Goal: Answer question/provide support: Share knowledge or assist other users

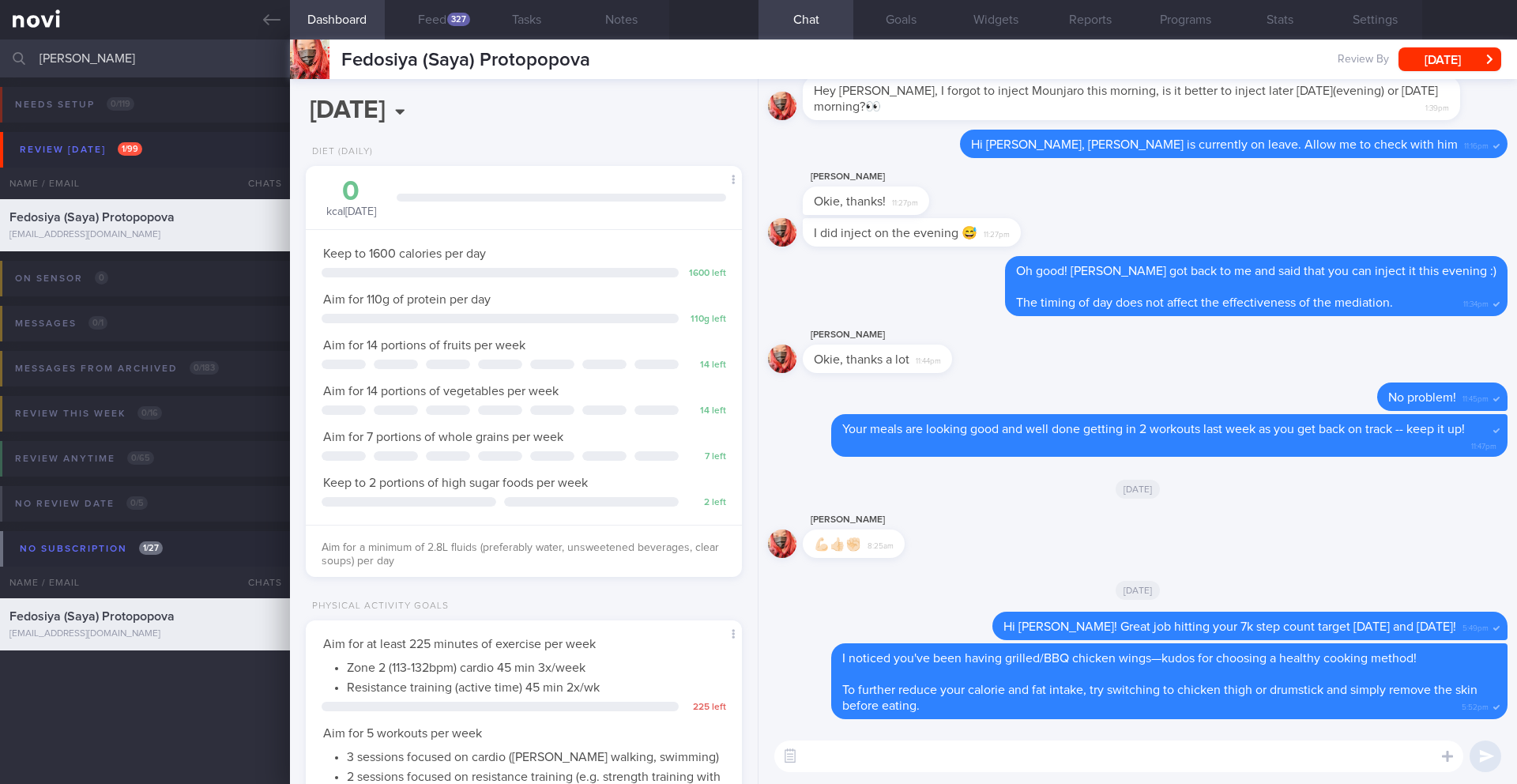
select select "9"
click at [443, 30] on button "Feed 327" at bounding box center [432, 19] width 95 height 40
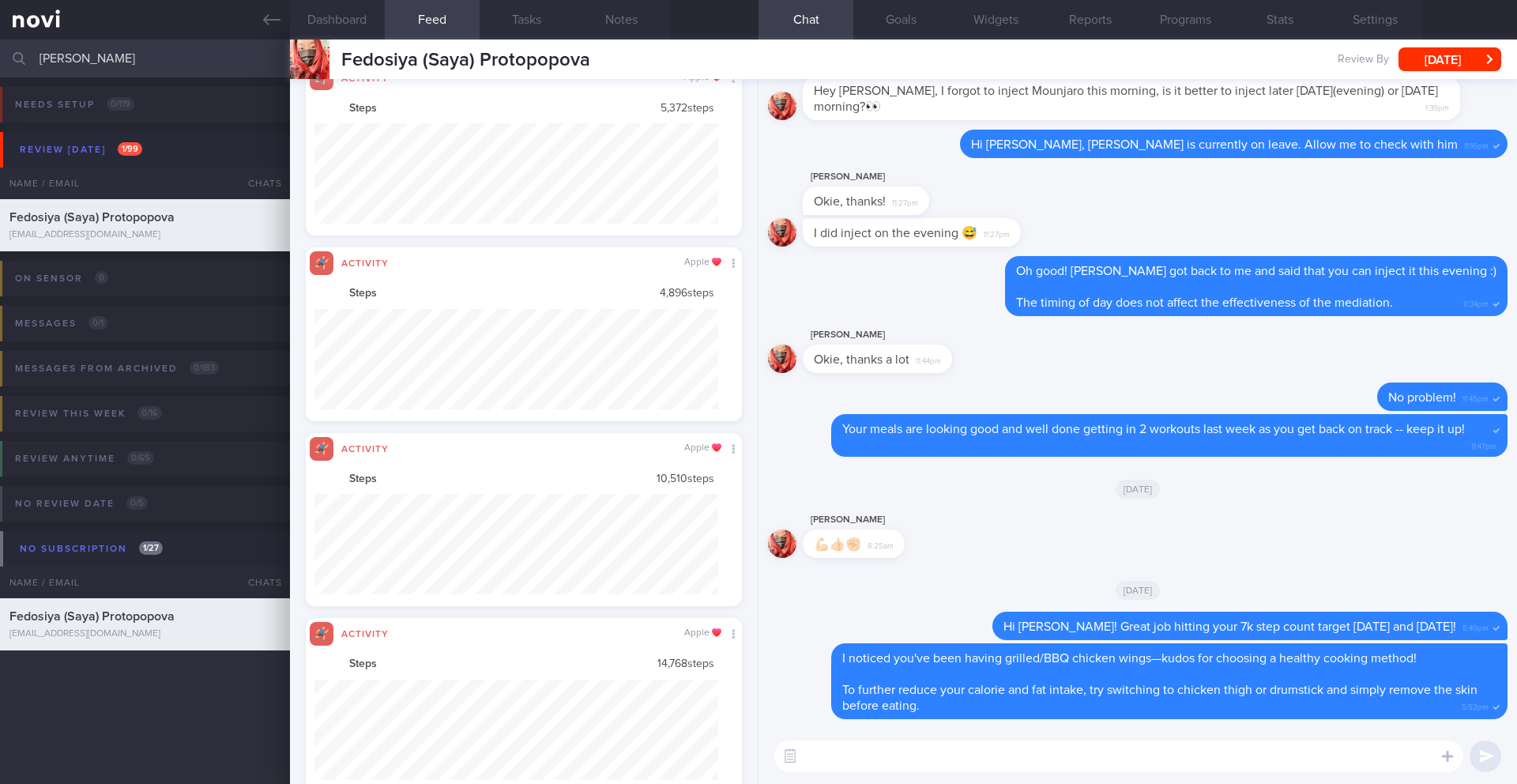
scroll to position [100, 405]
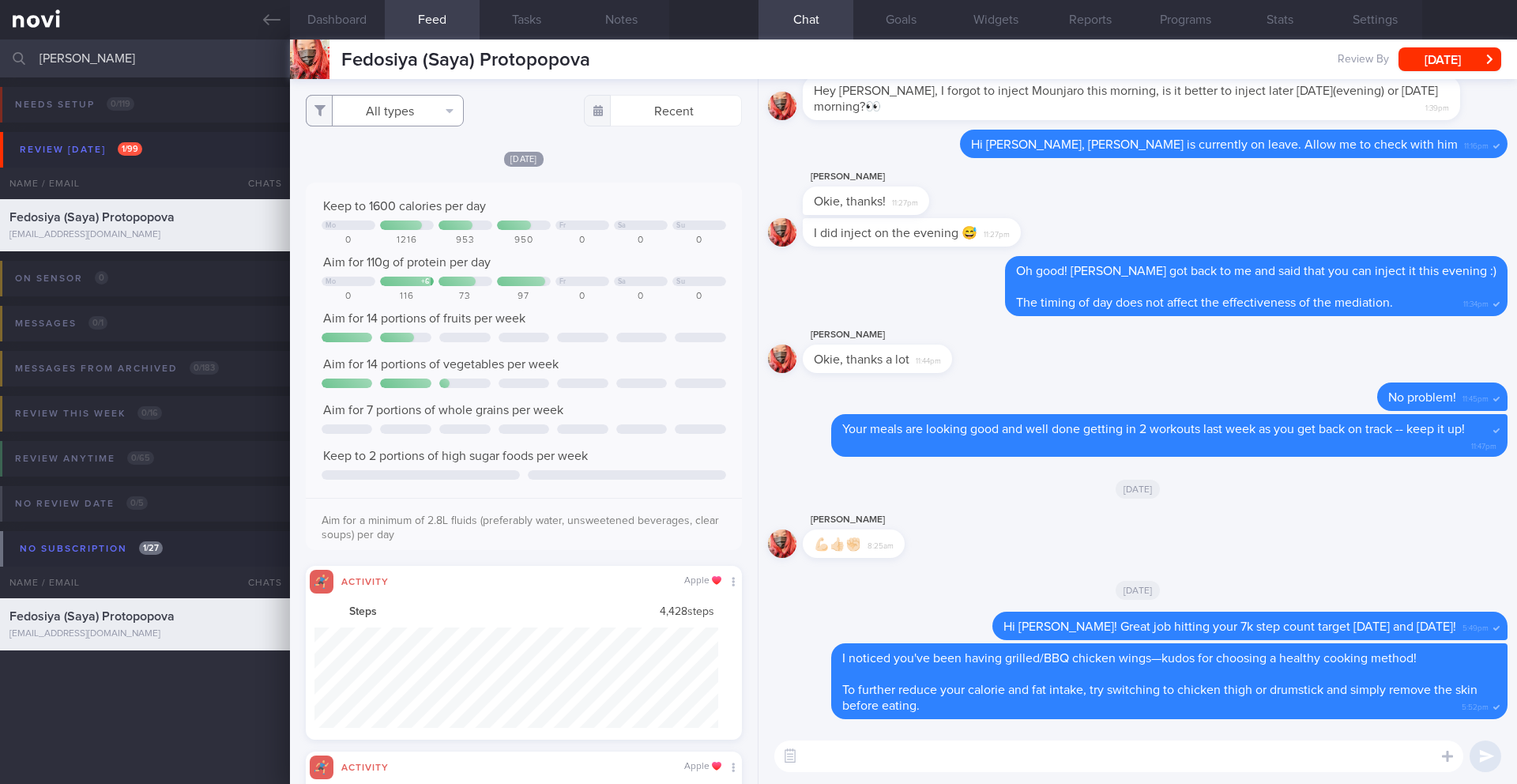
click at [405, 113] on button "All types" at bounding box center [385, 110] width 158 height 32
click at [392, 161] on button "Activity" at bounding box center [384, 165] width 157 height 24
checkbox input "false"
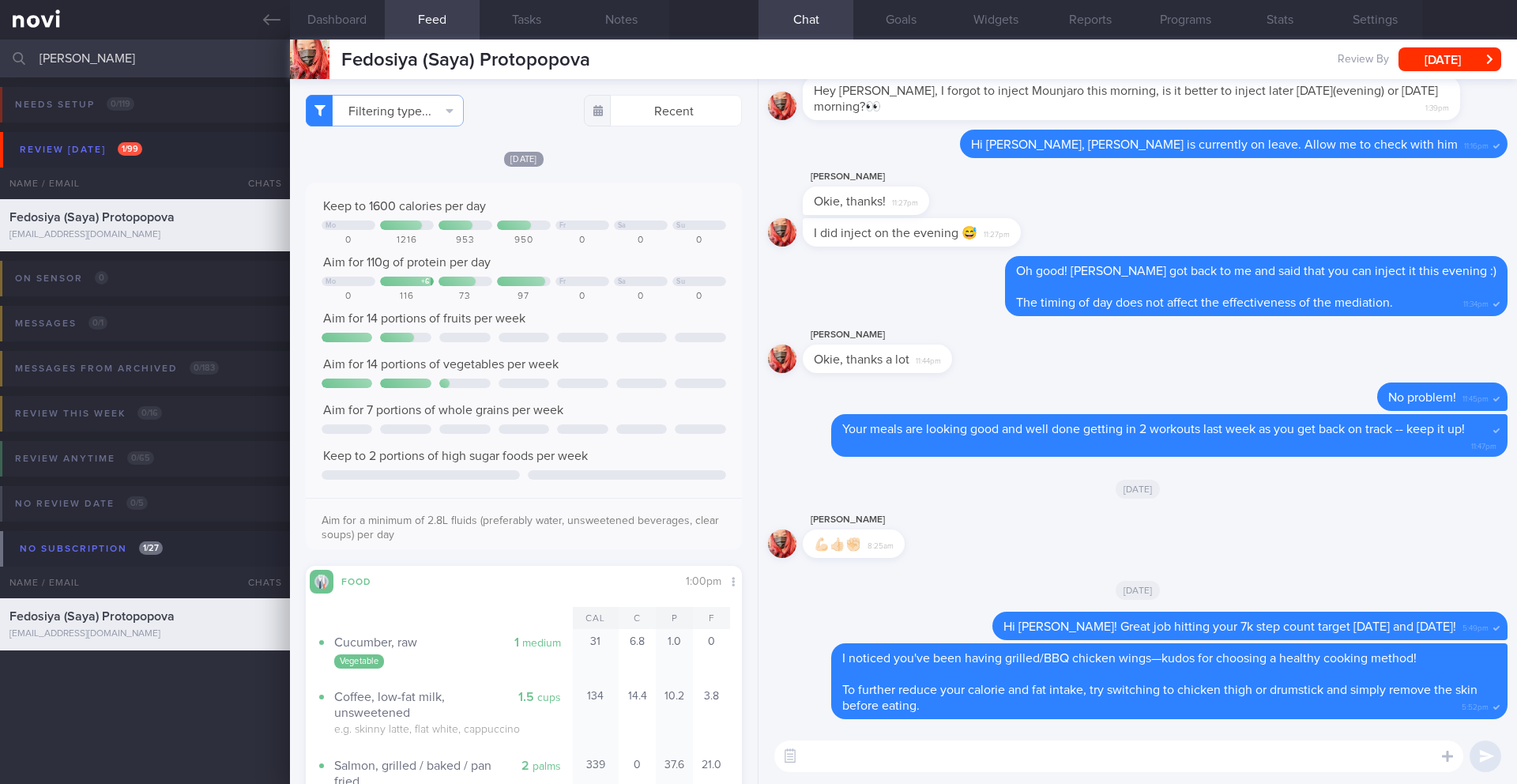
click at [708, 167] on div "[DATE] Keep to 1600 calories per day Mo Fr Sa Su 0 1216 953 950 0 0 0 Aim for 1…" at bounding box center [524, 525] width 436 height 750
click at [855, 753] on textarea at bounding box center [1119, 756] width 689 height 32
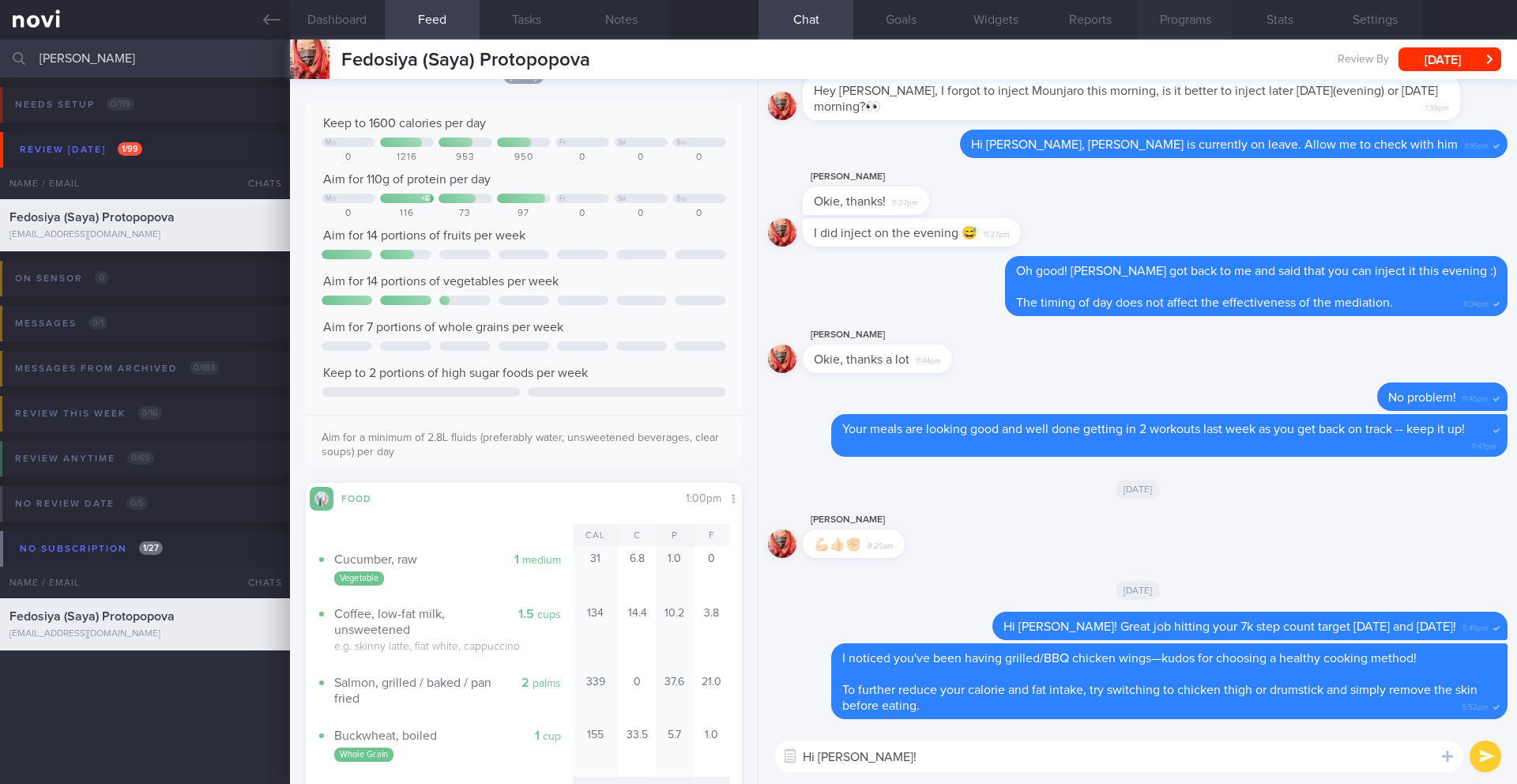
type textarea "Hi [PERSON_NAME]!"
click at [1195, 26] on button "Programs" at bounding box center [1185, 19] width 95 height 40
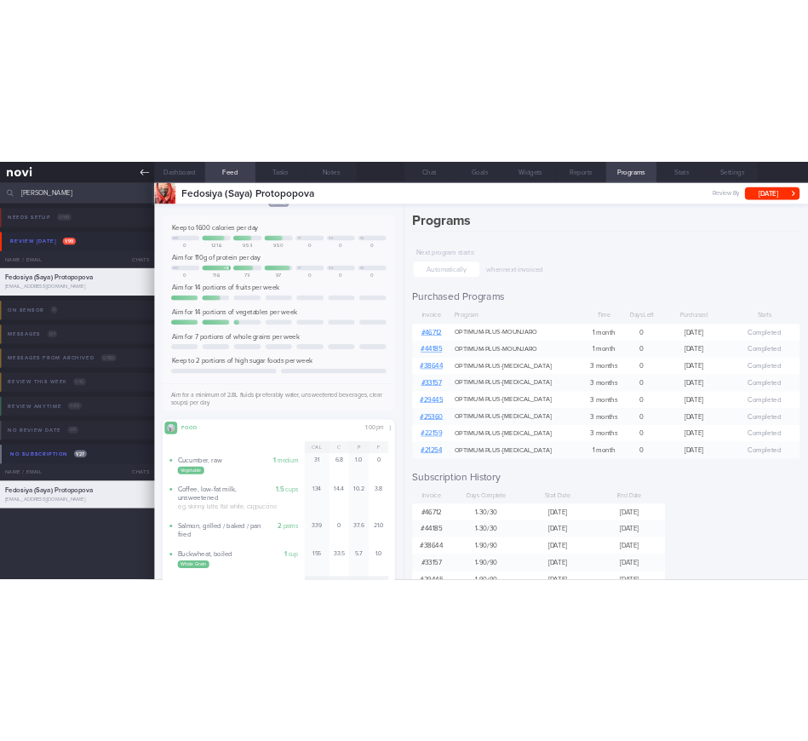
scroll to position [851497, 851308]
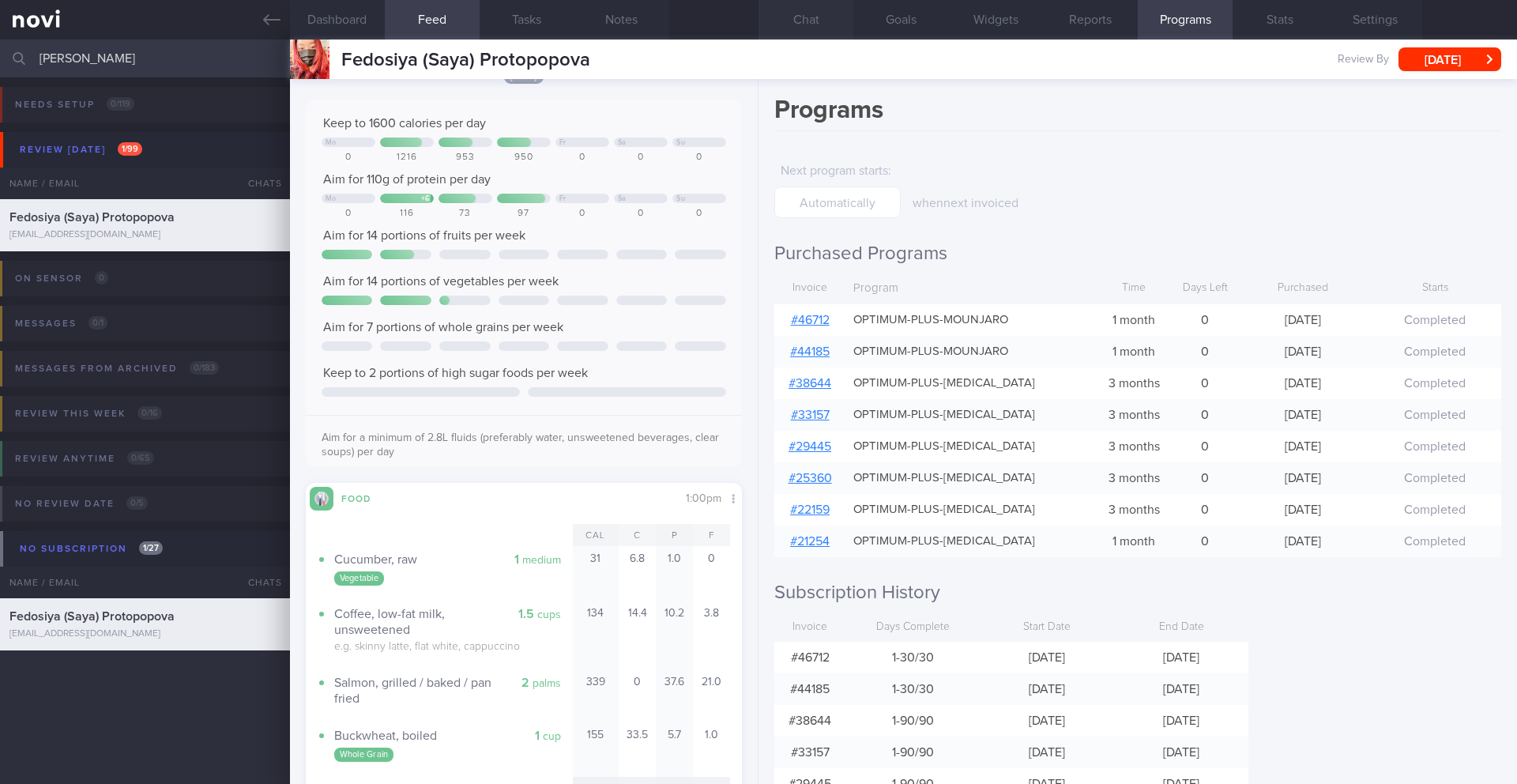
click at [811, 14] on button "Chat" at bounding box center [806, 19] width 95 height 40
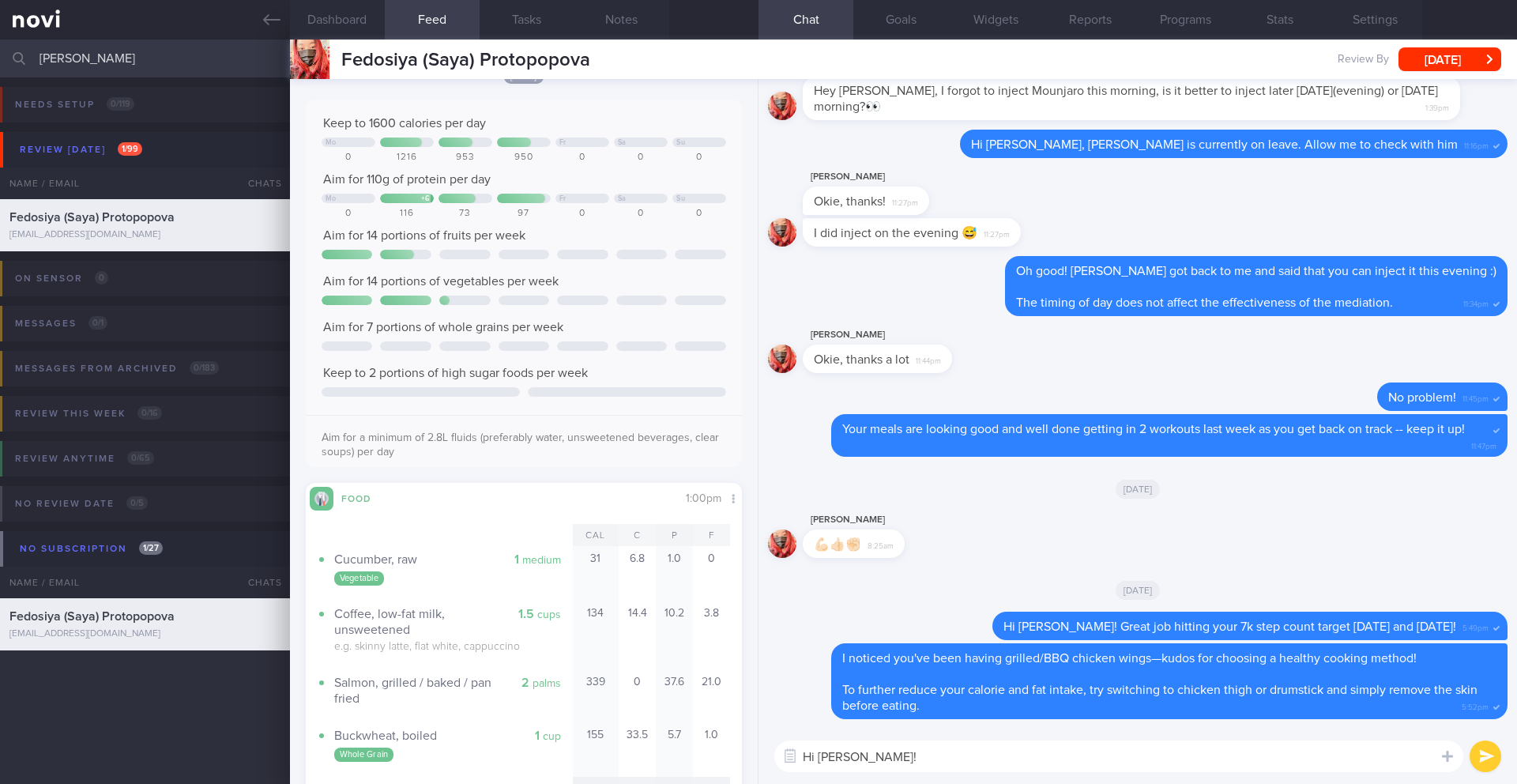
click at [884, 748] on textarea "Hi [PERSON_NAME]!" at bounding box center [1119, 756] width 689 height 32
click at [888, 756] on textarea "Hi [PERSON_NAME]!" at bounding box center [1119, 756] width 689 height 32
type textarea "Hi [PERSON_NAME]! How have you been doing? 🙂"
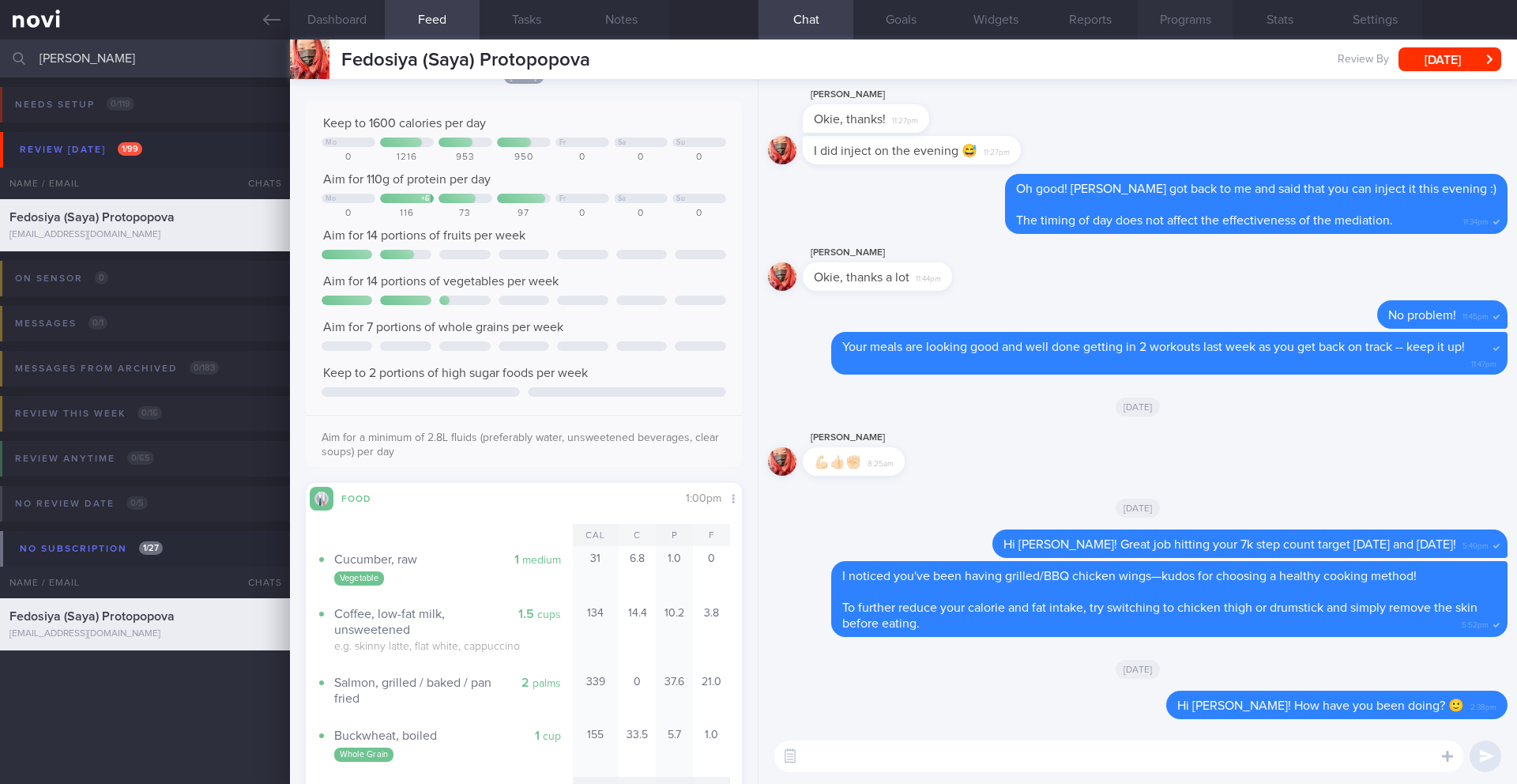
scroll to position [221, 397]
click at [1409, 58] on button "[DATE]" at bounding box center [1450, 59] width 103 height 24
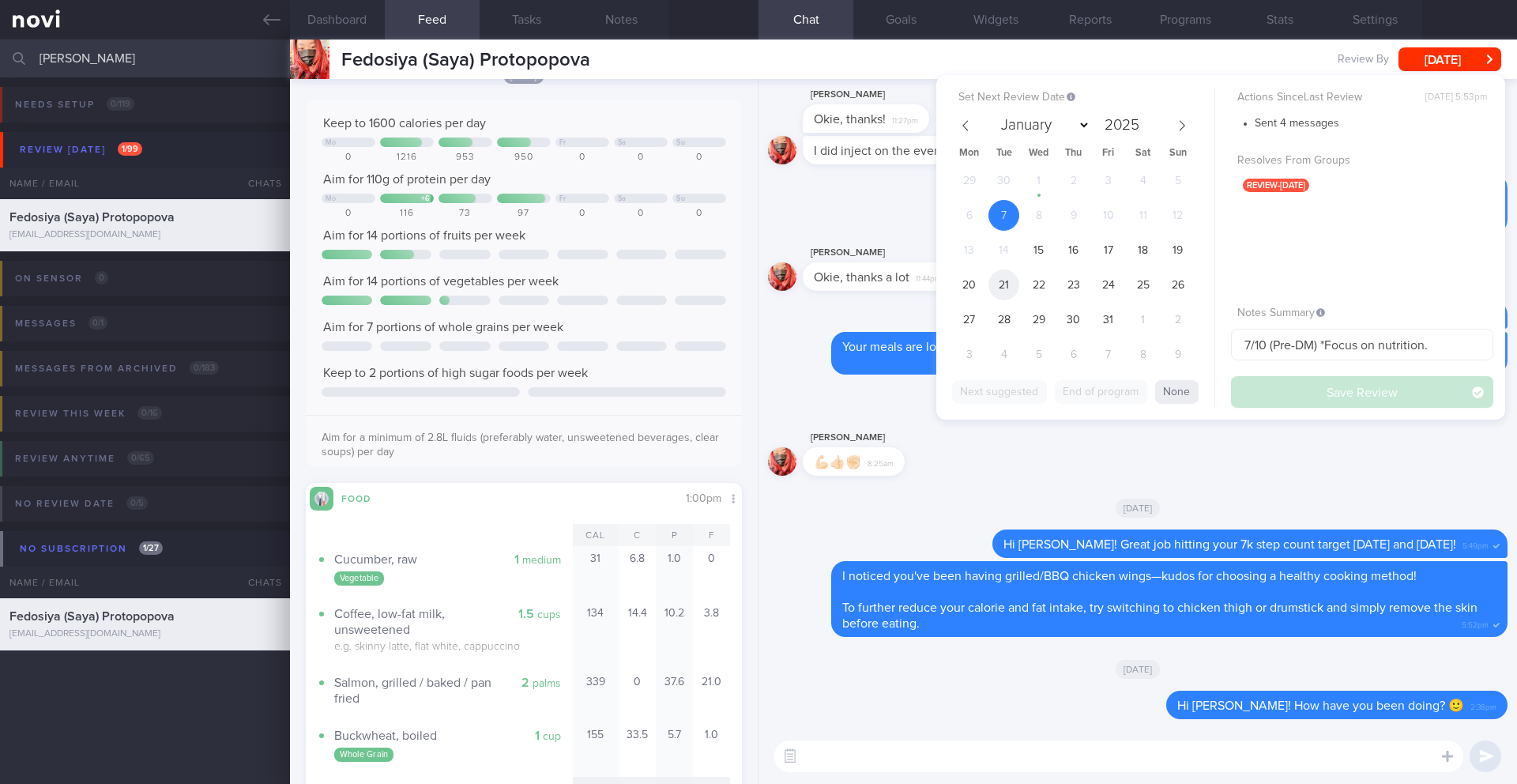
click at [1009, 285] on span "21" at bounding box center [1004, 284] width 31 height 31
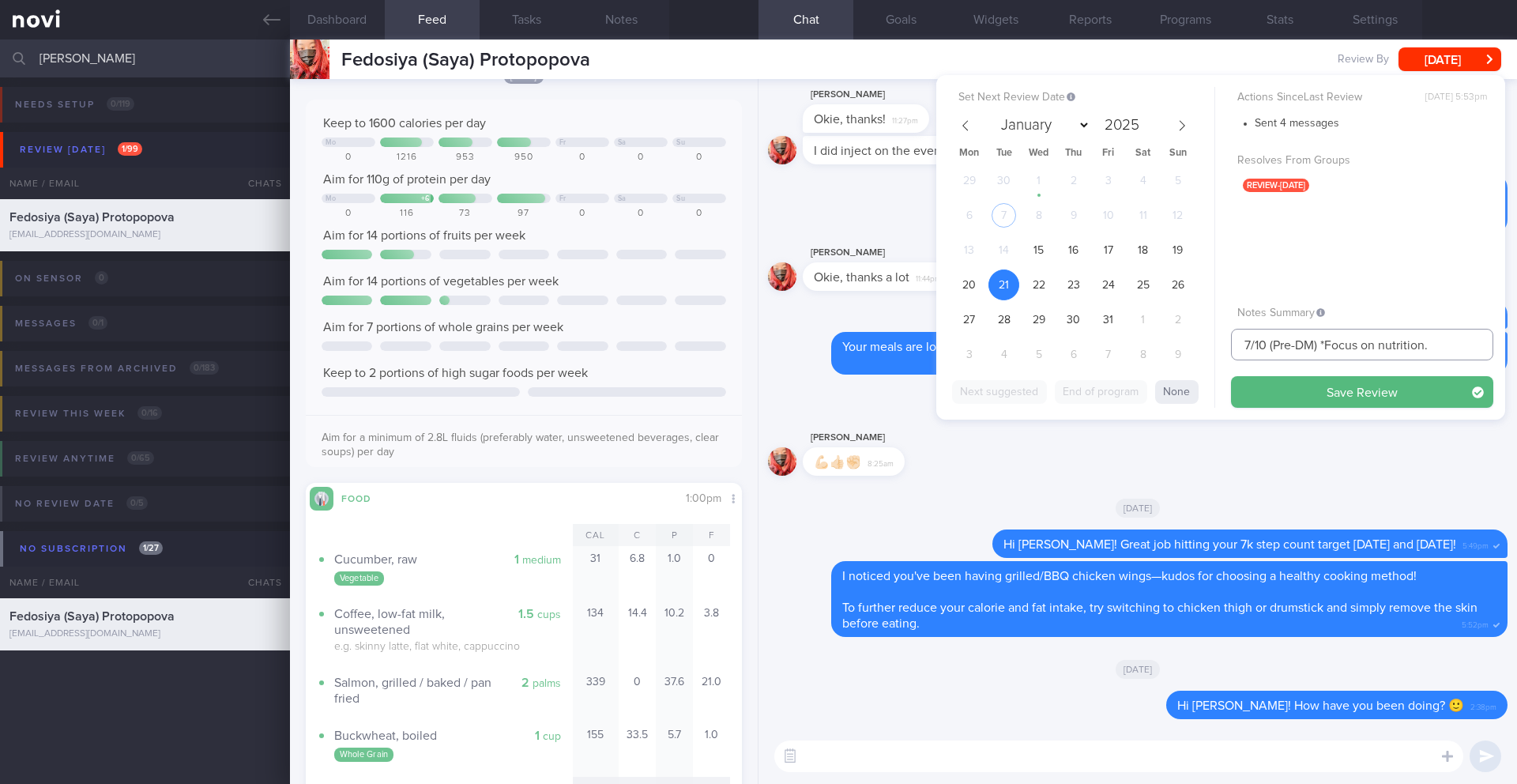
drag, startPoint x: 1252, startPoint y: 344, endPoint x: 1218, endPoint y: 346, distance: 34.1
click at [1218, 346] on div "Set Next Review Date [DATE] January February March April May June July August S…" at bounding box center [1220, 247] width 569 height 344
type input "21-22/10 (Pre-DM) *Focus on nutrition."
click at [1335, 397] on button "Save Review" at bounding box center [1362, 392] width 263 height 32
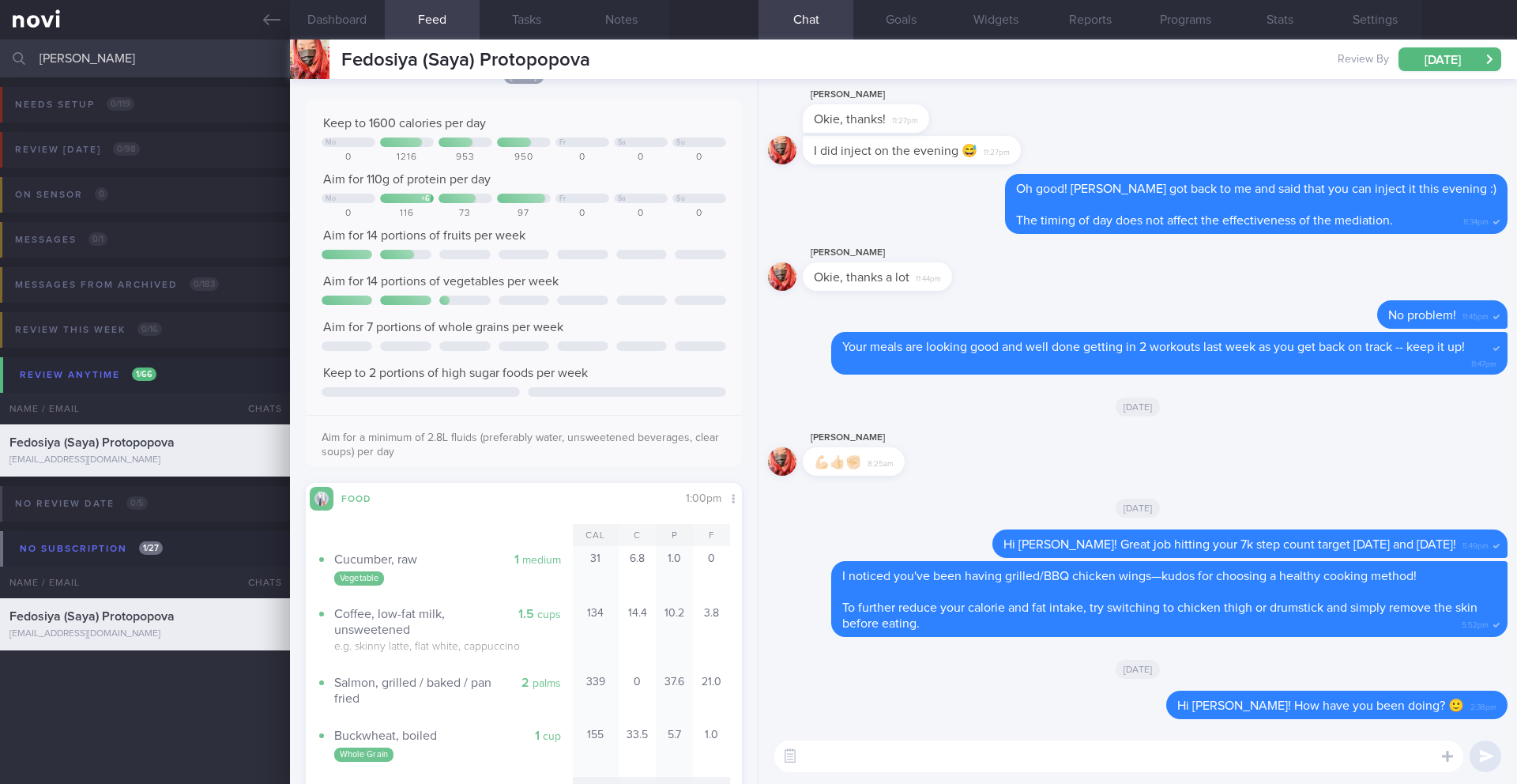
click at [110, 54] on input "[PERSON_NAME]" at bounding box center [758, 58] width 1517 height 38
click at [95, 58] on input "[PERSON_NAME]" at bounding box center [758, 58] width 1517 height 38
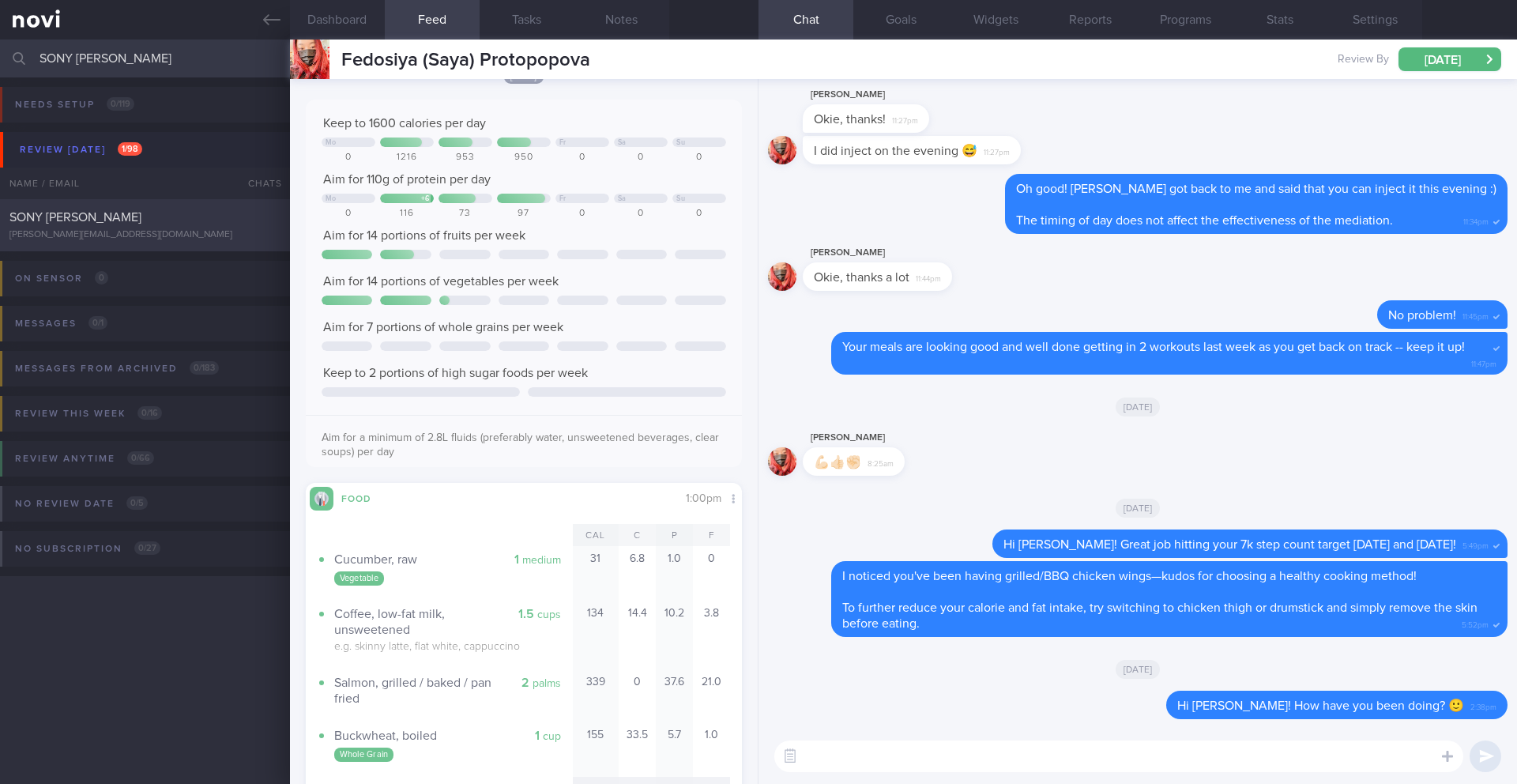
type input "SONY [PERSON_NAME]"
click at [220, 224] on div "SONY [PERSON_NAME]" at bounding box center [143, 217] width 267 height 16
type input "7-9/10 Check if would like to try unflavored pro powder"
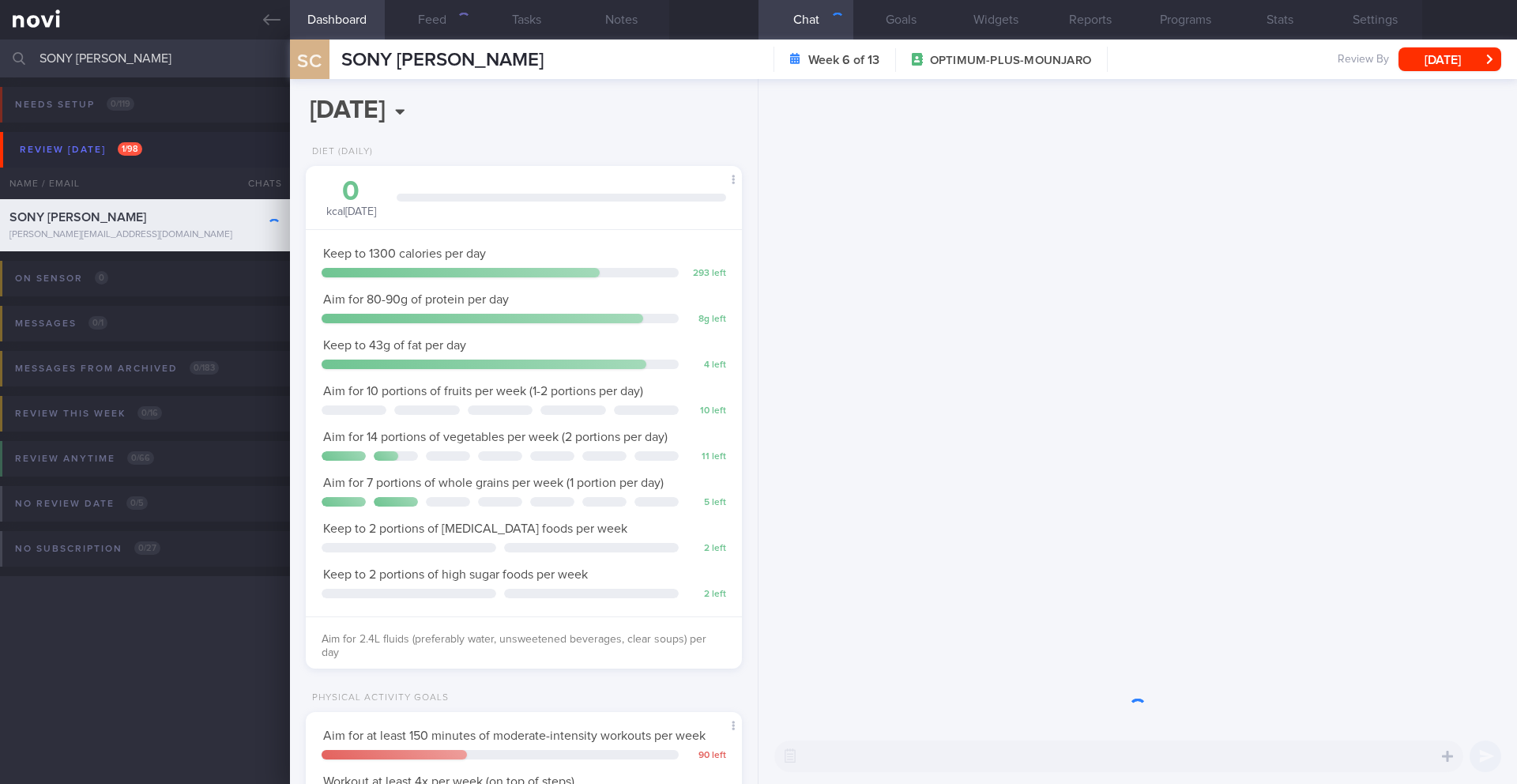
scroll to position [221, 397]
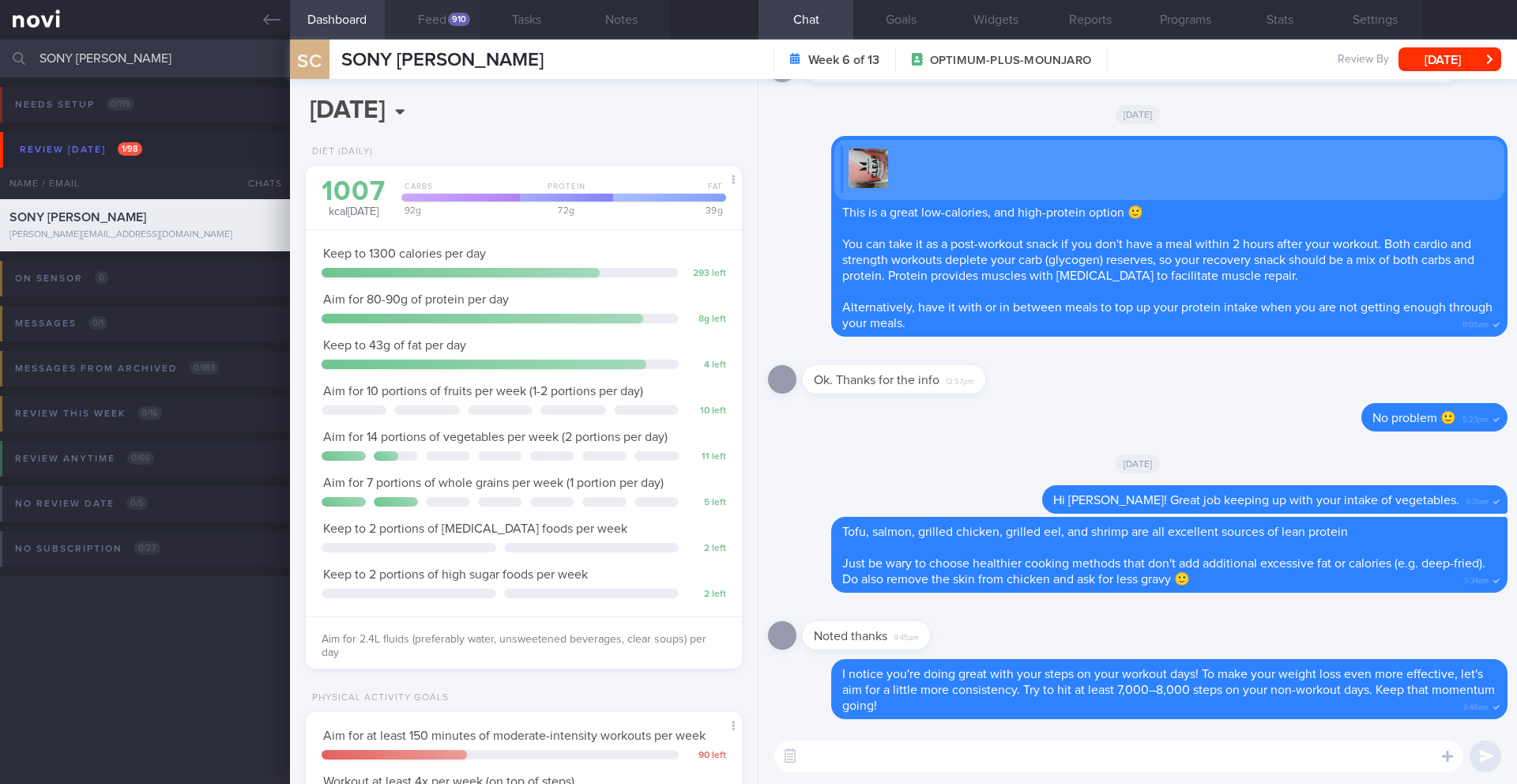
click at [456, 21] on div "910" at bounding box center [459, 19] width 22 height 13
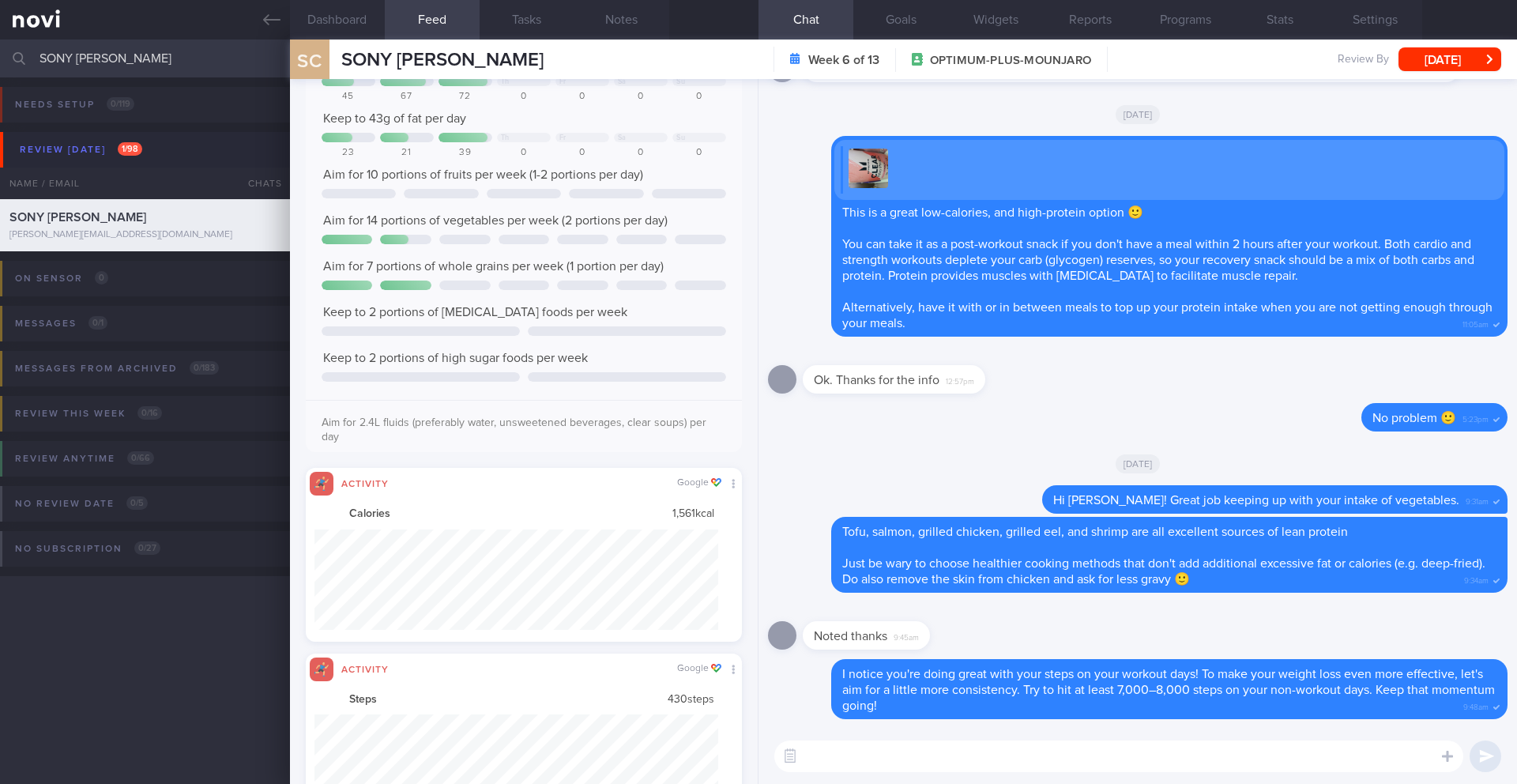
scroll to position [114, 0]
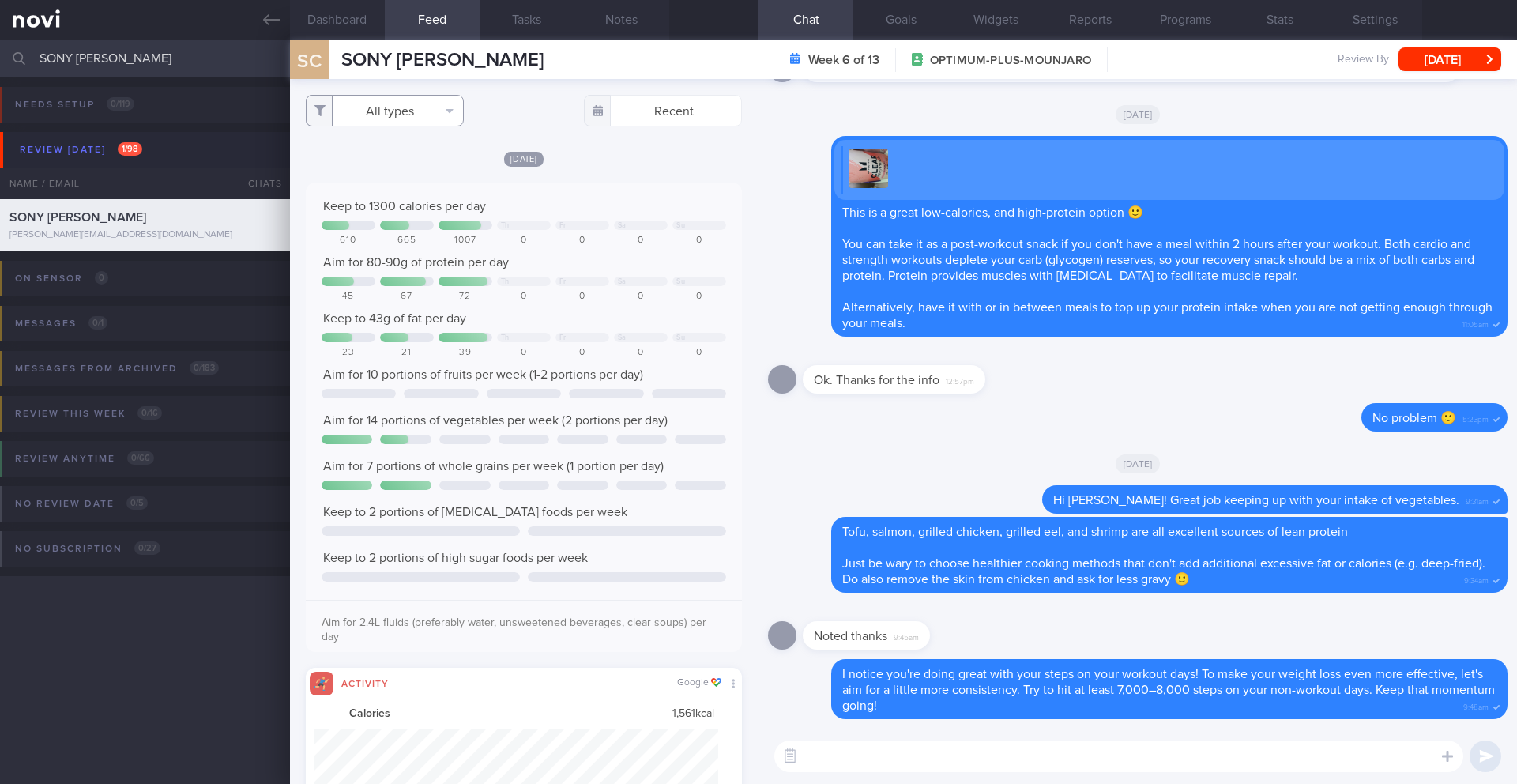
click at [375, 110] on button "All types" at bounding box center [385, 110] width 158 height 32
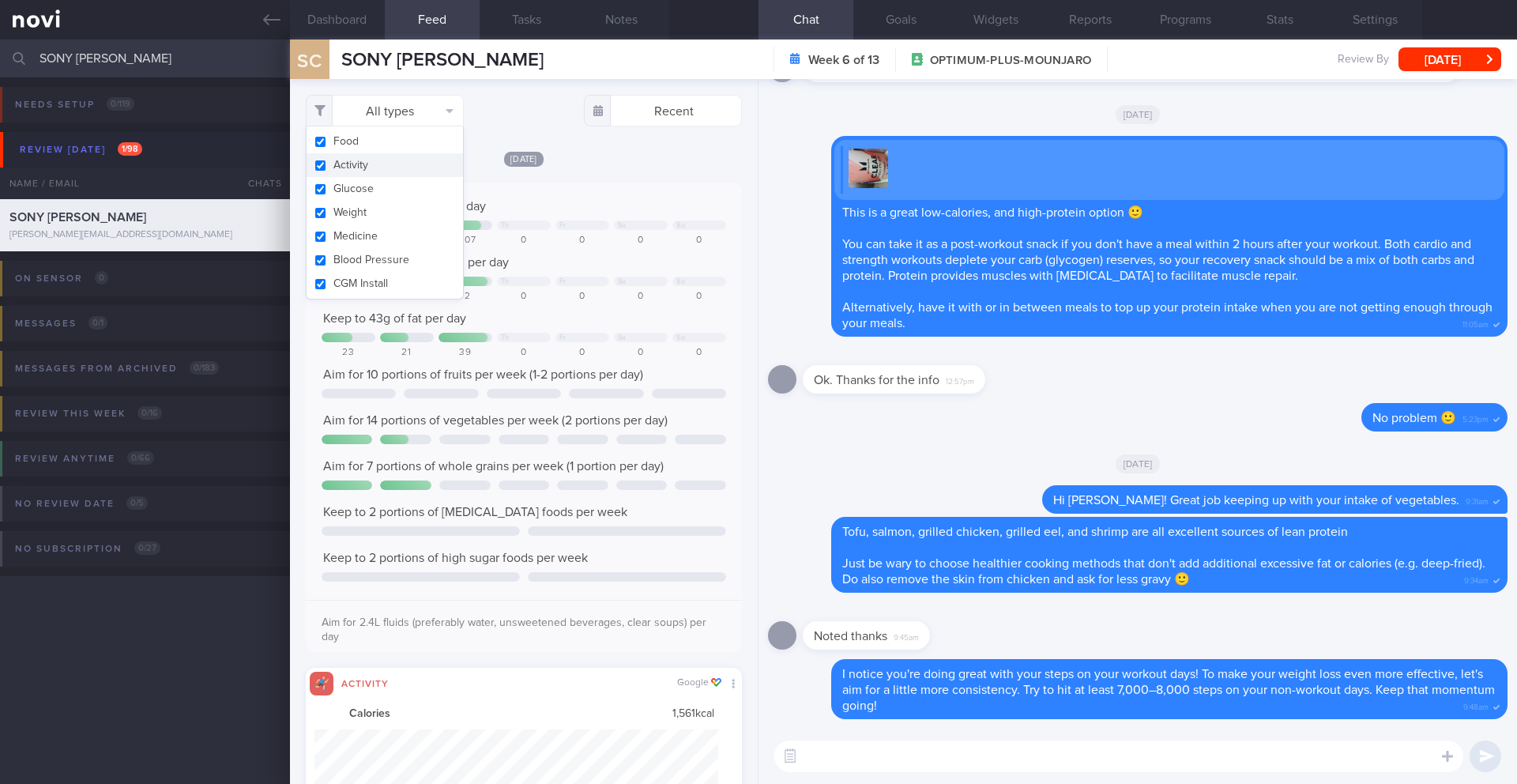
click at [360, 166] on button "Activity" at bounding box center [384, 165] width 157 height 24
checkbox input "false"
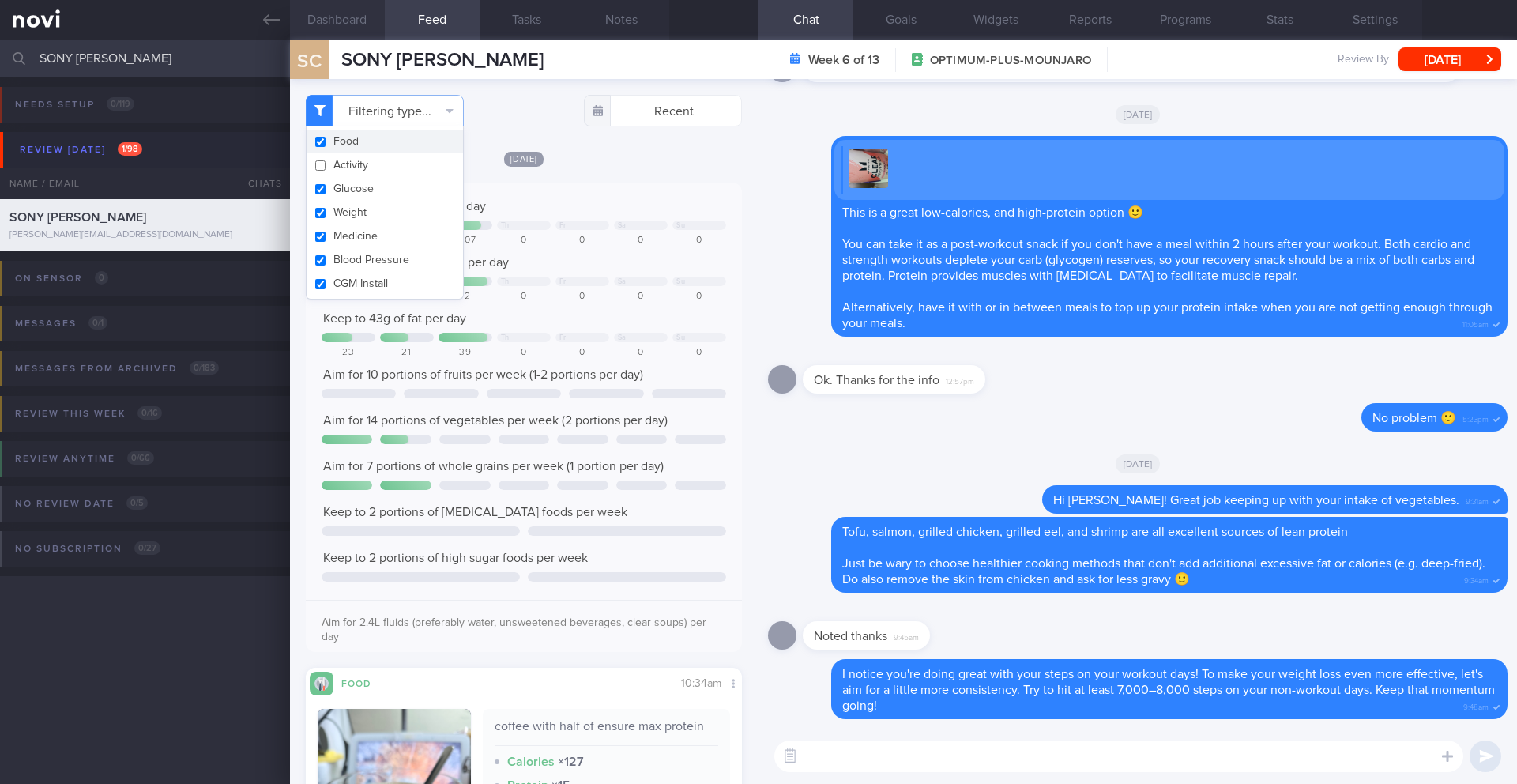
click at [351, 22] on button "Dashboard" at bounding box center [338, 19] width 95 height 40
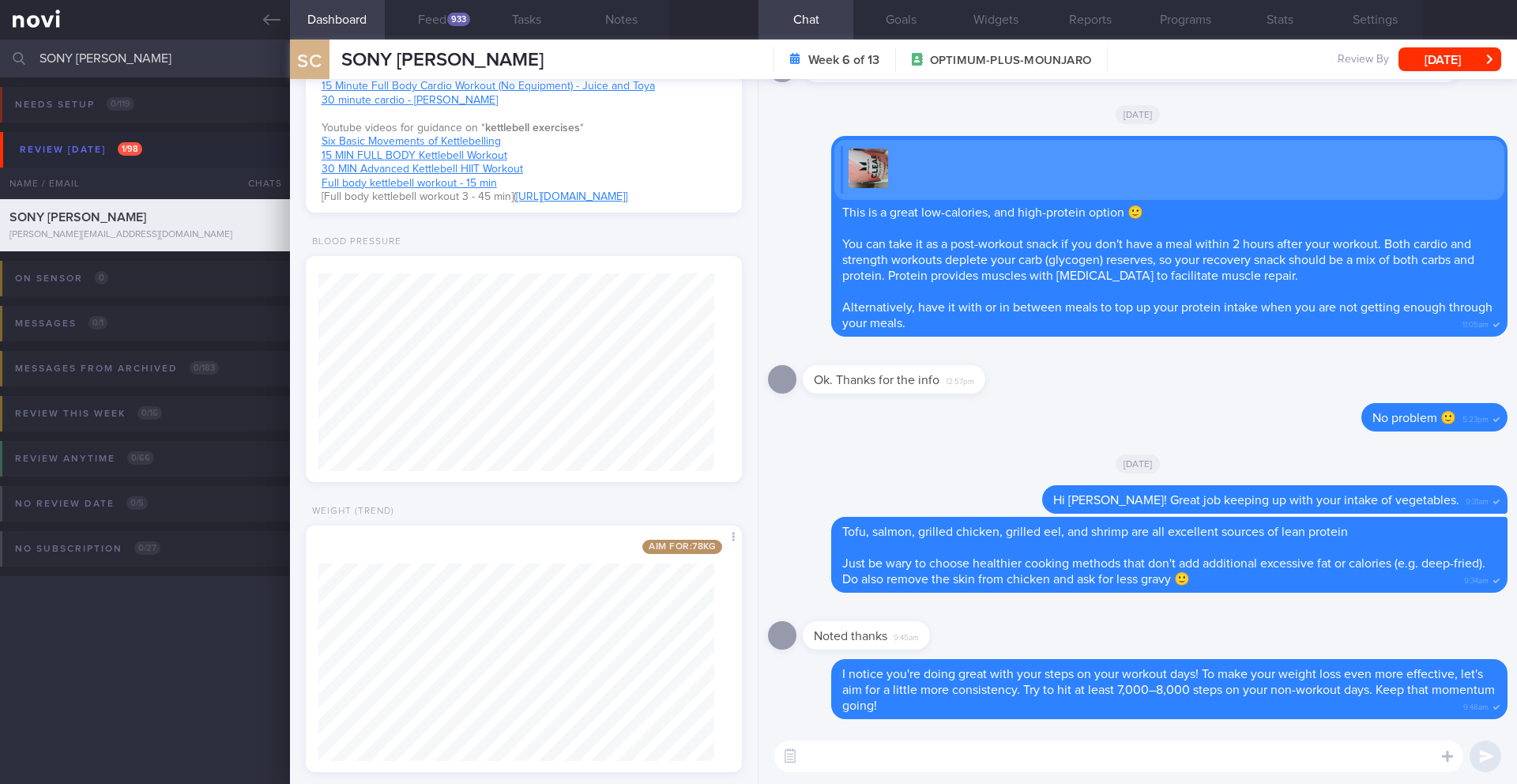
click at [870, 747] on textarea at bounding box center [1119, 756] width 689 height 32
click at [440, 25] on button "Feed 933" at bounding box center [432, 19] width 95 height 40
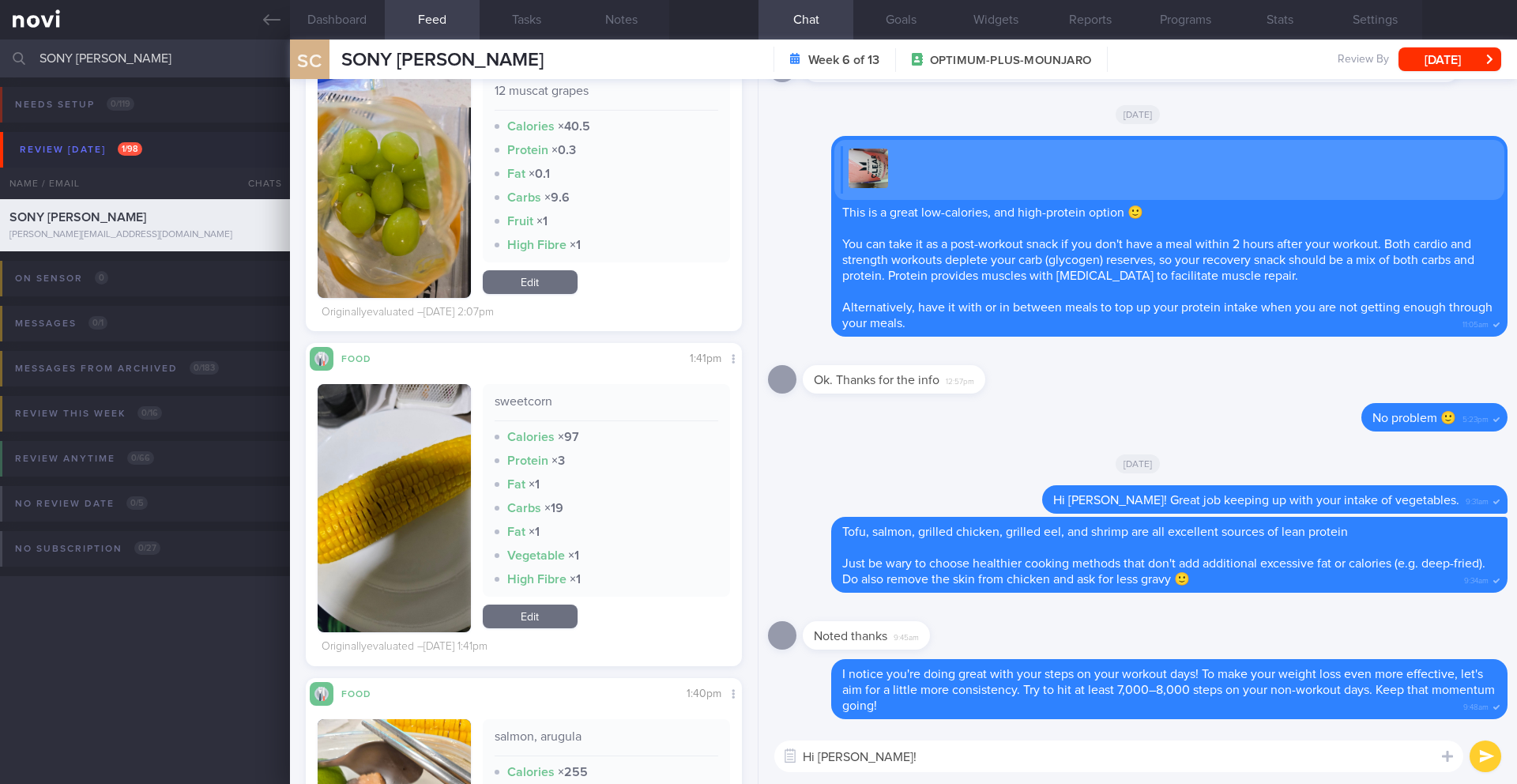
scroll to position [6592, 0]
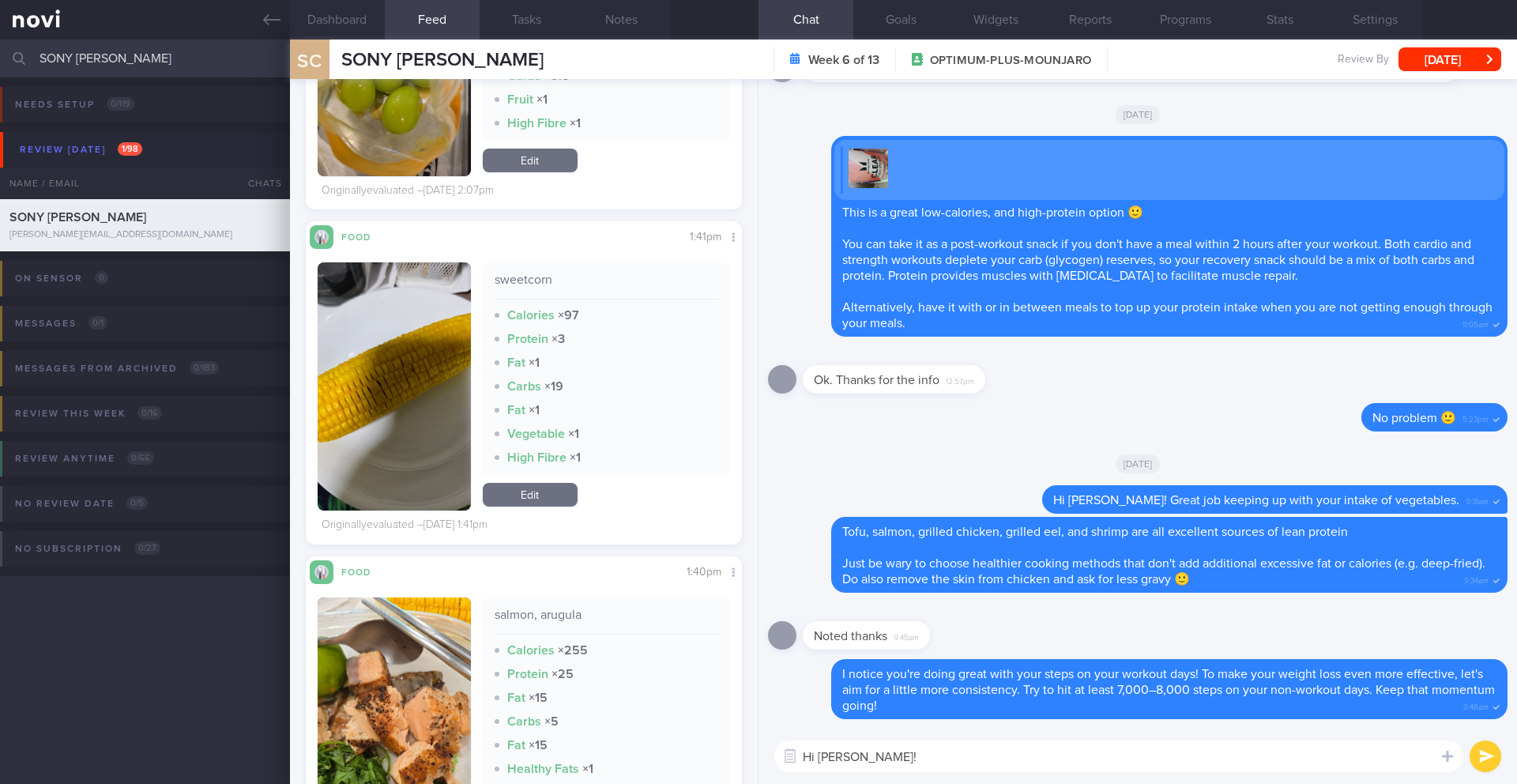
click at [930, 757] on textarea "Hi [PERSON_NAME]!" at bounding box center [1119, 756] width 689 height 32
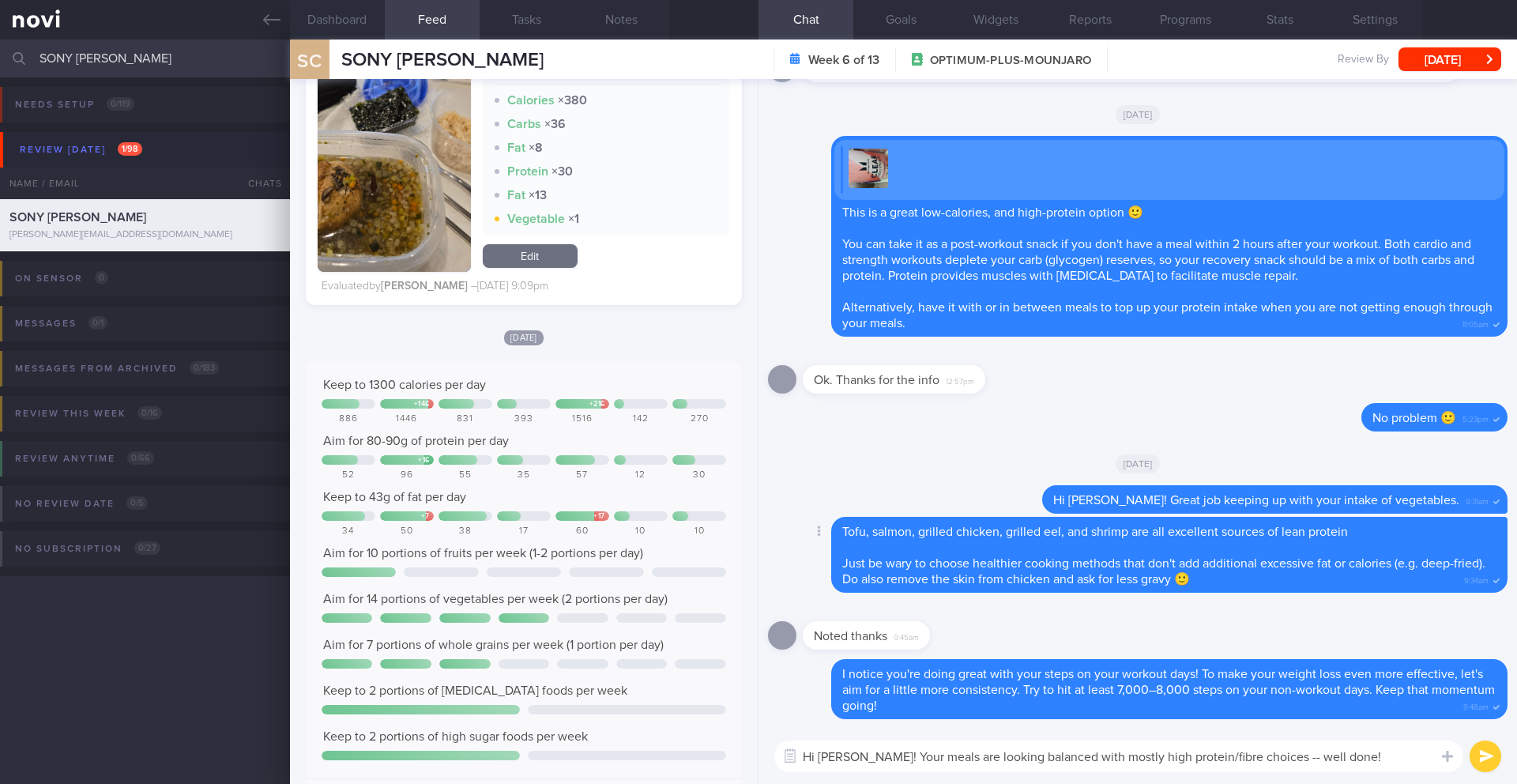
scroll to position [0, 0]
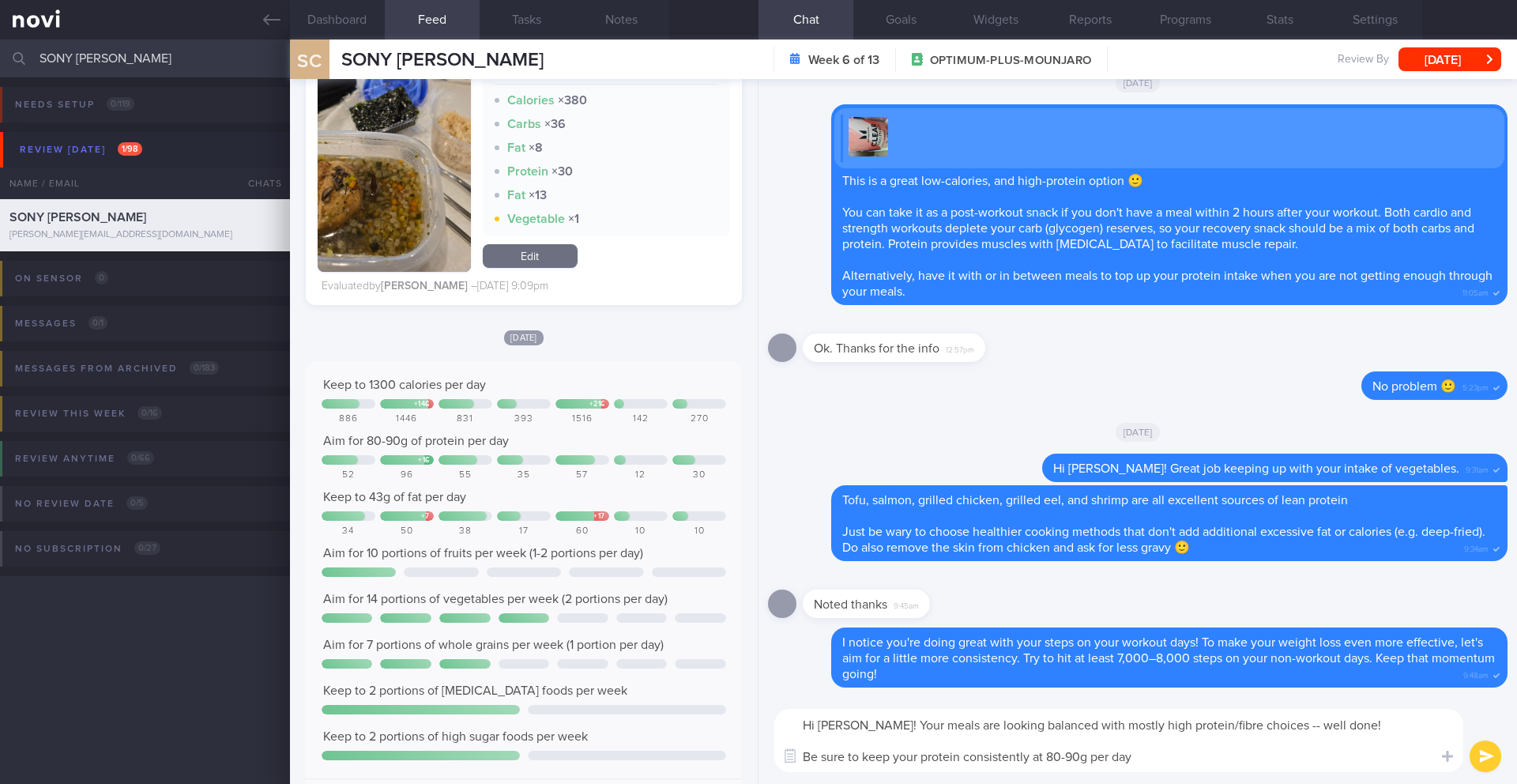
click at [1029, 755] on textarea "Hi [PERSON_NAME]! Your meals are looking balanced with mostly high protein/fibr…" at bounding box center [1119, 740] width 689 height 63
click at [1137, 760] on textarea "Hi [PERSON_NAME]! Your meals are looking balanced with mostly high protein/fibr…" at bounding box center [1119, 740] width 689 height 63
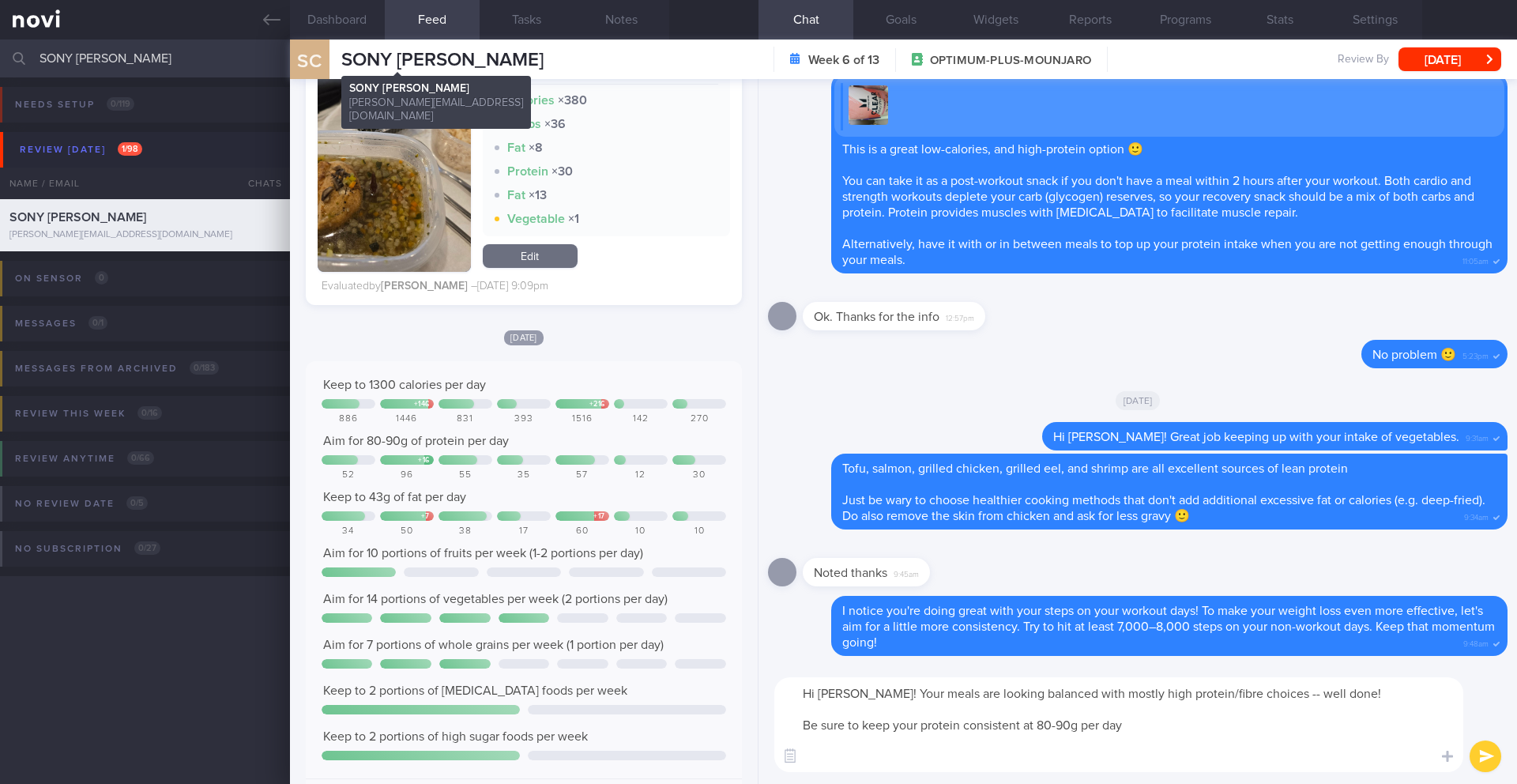
click at [435, 53] on span "SONY [PERSON_NAME]" at bounding box center [443, 60] width 202 height 19
copy div "SONY [PERSON_NAME] SONY [PERSON_NAME] [PERSON_NAME][EMAIL_ADDRESS][DOMAIN_NAME]"
click at [868, 764] on textarea "Hi [PERSON_NAME]! Your meals are looking balanced with mostly high protein/fibr…" at bounding box center [1119, 725] width 689 height 95
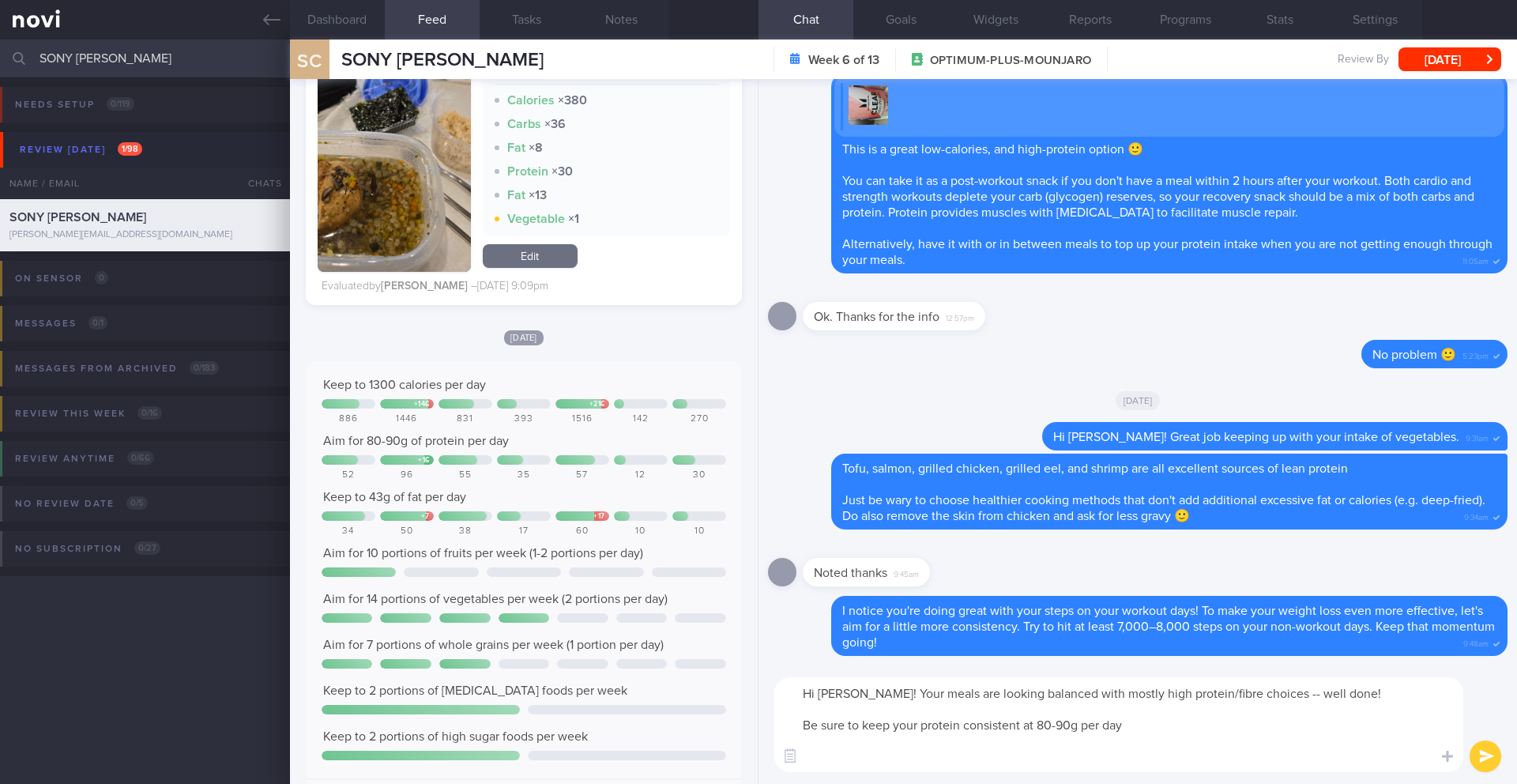
click at [1348, 694] on textarea "Hi [PERSON_NAME]! Your meals are looking balanced with mostly high protein/fibr…" at bounding box center [1119, 725] width 689 height 95
click at [1206, 739] on textarea "Hi [PERSON_NAME]! Your meals are looking balanced with mostly high protein/fibr…" at bounding box center [1119, 725] width 689 height 95
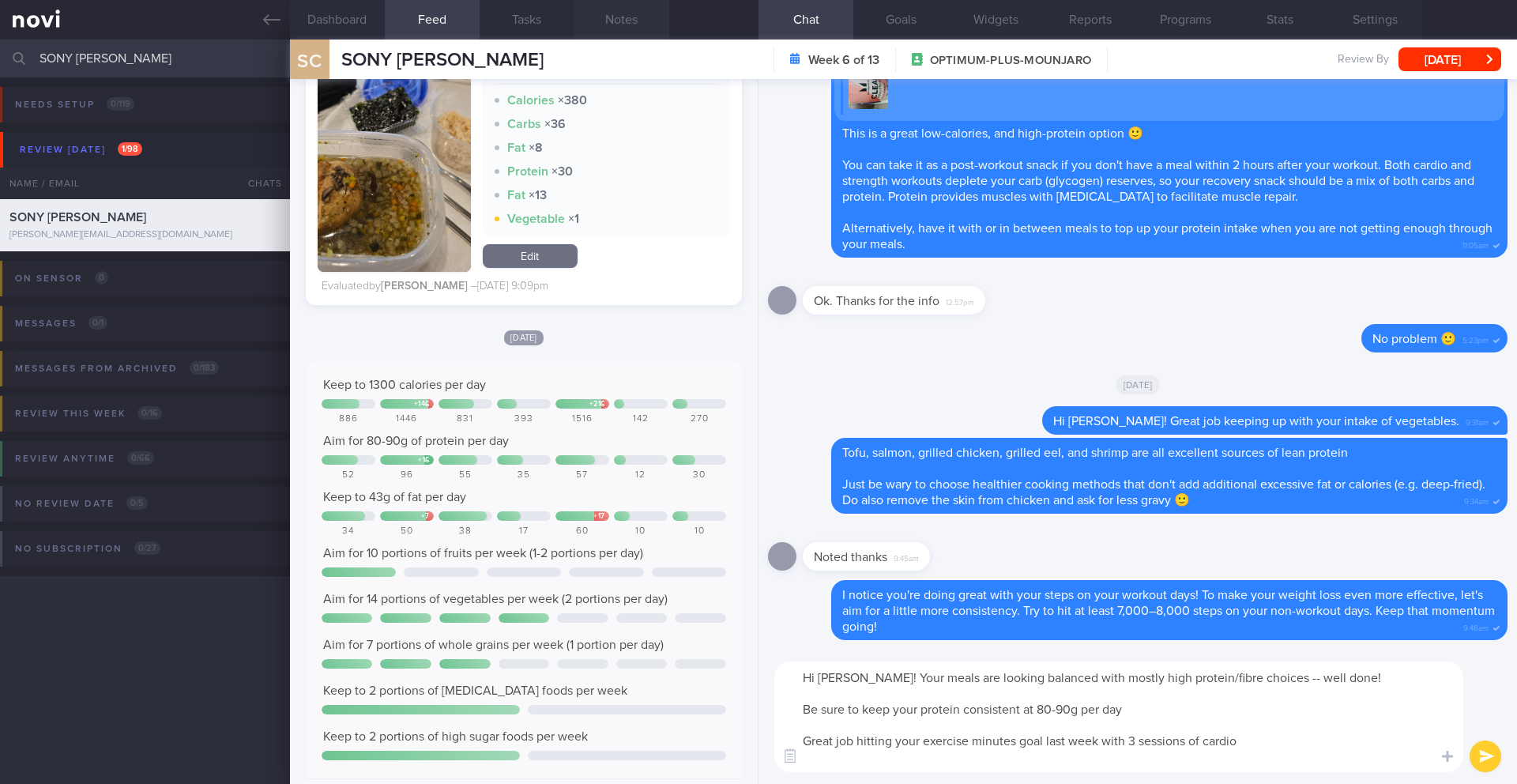
click at [637, 27] on button "Notes" at bounding box center [622, 19] width 95 height 40
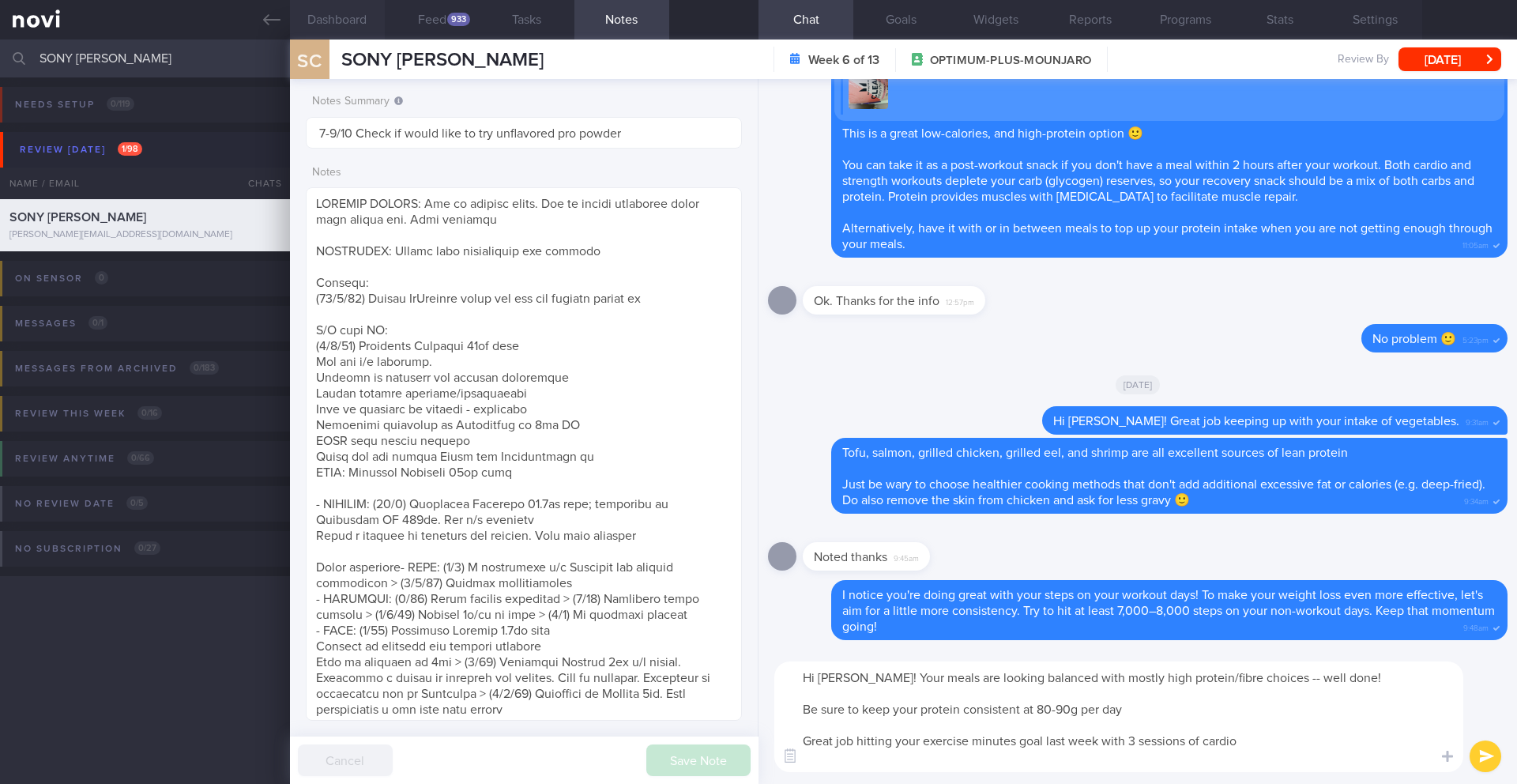
click at [343, 28] on button "Dashboard" at bounding box center [338, 19] width 95 height 40
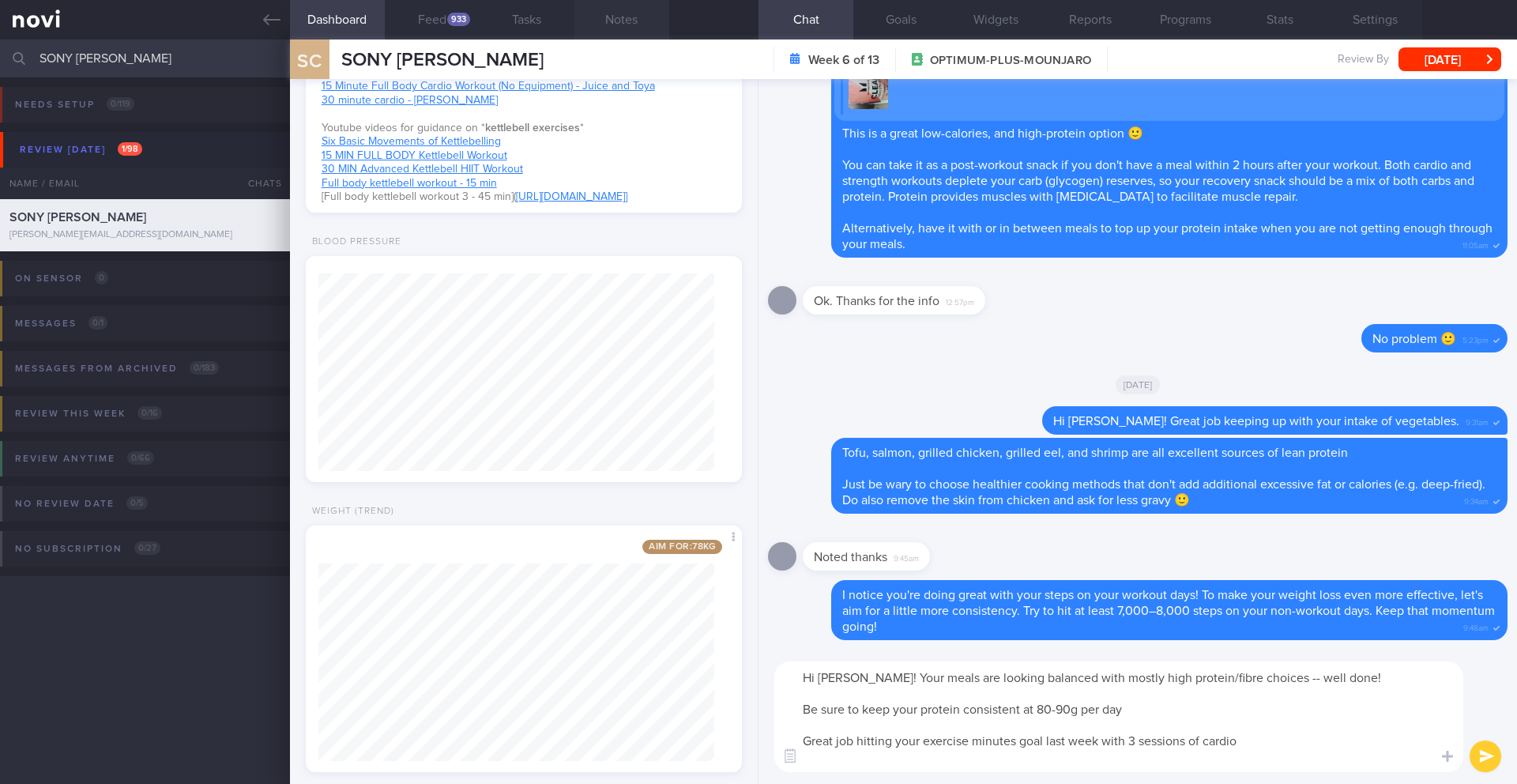
click at [623, 21] on button "Notes" at bounding box center [622, 19] width 95 height 40
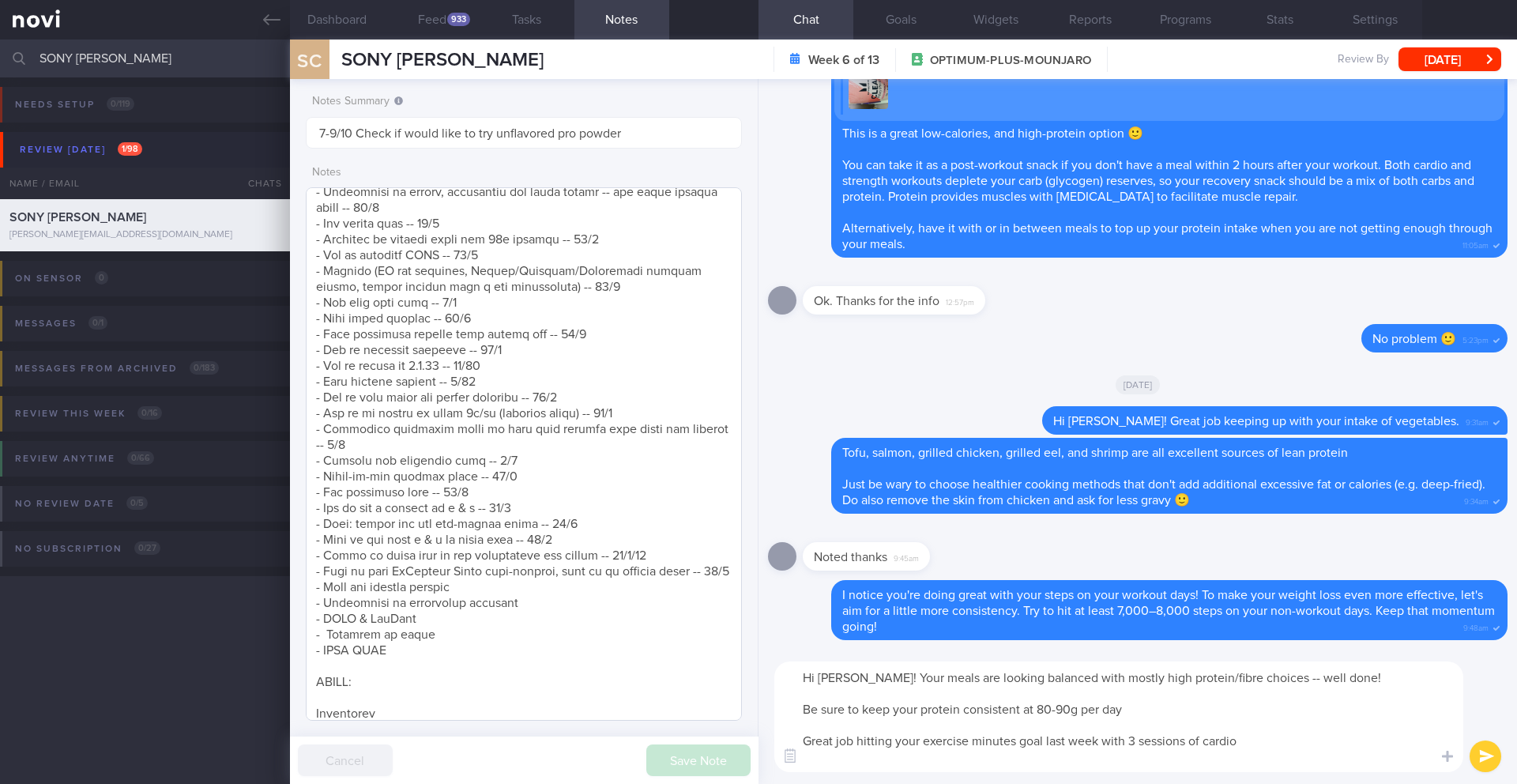
scroll to position [1306, 0]
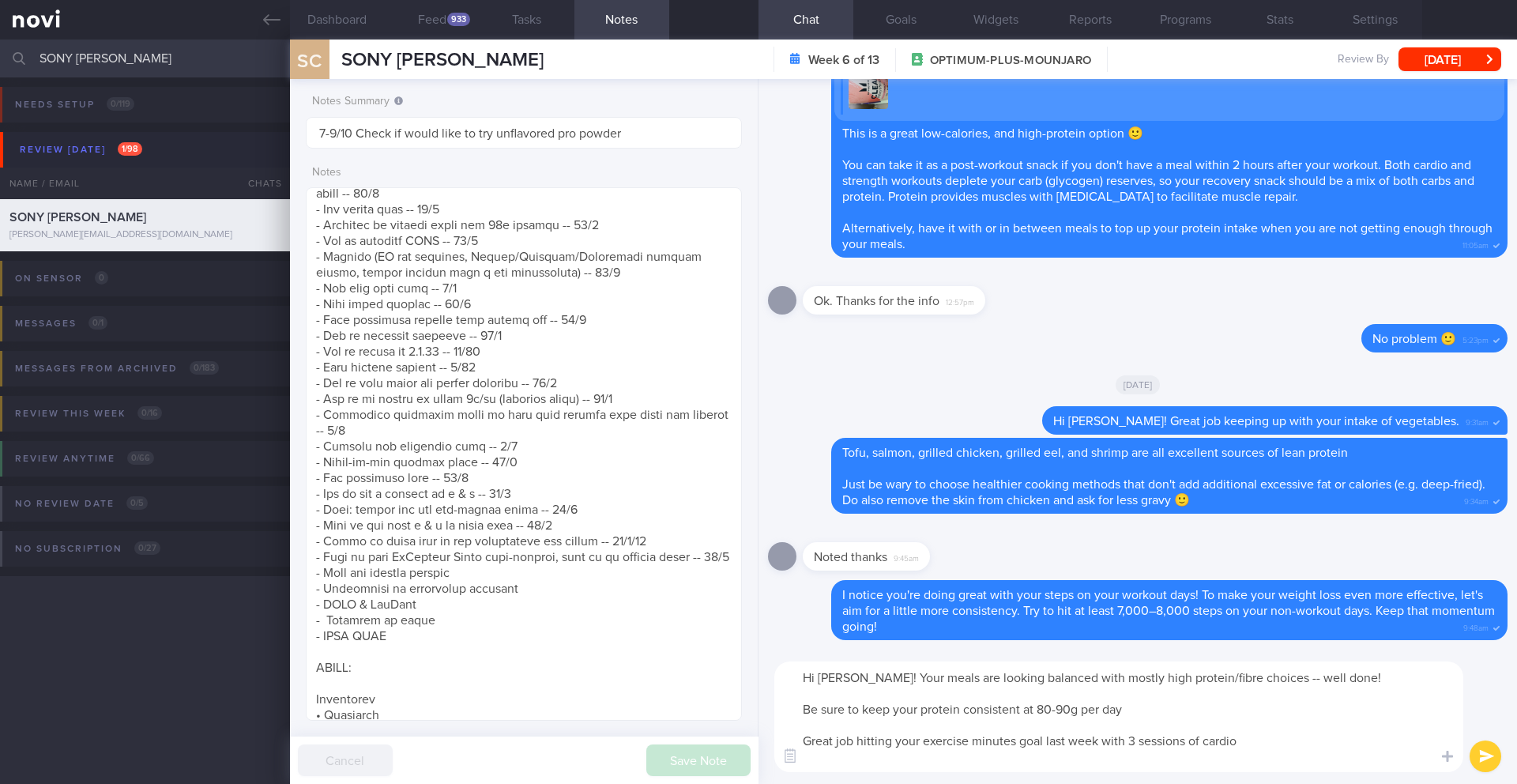
click at [918, 766] on textarea "Hi [PERSON_NAME]! Your meals are looking balanced with mostly high protein/fibr…" at bounding box center [1119, 716] width 689 height 110
click at [1252, 734] on textarea "Hi [PERSON_NAME]! Your meals are looking balanced with mostly high protein/fibr…" at bounding box center [1119, 716] width 689 height 110
paste textarea "To keep that progress going and truly sustain it, building muscle is key."
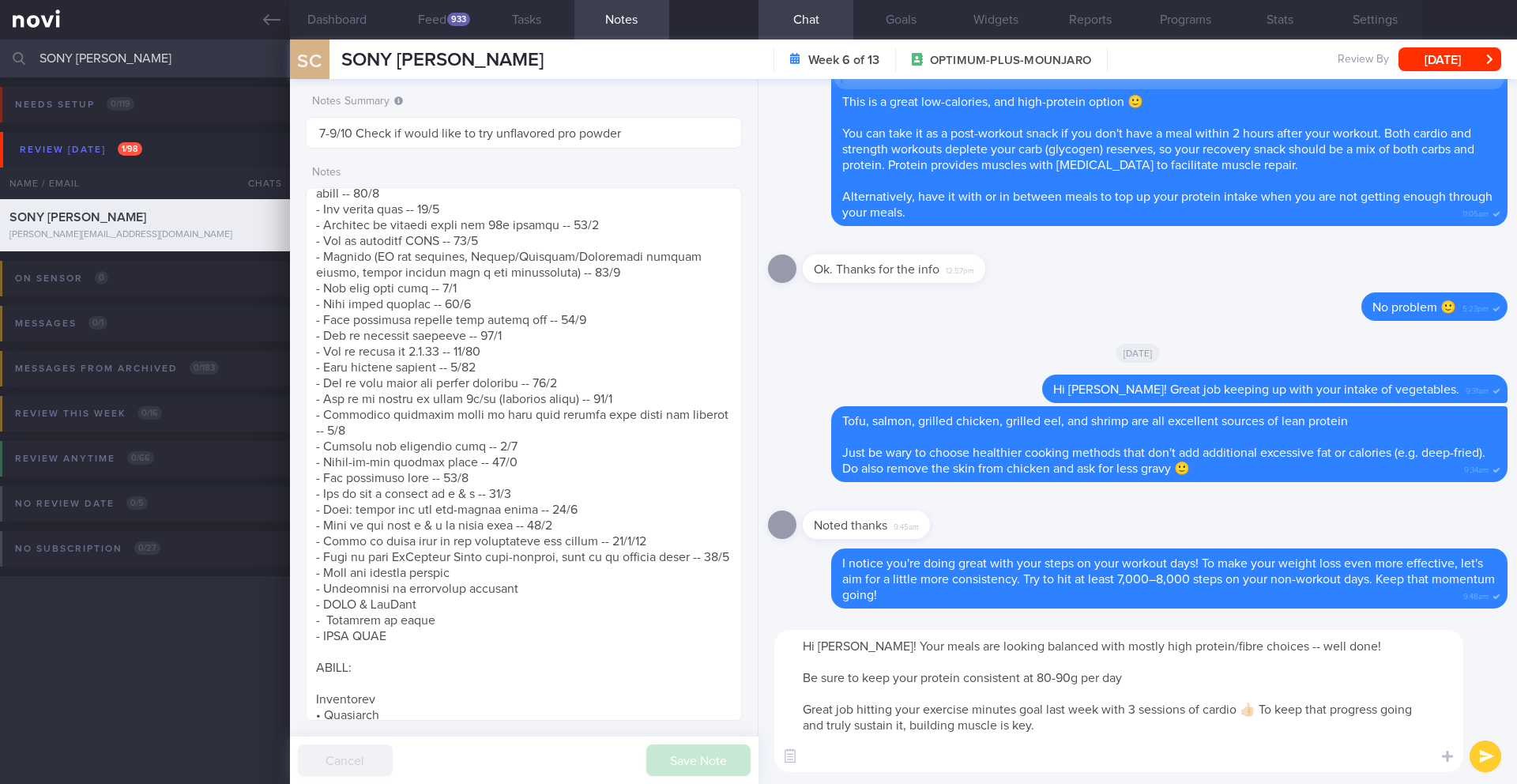
drag, startPoint x: 1264, startPoint y: 711, endPoint x: 1329, endPoint y: 733, distance: 68.6
click at [1329, 733] on textarea "Hi [PERSON_NAME]! Your meals are looking balanced with mostly high protein/fibr…" at bounding box center [1119, 700] width 689 height 142
drag, startPoint x: 1279, startPoint y: 708, endPoint x: 857, endPoint y: 721, distance: 422.2
click at [857, 721] on textarea "Hi [PERSON_NAME]! Your meals are looking balanced with mostly high protein/fibr…" at bounding box center [1119, 700] width 689 height 142
click at [957, 727] on textarea "Hi [PERSON_NAME]! Your meals are looking balanced with mostly high protein/fibr…" at bounding box center [1119, 700] width 689 height 142
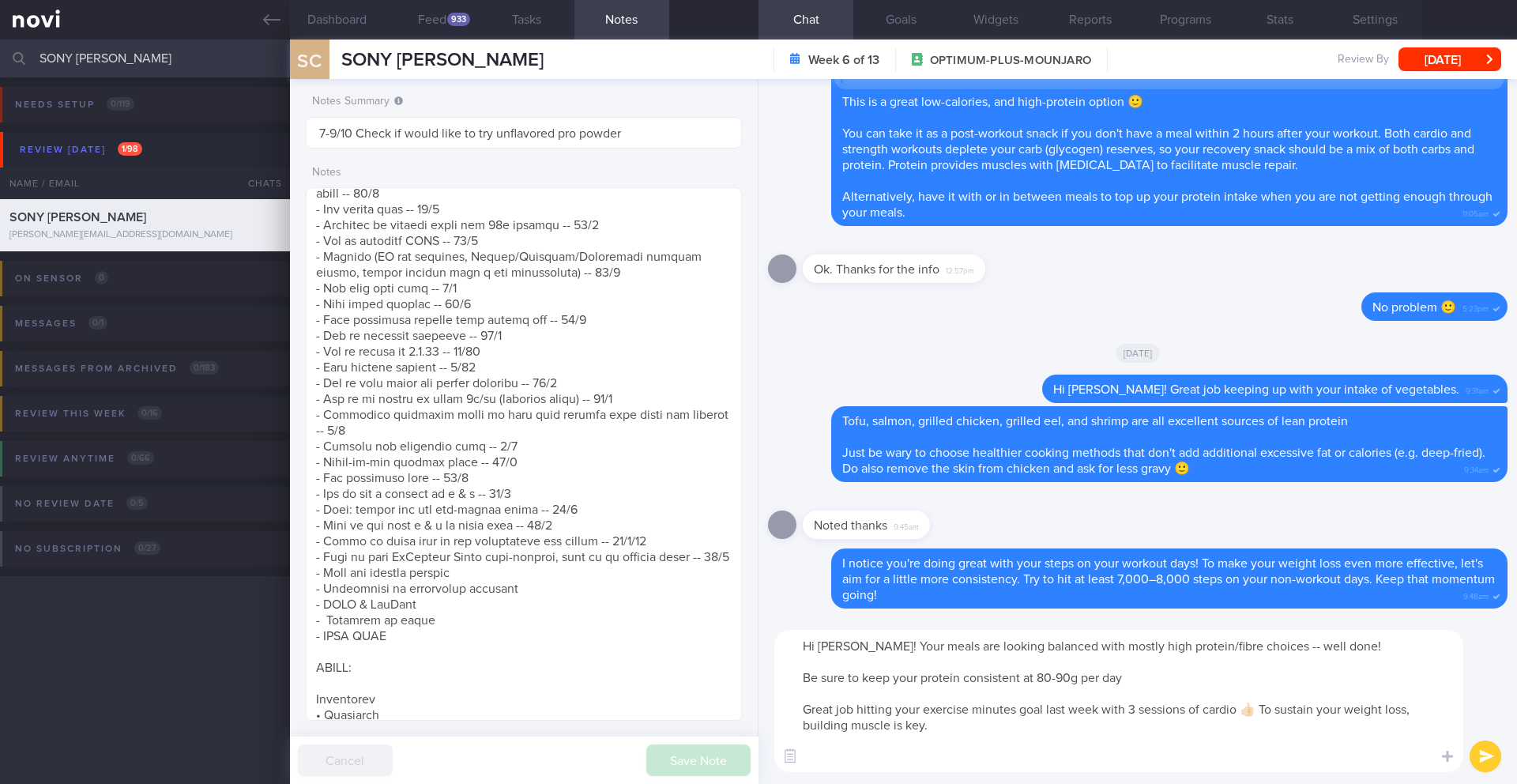
paste textarea "Aim to incorporate strength training into your routine twice a week. This will …"
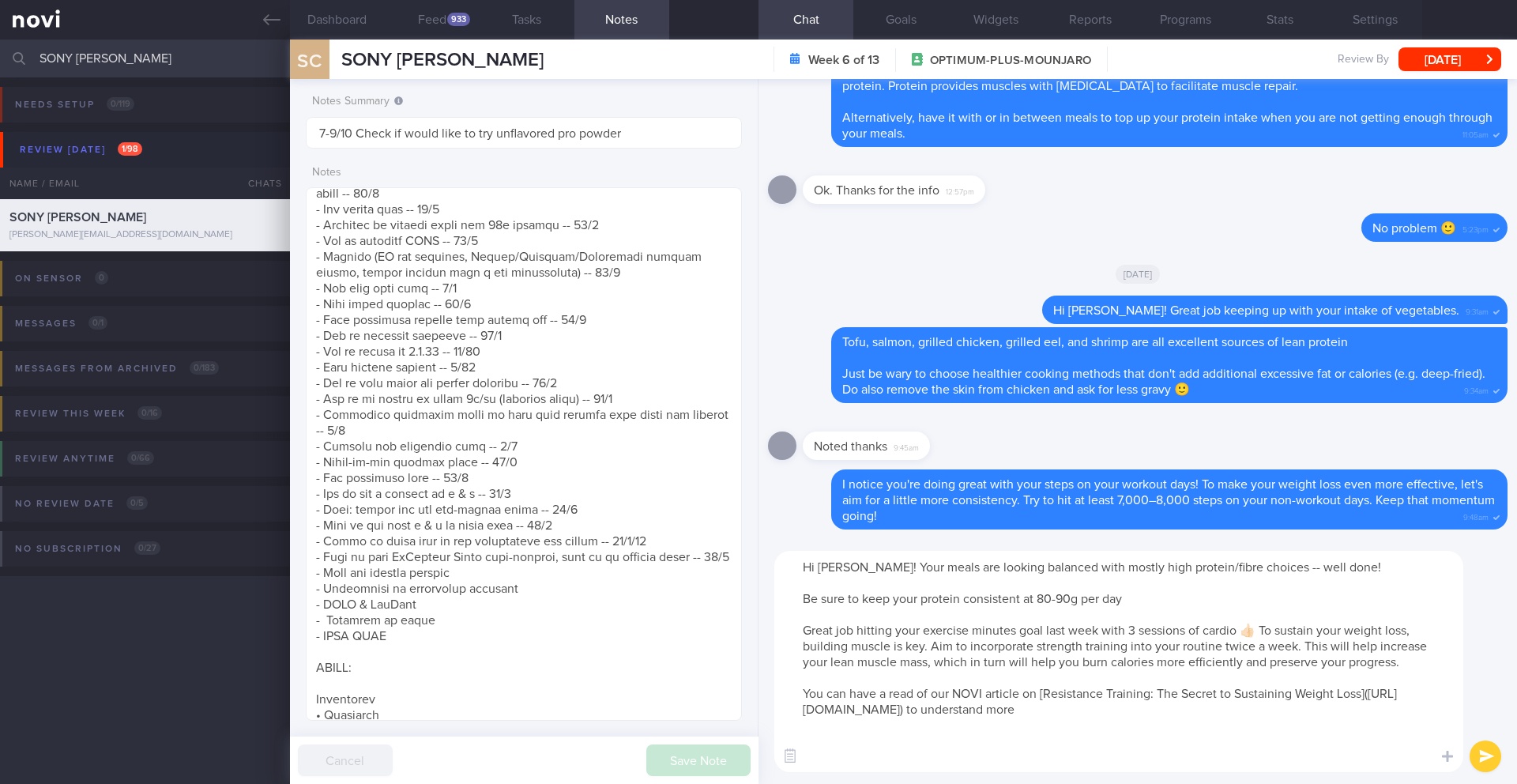
drag, startPoint x: 928, startPoint y: 630, endPoint x: 1261, endPoint y: 610, distance: 333.6
click at [1261, 610] on textarea "Hi [PERSON_NAME]! Your meals are looking balanced with mostly high protein/fibr…" at bounding box center [1119, 662] width 689 height 221
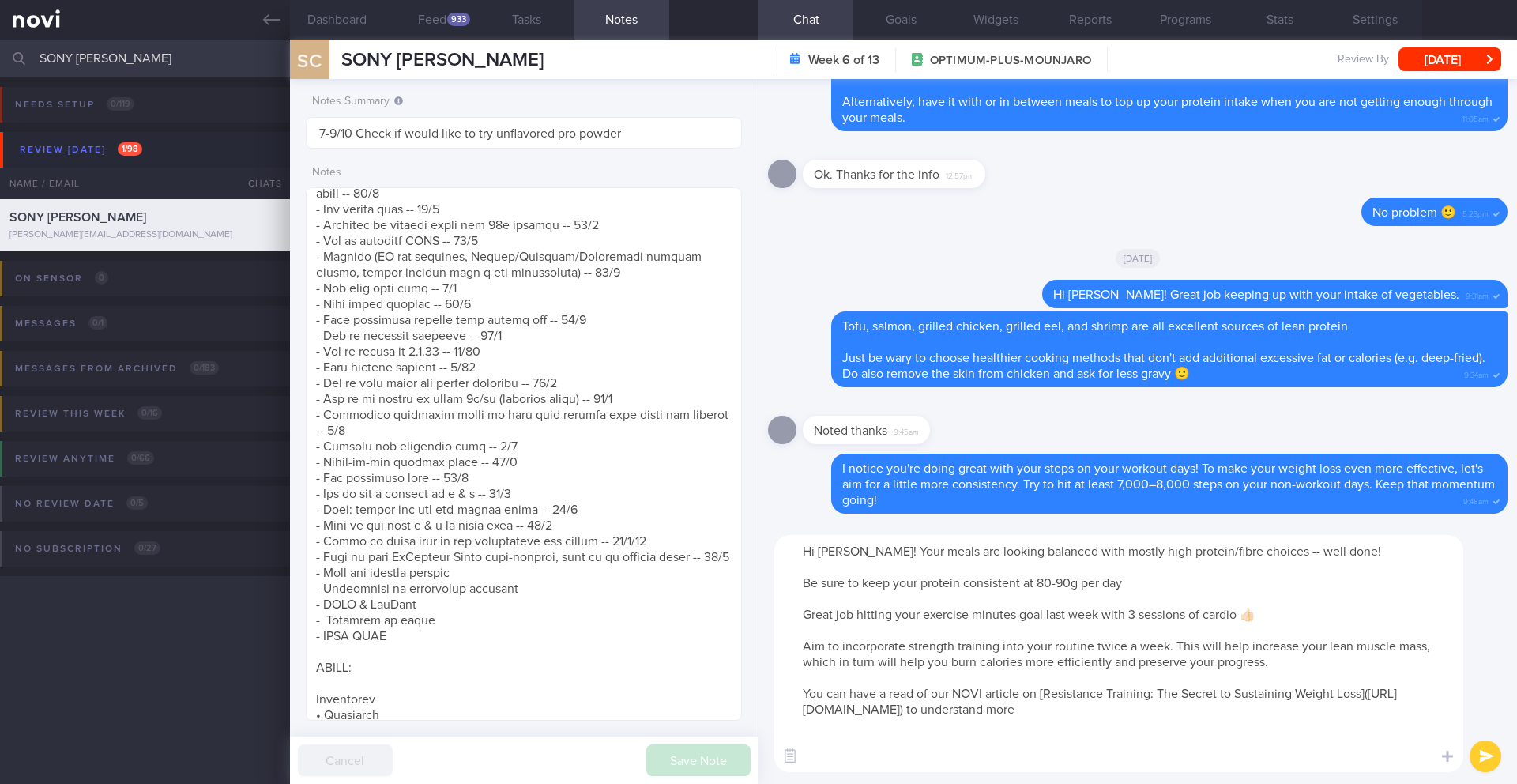
click at [799, 698] on textarea "Hi [PERSON_NAME]! Your meals are looking balanced with mostly high protein/fibr…" at bounding box center [1119, 654] width 689 height 238
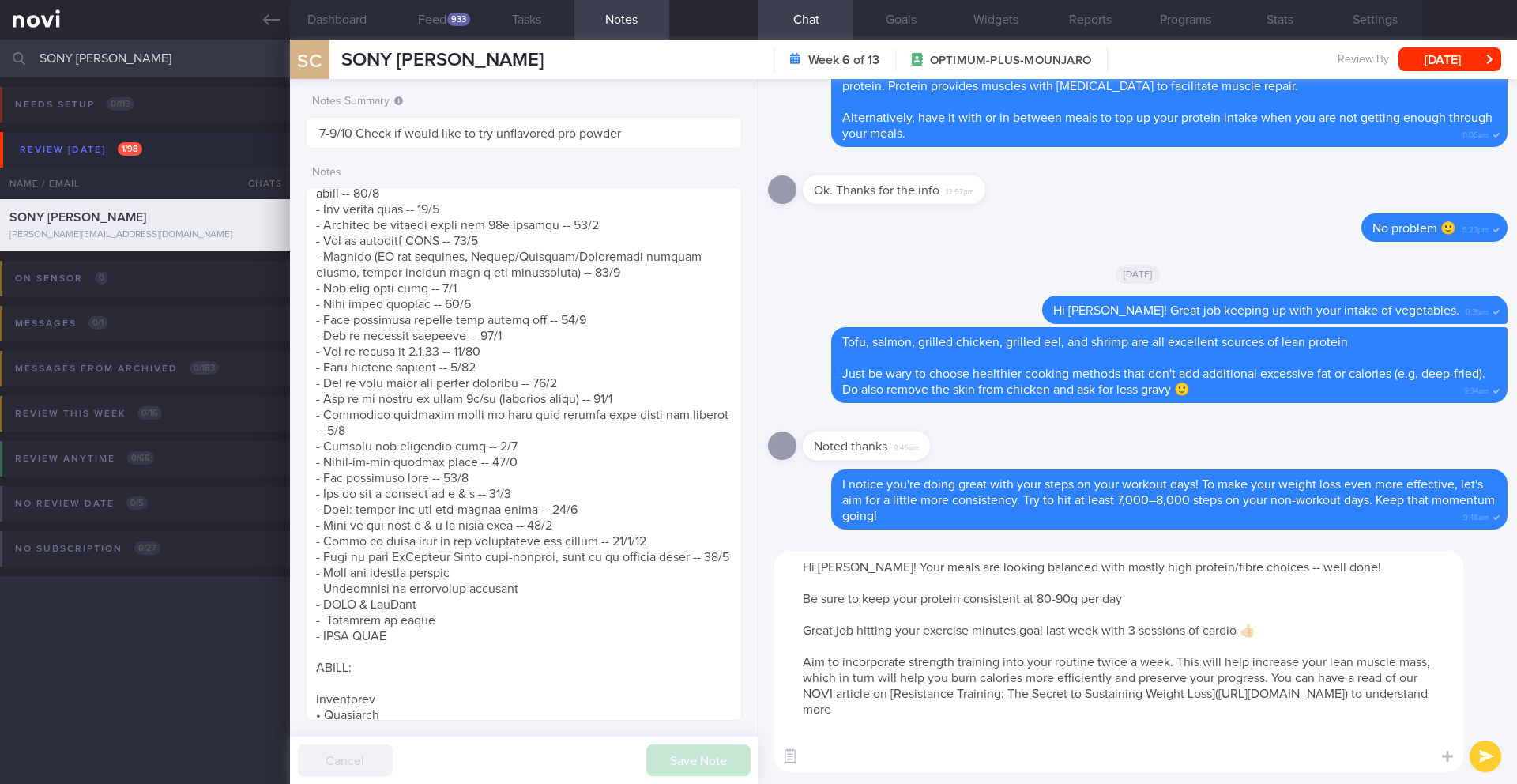
type textarea "Hi [PERSON_NAME]! Your meals are looking balanced with mostly high protein/fibr…"
click at [1497, 760] on button "submit" at bounding box center [1485, 756] width 32 height 32
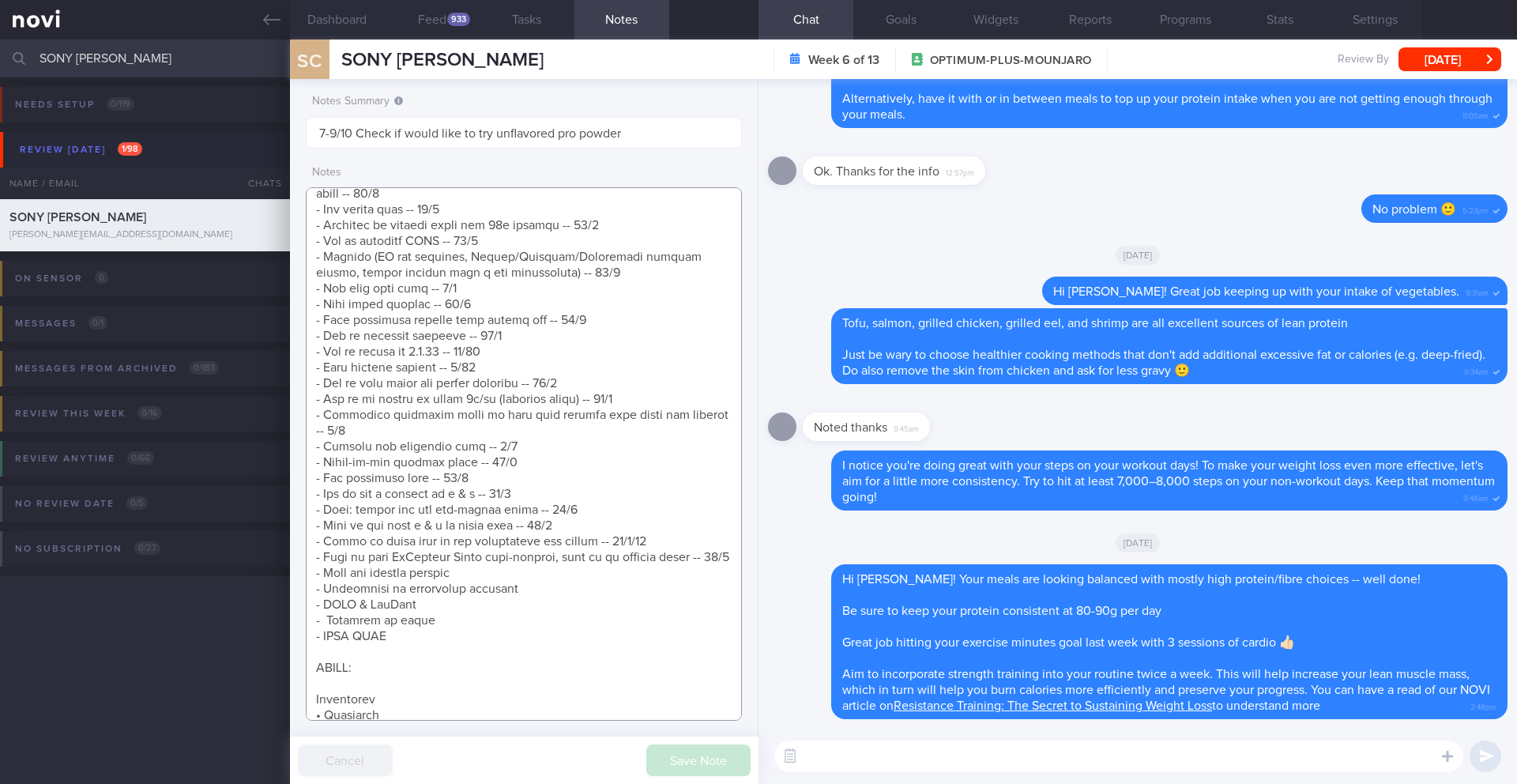
click at [524, 635] on textarea at bounding box center [524, 454] width 436 height 533
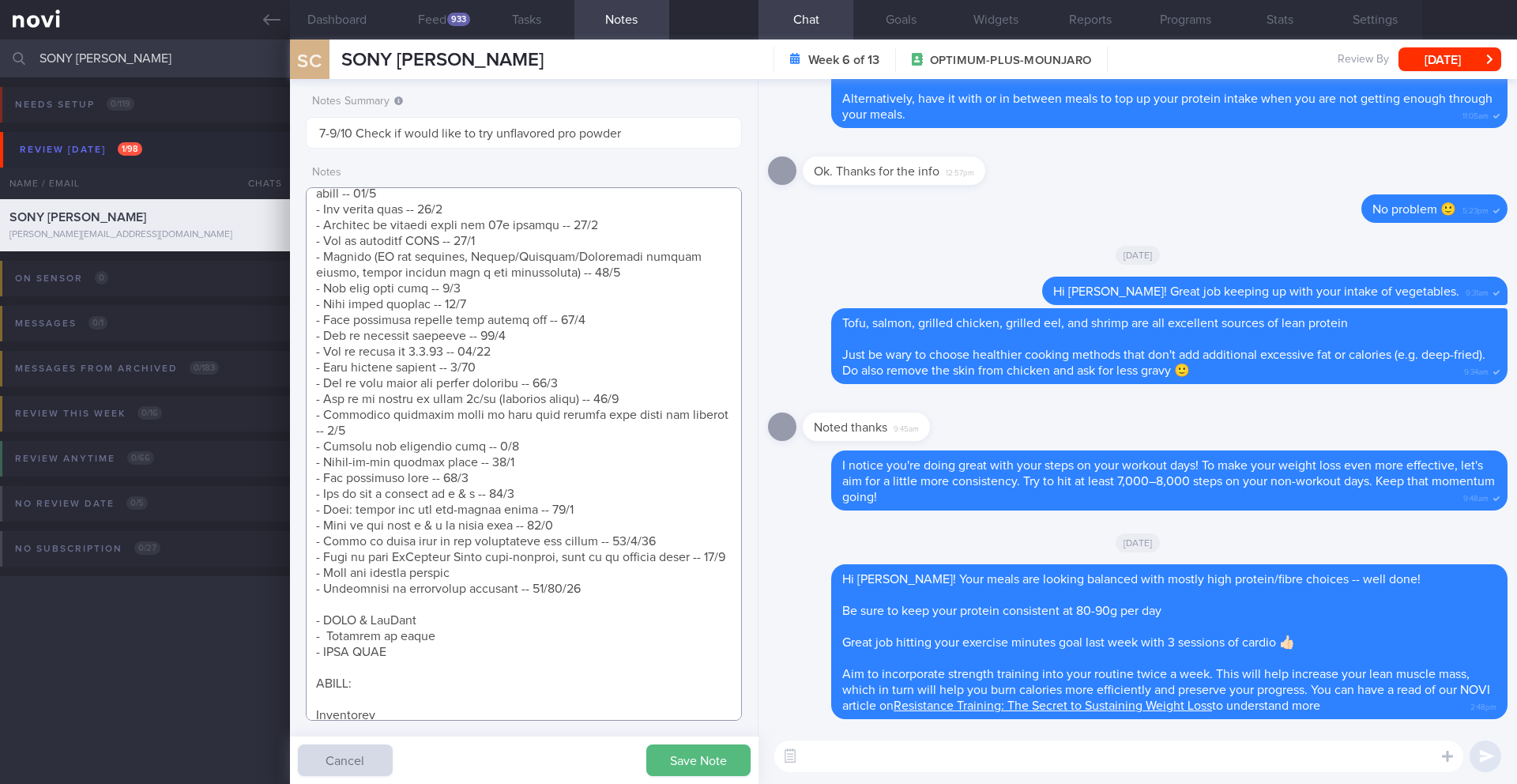
scroll to position [1491, 0]
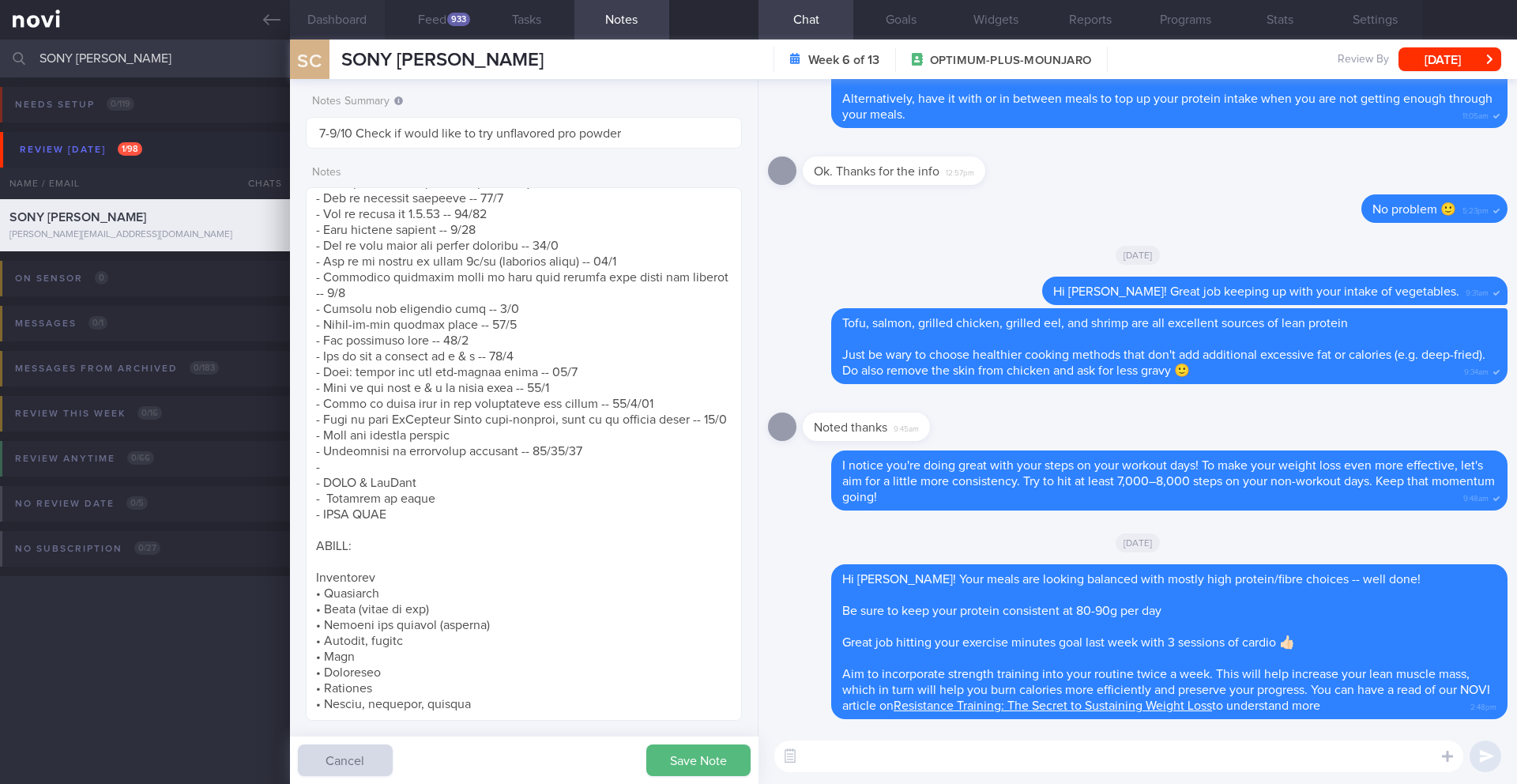
click at [333, 25] on button "Dashboard" at bounding box center [338, 19] width 95 height 40
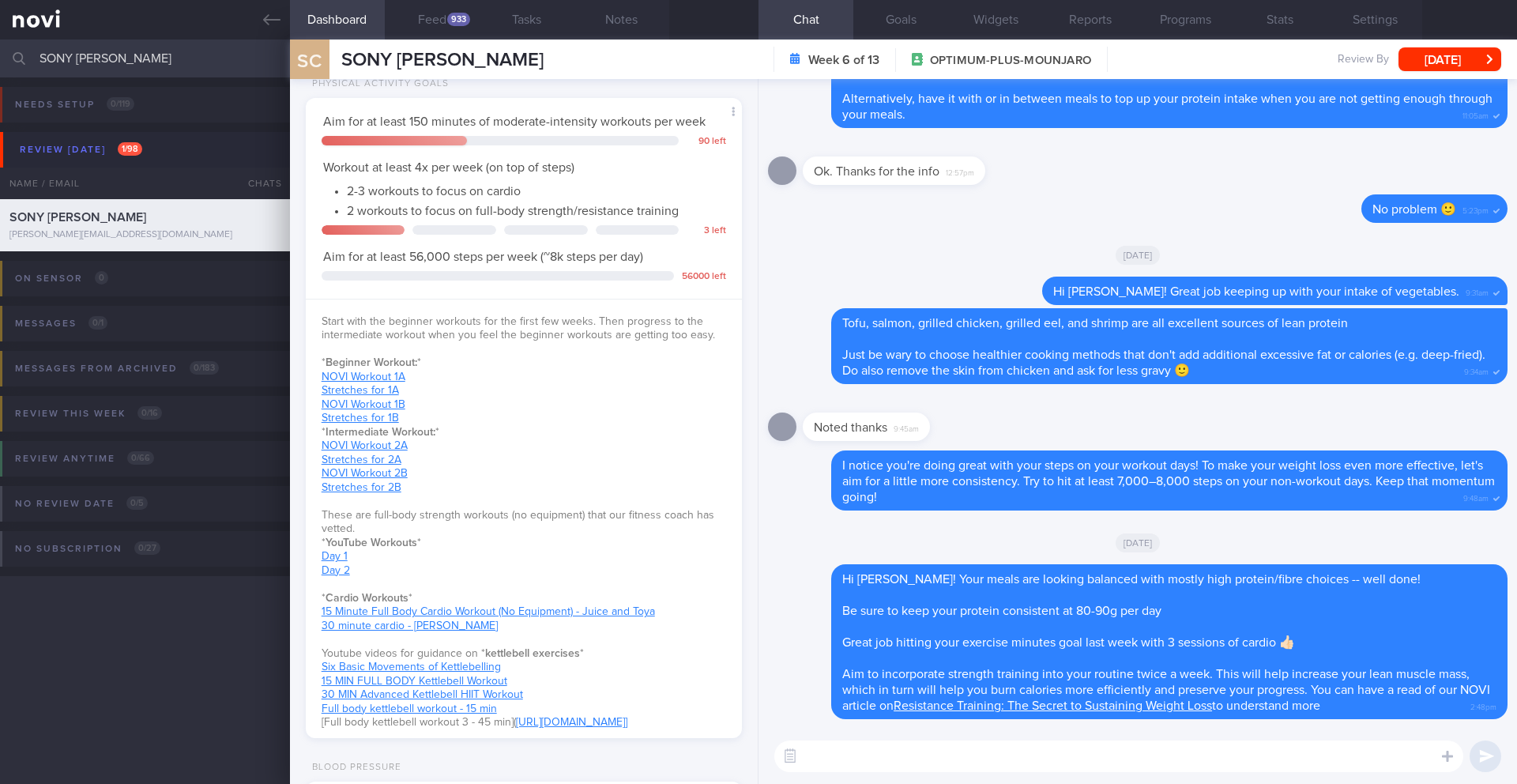
scroll to position [604, 0]
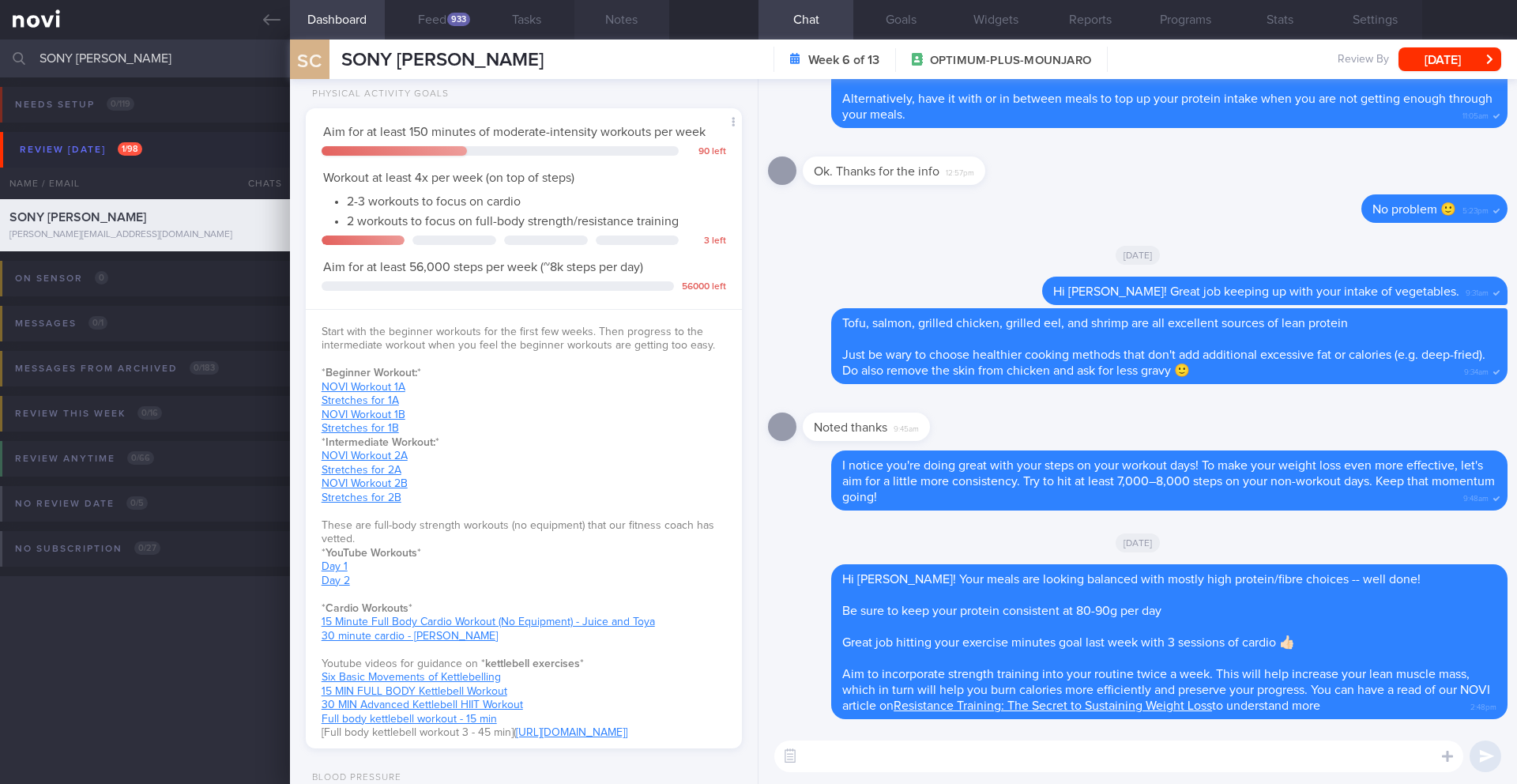
click at [629, 19] on button "Notes" at bounding box center [622, 19] width 95 height 40
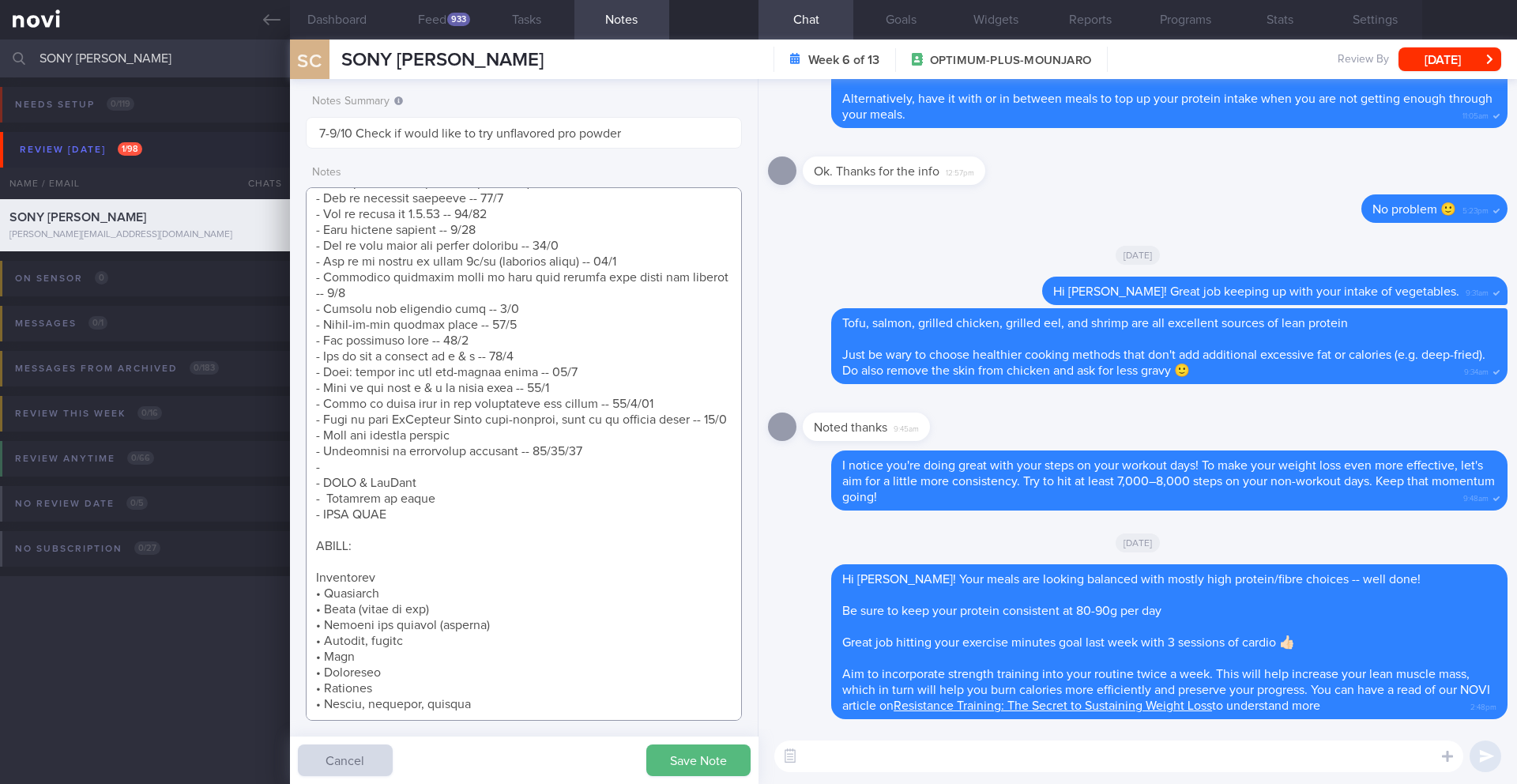
click at [424, 464] on textarea at bounding box center [524, 454] width 436 height 533
drag, startPoint x: 455, startPoint y: 434, endPoint x: 304, endPoint y: 431, distance: 151.0
click at [304, 431] on div "Notes Summary 7-9/10 Check if would like to try unflavored pro powder Notes Sav…" at bounding box center [524, 431] width 469 height 705
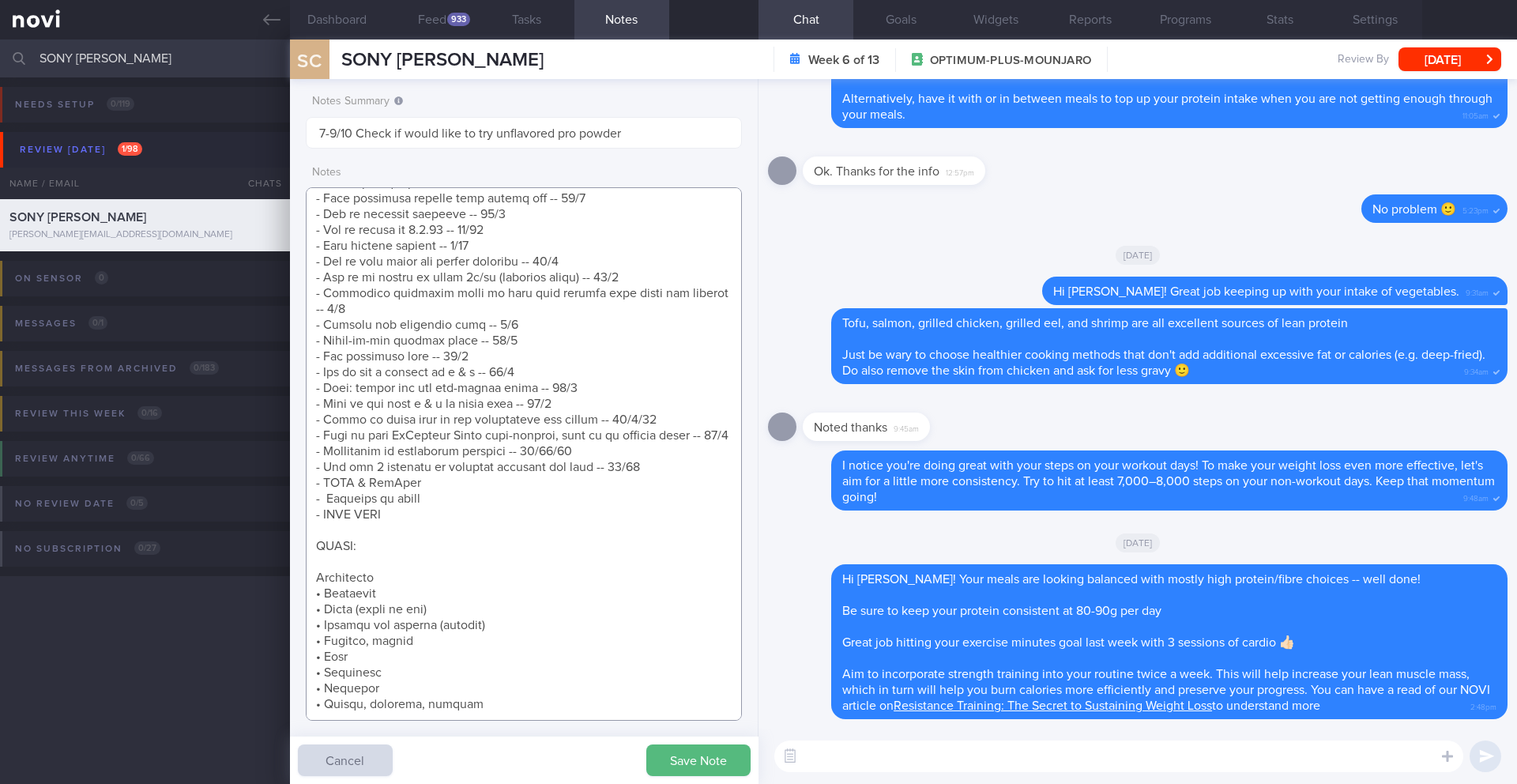
scroll to position [1475, 0]
click at [664, 473] on textarea at bounding box center [524, 454] width 436 height 533
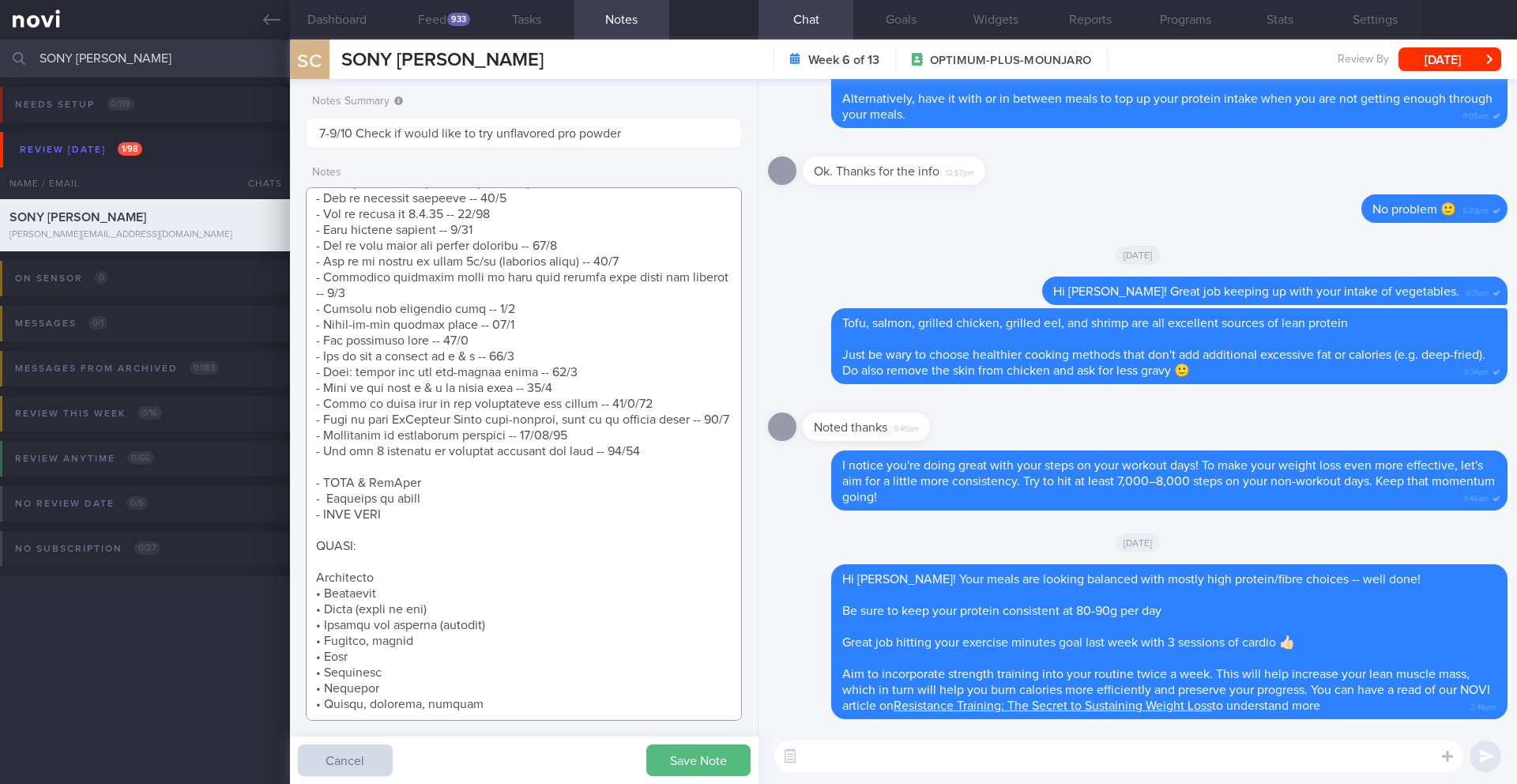
scroll to position [1491, 0]
paste textarea "- Tips for portion control"
click at [674, 755] on button "Save Note" at bounding box center [699, 760] width 104 height 32
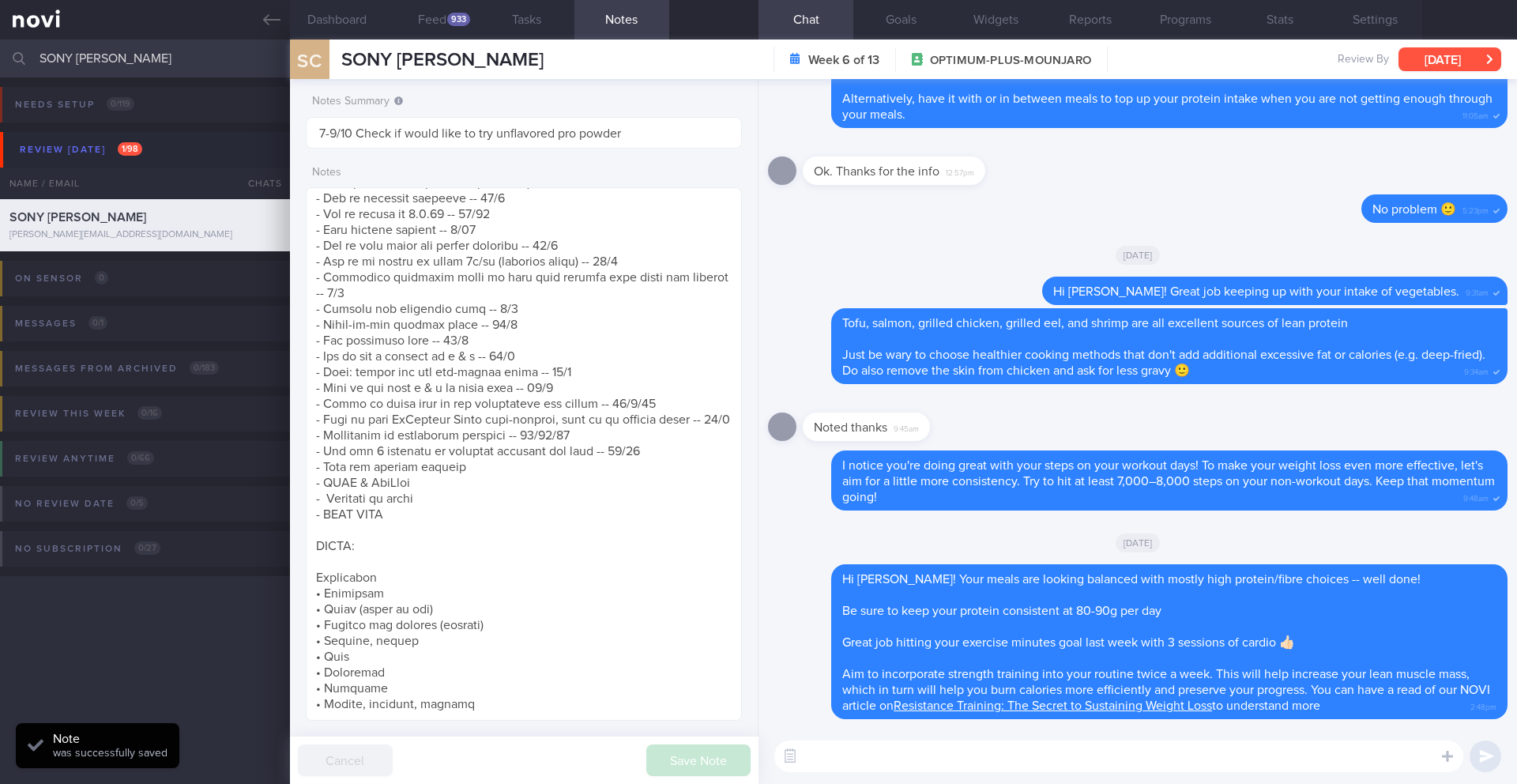
click at [1458, 63] on button "[DATE]" at bounding box center [1450, 59] width 103 height 24
click at [493, 434] on textarea at bounding box center [524, 454] width 436 height 533
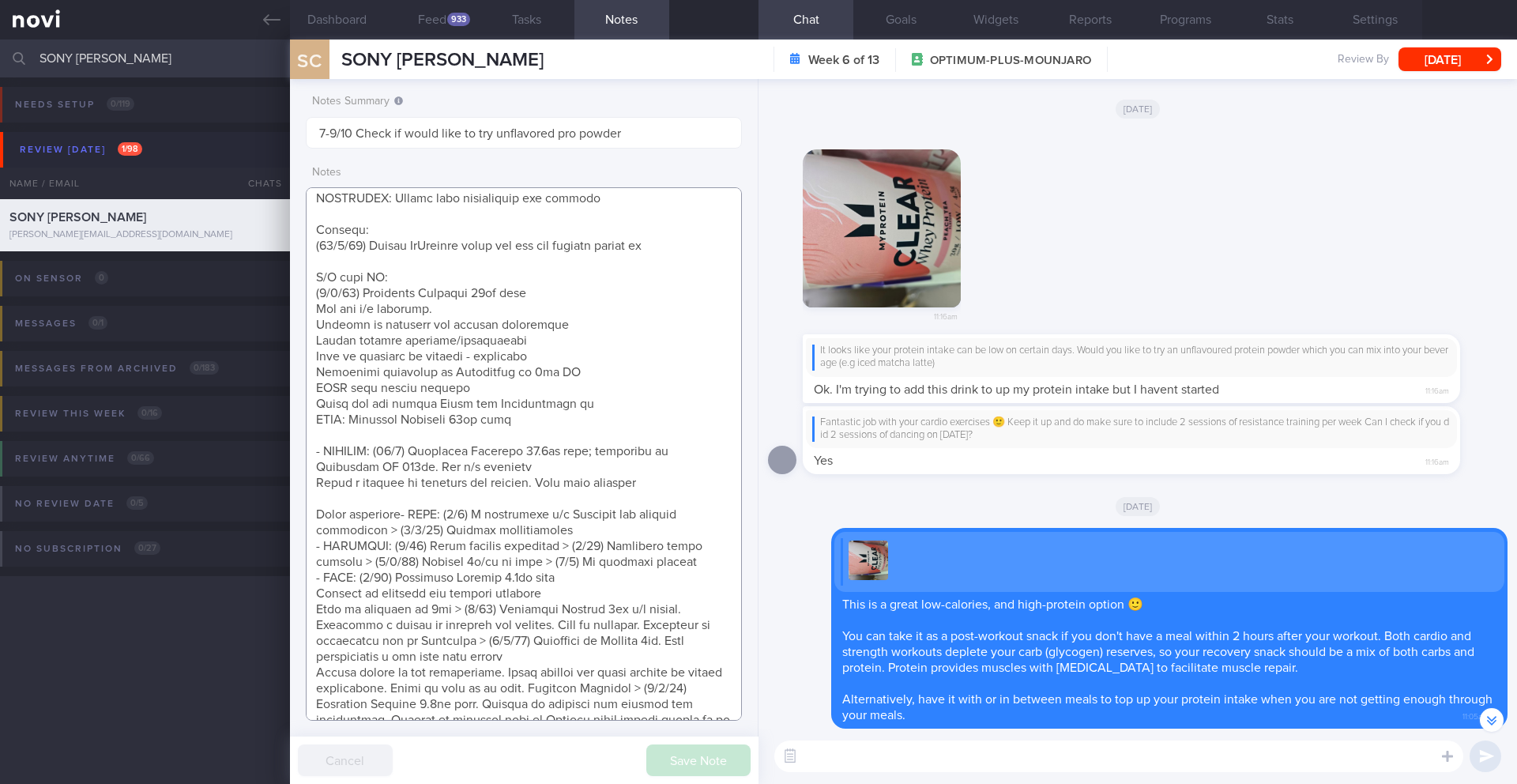
scroll to position [-611, 0]
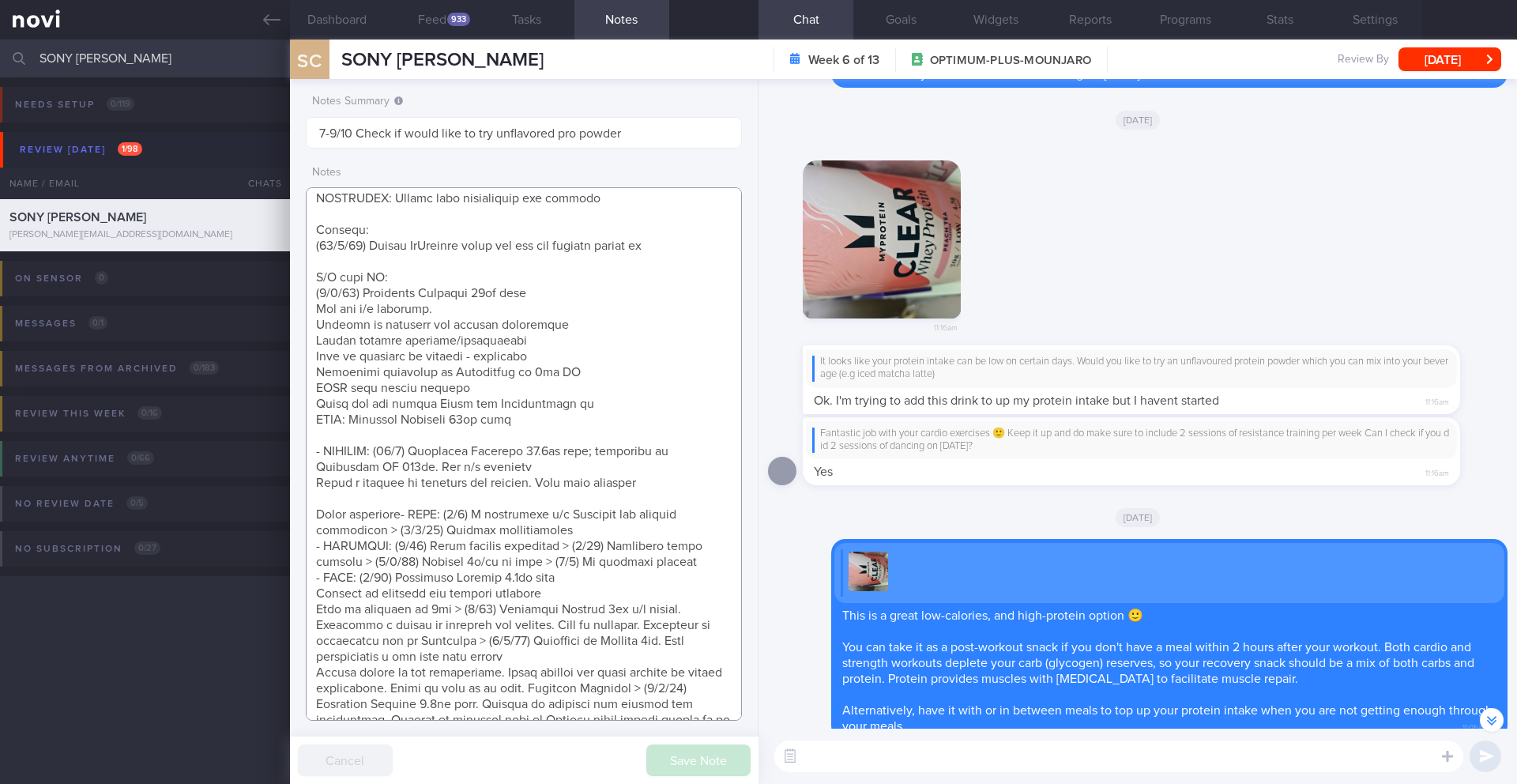
click at [683, 245] on textarea at bounding box center [524, 454] width 436 height 533
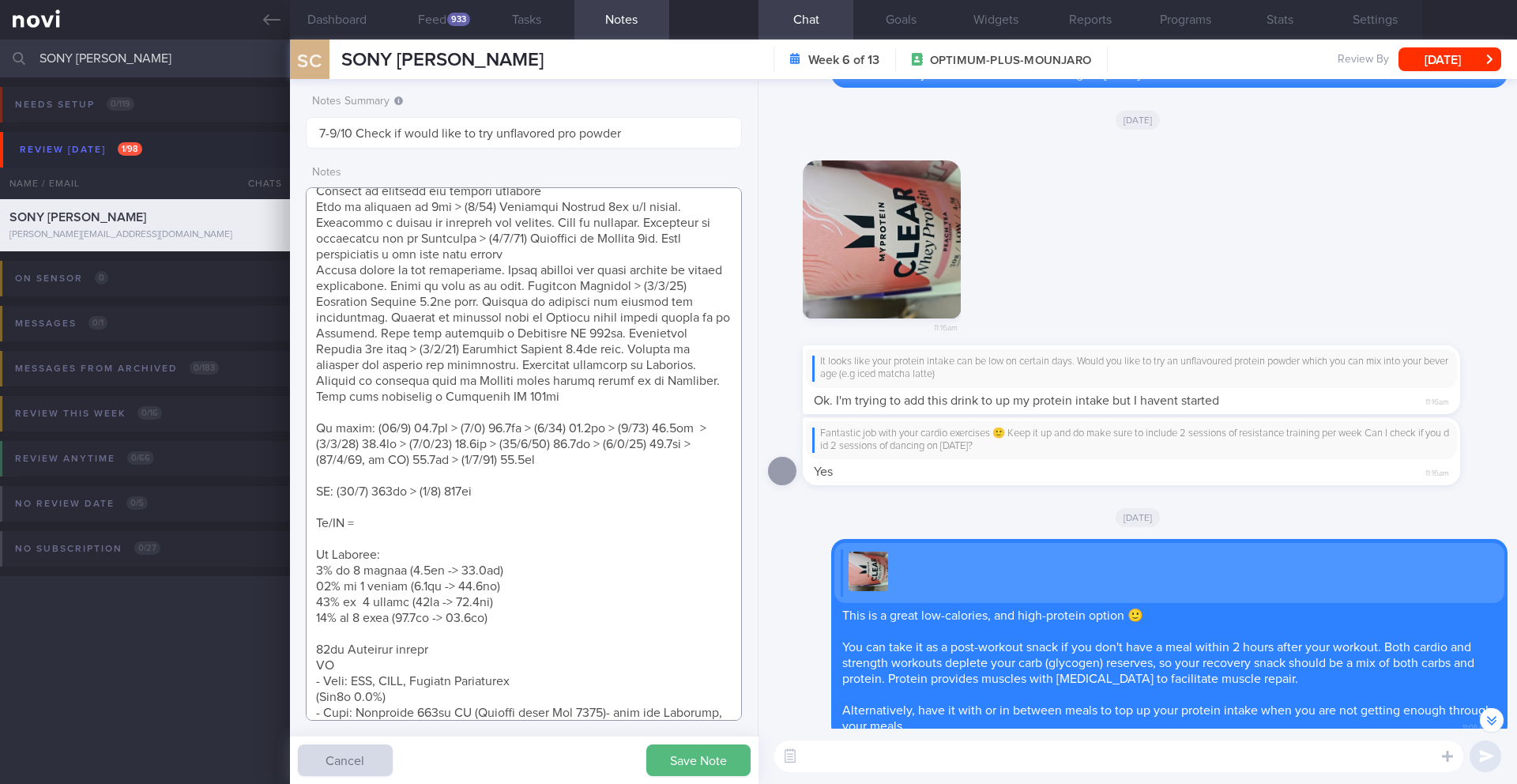
scroll to position [977, 0]
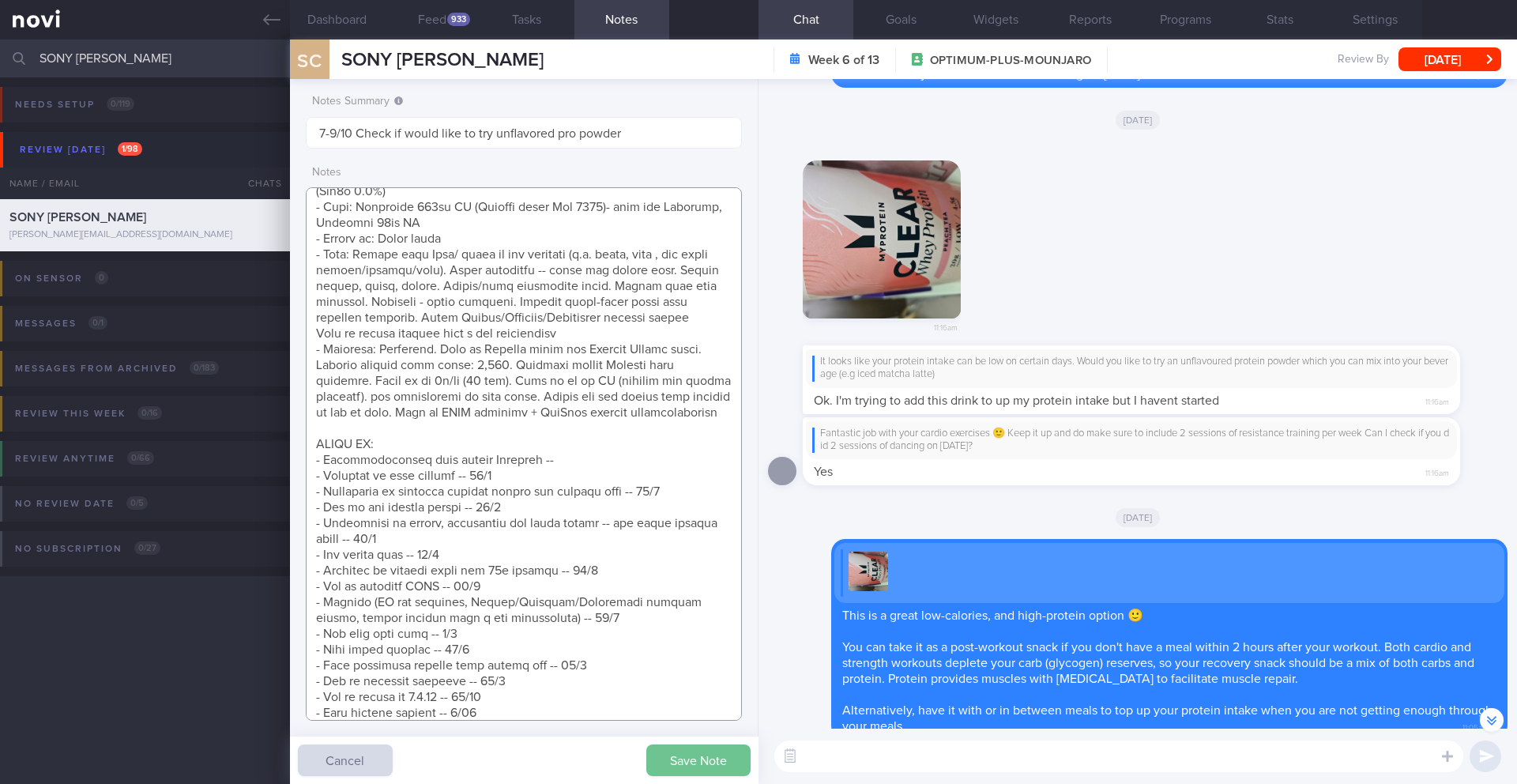
type textarea "SUPPORT NEEDED: How to prepare meals. How to choose healthier meals when eating…"
click at [677, 748] on button "Save Note" at bounding box center [699, 760] width 104 height 32
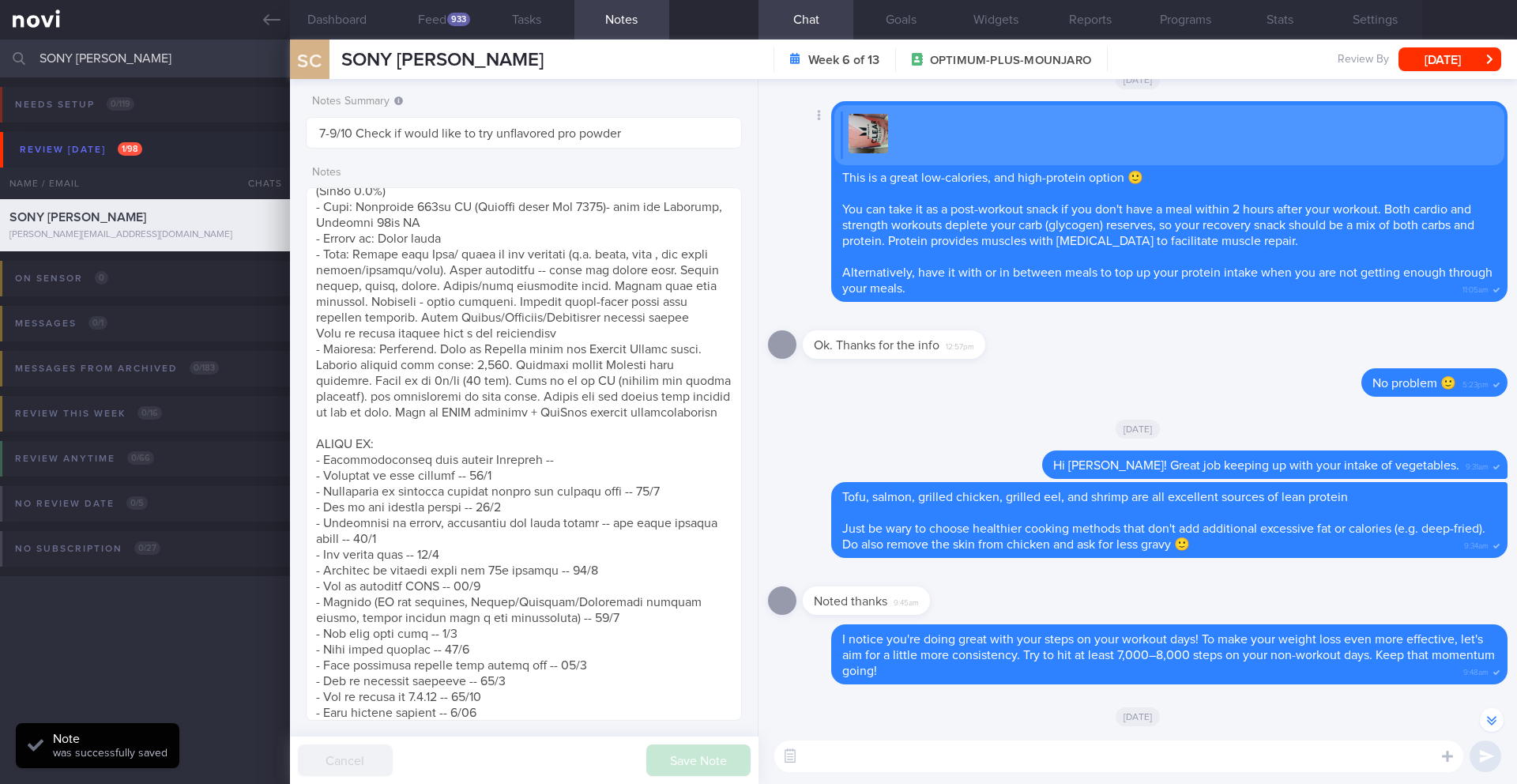
scroll to position [1, 0]
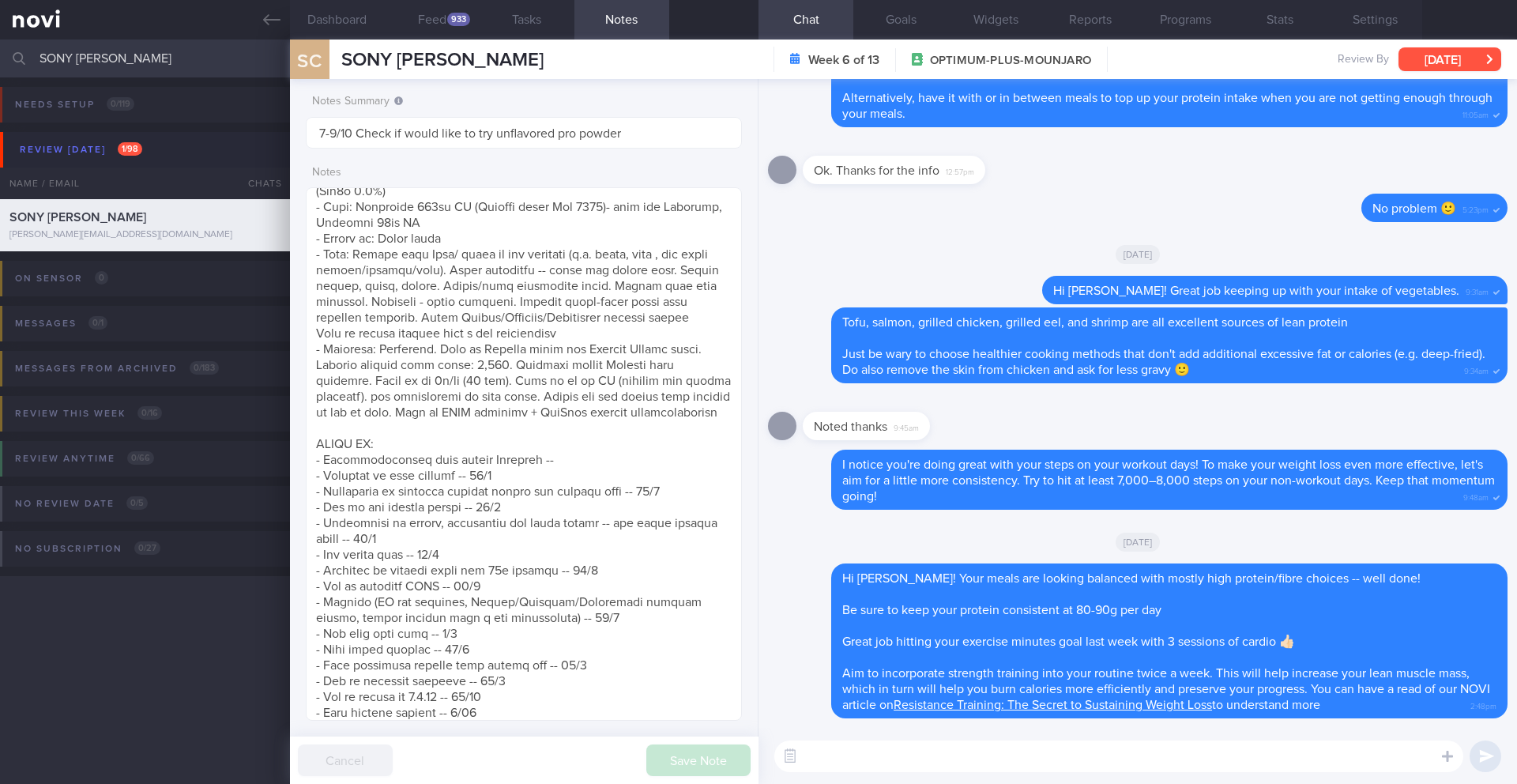
click at [1459, 66] on button "[DATE]" at bounding box center [1450, 59] width 103 height 24
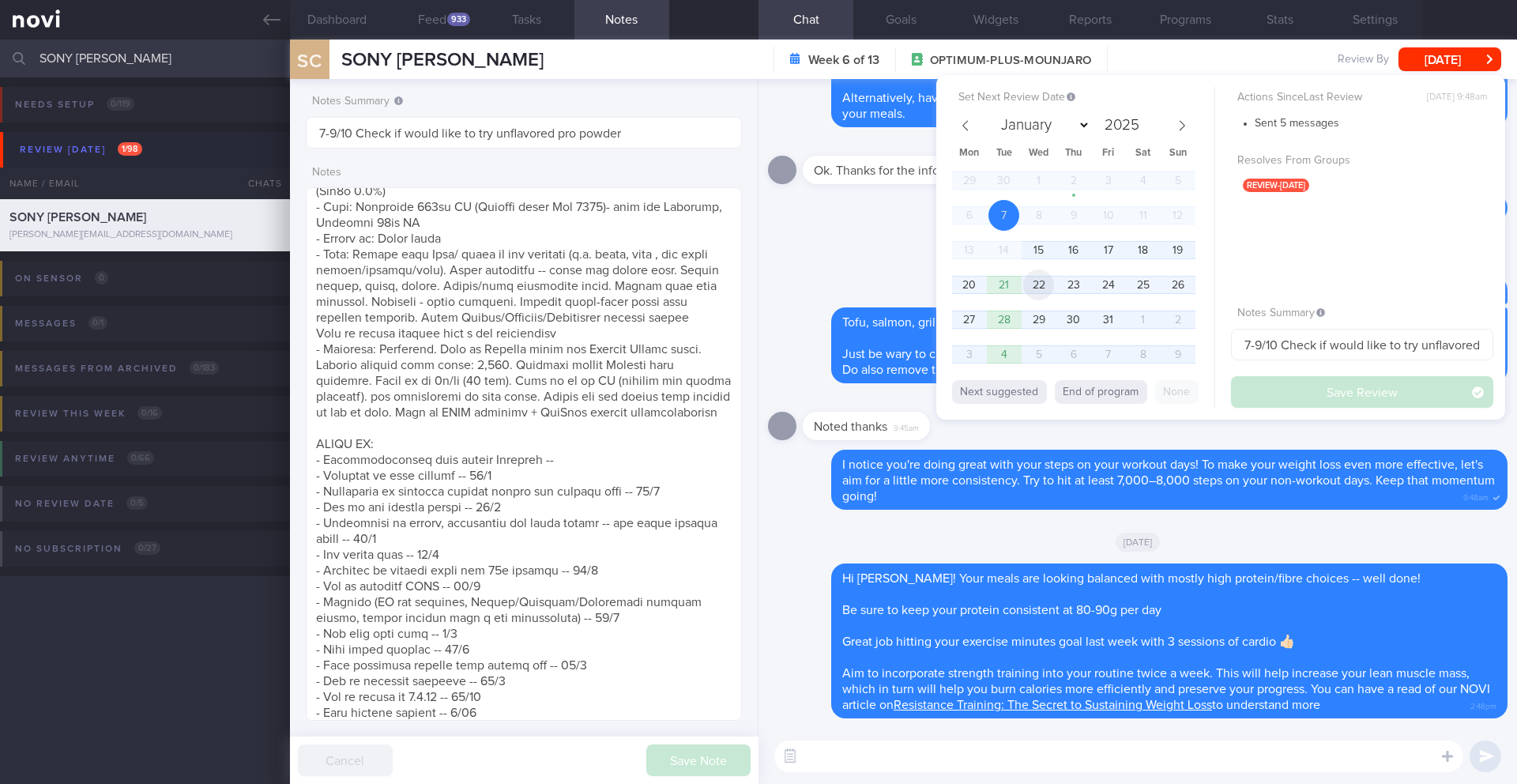
click at [1035, 287] on span "22" at bounding box center [1038, 284] width 31 height 31
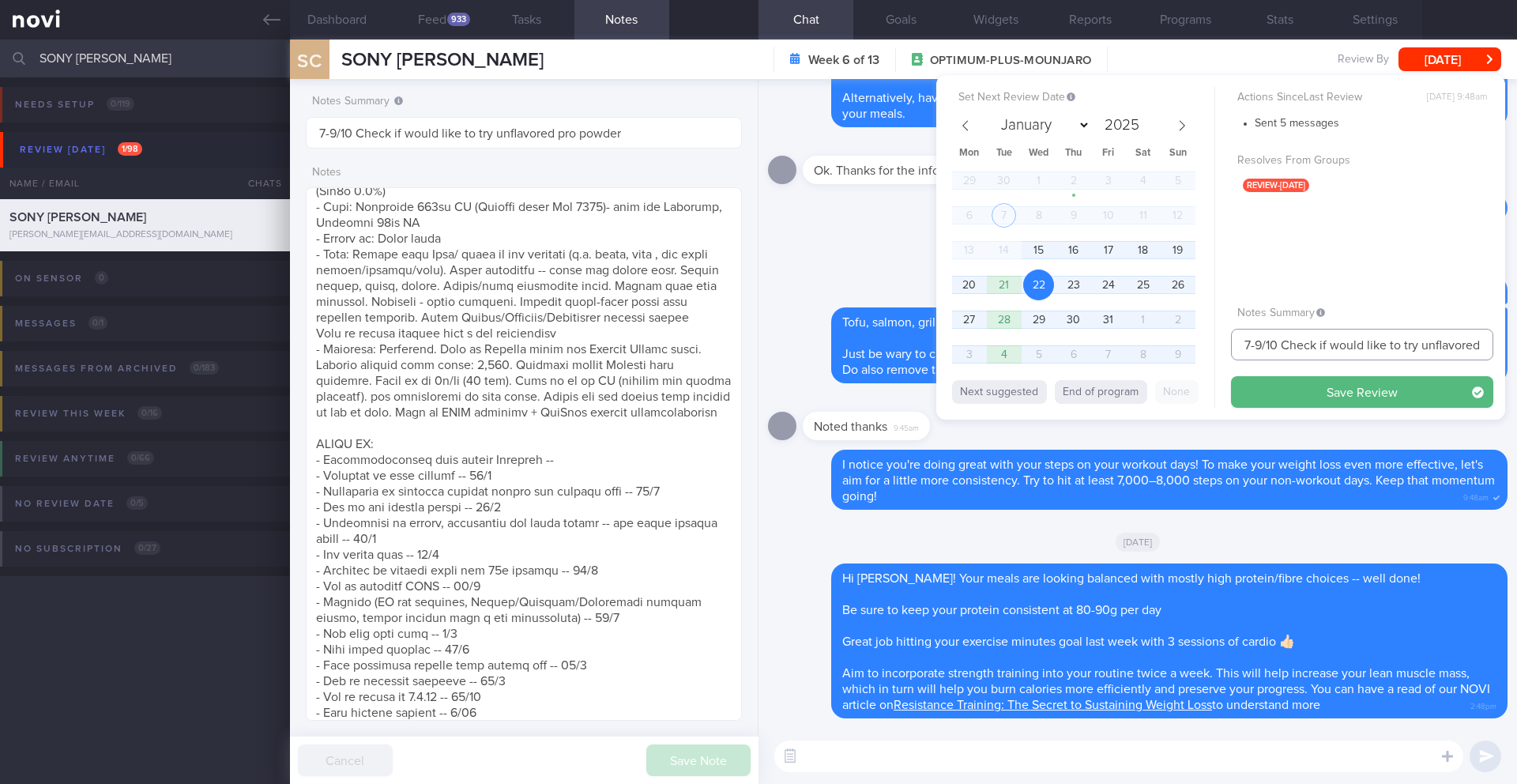
drag, startPoint x: 1253, startPoint y: 346, endPoint x: 1233, endPoint y: 345, distance: 20.0
click at [1233, 345] on input "7-9/10 Check if would like to try unflavored pro powder" at bounding box center [1362, 344] width 263 height 32
type input "22/10 Check if would like to try unflavored pro powder"
click at [1305, 393] on button "Save Review" at bounding box center [1362, 392] width 263 height 32
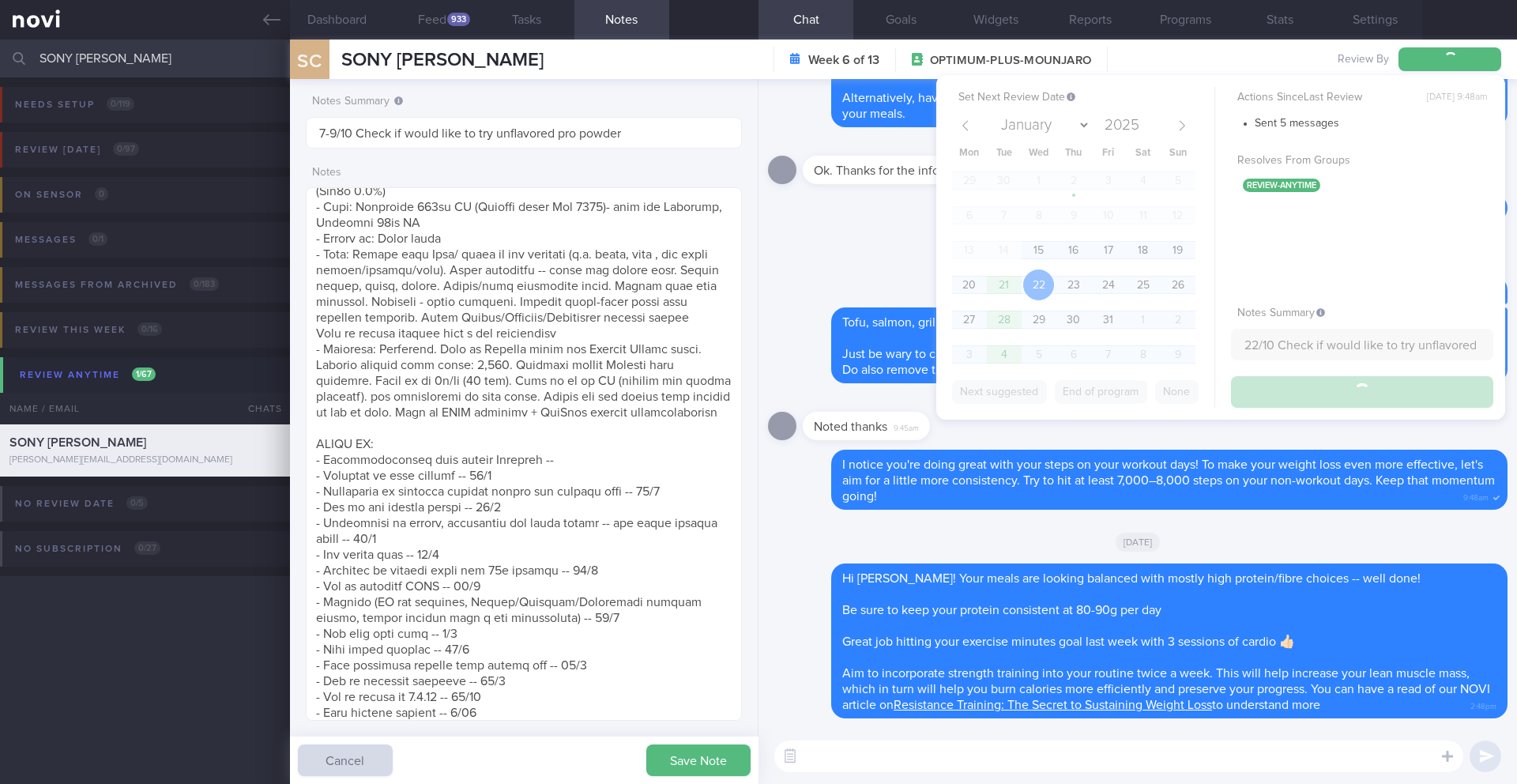
type input "22/10 Check if would like to try unflavored pro powder"
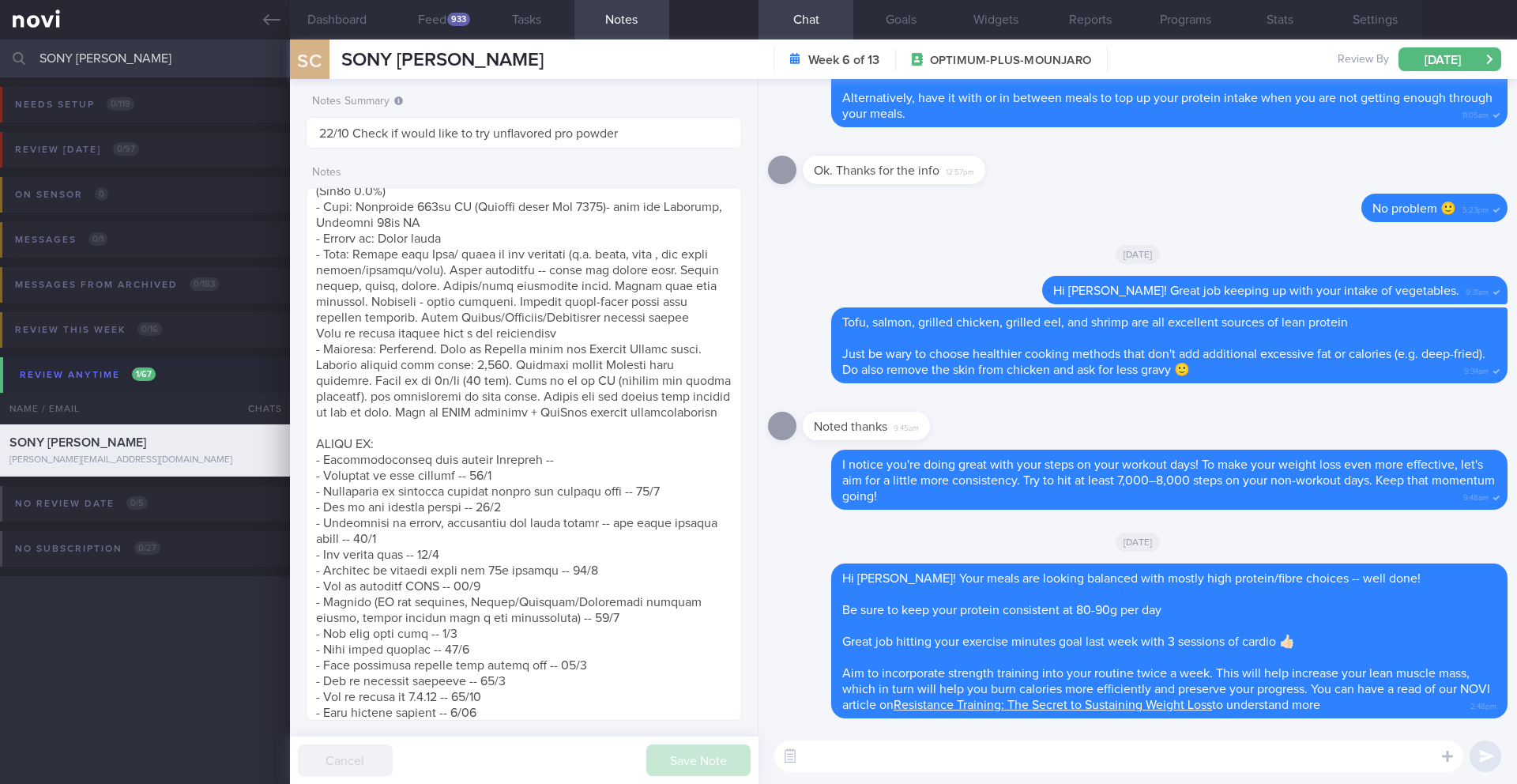
click at [148, 67] on input "SONY [PERSON_NAME]" at bounding box center [758, 58] width 1517 height 38
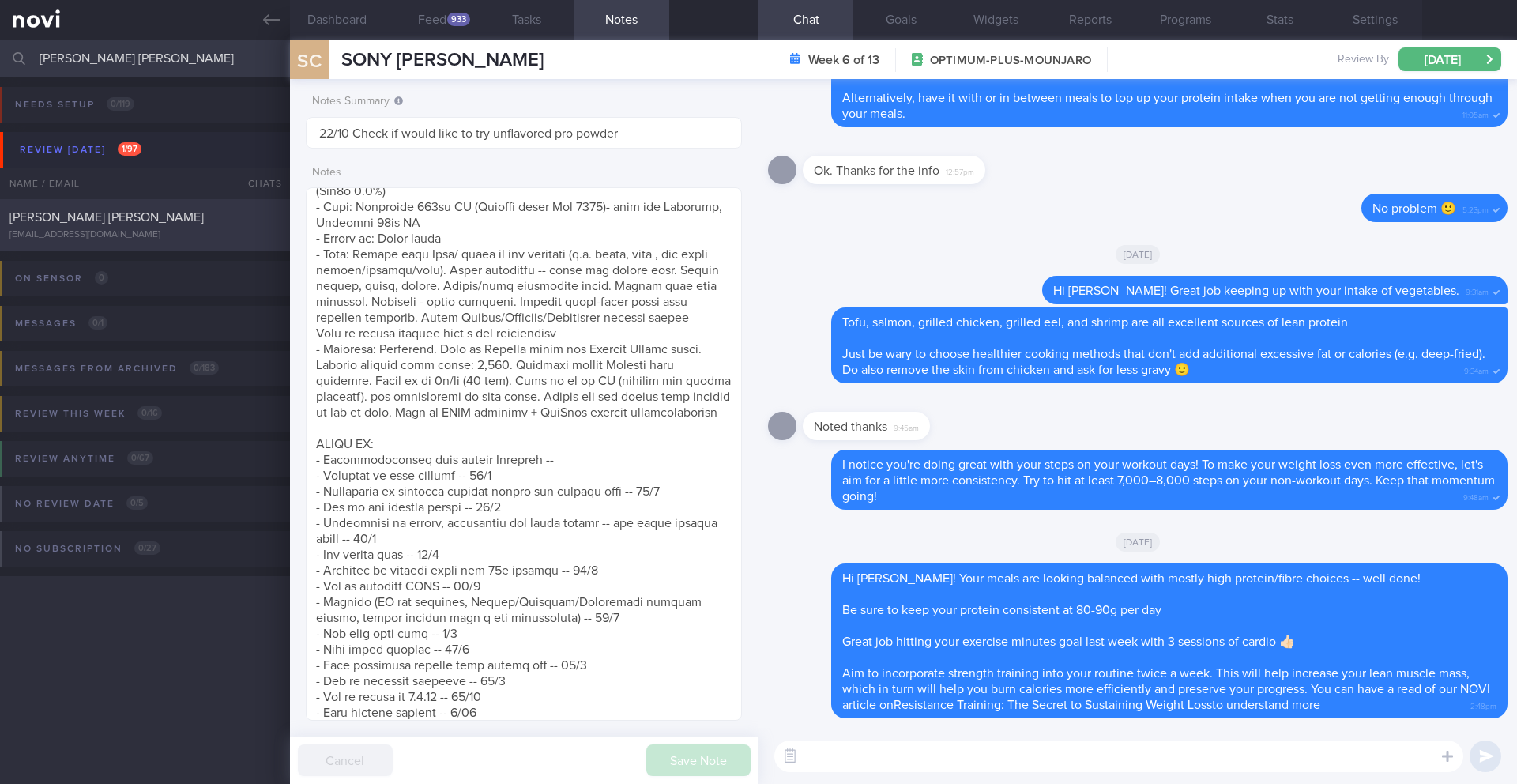
type input "[PERSON_NAME] [PERSON_NAME]"
click at [110, 227] on div "[PERSON_NAME] [PERSON_NAME] [EMAIL_ADDRESS][DOMAIN_NAME]" at bounding box center [145, 225] width 290 height 32
type input "6-8/10 Check wt progress > Reassess needs. Check if taking veg and whole grain.…"
type textarea "LOREMIP DOLORS: AMETCONSE: - Adipi elitse (doe temp inci ut labo) ETDOLO m/Al E…"
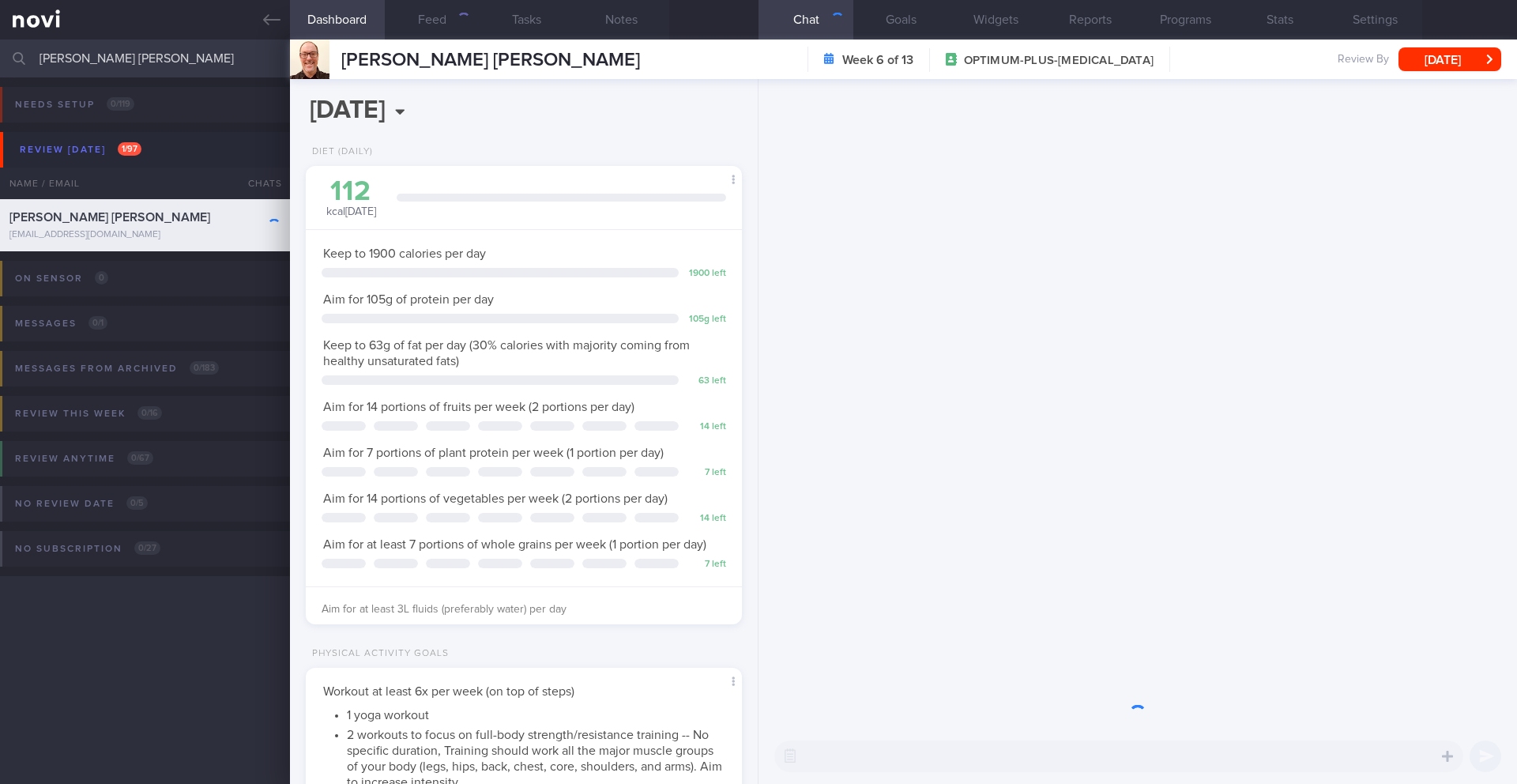
scroll to position [221, 397]
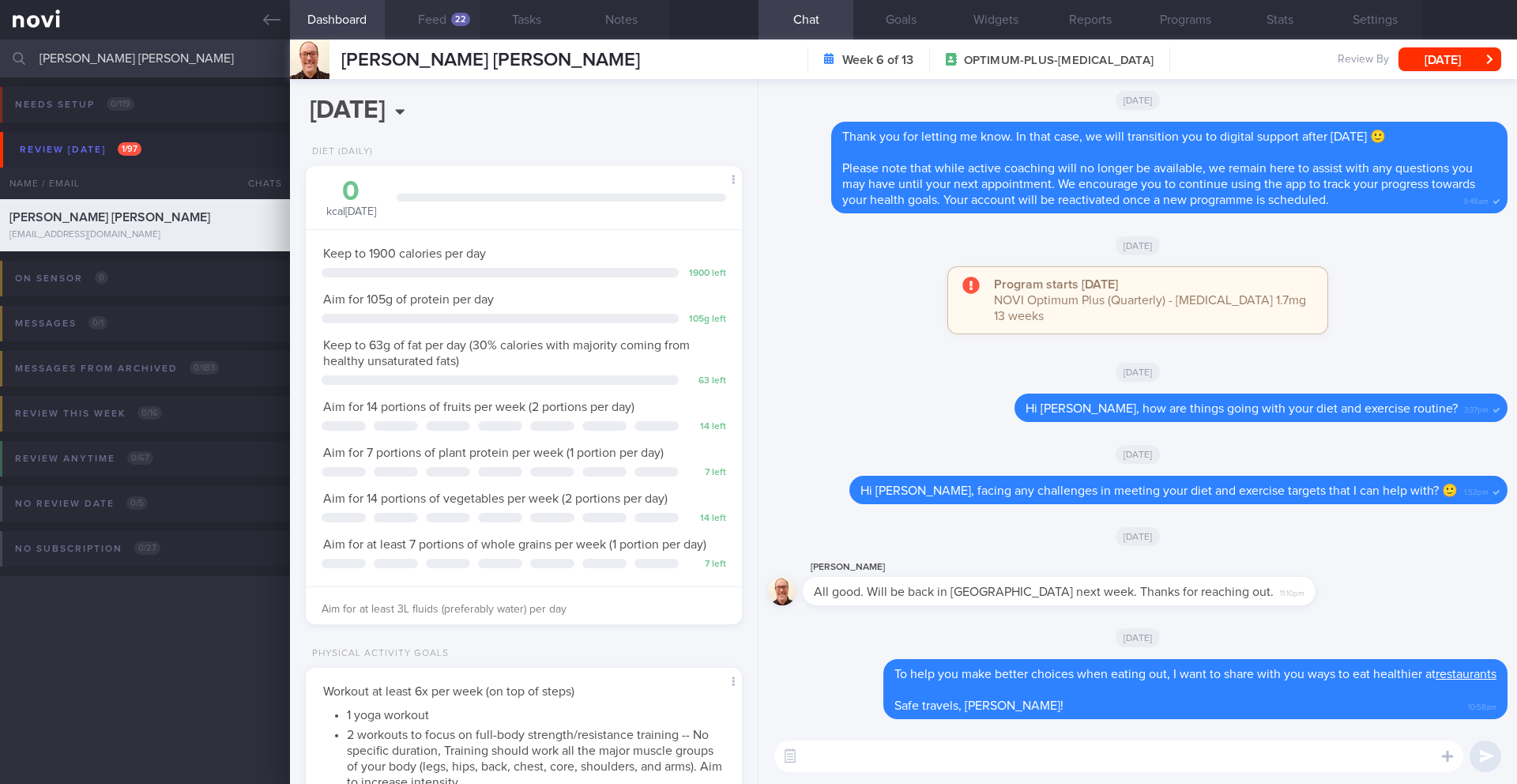
click at [442, 25] on button "Feed 22" at bounding box center [432, 19] width 95 height 40
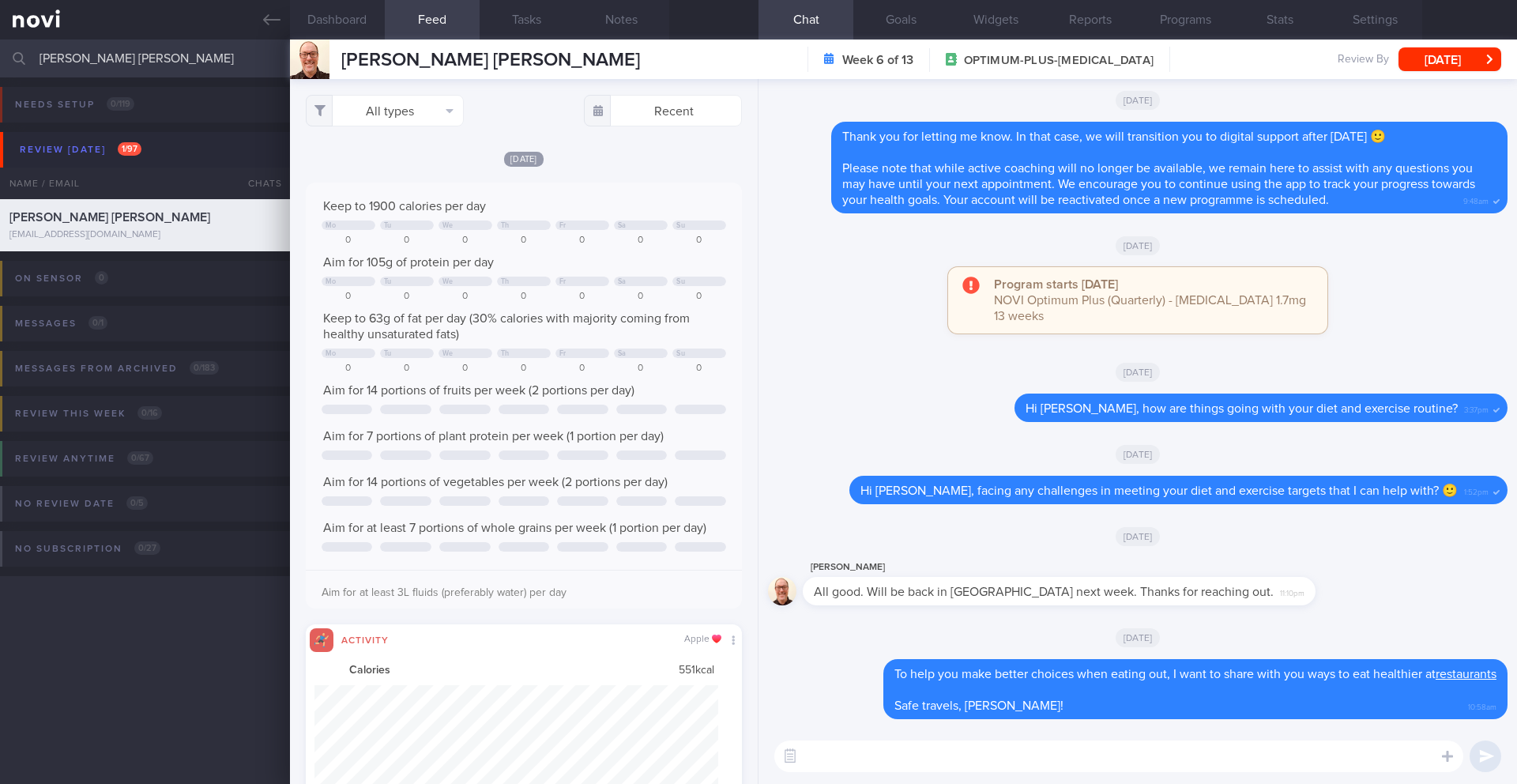
scroll to position [100, 405]
click at [411, 105] on button "All types" at bounding box center [385, 110] width 158 height 32
click at [392, 164] on button "Activity" at bounding box center [384, 165] width 157 height 24
checkbox input "false"
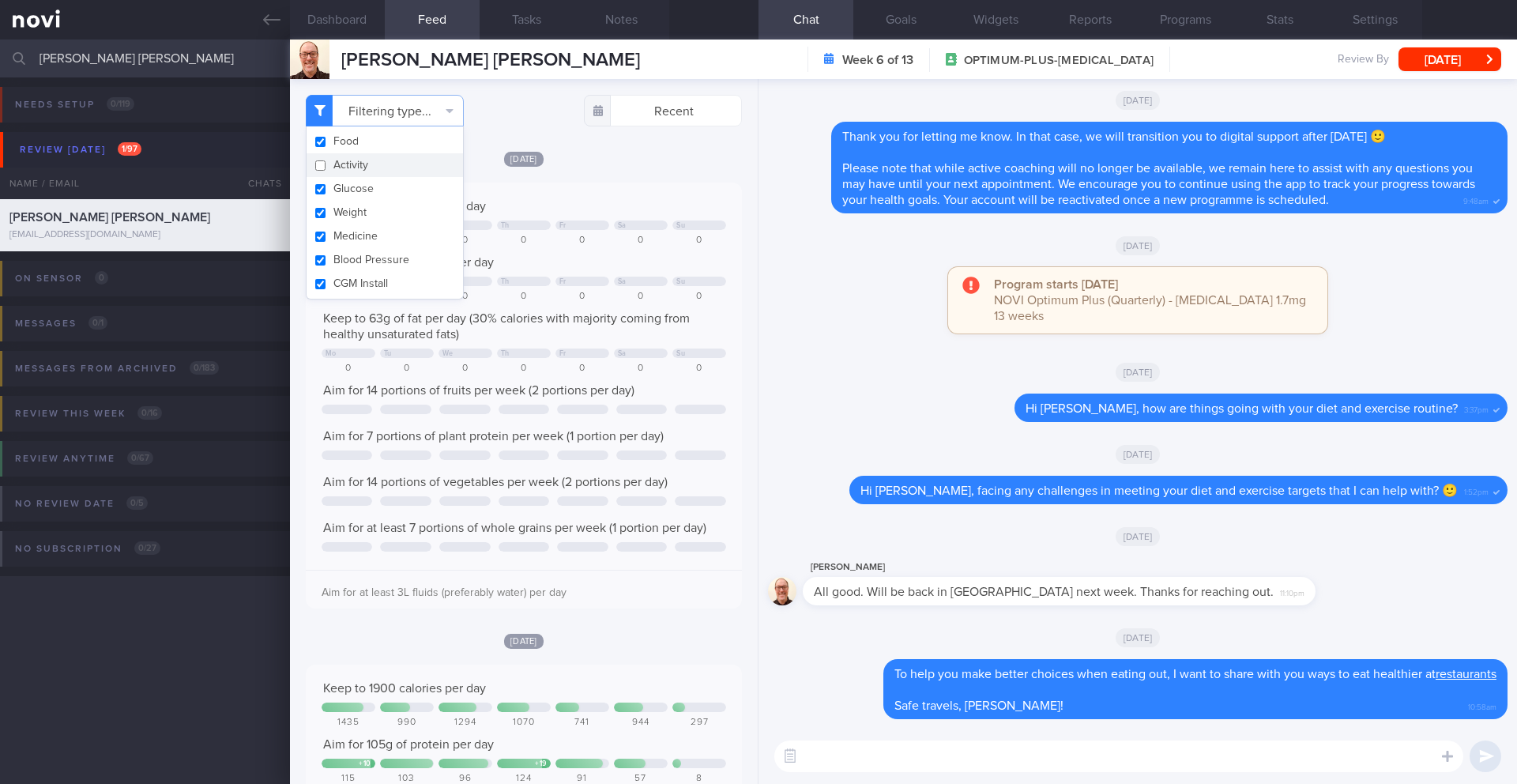
click at [951, 751] on textarea at bounding box center [1119, 756] width 689 height 32
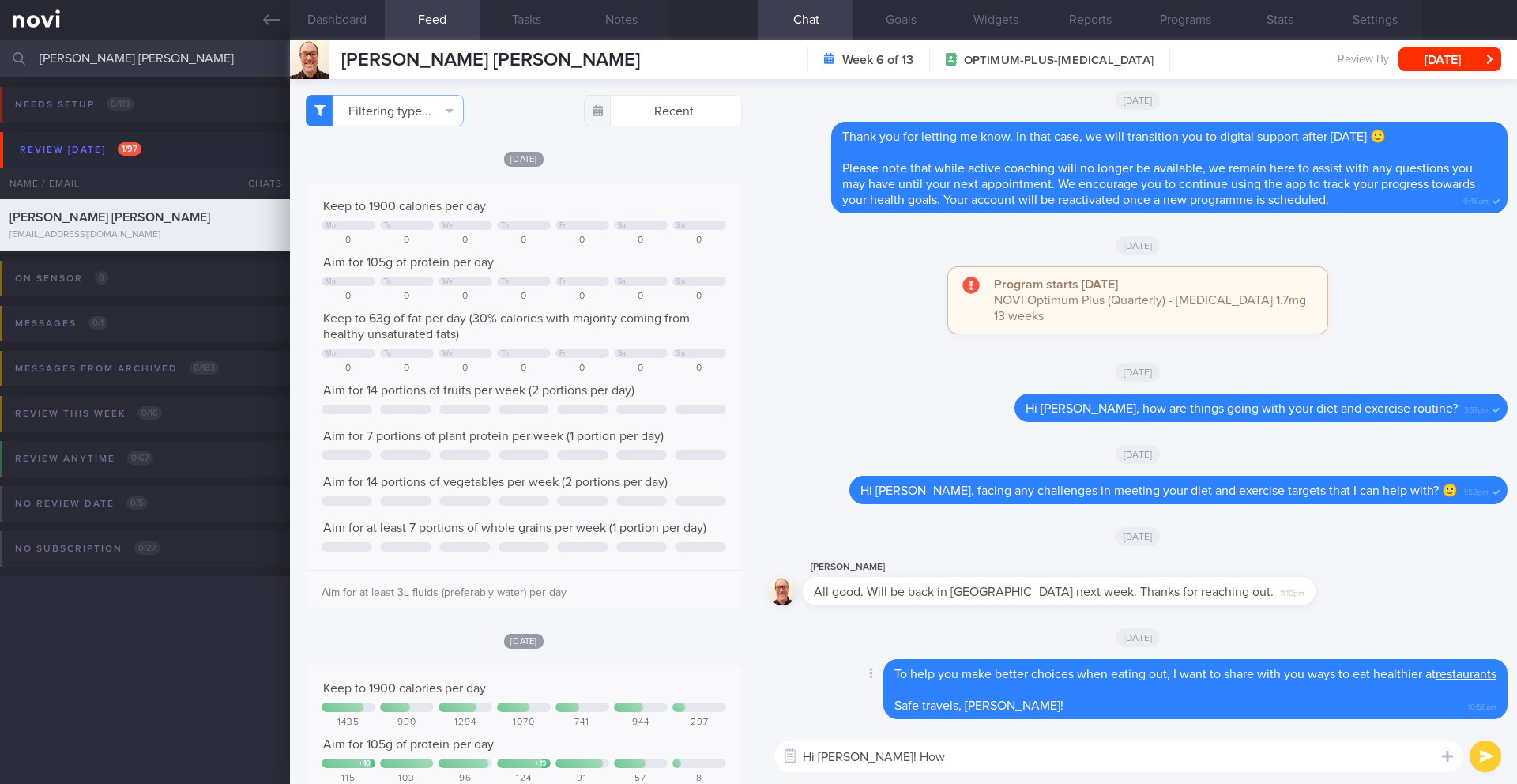
paste textarea "how he is setting back in routine"
drag, startPoint x: 924, startPoint y: 759, endPoint x: 877, endPoint y: 759, distance: 47.0
click at [877, 759] on textarea "Hi [PERSON_NAME]! How how he is setting back in routine" at bounding box center [1119, 756] width 689 height 32
click at [1036, 754] on textarea "Hi [PERSON_NAME]! How are you doing setting back in routine" at bounding box center [1119, 756] width 689 height 32
click at [1229, 743] on textarea "Hi [PERSON_NAME]! How are you doing setting back in your routine" at bounding box center [1119, 756] width 689 height 32
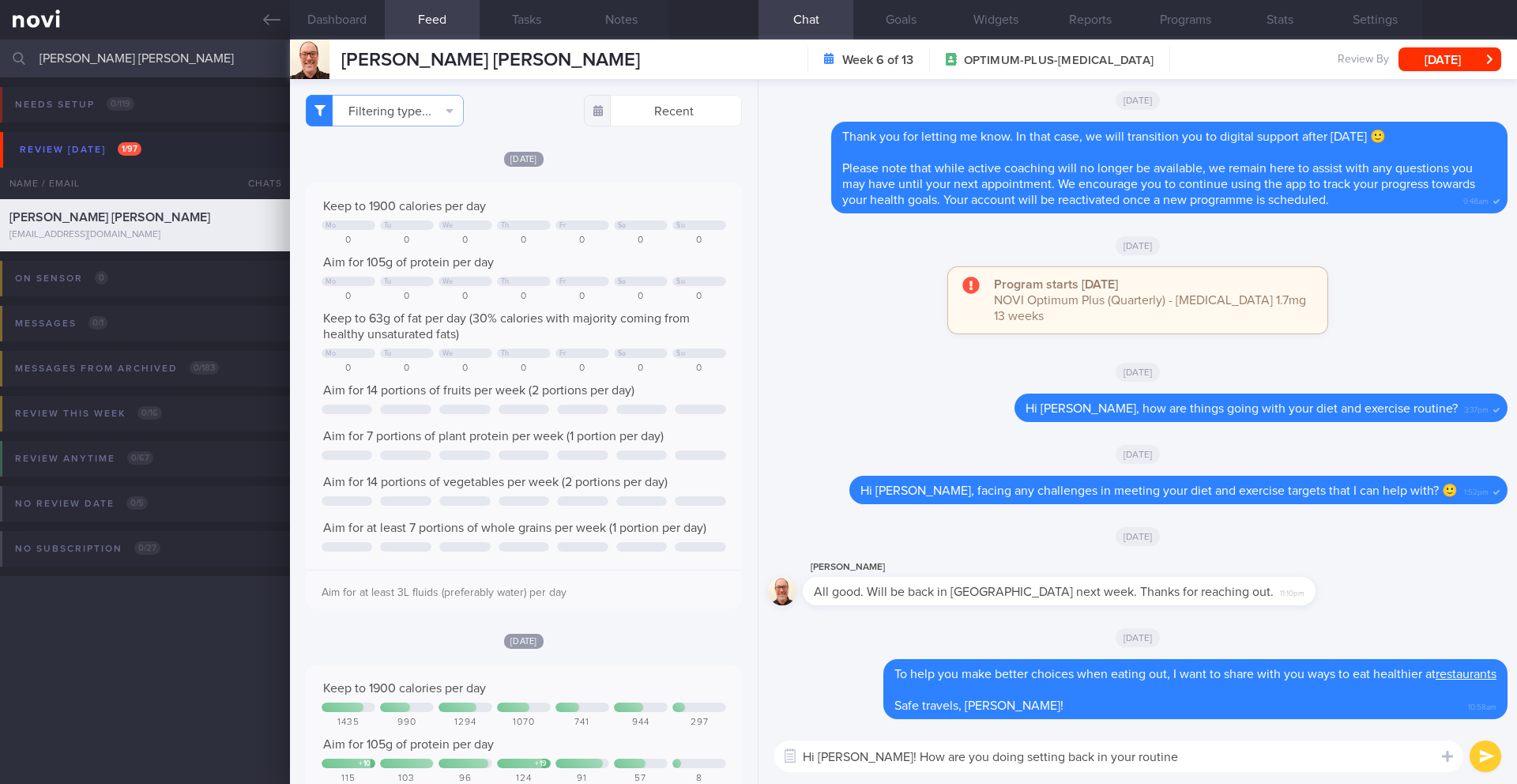
click at [1228, 745] on textarea "Hi [PERSON_NAME]! How are you doing setting back in your routine" at bounding box center [1119, 756] width 689 height 32
click at [1228, 751] on textarea "Hi [PERSON_NAME]! How are you doing setting back in your routine" at bounding box center [1119, 756] width 689 height 32
click at [1030, 763] on textarea "Hi [PERSON_NAME]! How are you doing setting back in your routine in [GEOGRAPHIC…" at bounding box center [1119, 756] width 689 height 32
click at [1029, 763] on textarea "Hi [PERSON_NAME]! How are you doing setting back in your routine in [GEOGRAPHIC…" at bounding box center [1119, 756] width 689 height 32
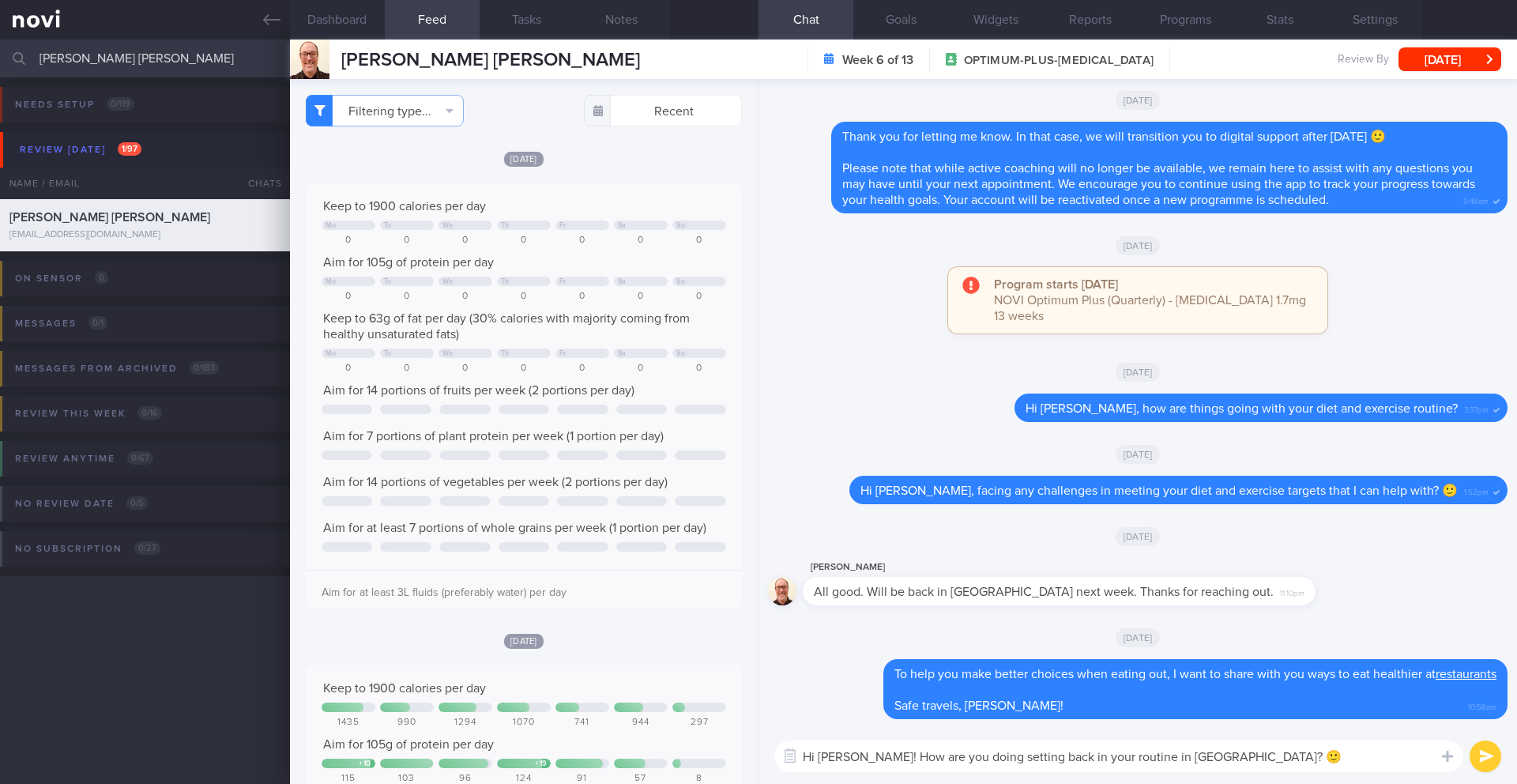
paste textarea "ling back into your routine in [GEOGRAPHIC_DATA]"
type textarea "Hi [PERSON_NAME]! How are you doing settling back into your routine in [GEOGRAP…"
click at [1482, 766] on button "submit" at bounding box center [1485, 756] width 32 height 32
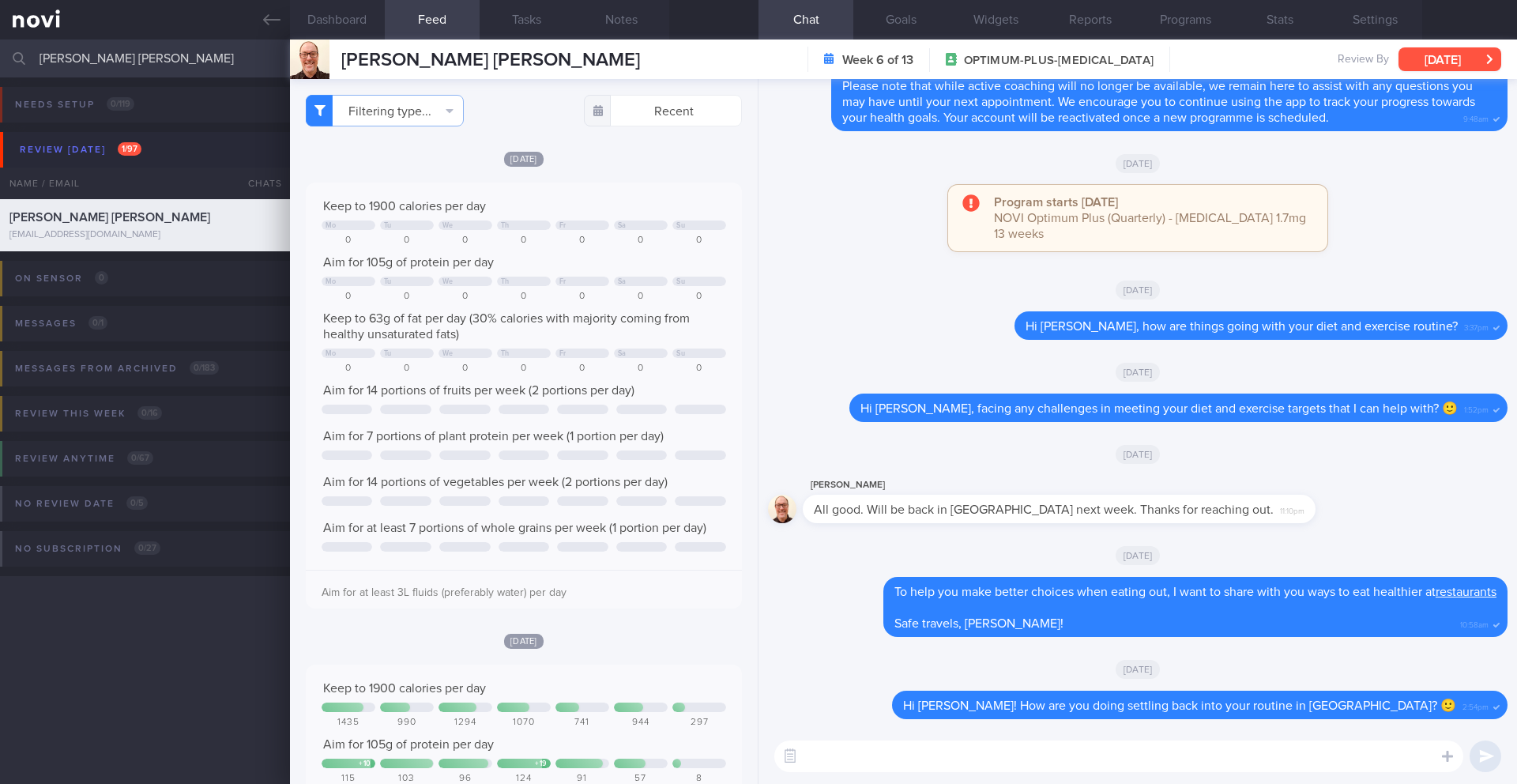
click at [1473, 61] on button "[DATE]" at bounding box center [1450, 59] width 103 height 24
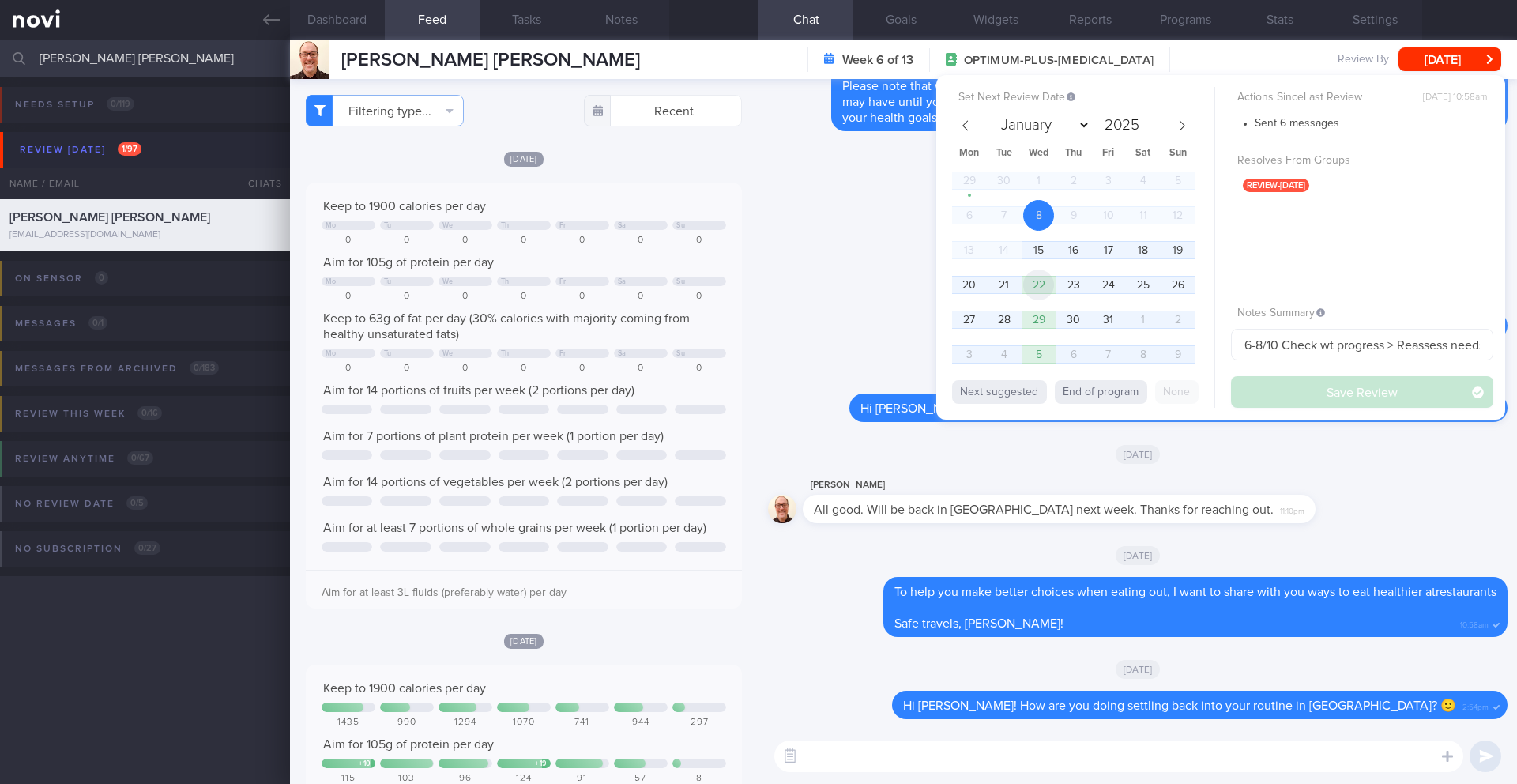
click at [1053, 287] on span "22" at bounding box center [1038, 284] width 31 height 31
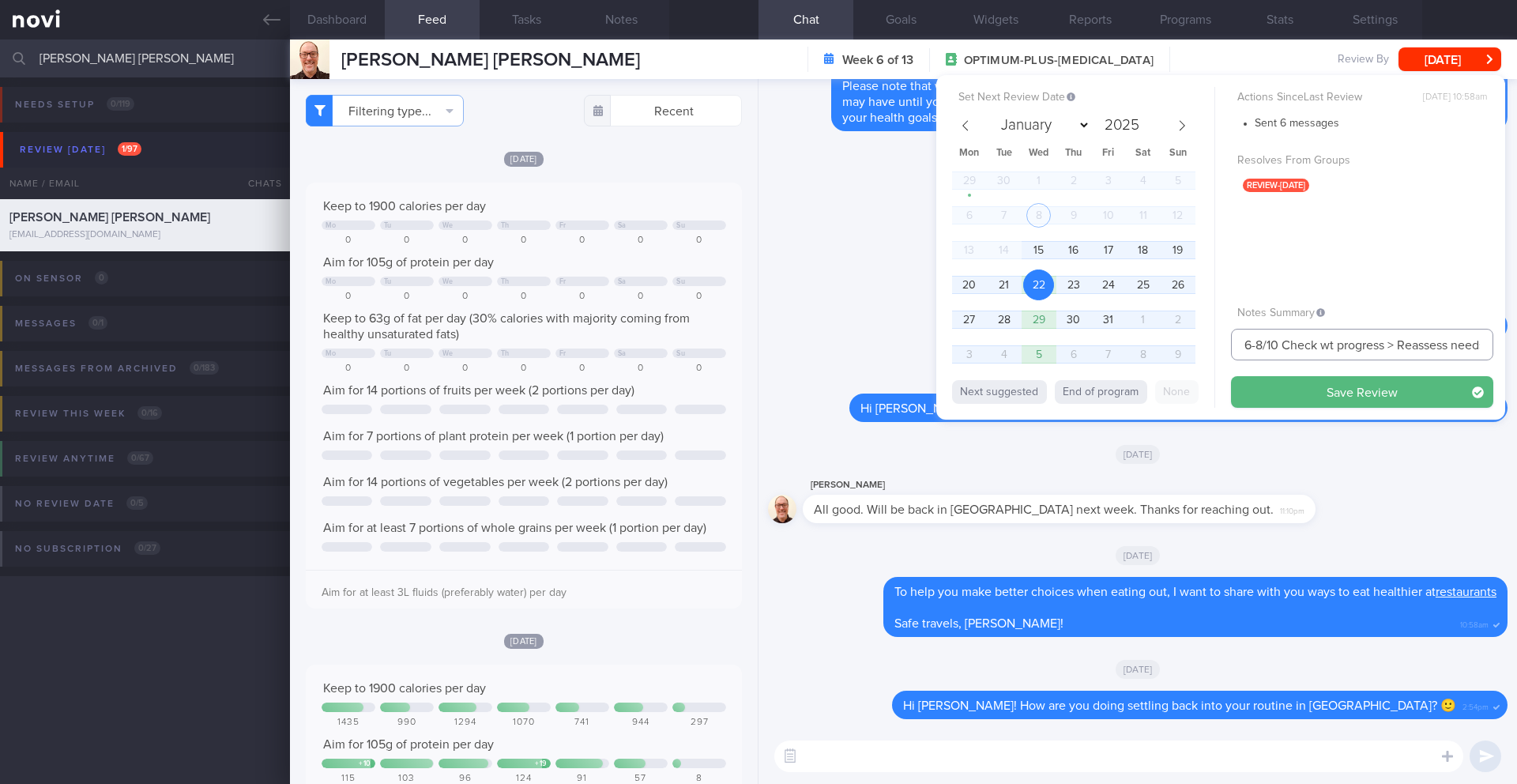
click at [1261, 343] on input "6-8/10 Check wt progress > Reassess needs. Check if taking veg and whole grain.…" at bounding box center [1362, 344] width 263 height 32
drag, startPoint x: 1261, startPoint y: 343, endPoint x: 1204, endPoint y: 343, distance: 57.0
click at [1204, 343] on div "Set Next Review Date [DATE] January February March April May June July August S…" at bounding box center [1220, 247] width 569 height 344
type input "2210 Check wt progress > Reassess needs. Check if taking veg and whole grain. C…"
click at [1292, 381] on button "Save Review" at bounding box center [1362, 392] width 263 height 32
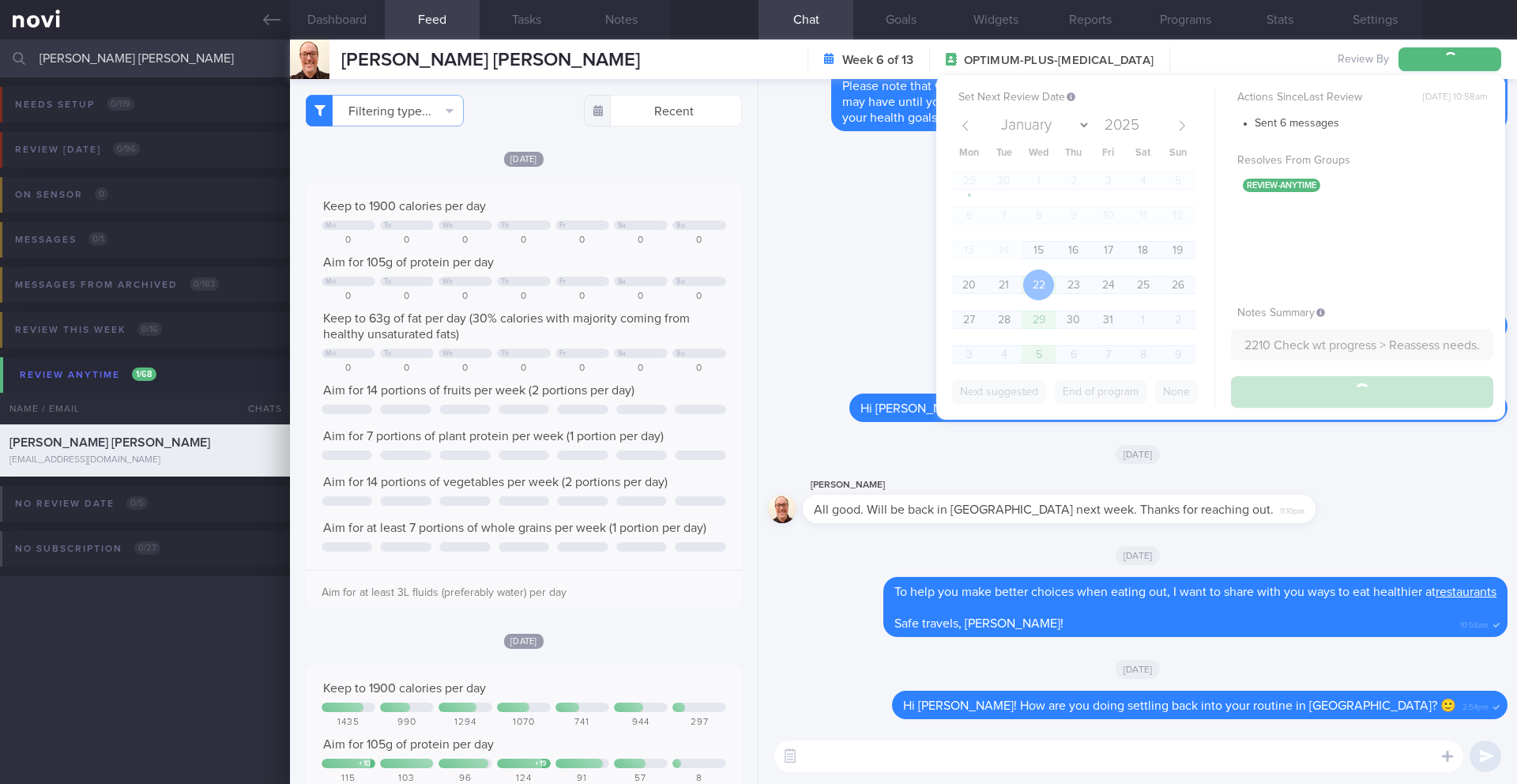
type input "2210 Check wt progress > Reassess needs. Check if taking veg and whole grain. C…"
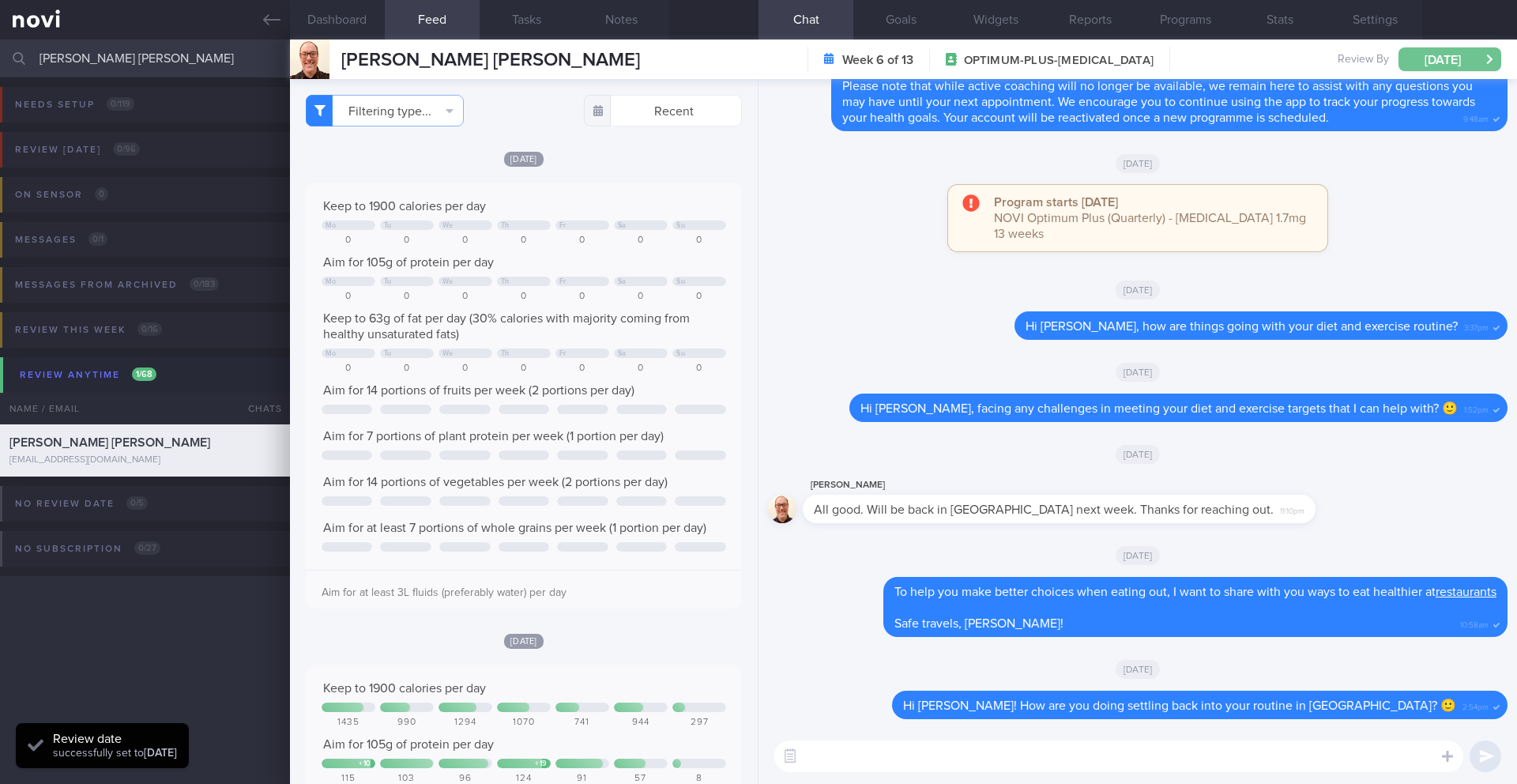
click at [1446, 63] on button "[DATE]" at bounding box center [1450, 59] width 103 height 24
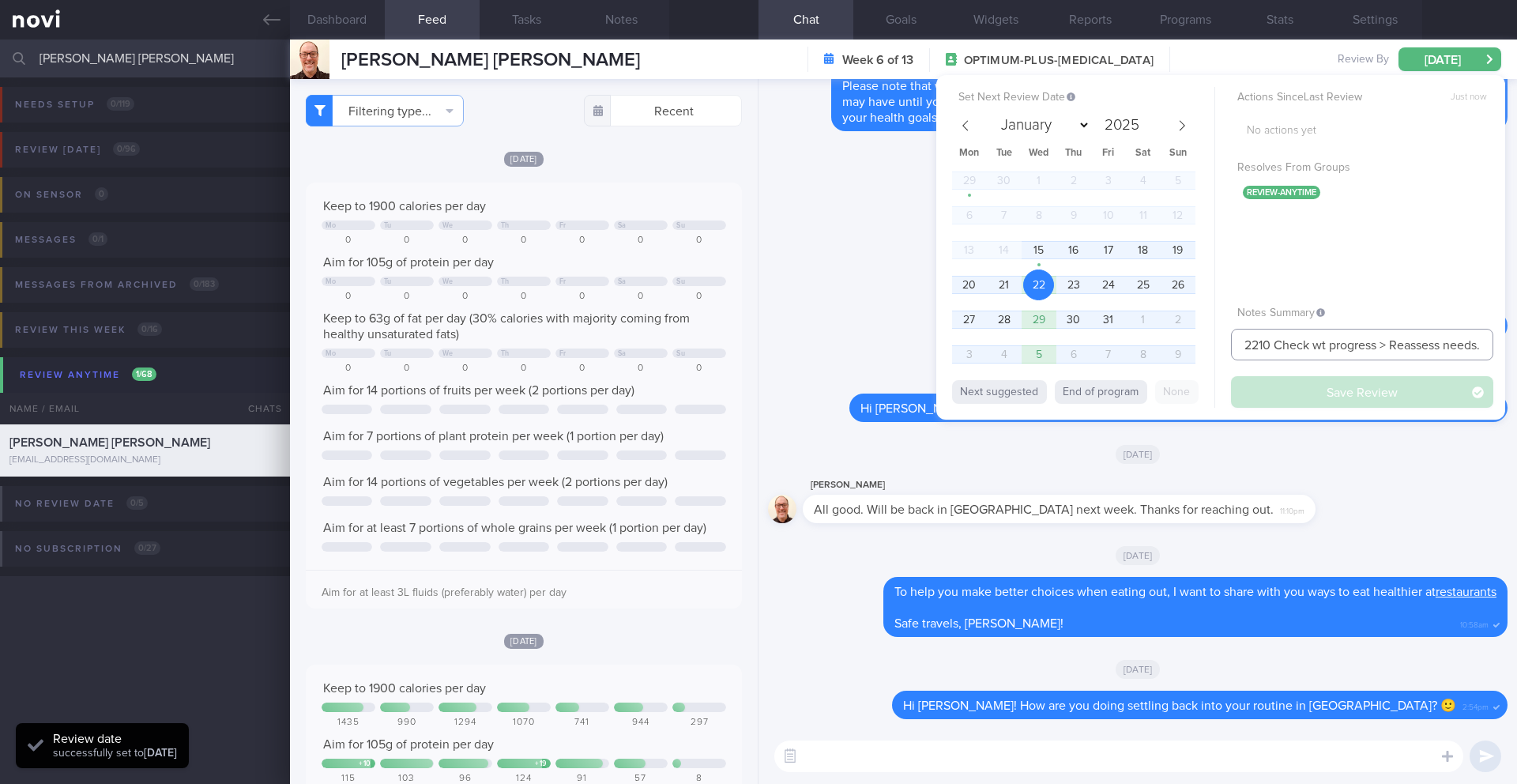
click at [1263, 341] on input "2210 Check wt progress > Reassess needs. Check if taking veg and whole grain. C…" at bounding box center [1362, 344] width 263 height 32
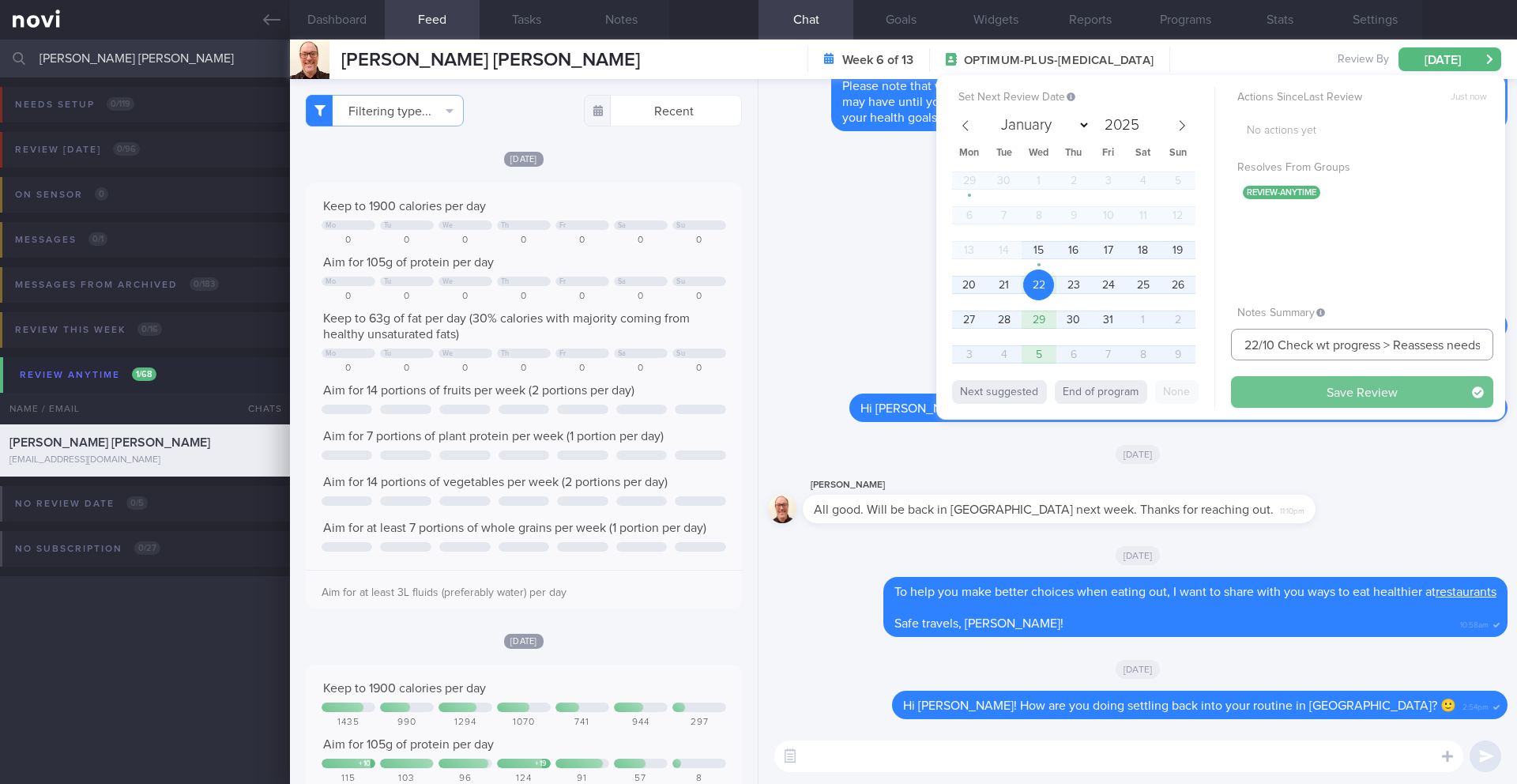
type input "22/10 Check wt progress > Reassess needs. Check if taking veg and whole grain. …"
click at [1286, 398] on button "Save Review" at bounding box center [1362, 392] width 263 height 32
type input "22/10 Check wt progress > Reassess needs. Check if taking veg and whole grain. …"
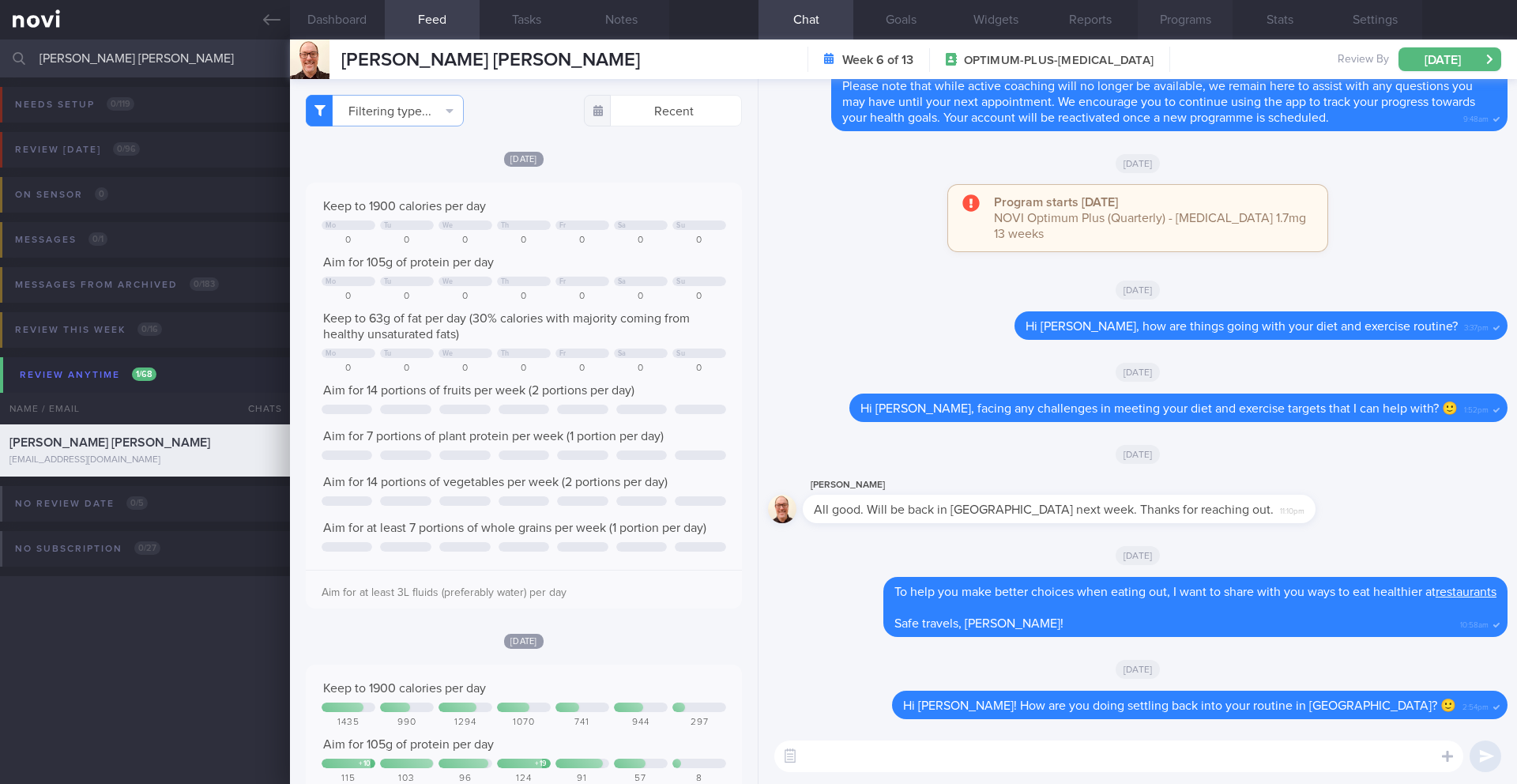
click at [1174, 20] on button "Programs" at bounding box center [1185, 19] width 95 height 40
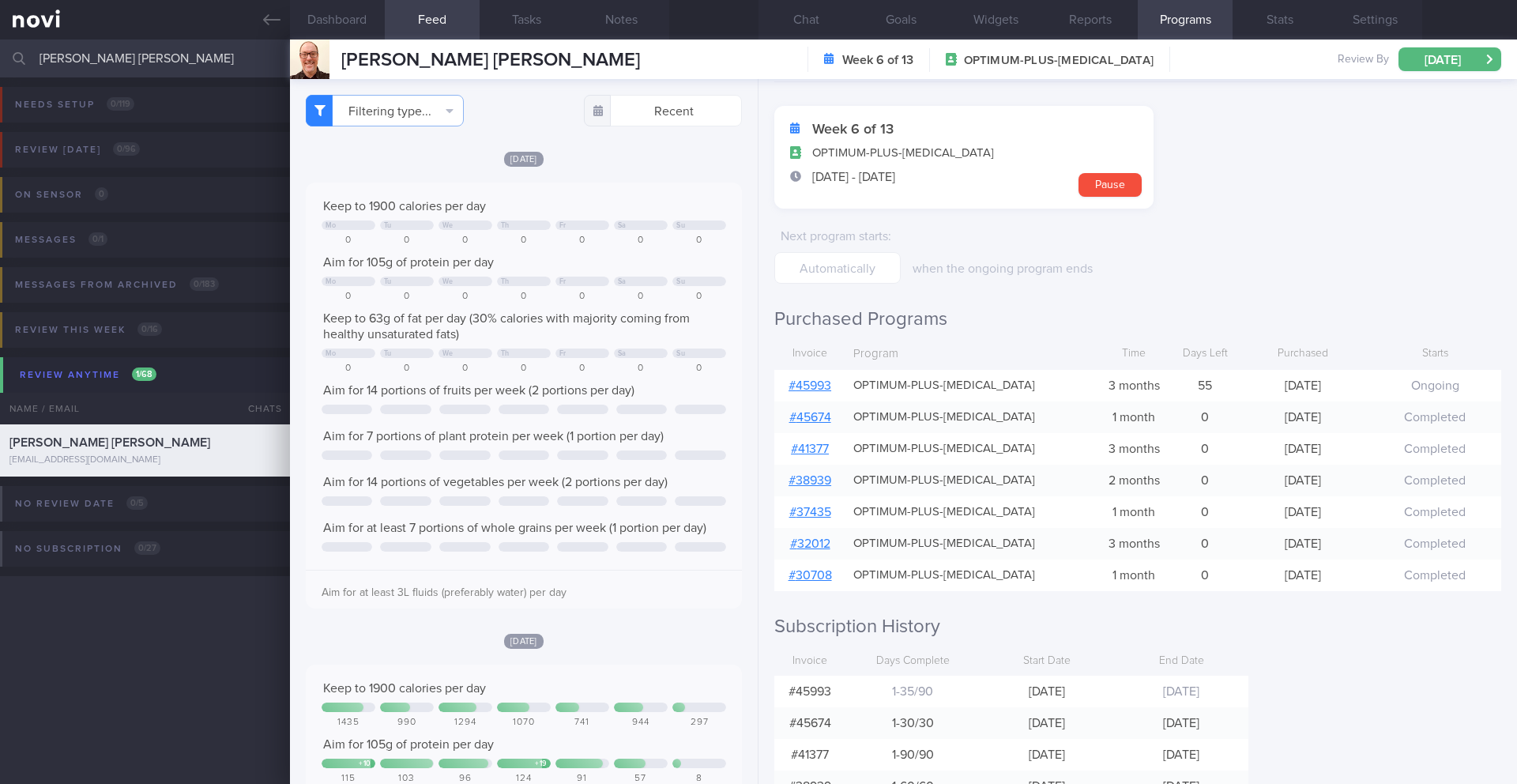
scroll to position [50, 0]
click at [151, 66] on input "[PERSON_NAME] [PERSON_NAME]" at bounding box center [758, 58] width 1517 height 38
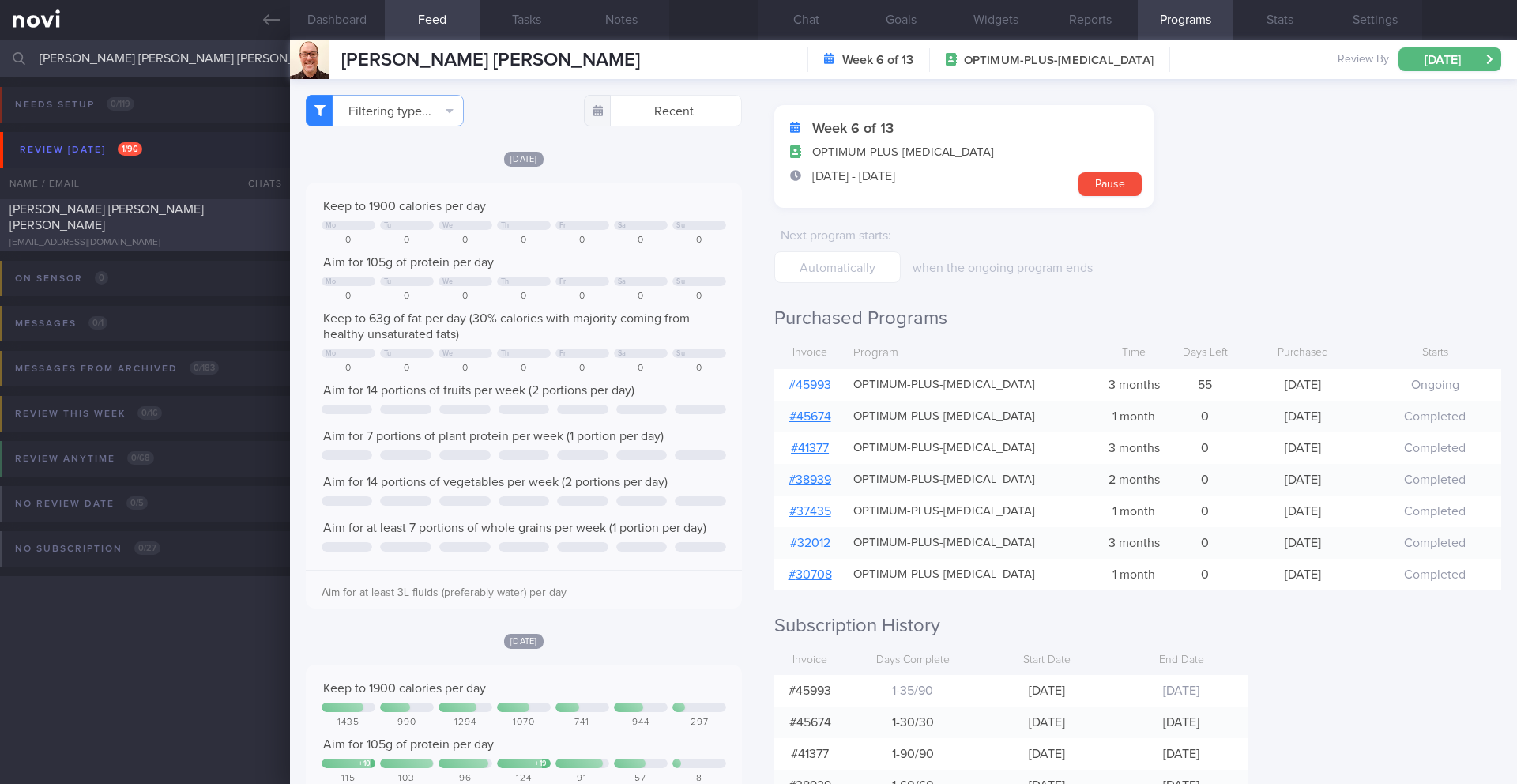
type input "[PERSON_NAME] [PERSON_NAME] [PERSON_NAME]"
click at [187, 238] on div "[EMAIL_ADDRESS][DOMAIN_NAME]" at bounding box center [145, 243] width 271 height 12
type input "6/10 KIV offer Dig Supp"
type textarea "SUPPORT NEEDED: Inform on what to eat (especially when outside). What would hel…"
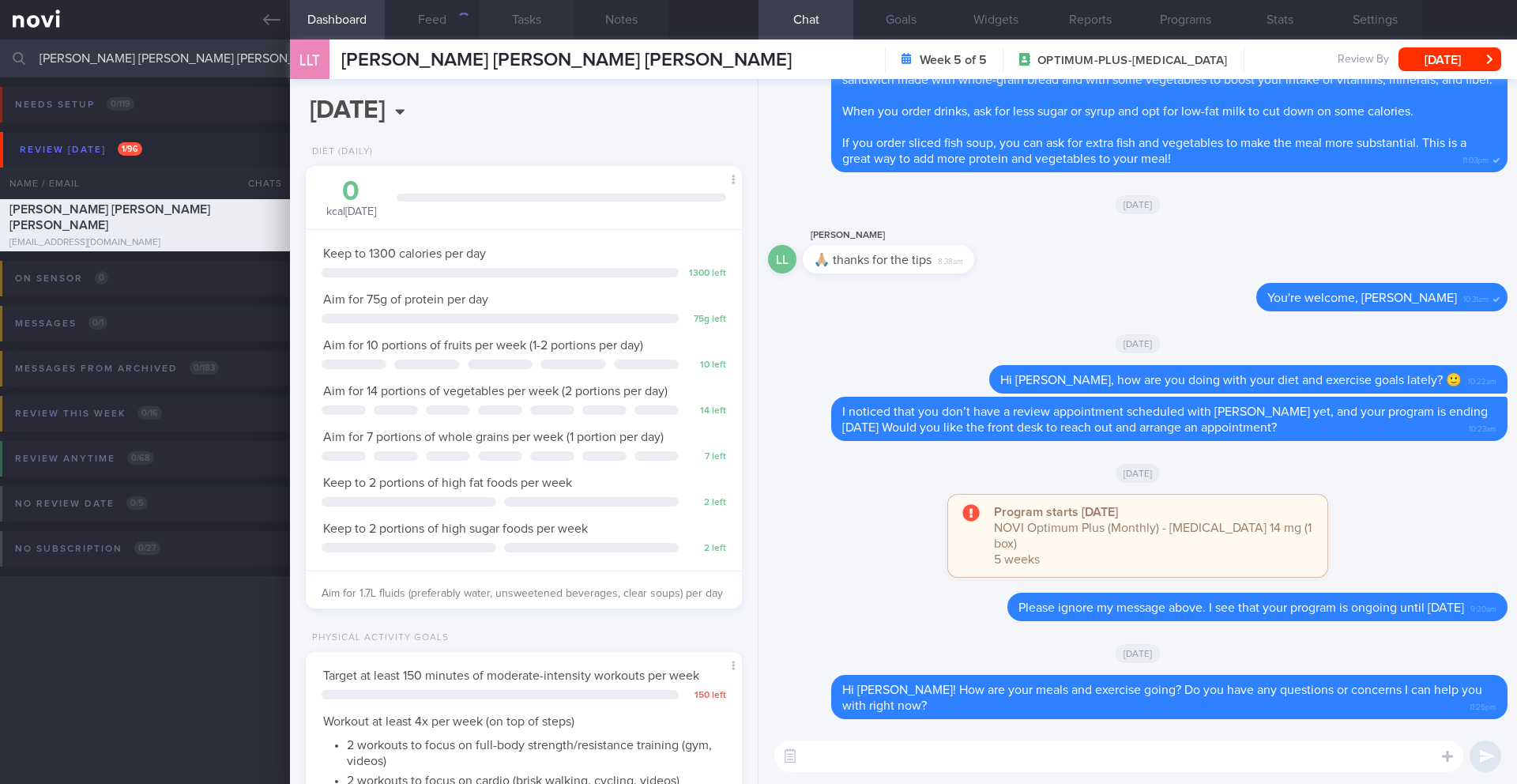
scroll to position [221, 397]
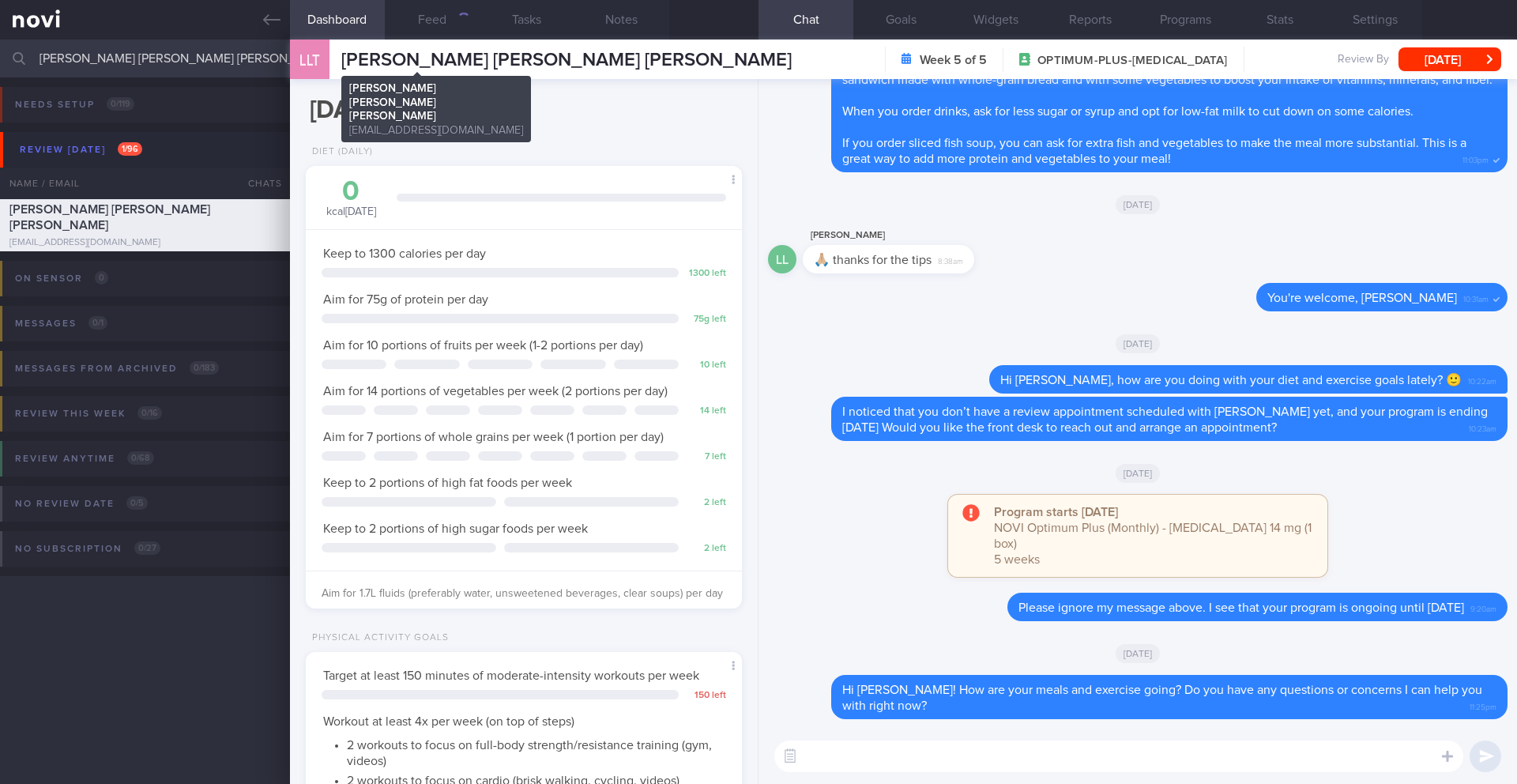
click at [436, 55] on span "[PERSON_NAME] [PERSON_NAME] [PERSON_NAME]" at bounding box center [566, 60] width 450 height 19
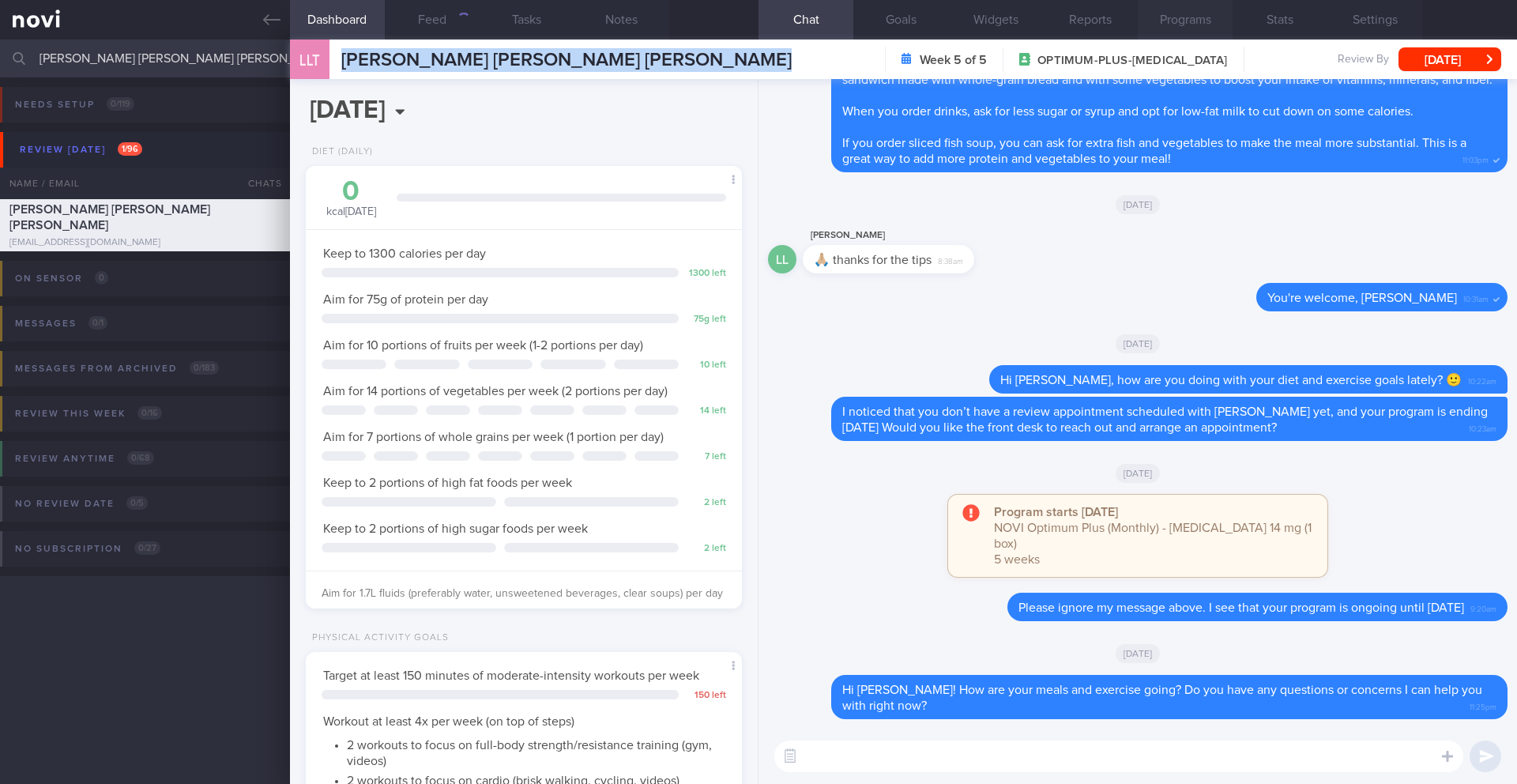
click at [1159, 24] on button "Programs" at bounding box center [1185, 19] width 95 height 40
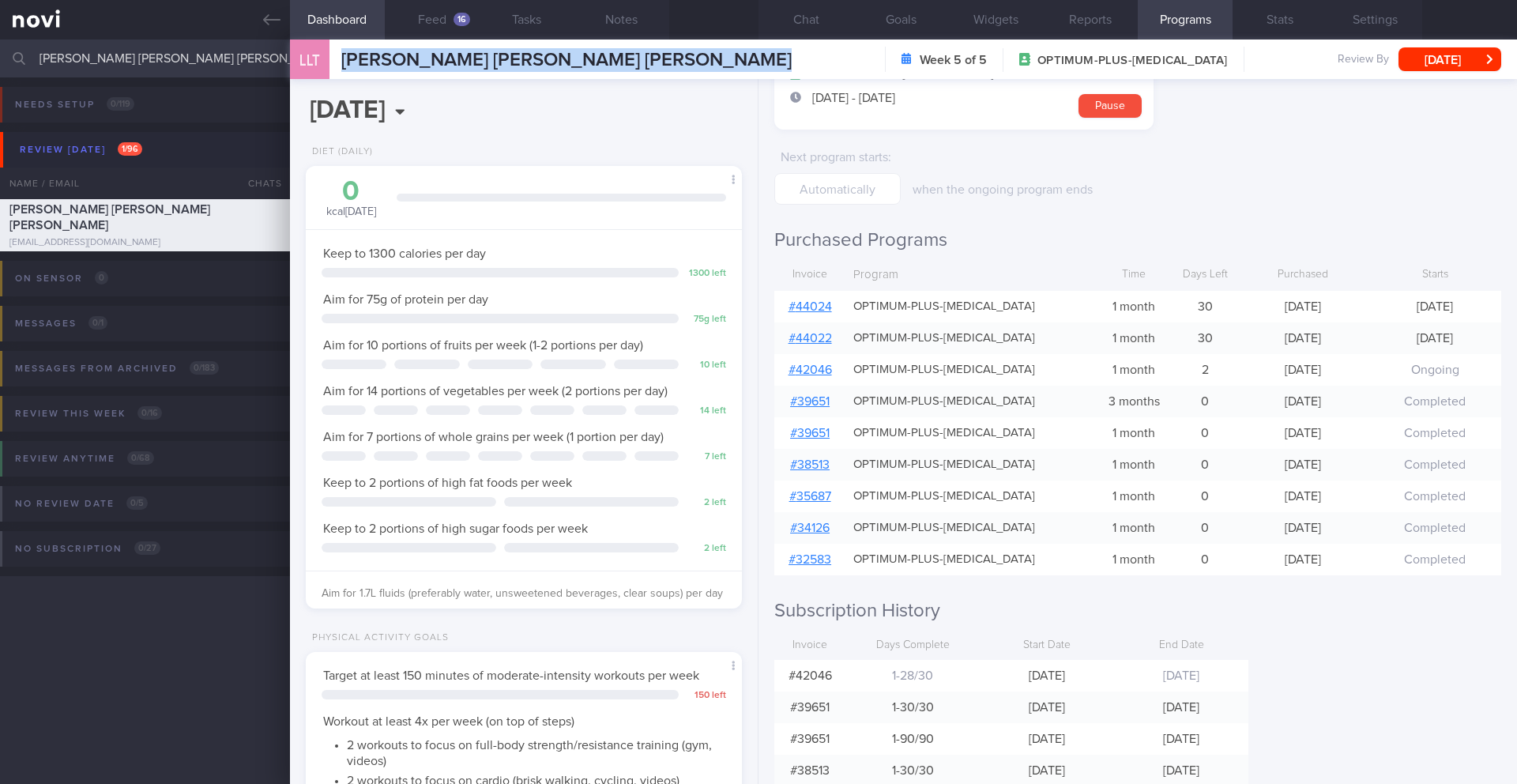
scroll to position [133, 0]
click at [456, 20] on div "16" at bounding box center [462, 19] width 17 height 13
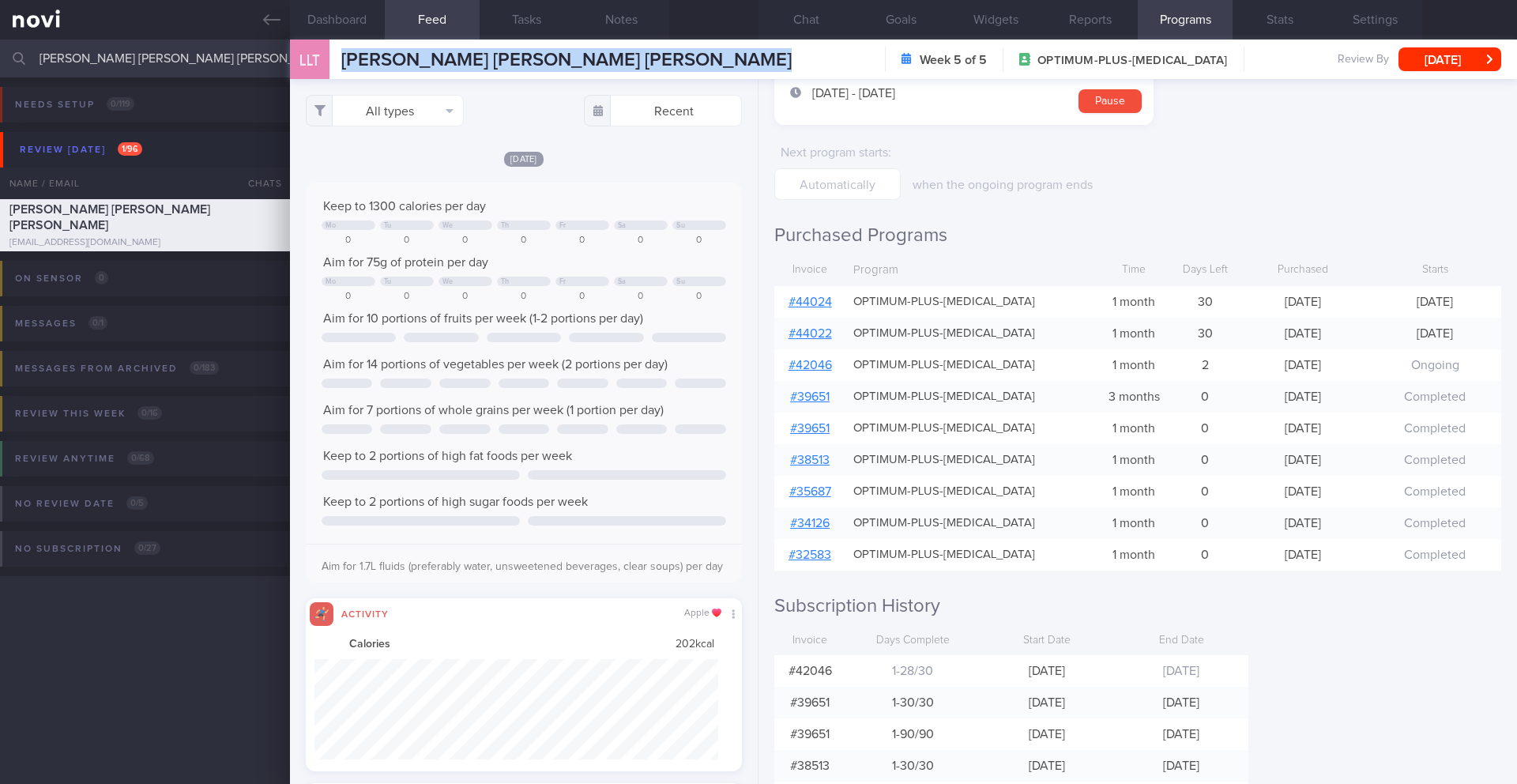
scroll to position [100, 405]
click at [408, 102] on button "All types" at bounding box center [385, 110] width 158 height 32
click at [385, 162] on button "Activity" at bounding box center [384, 165] width 157 height 24
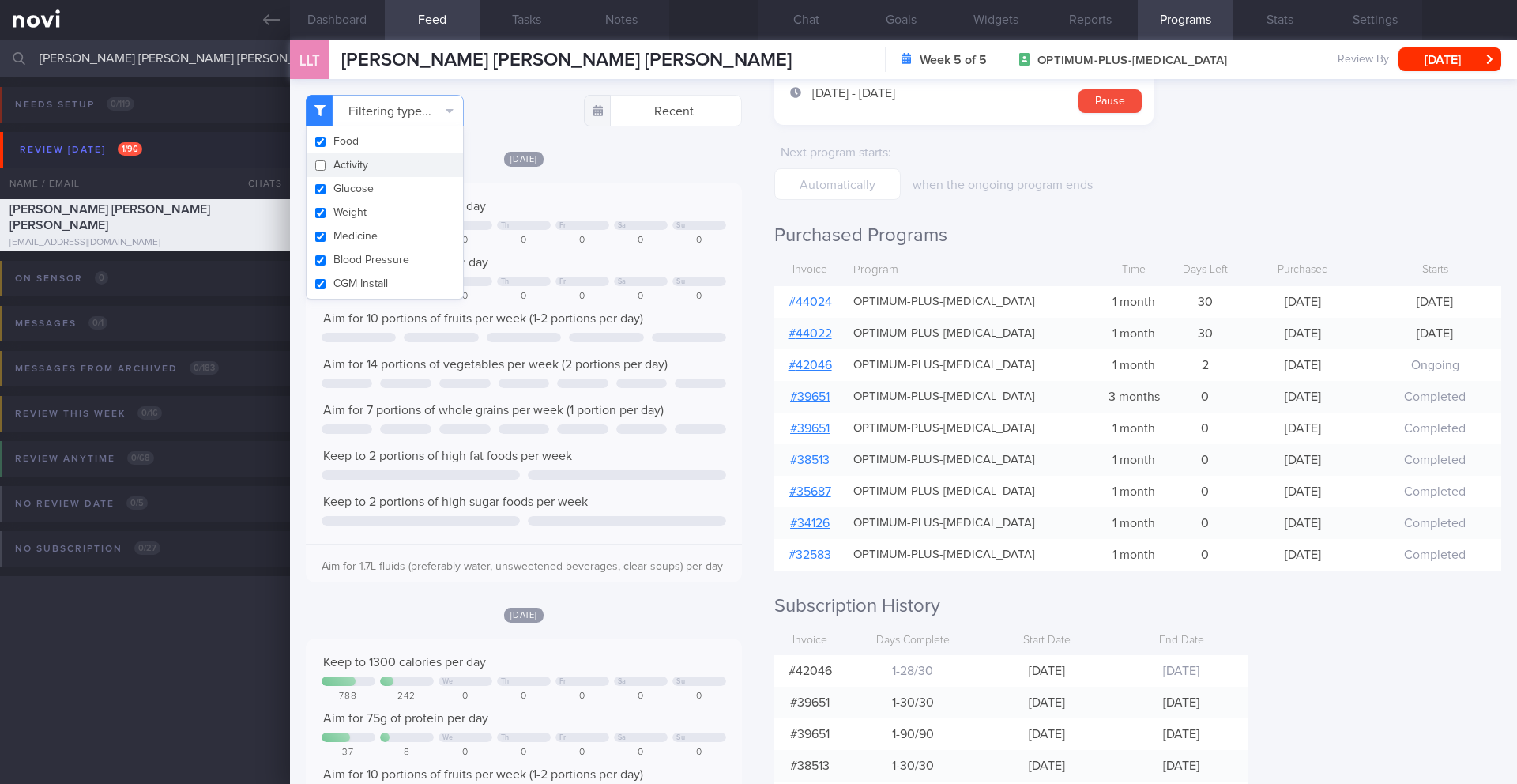
click at [671, 189] on div "Keep to 1300 calories per day Mo Tu We Th Fr Sa Su 0 0 0 0 0 0 0 Aim for 75g of…" at bounding box center [524, 382] width 436 height 400
click at [803, 19] on button "Chat" at bounding box center [806, 19] width 95 height 40
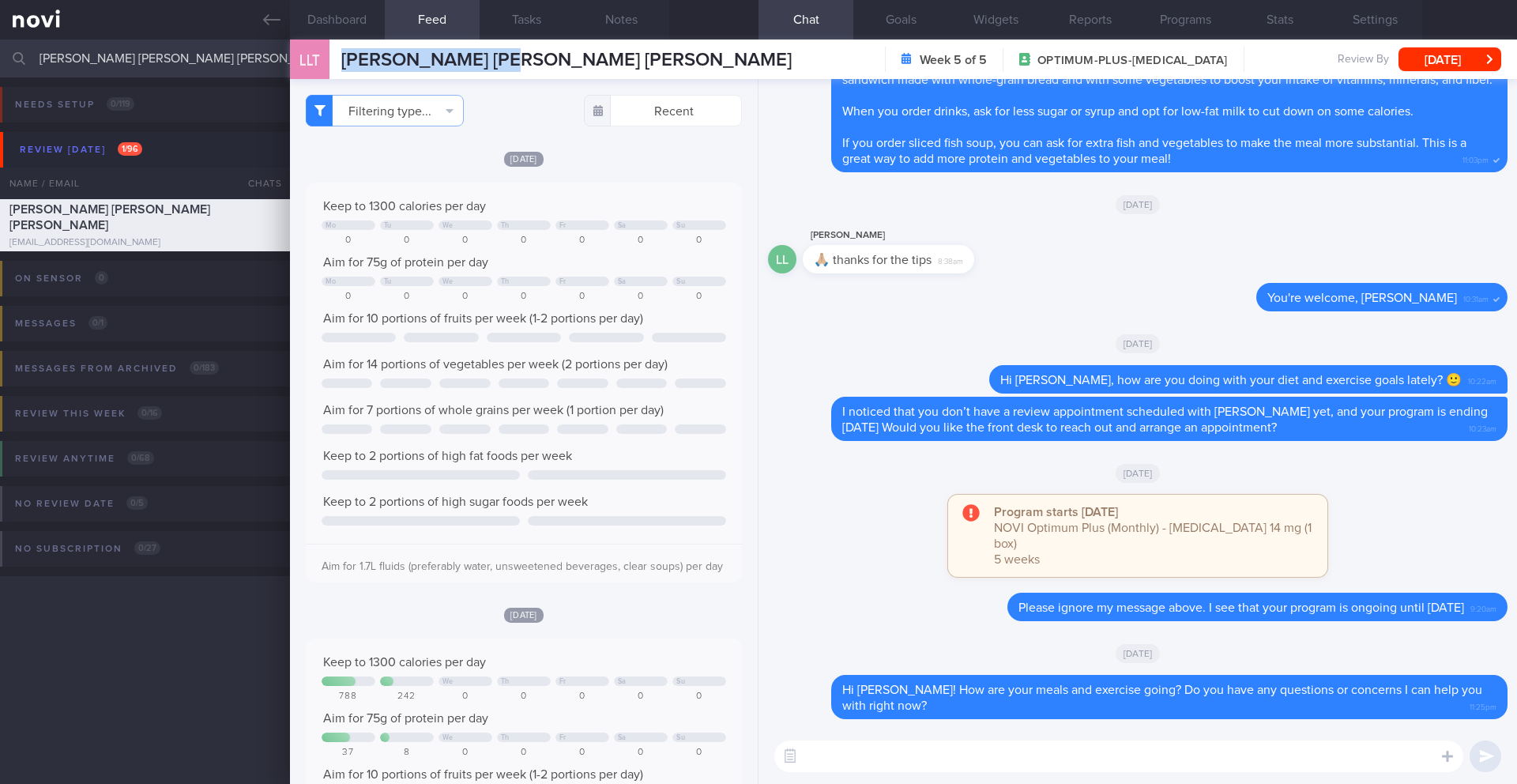
drag, startPoint x: 508, startPoint y: 46, endPoint x: 496, endPoint y: 58, distance: 17.0
click at [496, 58] on div "LLT [PERSON_NAME] [PERSON_NAME] [PERSON_NAME] [PERSON_NAME] [PERSON_NAME] [EMAI…" at bounding box center [904, 59] width 1228 height 40
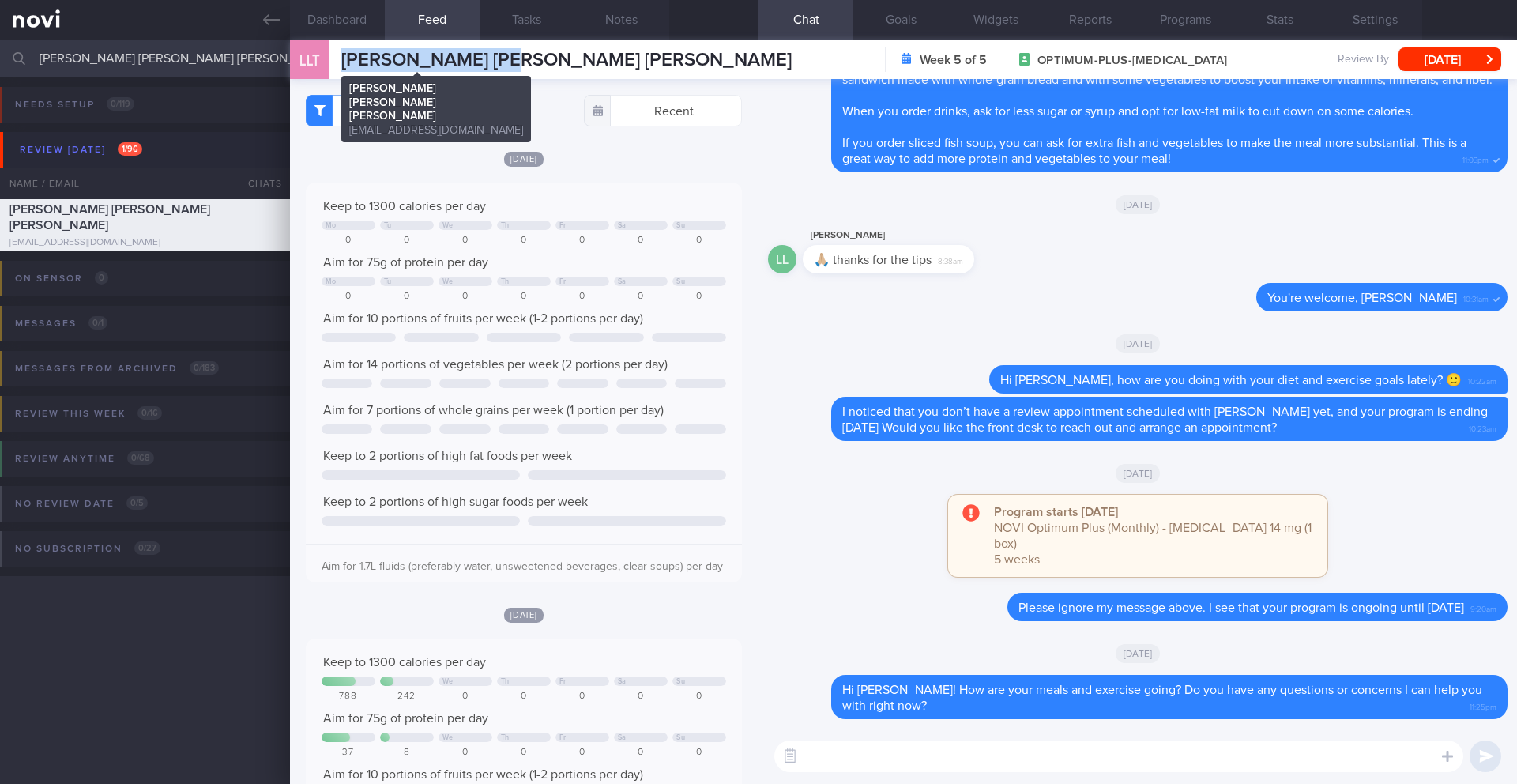
copy span "[PERSON_NAME] [PERSON_NAME] [PERSON_NAME]"
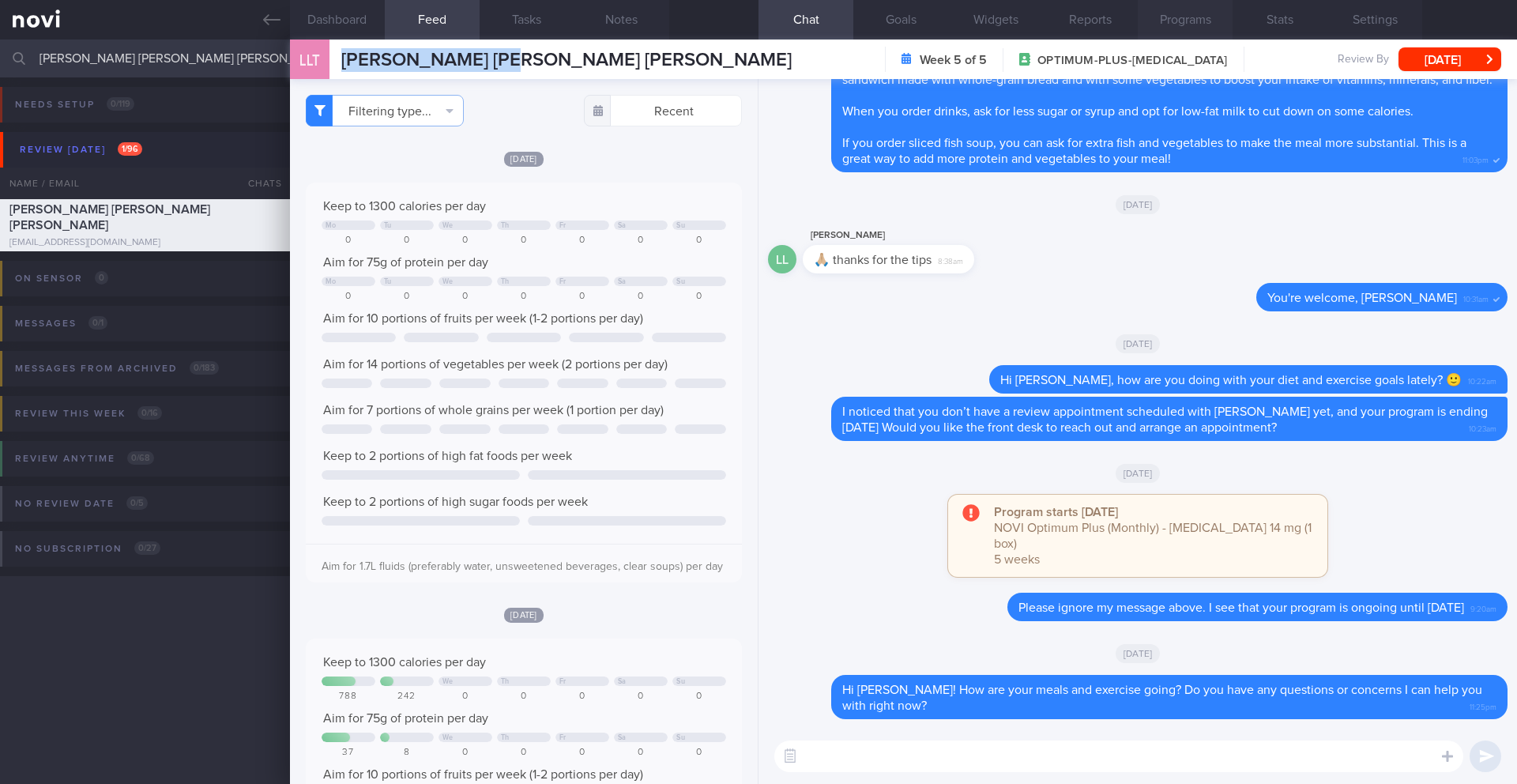
click at [1212, 15] on button "Programs" at bounding box center [1185, 19] width 95 height 40
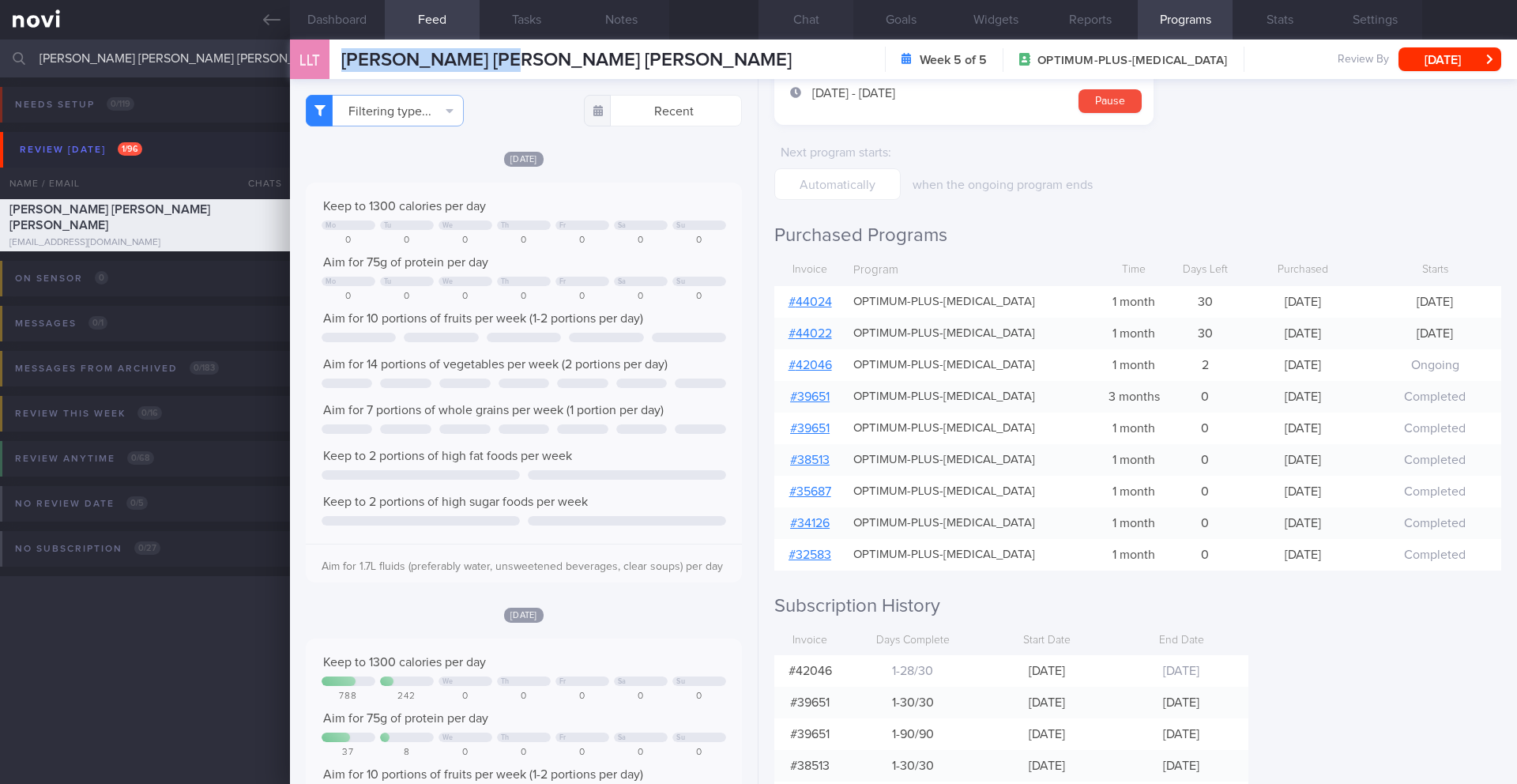
click at [790, 19] on button "Chat" at bounding box center [806, 19] width 95 height 40
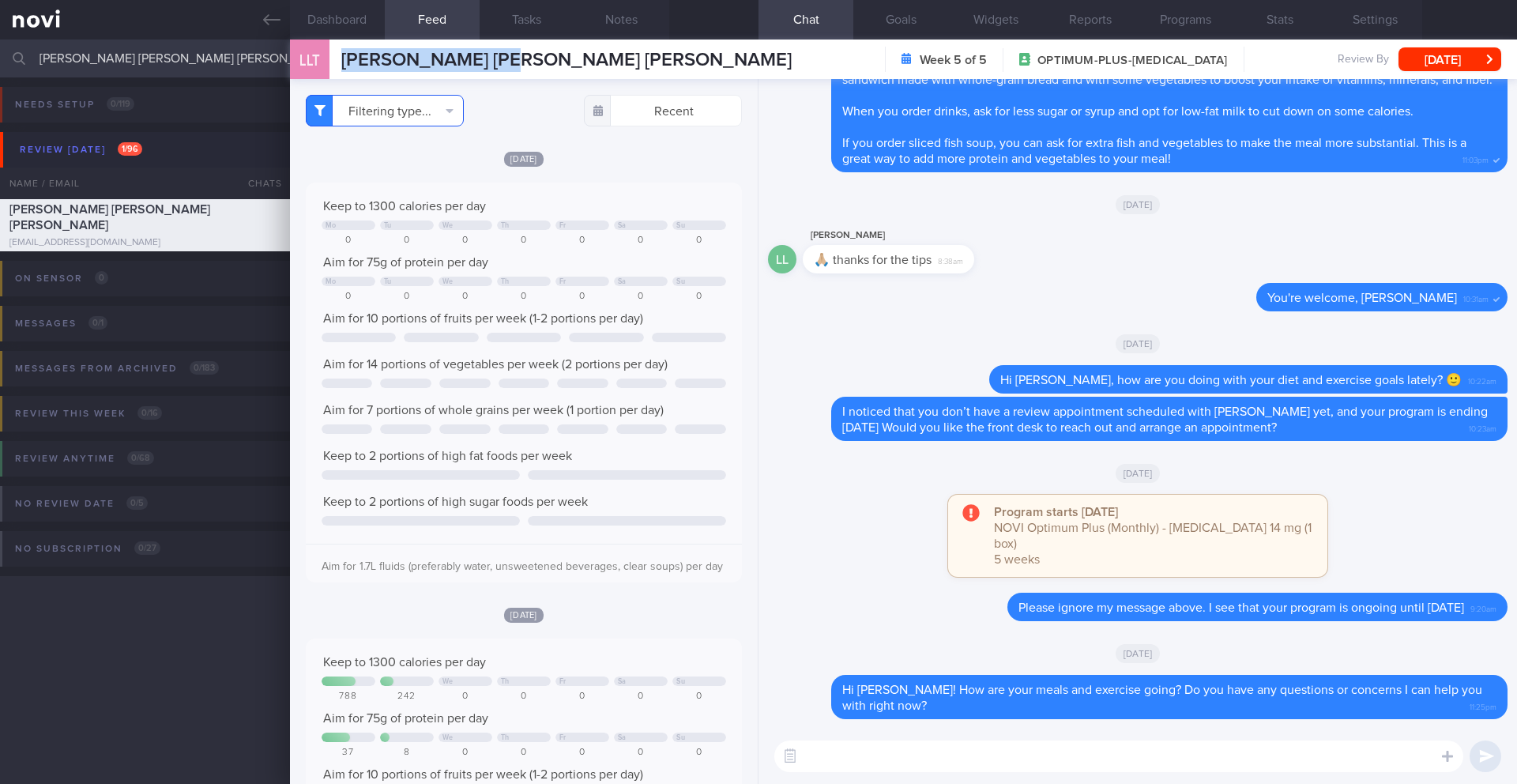
click at [431, 112] on button "Filtering type..." at bounding box center [385, 110] width 158 height 32
click at [378, 170] on button "Activity" at bounding box center [384, 165] width 157 height 24
checkbox input "true"
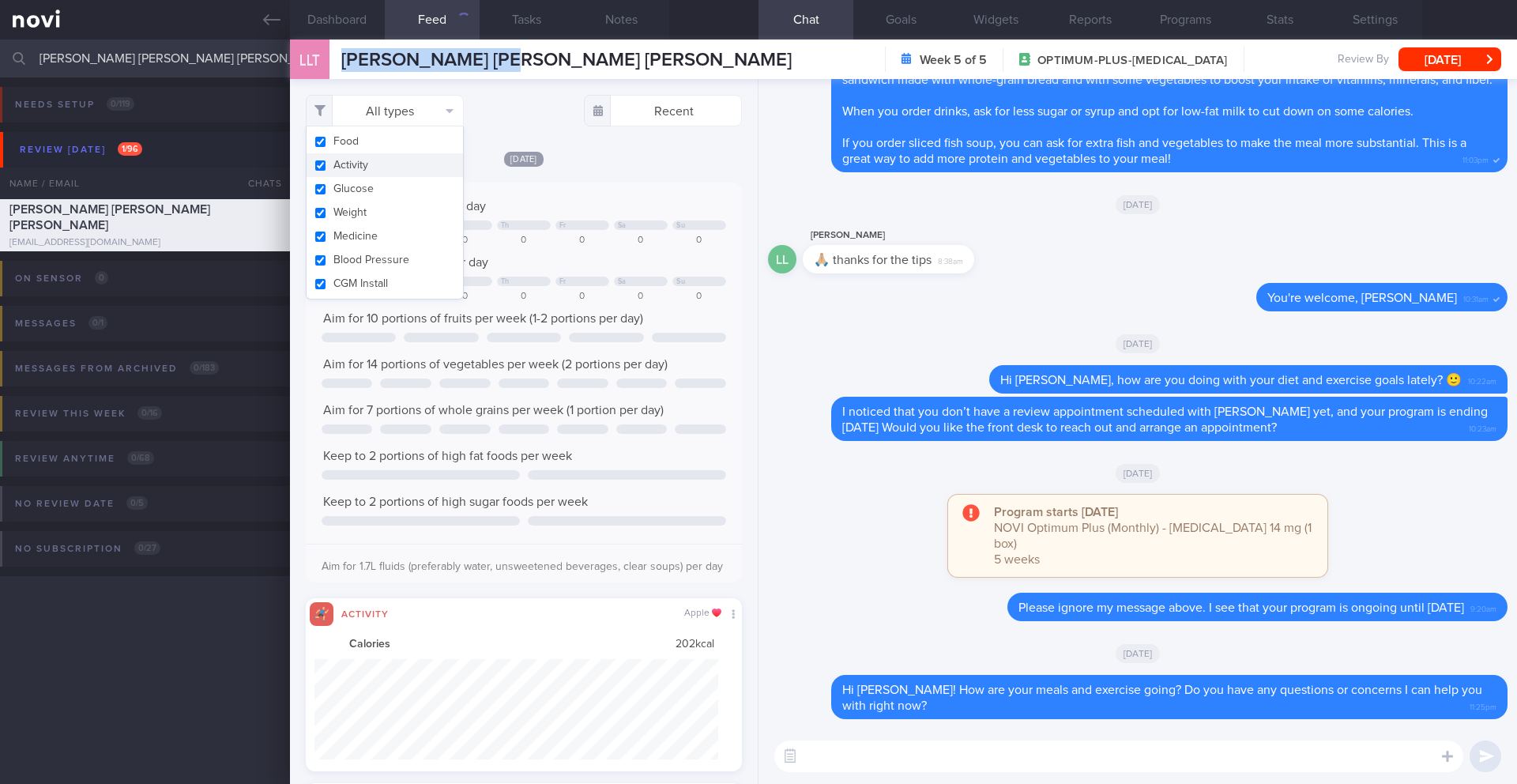
scroll to position [100, 405]
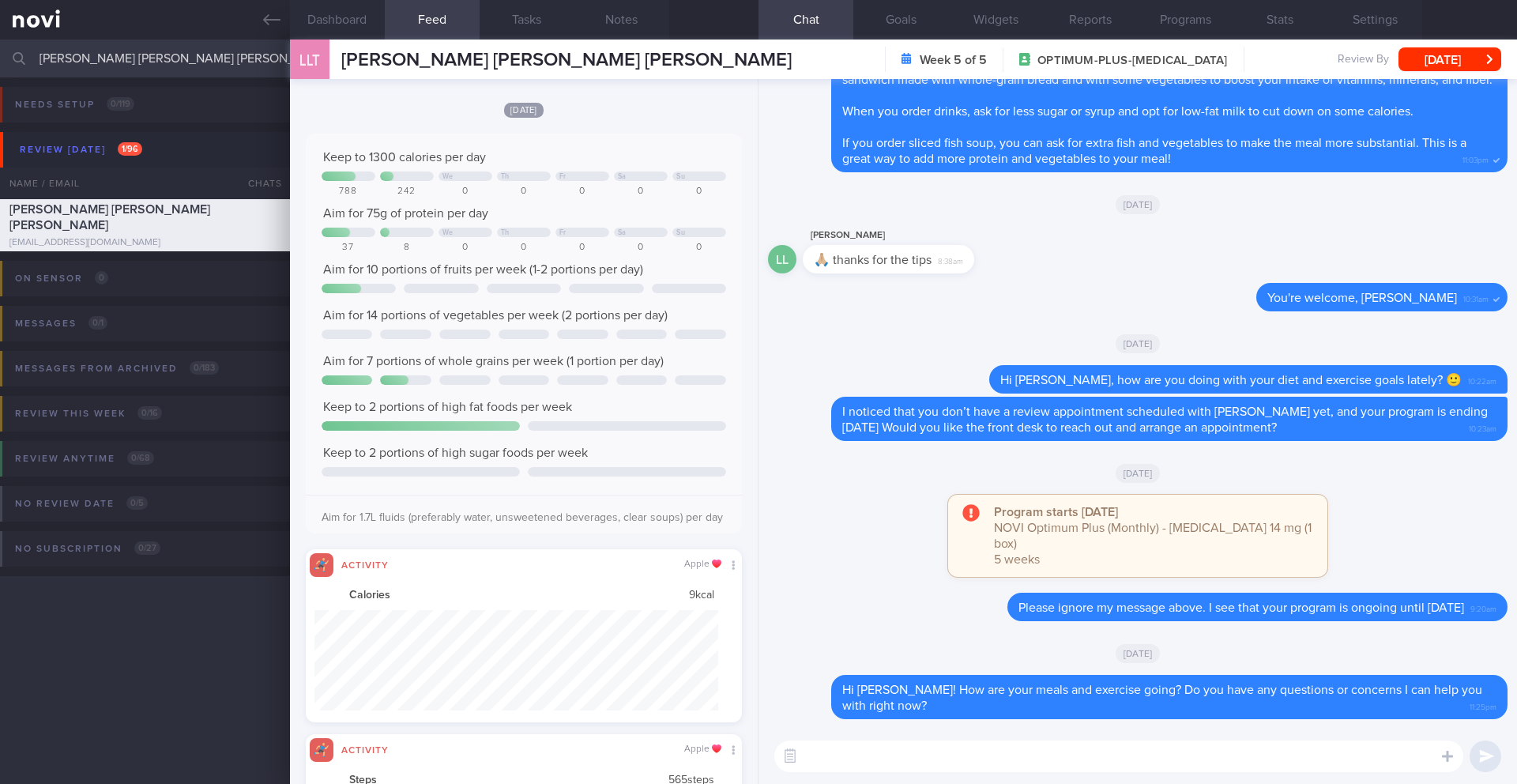
click at [976, 754] on textarea at bounding box center [1119, 756] width 689 height 32
paste textarea "Hi [Patient's Name], We noticed there haven’t been any food or workout logs rec…"
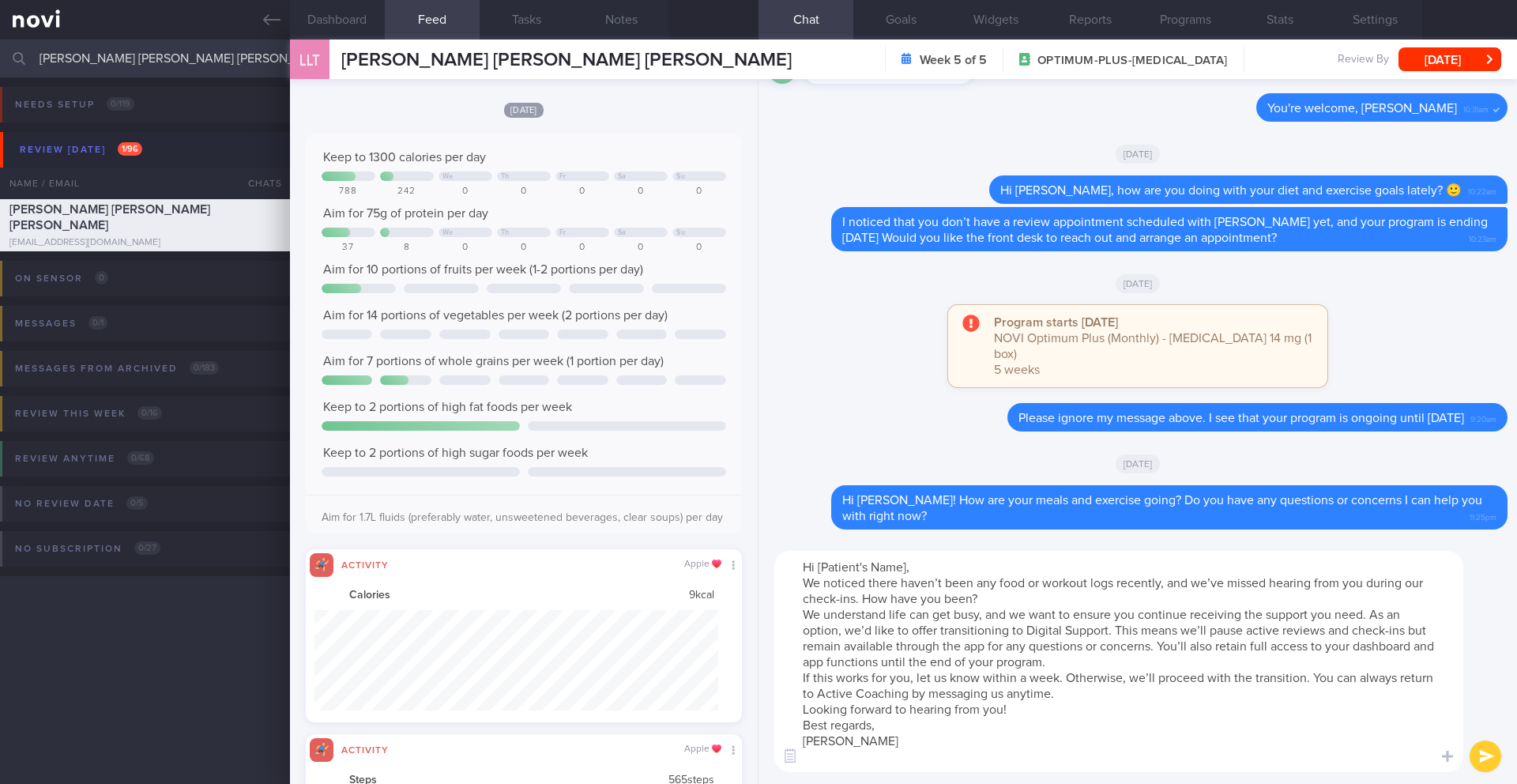
drag, startPoint x: 906, startPoint y: 567, endPoint x: 818, endPoint y: 567, distance: 88.0
click at [818, 567] on textarea "Hi [Patient's Name], We noticed there haven’t been any food or workout logs rec…" at bounding box center [1119, 662] width 689 height 221
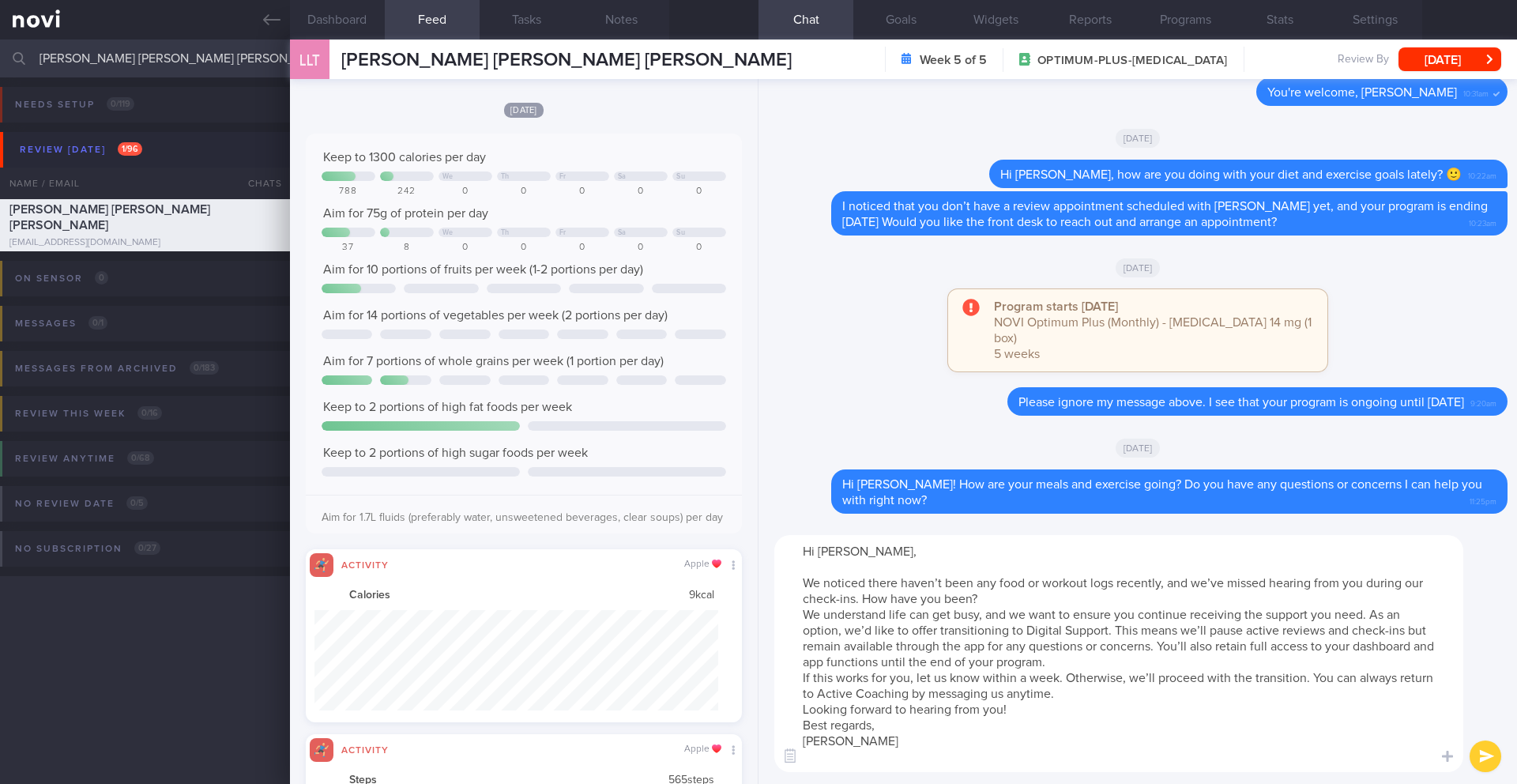
click at [998, 603] on textarea "Hi [PERSON_NAME], We noticed there haven’t been any food or workout logs recent…" at bounding box center [1119, 654] width 689 height 238
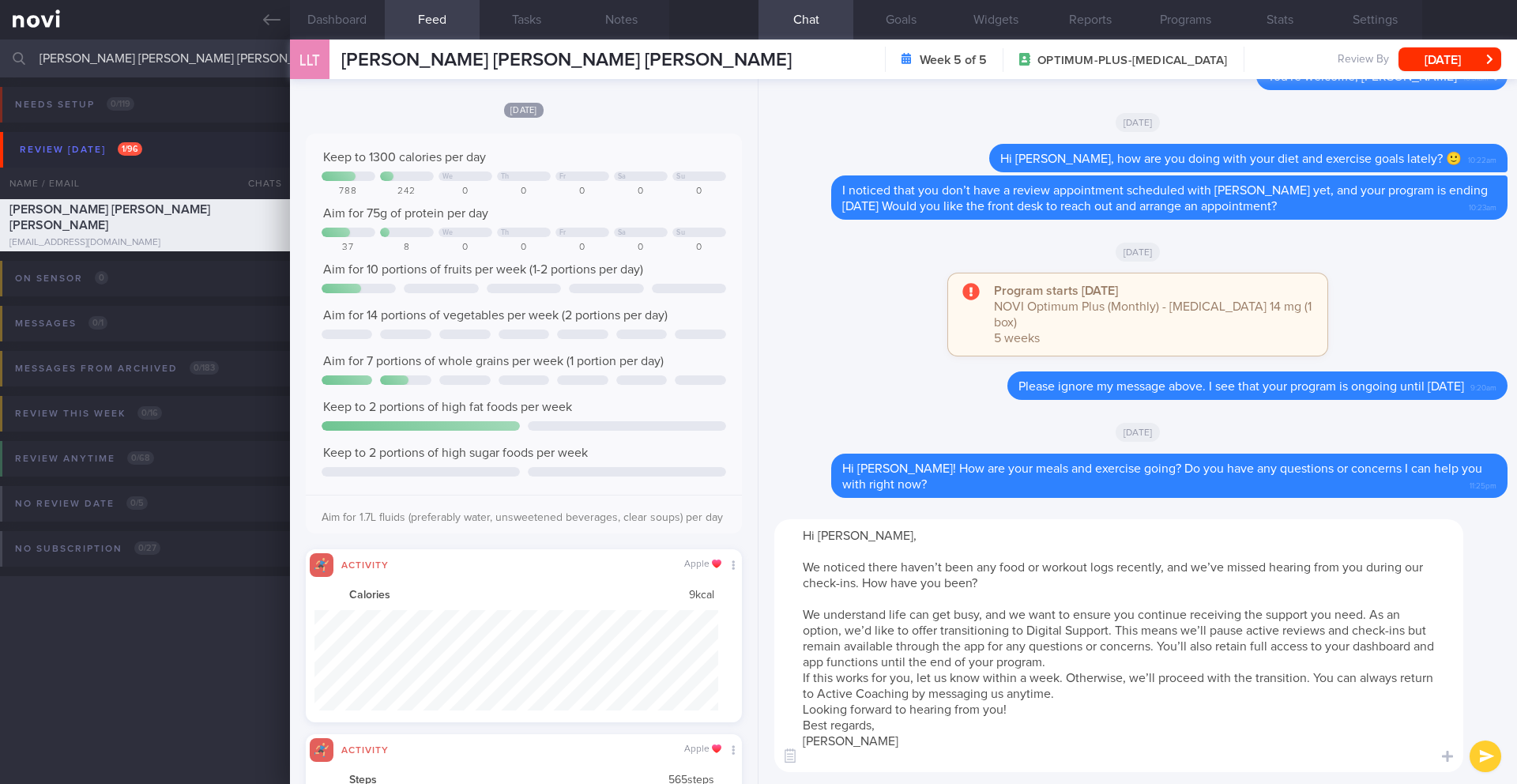
click at [1088, 661] on textarea "Hi [PERSON_NAME], We noticed there haven’t been any food or workout logs recent…" at bounding box center [1119, 646] width 689 height 253
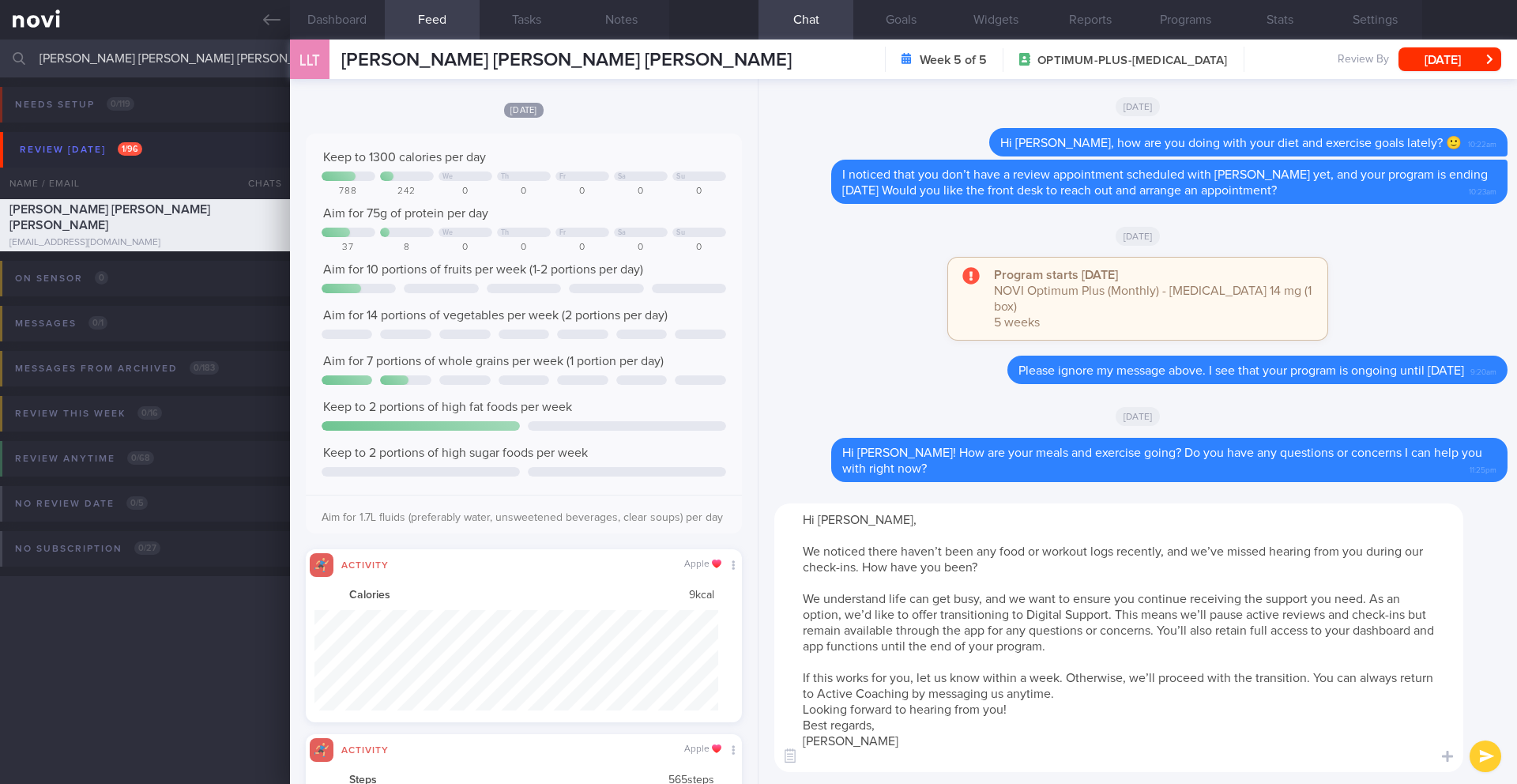
click at [1081, 699] on textarea "Hi [PERSON_NAME], We noticed there haven’t been any food or workout logs recent…" at bounding box center [1119, 638] width 689 height 269
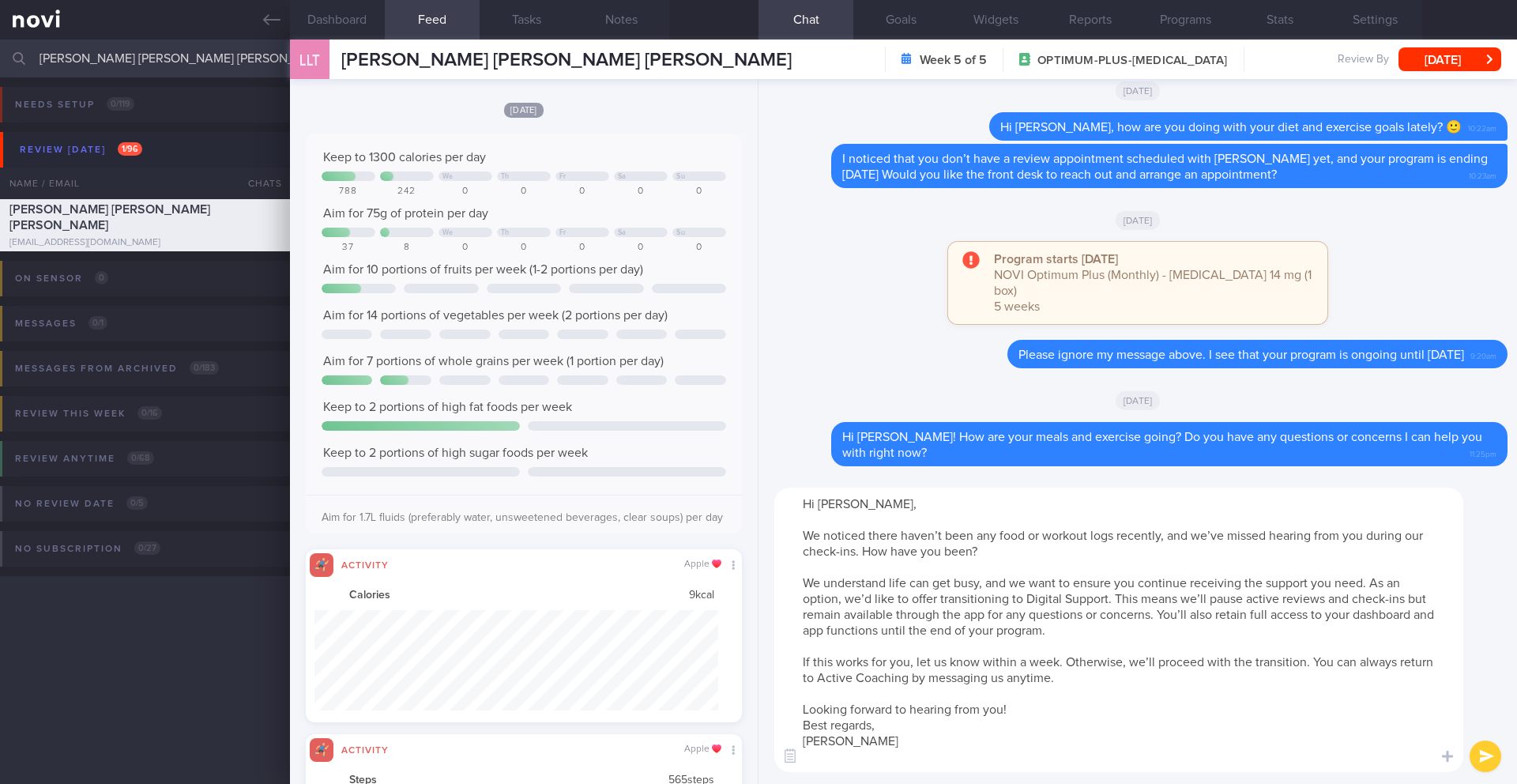
click at [1075, 714] on textarea "Hi [PERSON_NAME], We noticed there haven’t been any food or workout logs recent…" at bounding box center [1119, 630] width 689 height 285
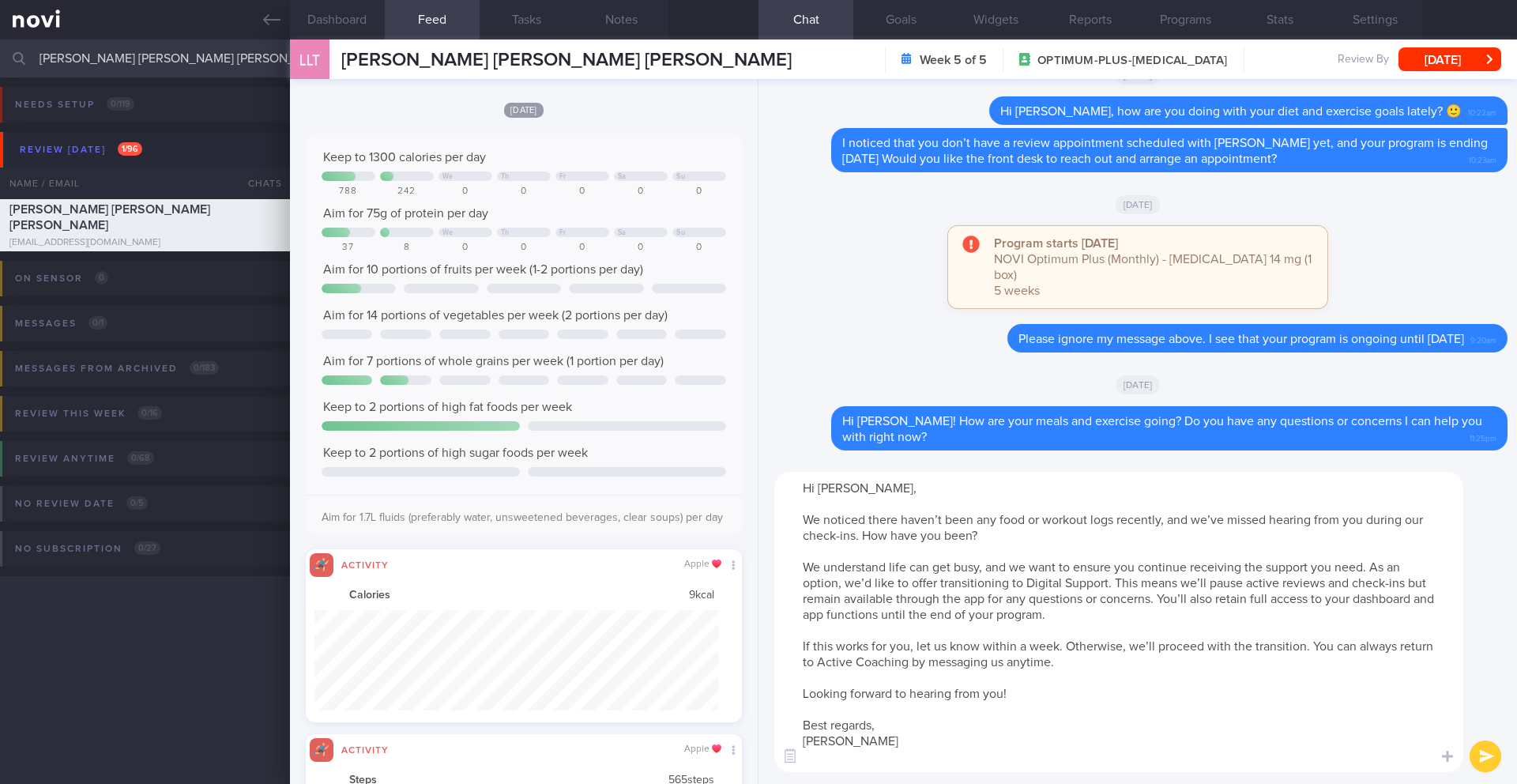
type textarea "Hi [PERSON_NAME], We noticed there haven’t been any food or workout logs recent…"
click at [1482, 757] on button "submit" at bounding box center [1485, 756] width 32 height 32
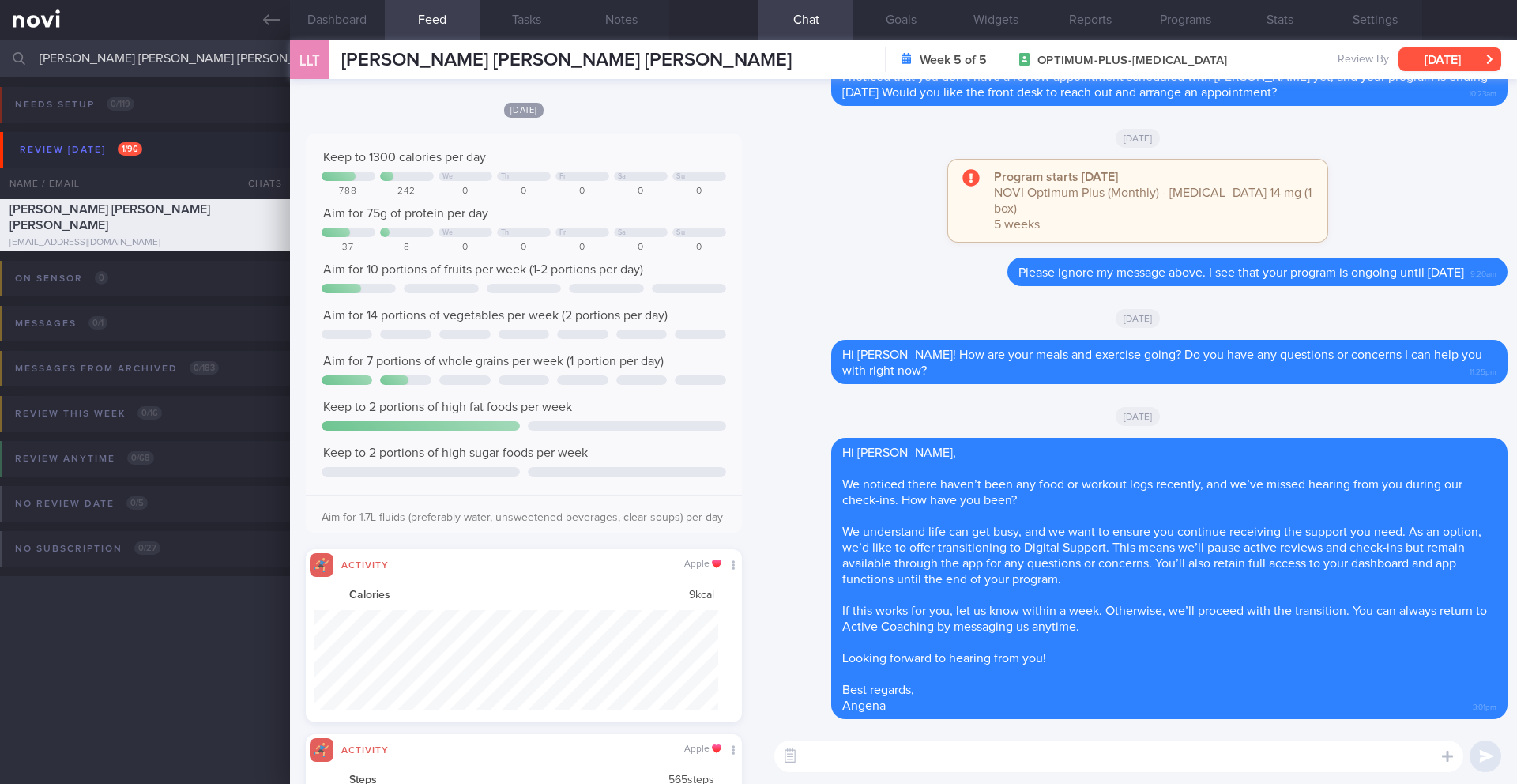
click at [1458, 65] on button "[DATE]" at bounding box center [1450, 59] width 103 height 24
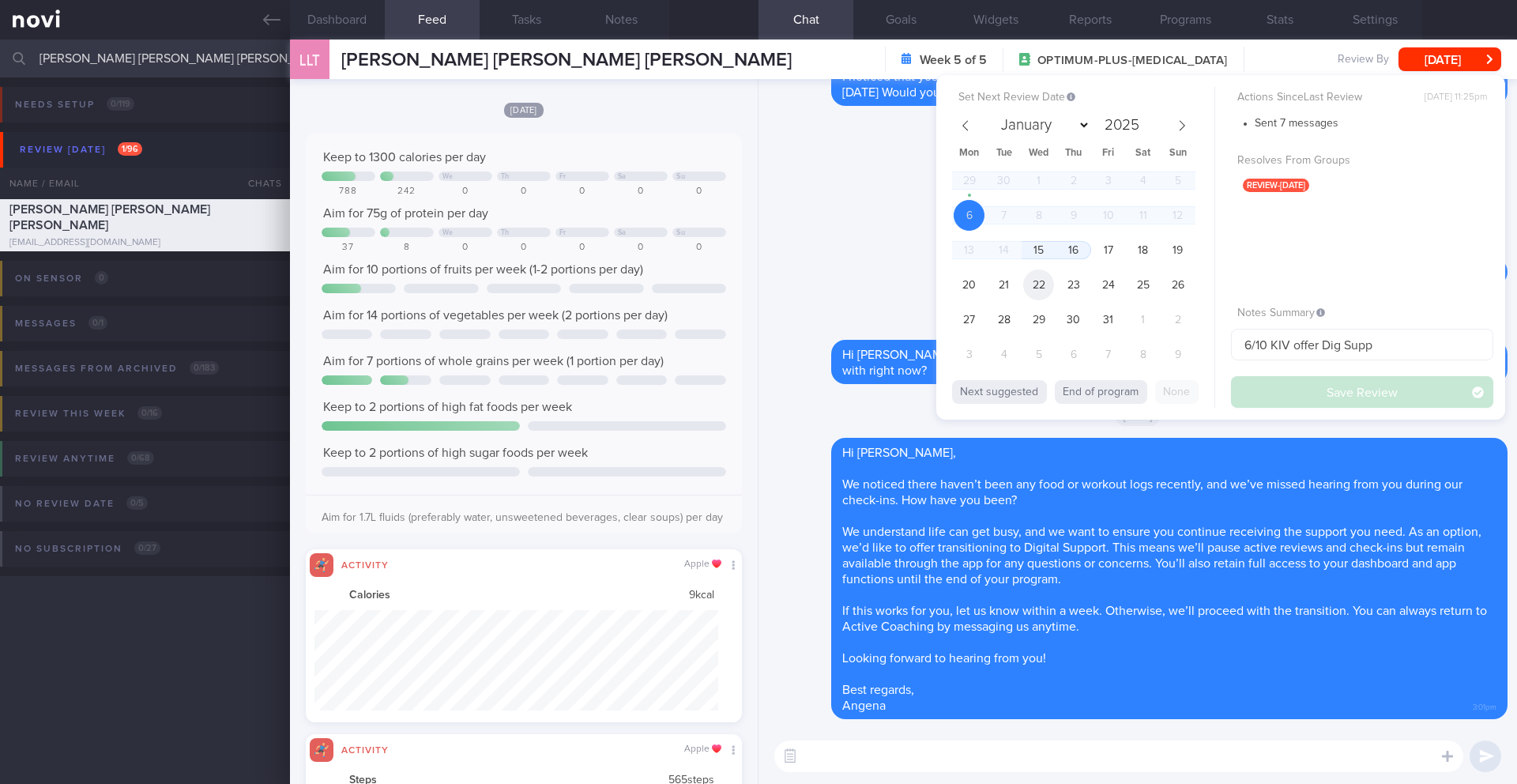
click at [1048, 289] on span "22" at bounding box center [1038, 284] width 31 height 31
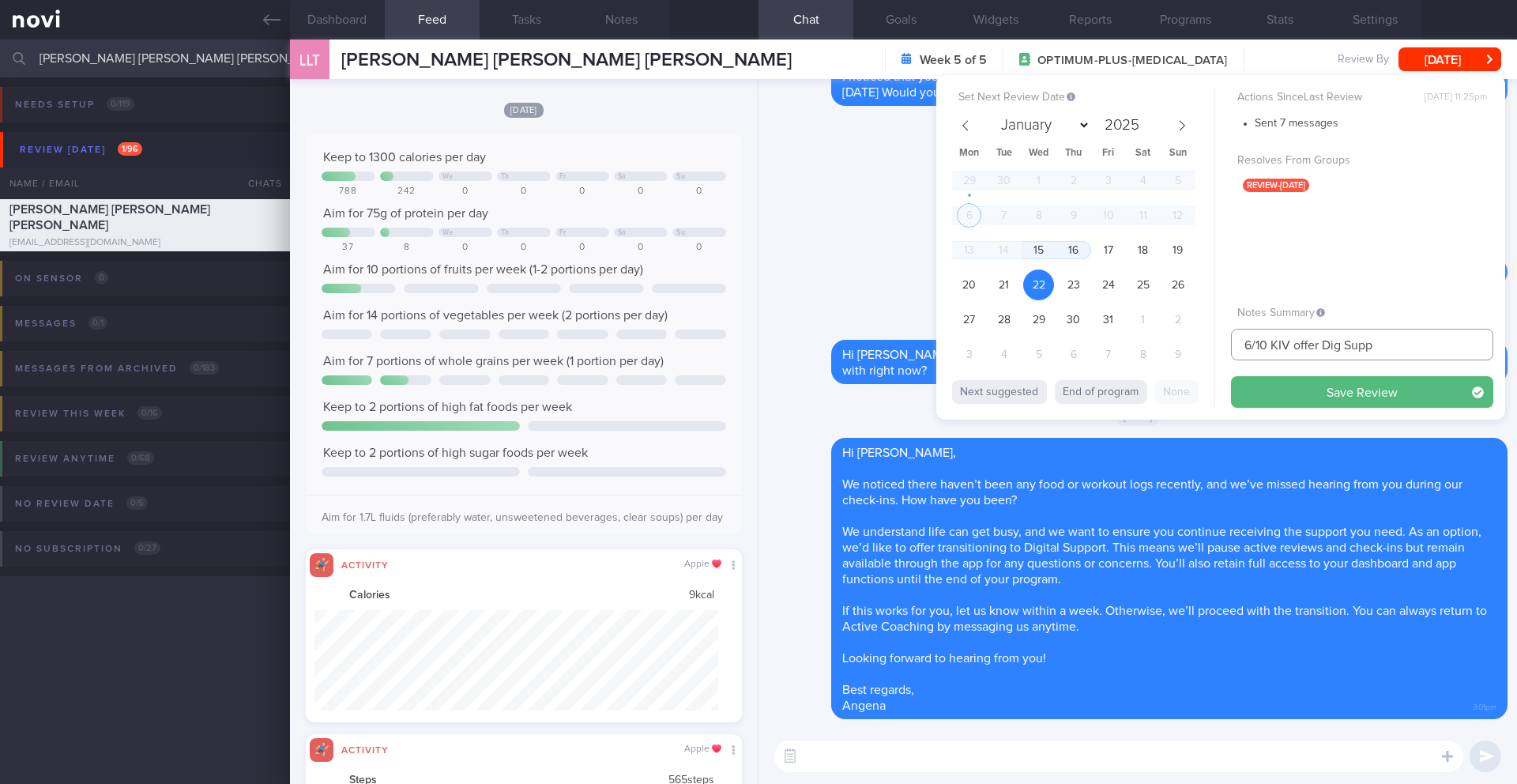
drag, startPoint x: 1319, startPoint y: 346, endPoint x: 1290, endPoint y: 343, distance: 29.2
click at [1290, 343] on input "6/10 KIV offer Dig Supp" at bounding box center [1362, 344] width 263 height 32
click at [1240, 348] on input "6/10 KIV Dig Supp" at bounding box center [1362, 344] width 263 height 32
type input "22/10 KIV Dig Supp"
click at [1346, 396] on button "Save Review" at bounding box center [1362, 392] width 263 height 32
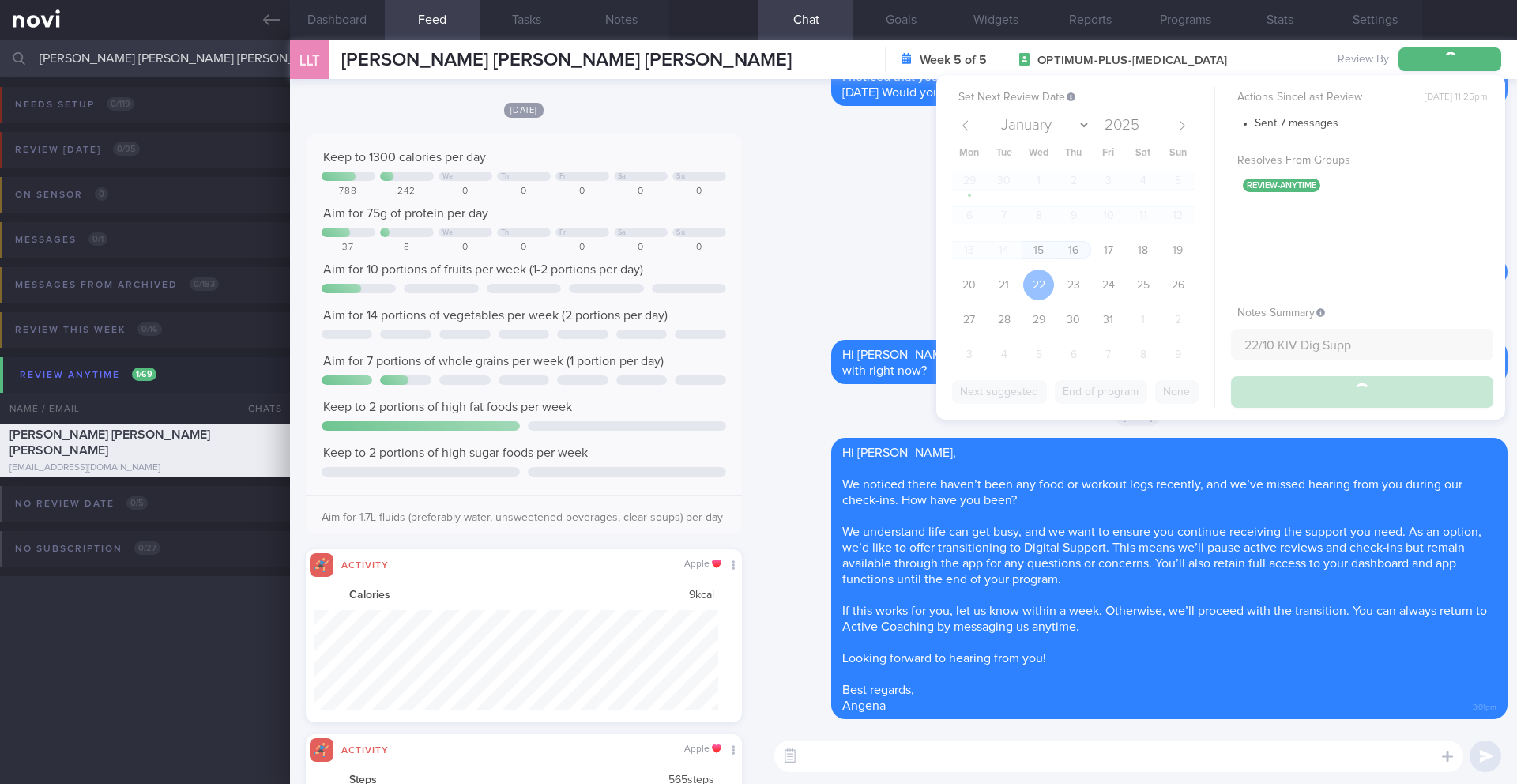
type input "22/10 KIV Dig Supp"
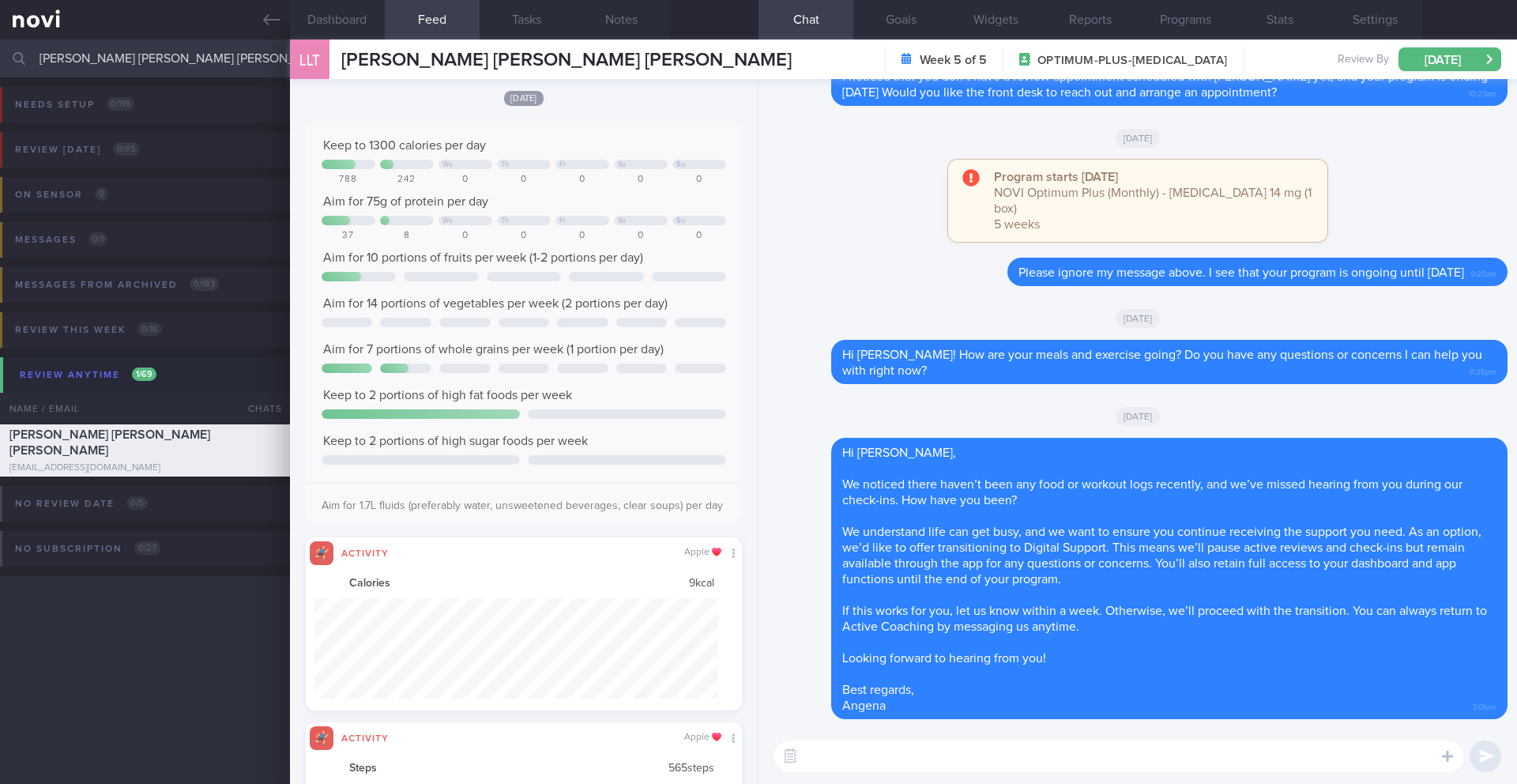
click at [117, 61] on input "[PERSON_NAME] [PERSON_NAME] [PERSON_NAME]" at bounding box center [758, 58] width 1517 height 38
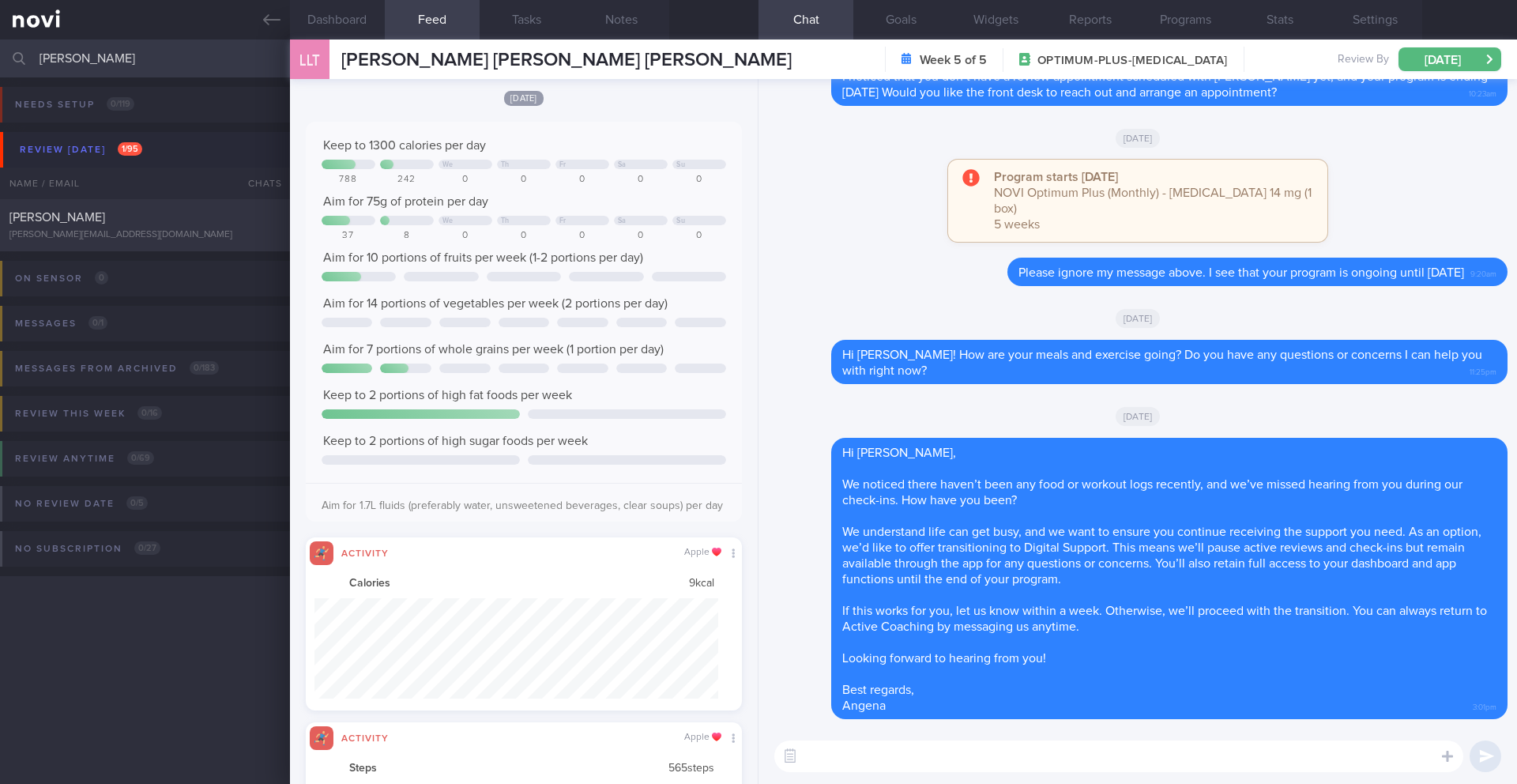
type input "[PERSON_NAME]"
click at [105, 221] on span "[PERSON_NAME]" at bounding box center [57, 217] width 96 height 13
type input "6/10 Check for logs and coach"
type textarea "Logging R/V with [PERSON_NAME]: ([DATE]) [MEDICAL_DATA] 6.7%. tries to adhere m…"
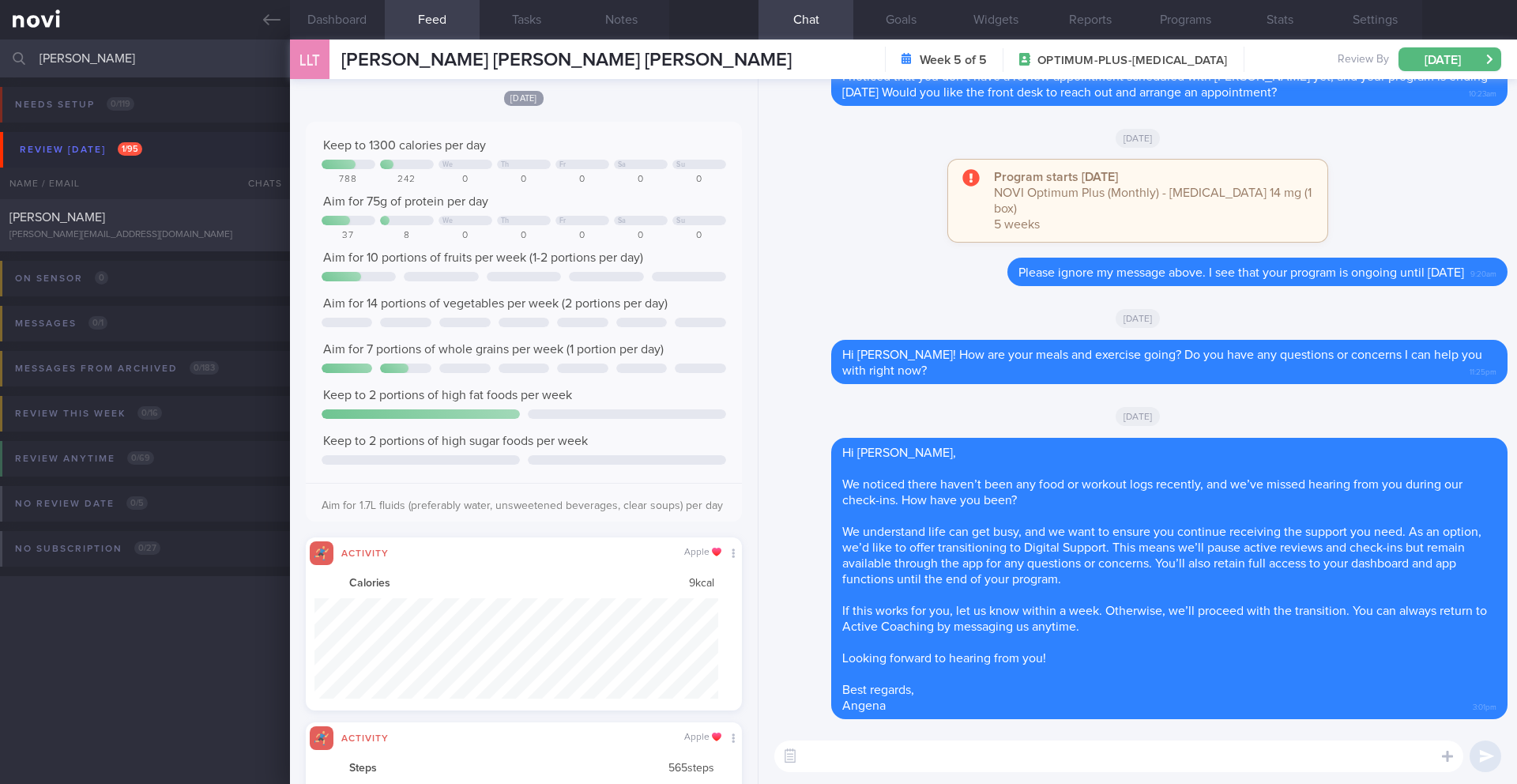
select select "8"
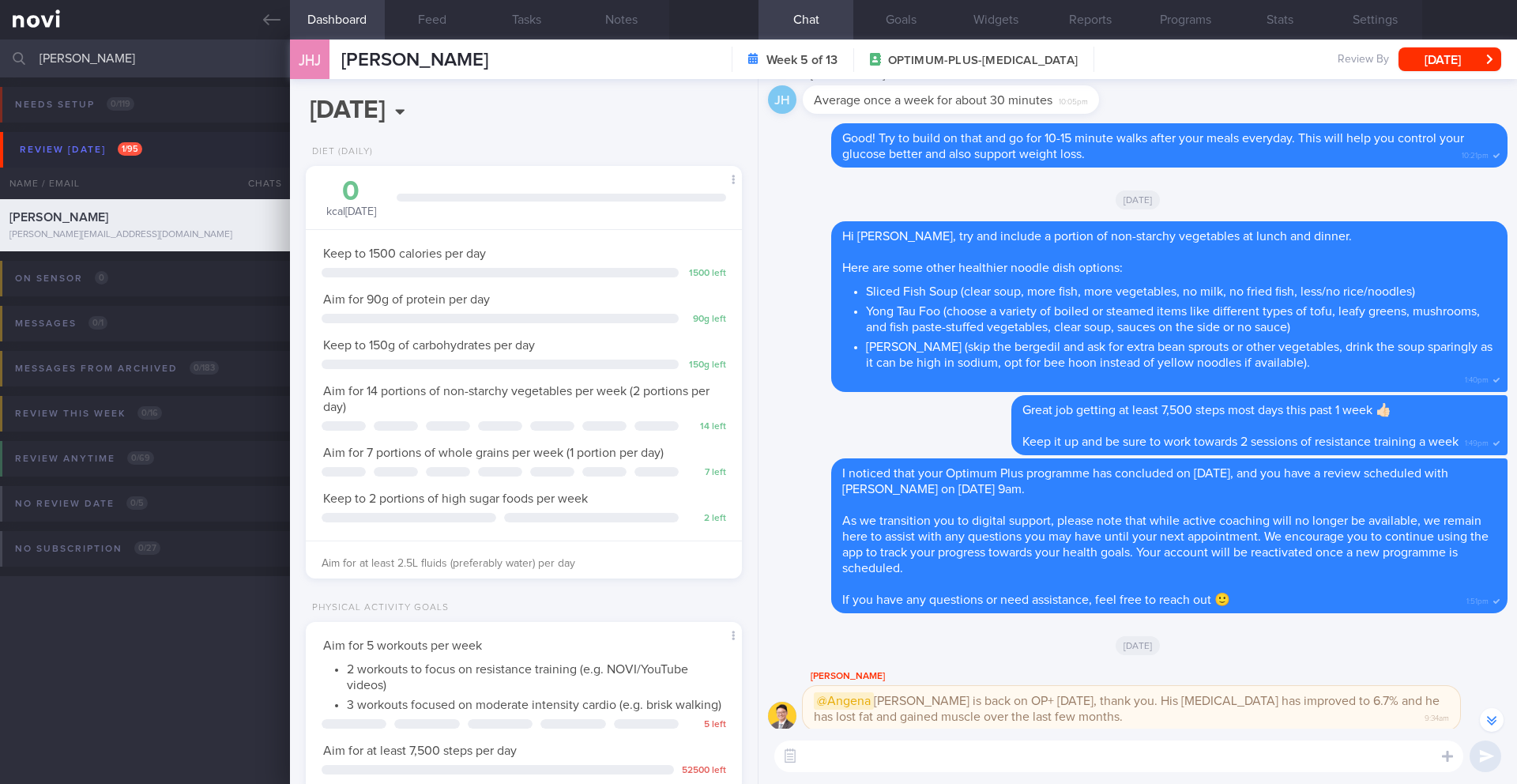
scroll to position [-640, 0]
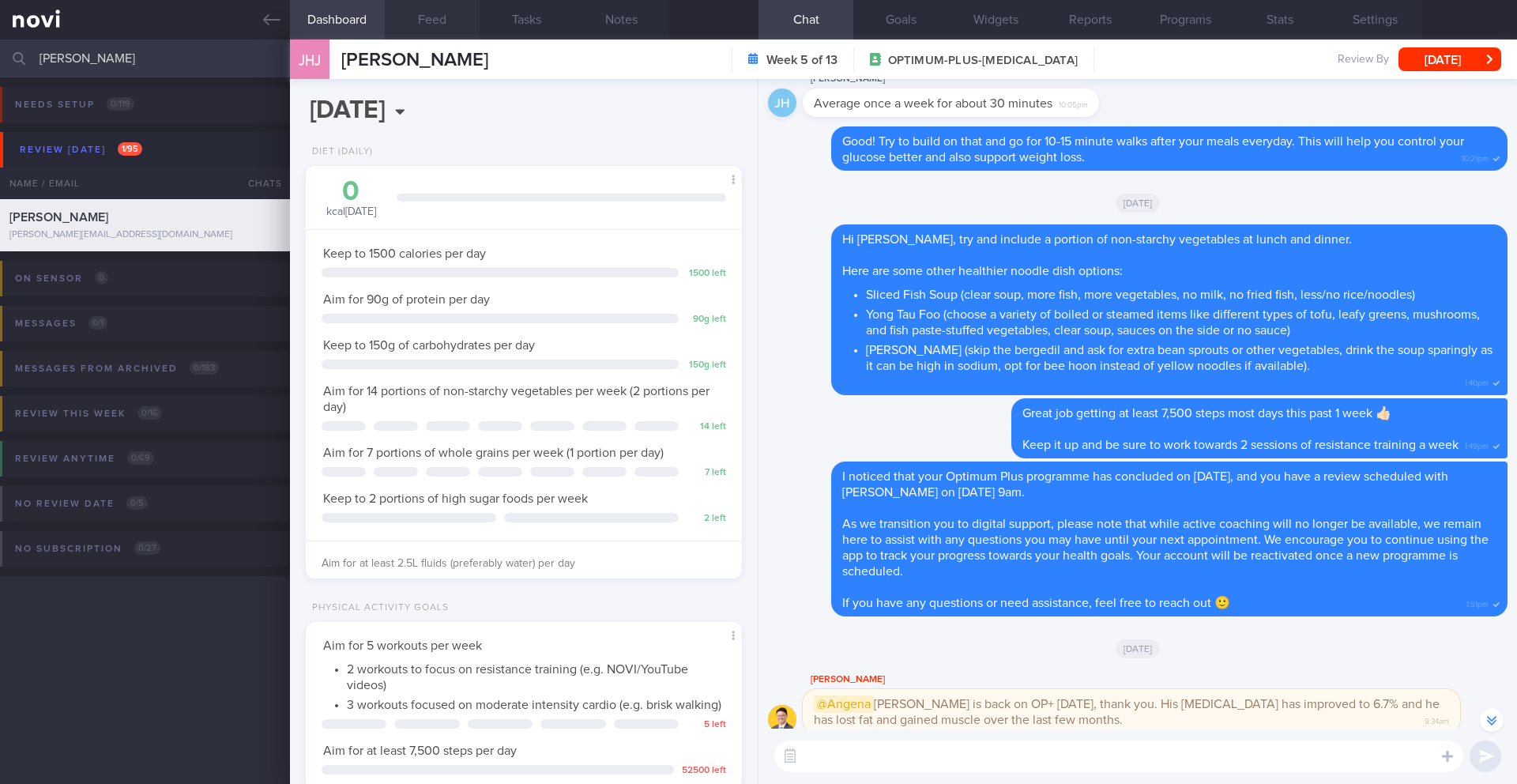
click at [430, 21] on button "Feed" at bounding box center [432, 19] width 95 height 40
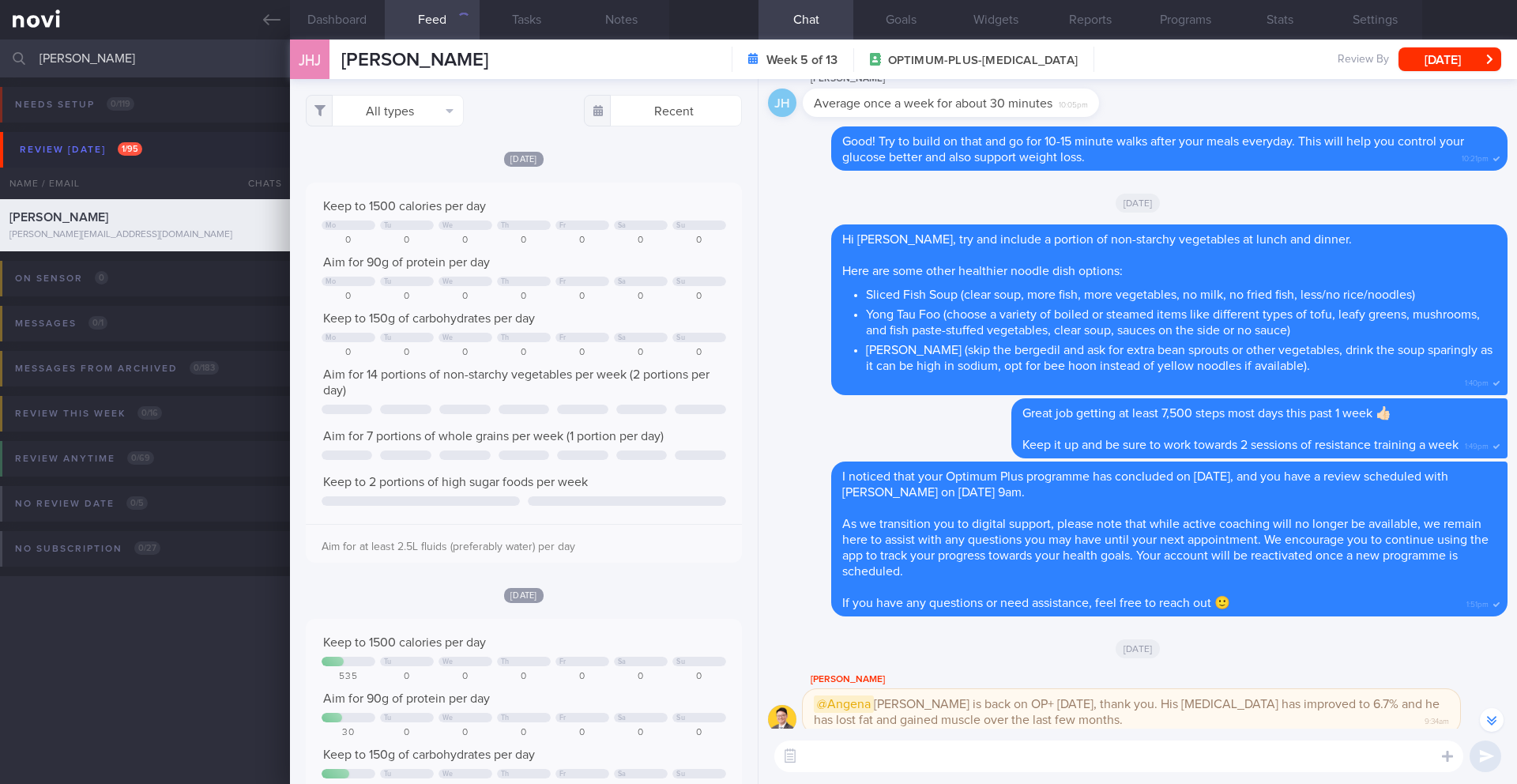
scroll to position [100, 405]
click at [898, 750] on textarea at bounding box center [1119, 756] width 689 height 32
paste textarea "just checking in—have you had any challenges sticking to your diet or exercise …"
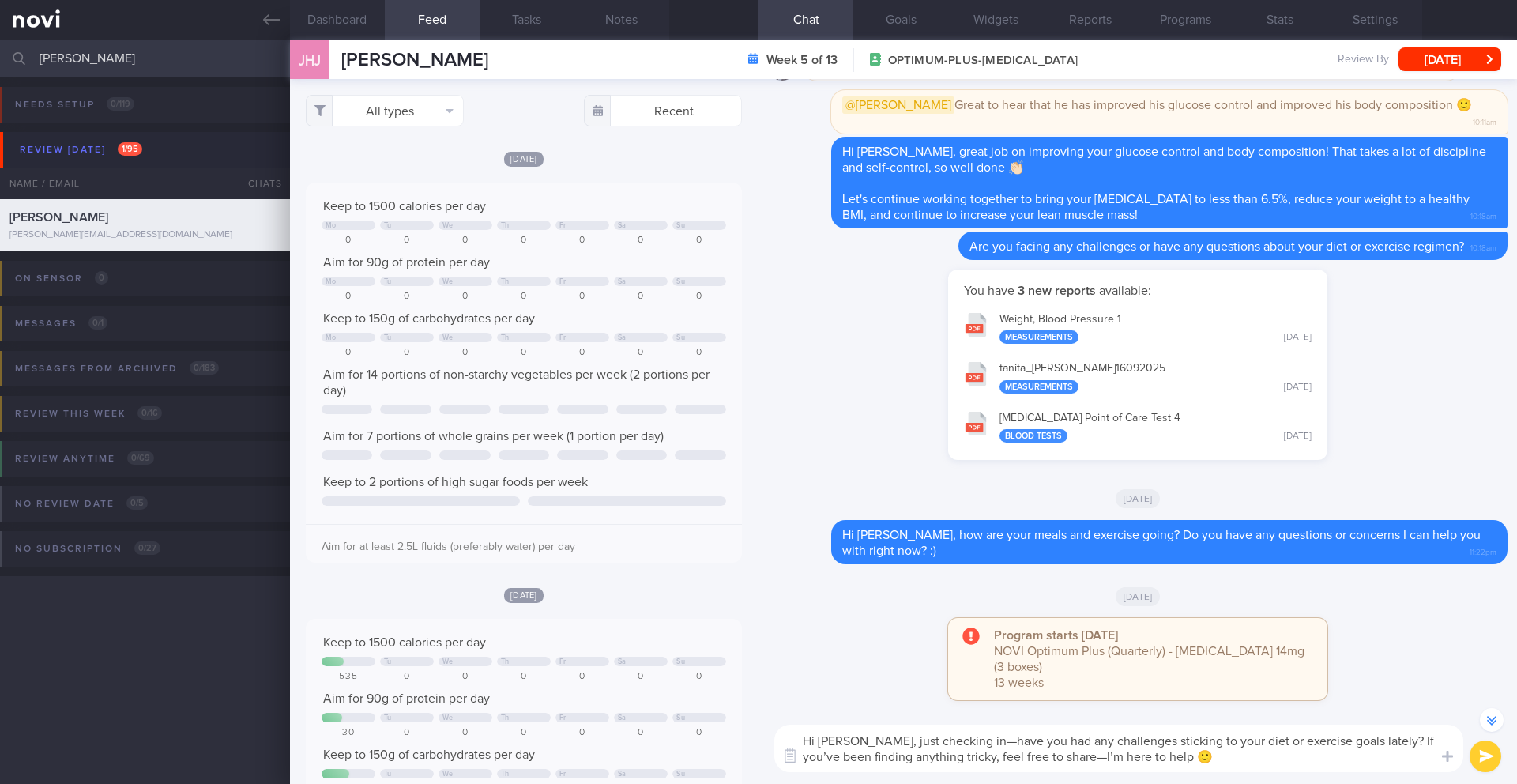
scroll to position [1, 0]
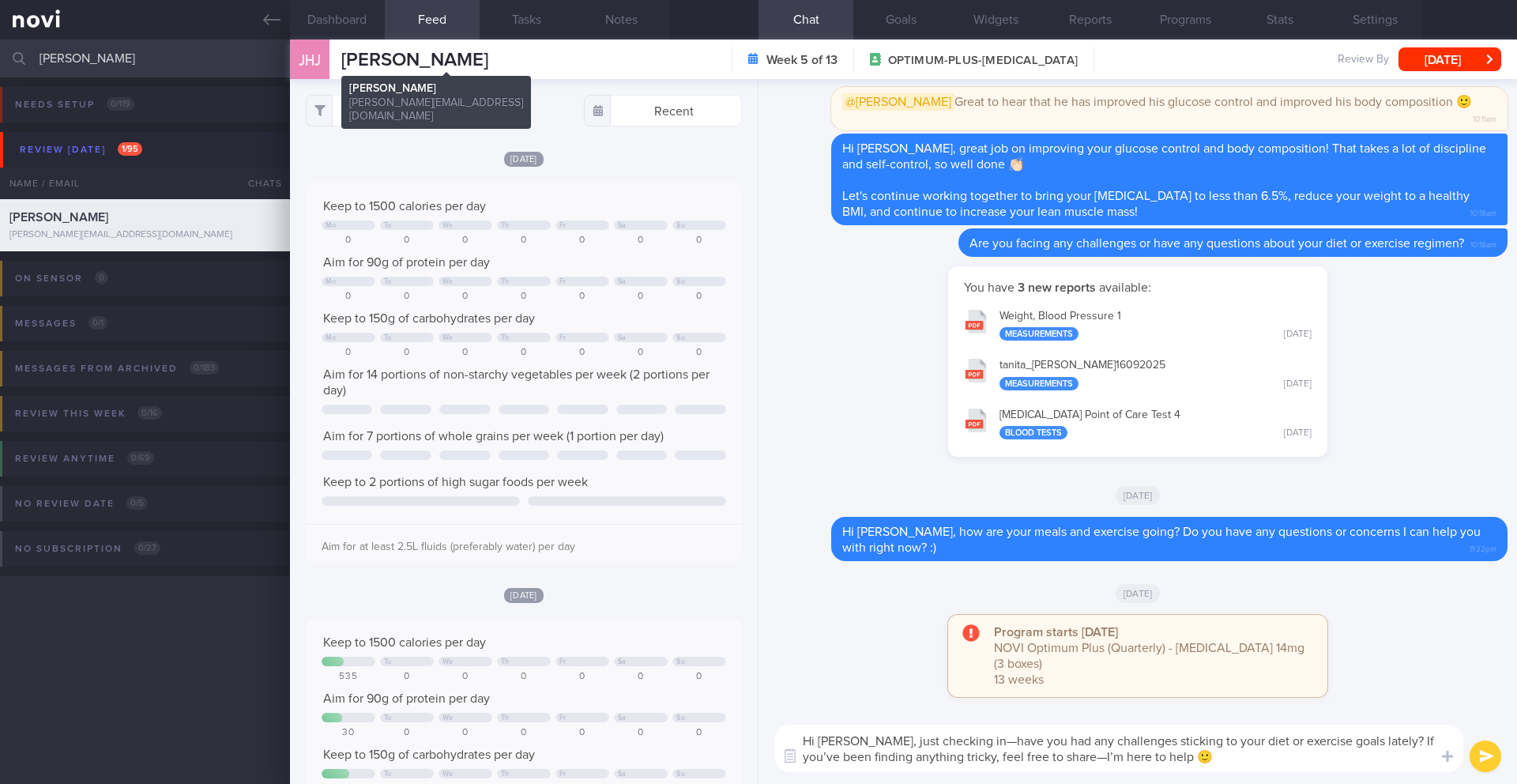
type textarea "Hi [PERSON_NAME], just checking in—have you had any challenges sticking to your…"
click at [384, 55] on span "[PERSON_NAME]" at bounding box center [415, 60] width 147 height 19
copy div "[PERSON_NAME] [PERSON_NAME] JIANSEN [EMAIL_ADDRESS][DOMAIN_NAME]"
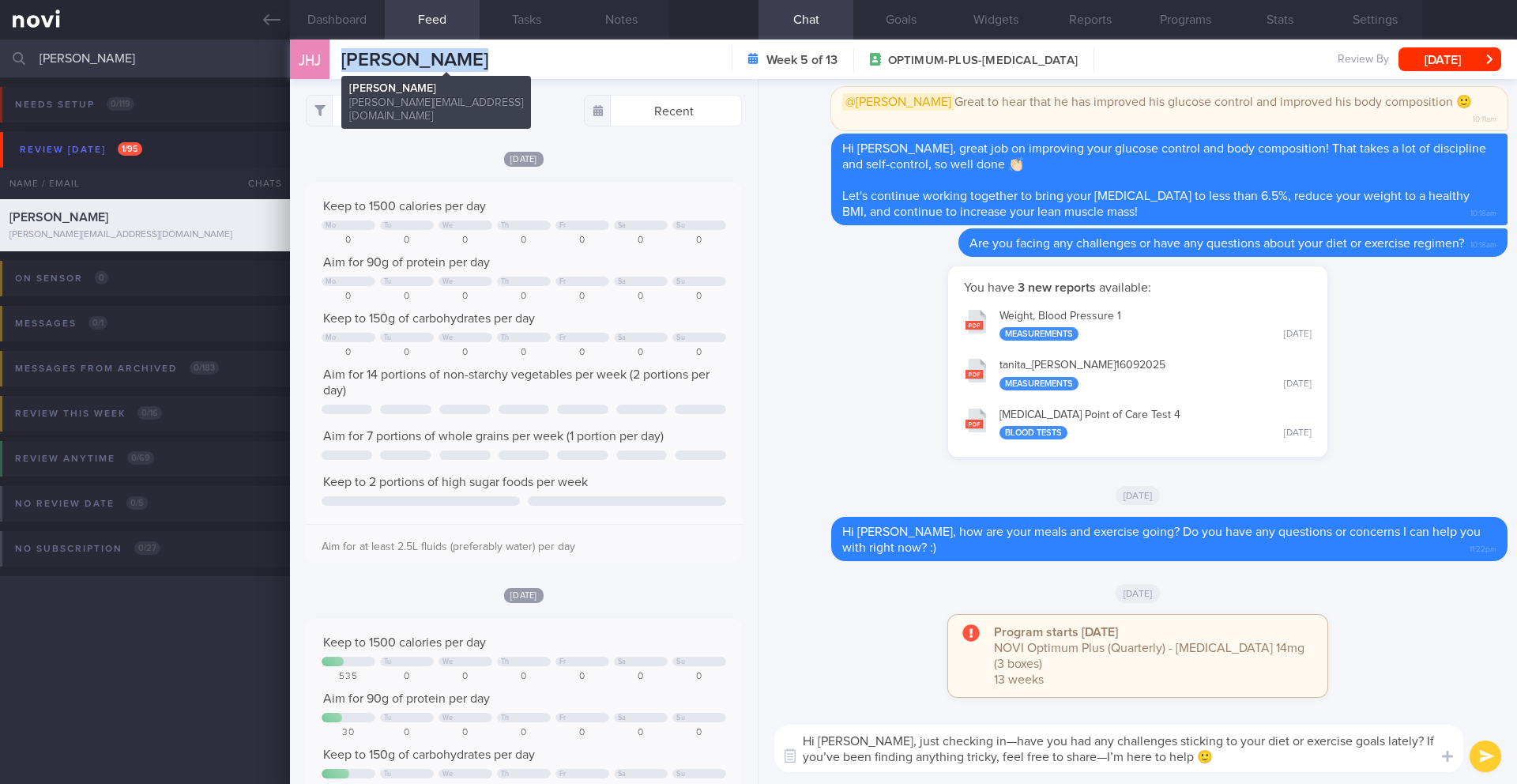
copy div "[PERSON_NAME] [PERSON_NAME] JIANSEN [EMAIL_ADDRESS][DOMAIN_NAME]"
click at [1485, 762] on button "submit" at bounding box center [1485, 756] width 32 height 32
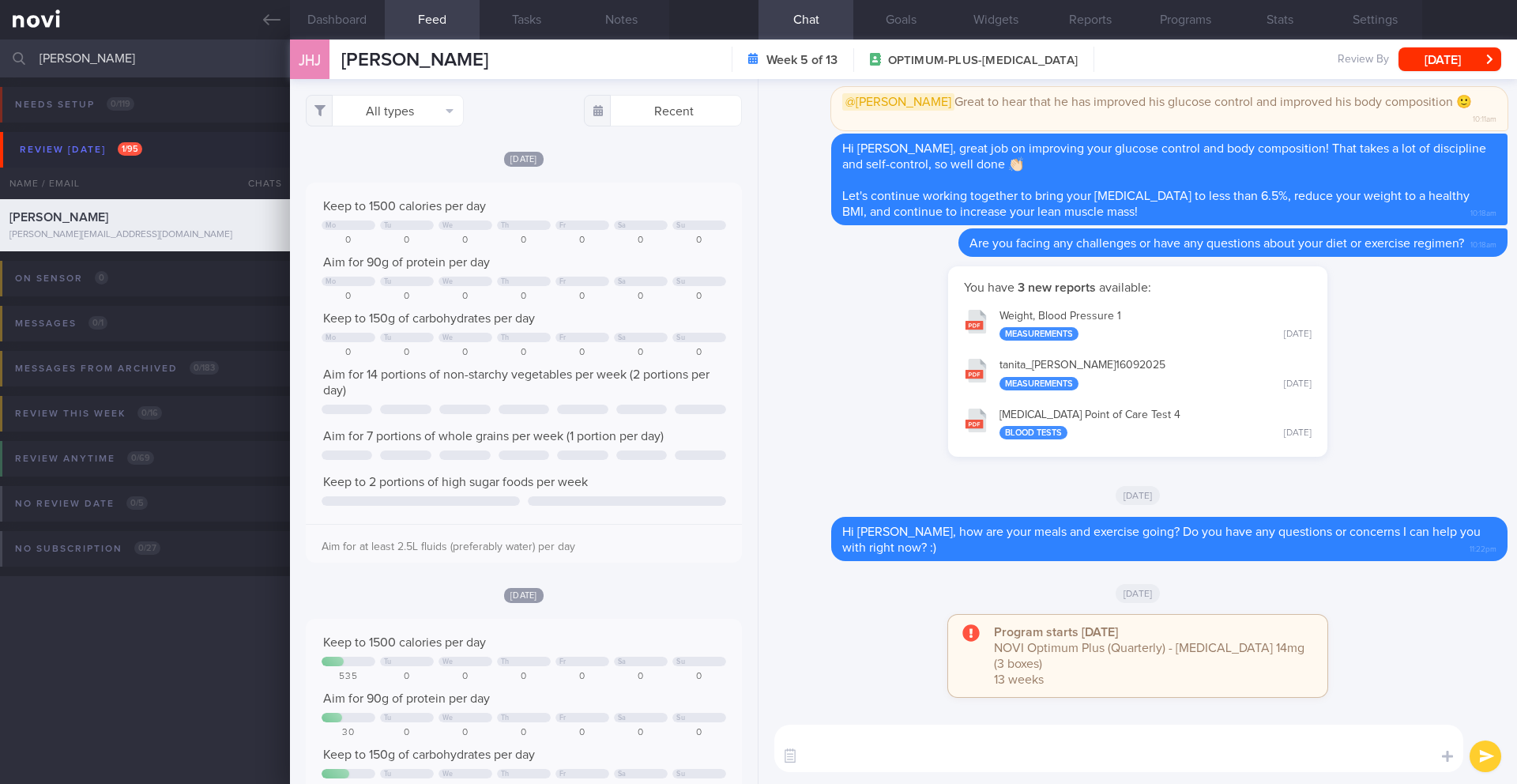
scroll to position [0, 0]
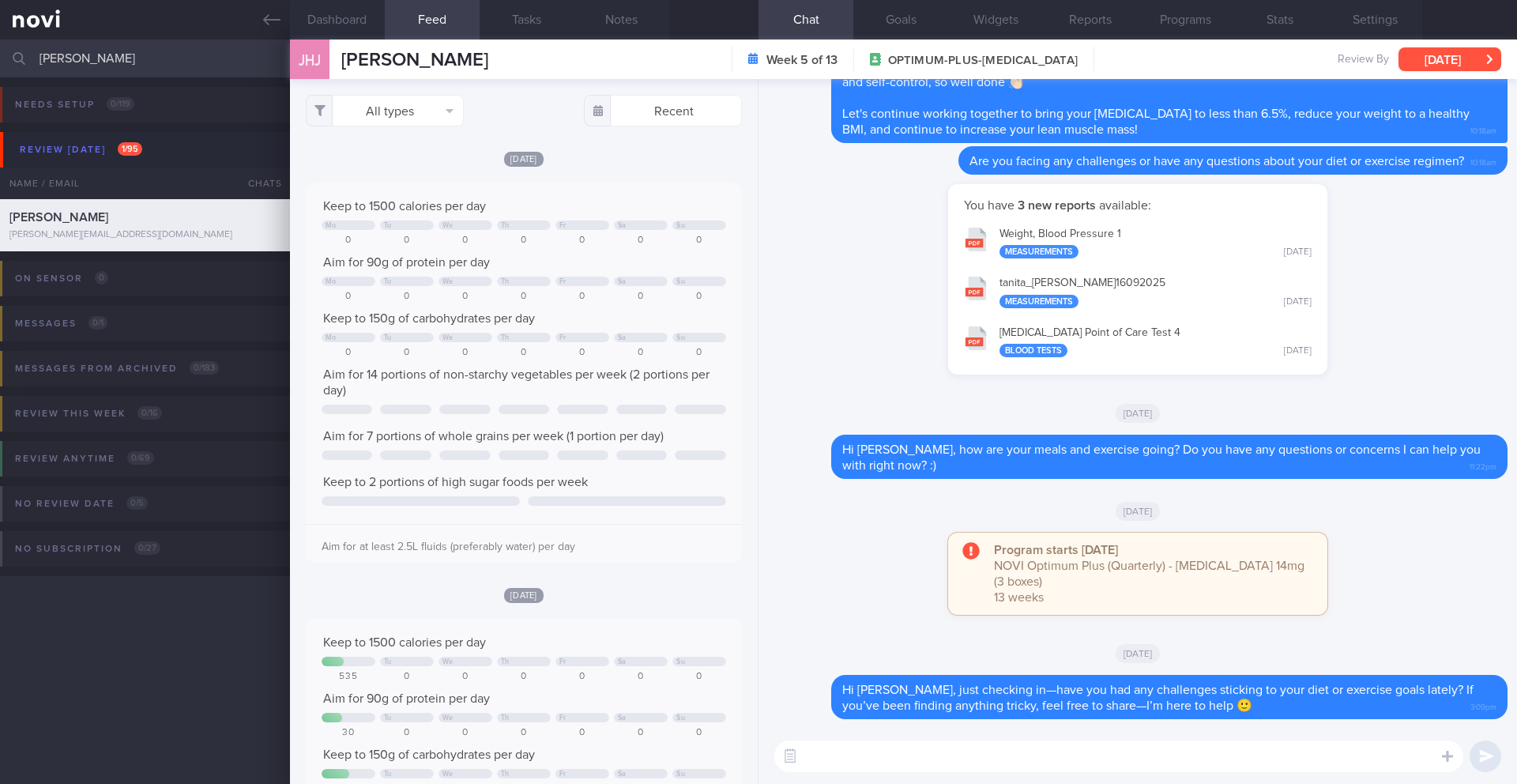
click at [1441, 61] on button "[DATE]" at bounding box center [1450, 59] width 103 height 24
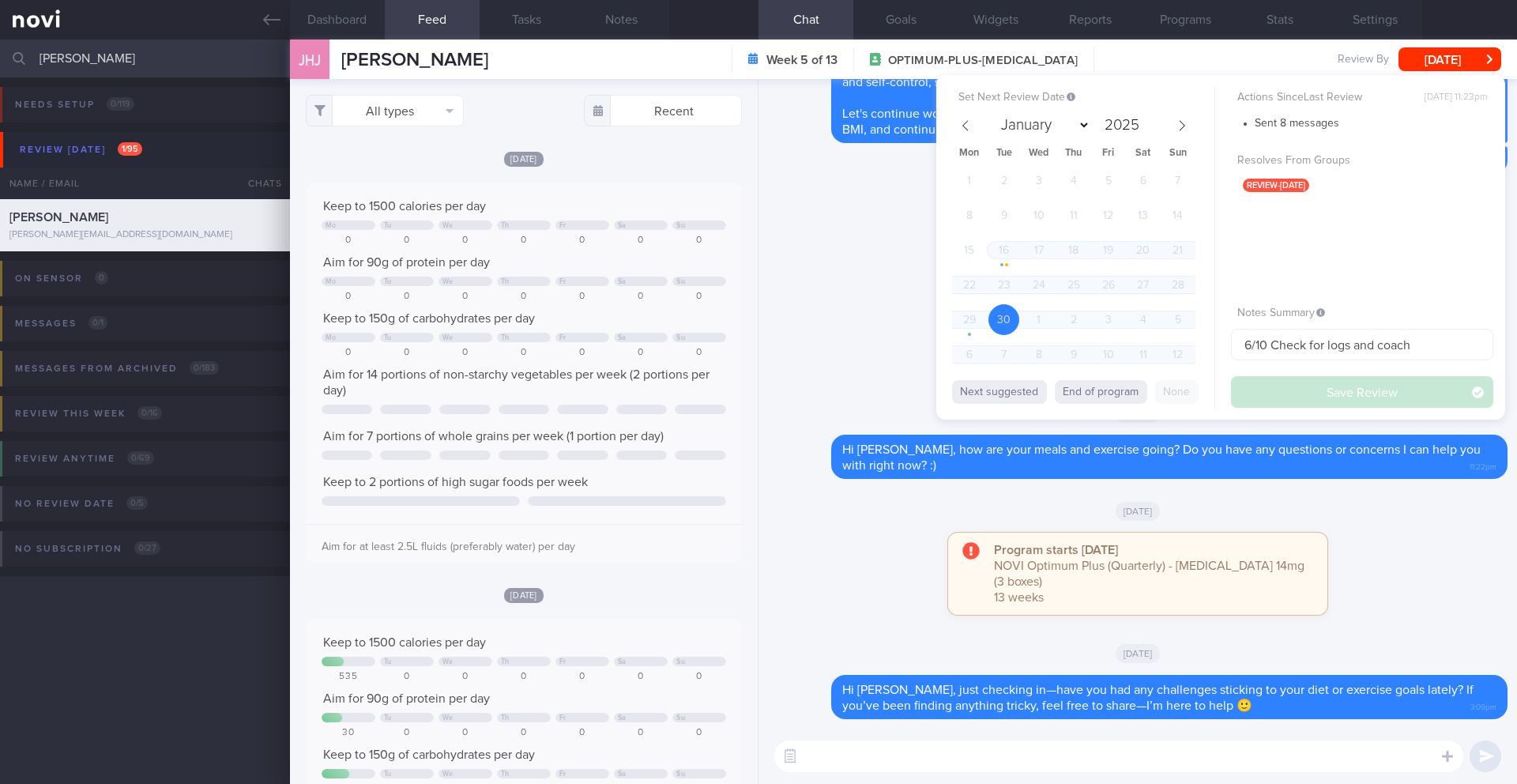
click at [1090, 123] on div "January February March April May June July August September October November [D…" at bounding box center [1073, 125] width 183 height 27
click at [1087, 125] on select "January February March April May June July August September October November De…" at bounding box center [1042, 125] width 96 height 24
select select "9"
click at [1017, 289] on span "21" at bounding box center [1004, 284] width 31 height 31
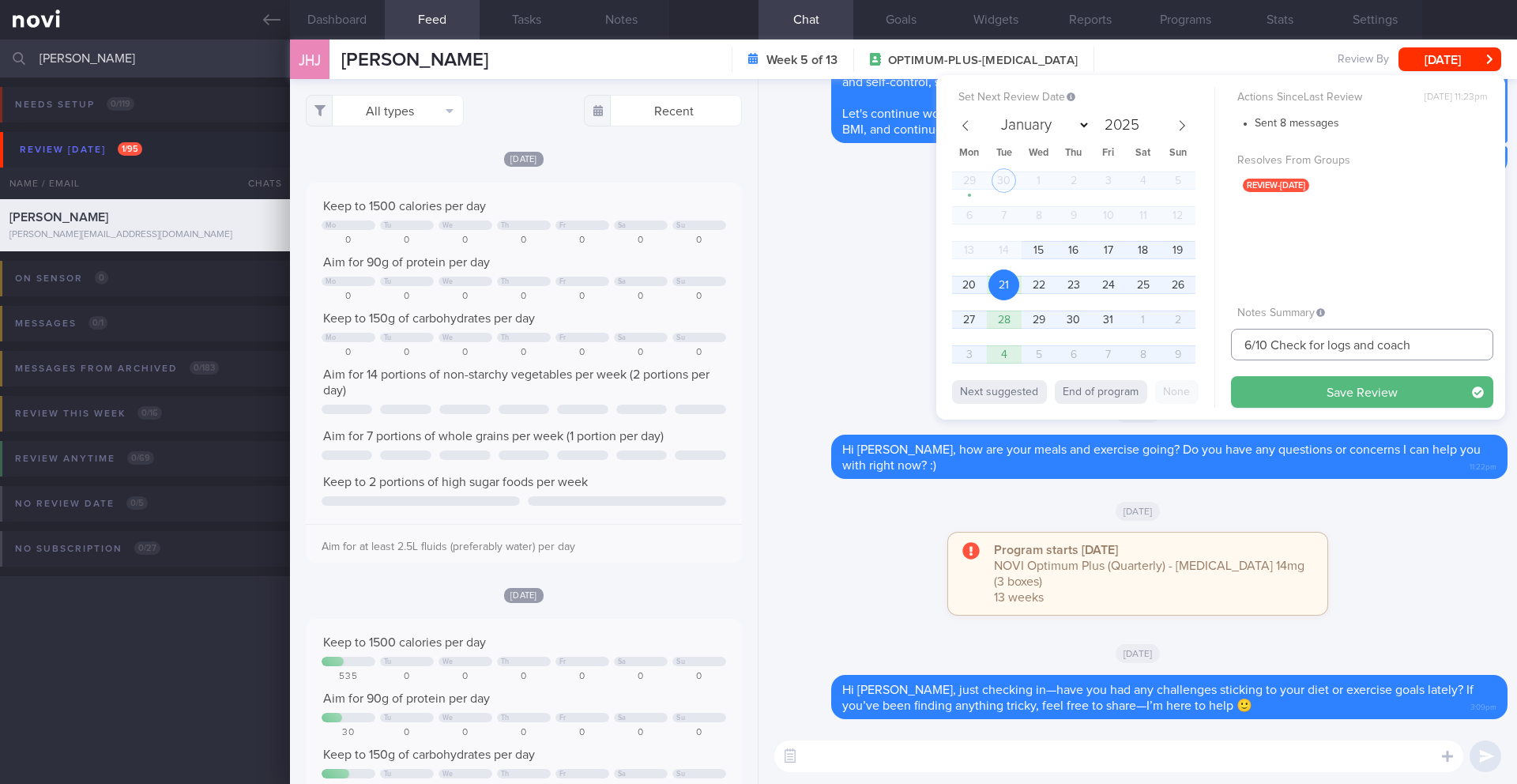
drag, startPoint x: 1253, startPoint y: 346, endPoint x: 1240, endPoint y: 346, distance: 13.0
click at [1240, 346] on input "6/10 Check for logs and coach" at bounding box center [1362, 344] width 263 height 32
type input "21/10 Check for logs and coach"
click at [1305, 388] on button "Save Review" at bounding box center [1362, 392] width 263 height 32
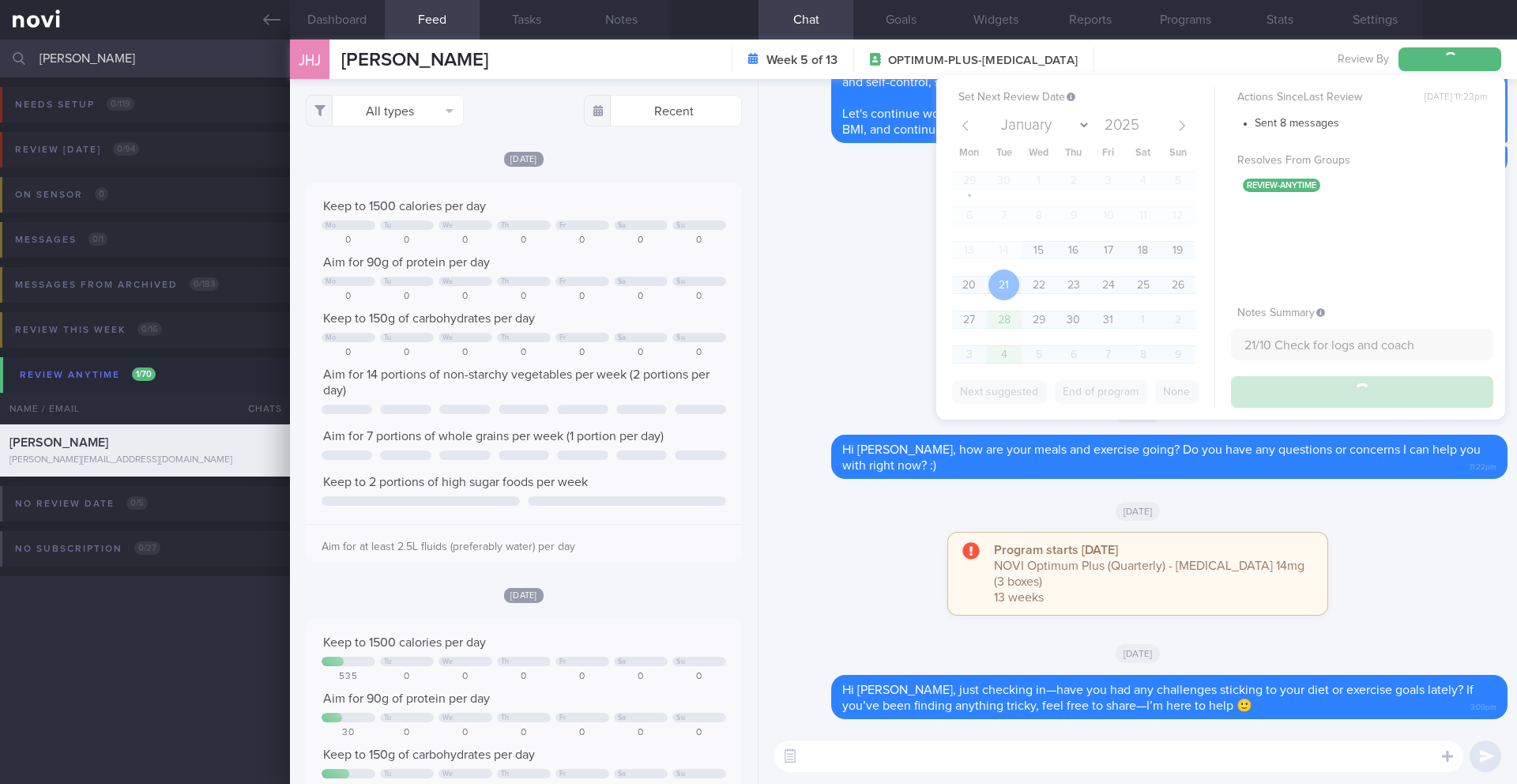
type input "21/10 Check for logs and coach"
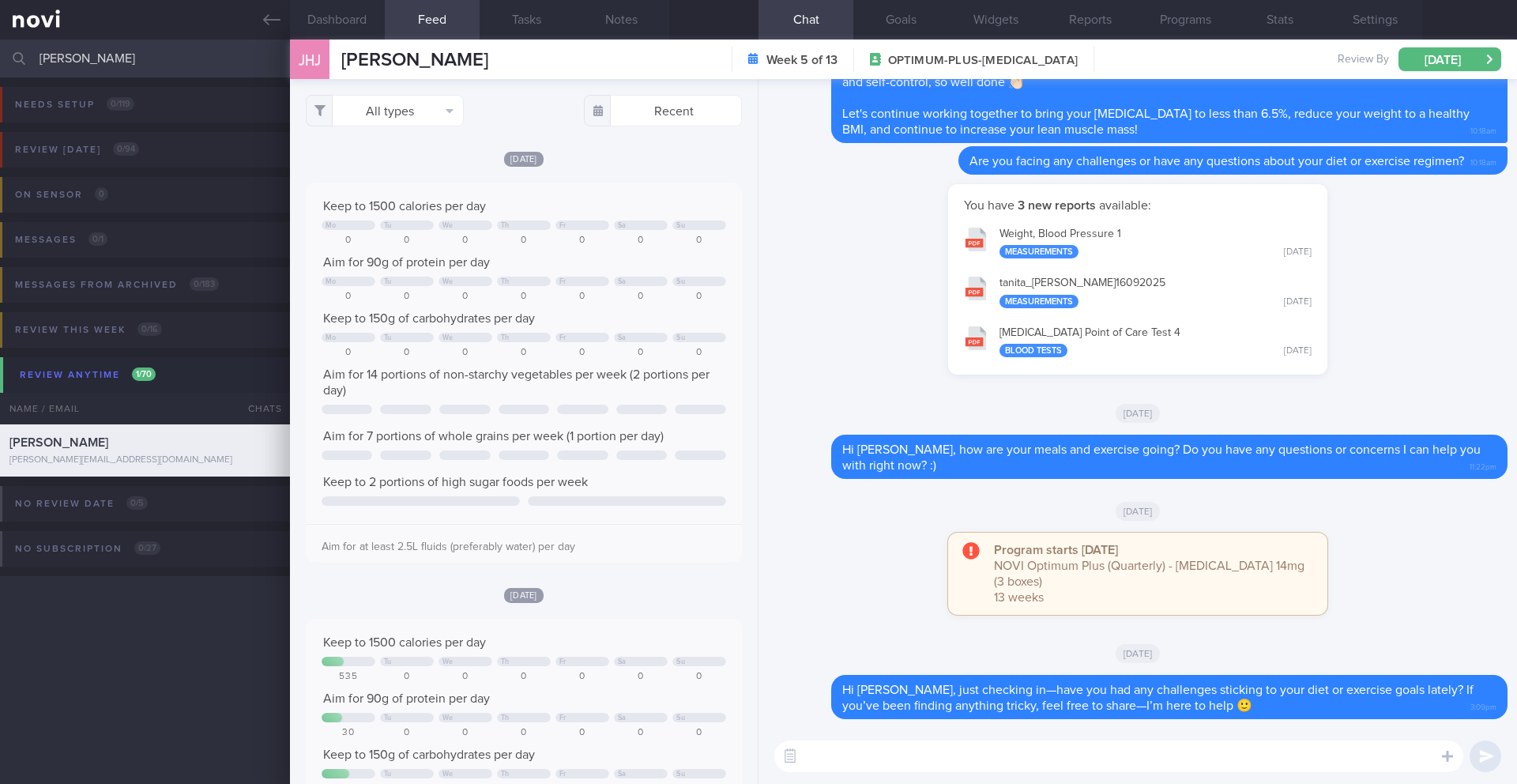
click at [145, 58] on input "[PERSON_NAME]" at bounding box center [758, 58] width 1517 height 38
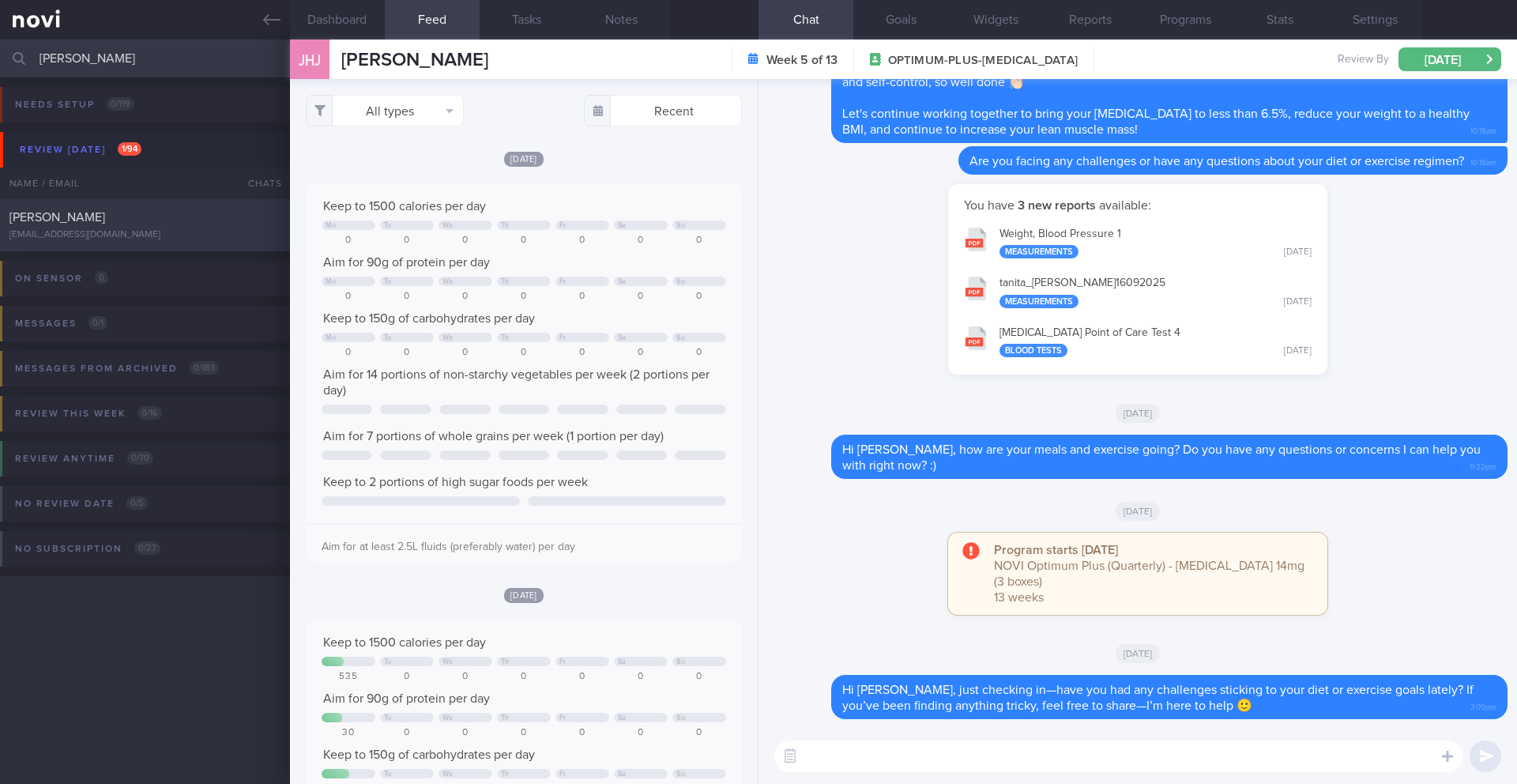
type input "[PERSON_NAME]"
click at [189, 225] on div "[PERSON_NAME]" at bounding box center [143, 217] width 267 height 16
type input "6/10 check for logs and new wt"
type textarea "LORE: - Ip dolo 43si ametco 0 adipis Eli’s doeiu te incidid utla et dol m ali. …"
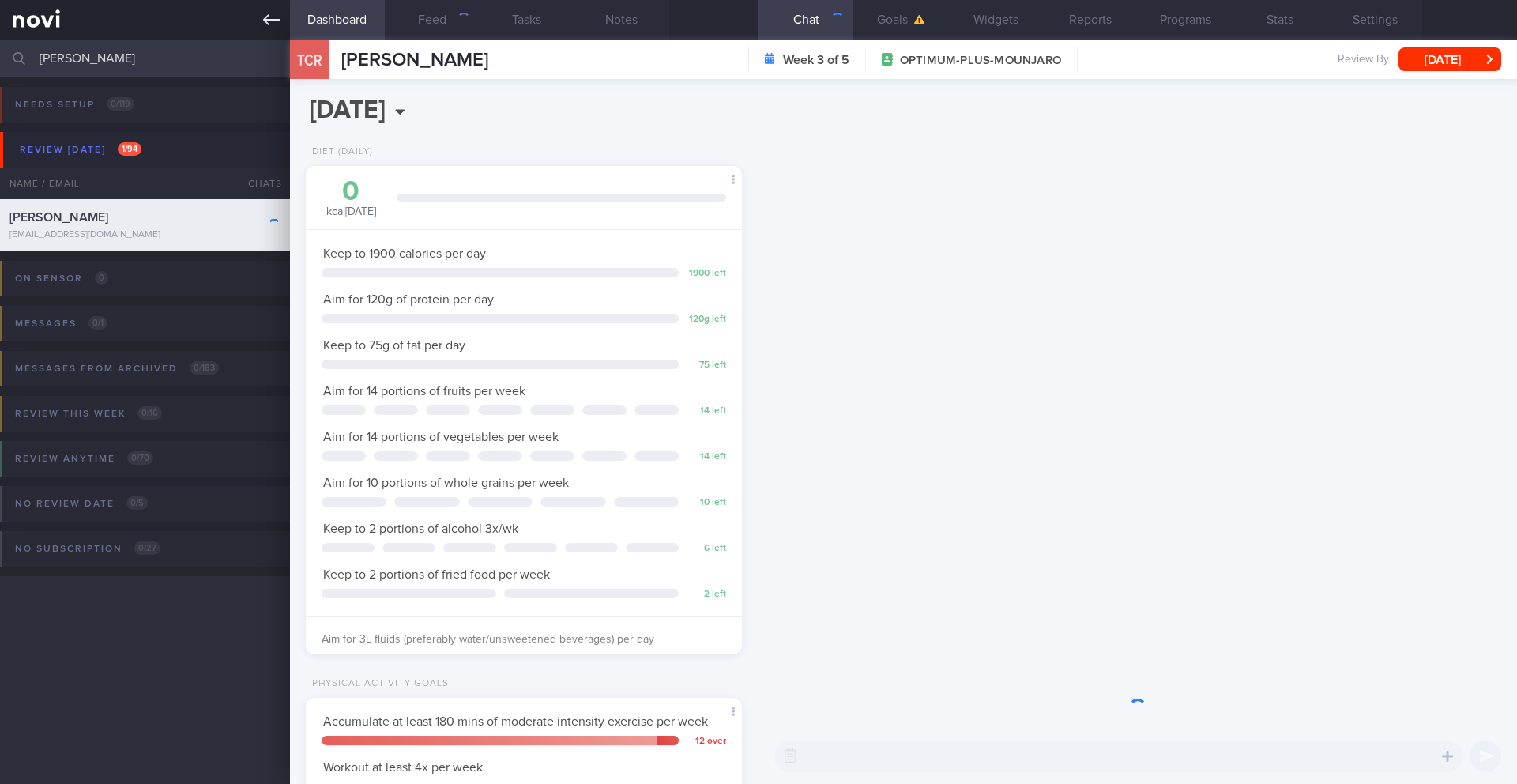
scroll to position [221, 397]
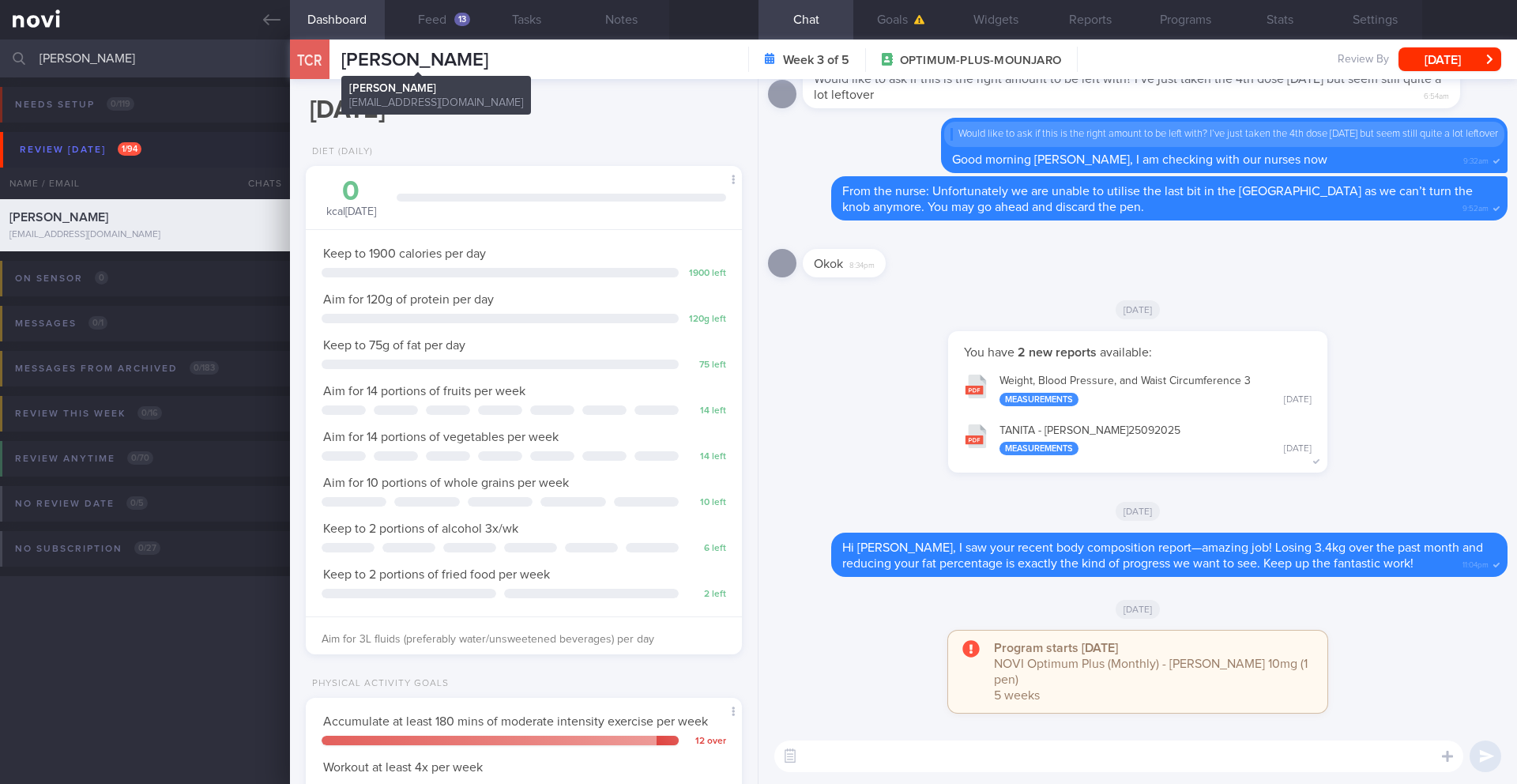
click at [456, 54] on span "[PERSON_NAME]" at bounding box center [415, 60] width 147 height 19
copy div "[PERSON_NAME] [PERSON_NAME] [PERSON_NAME] [PERSON_NAME][EMAIL_ADDRESS][DOMAIN_N…"
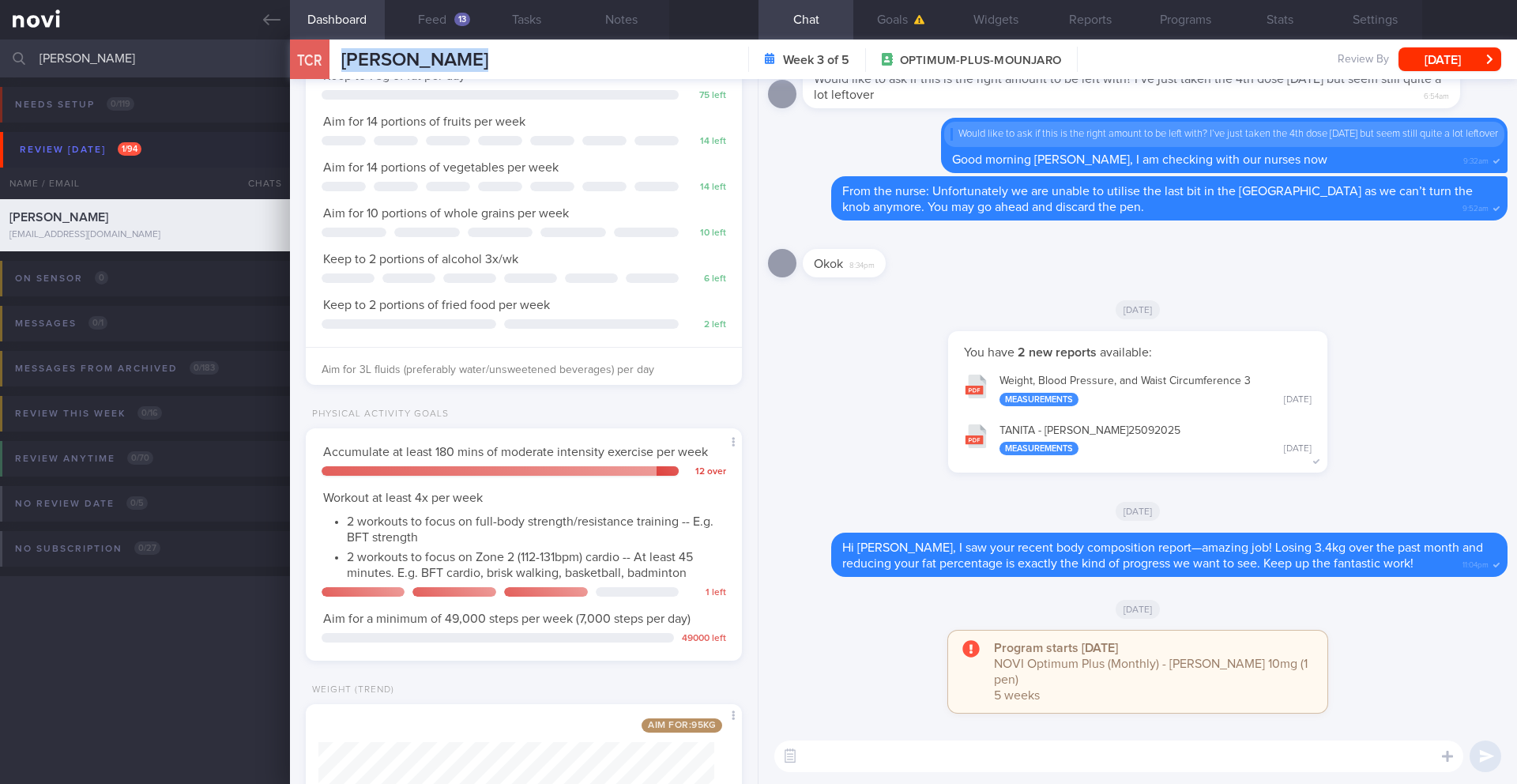
scroll to position [476, 0]
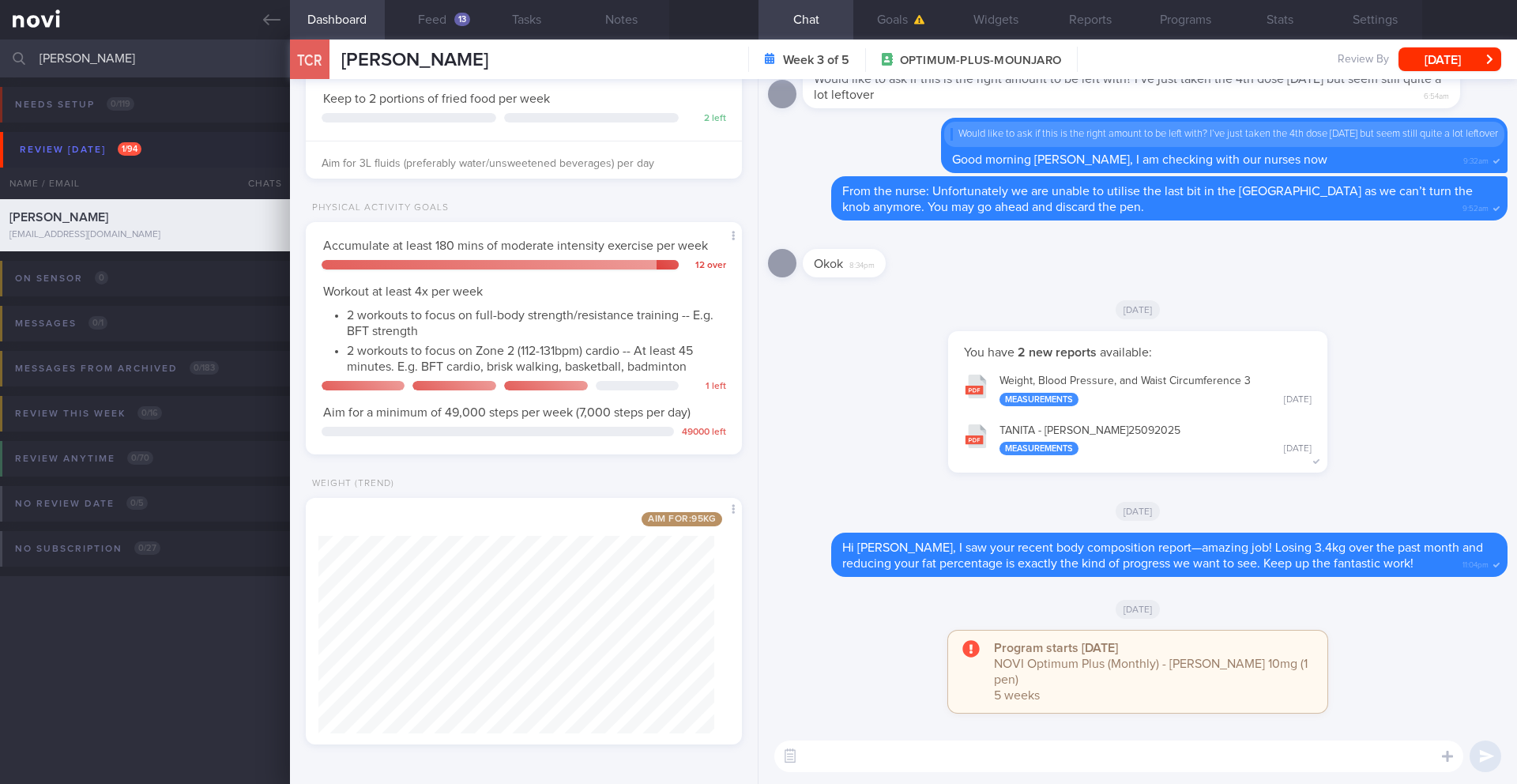
click at [840, 742] on textarea at bounding box center [1119, 756] width 689 height 32
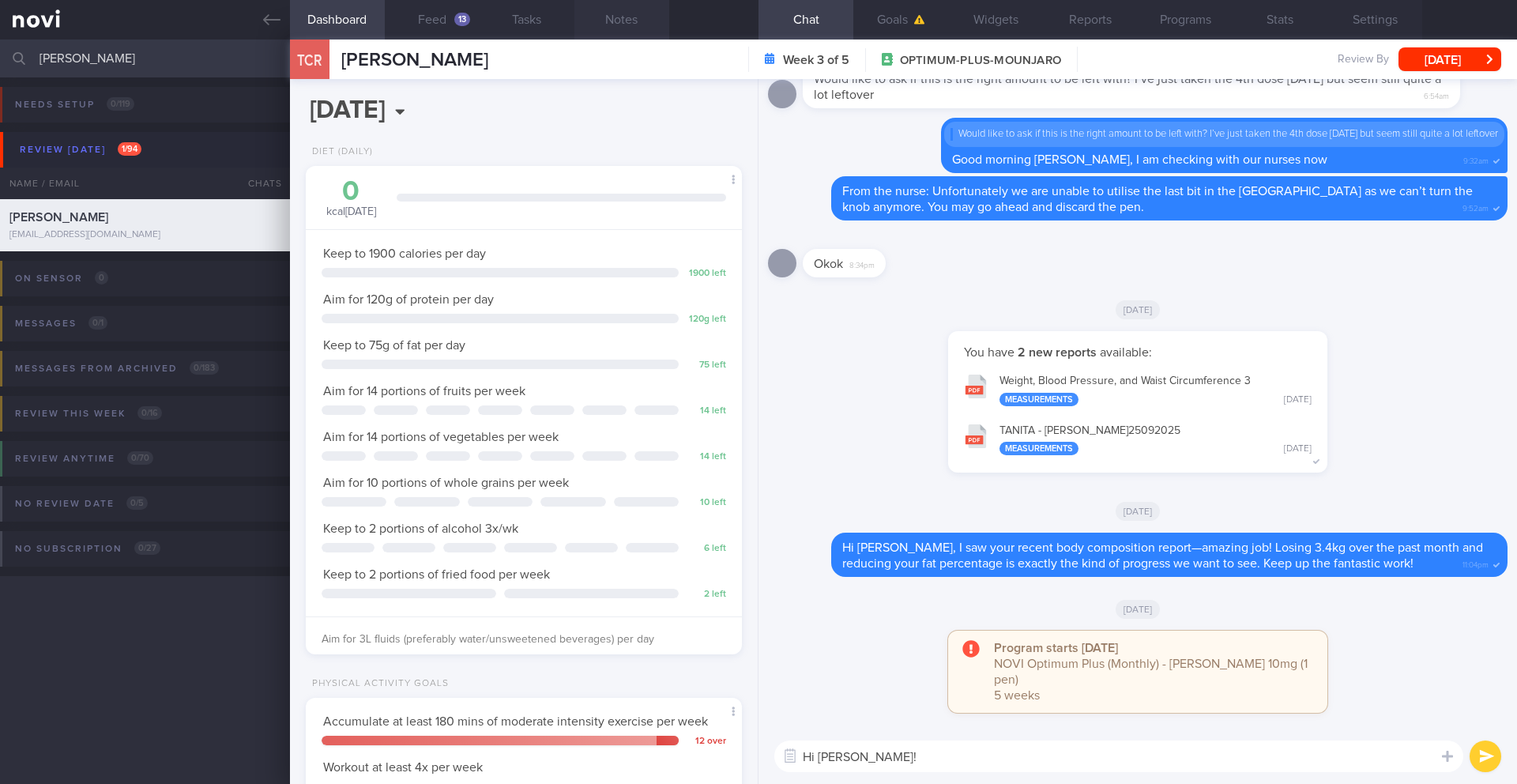
click at [645, 27] on button "Notes" at bounding box center [622, 19] width 95 height 40
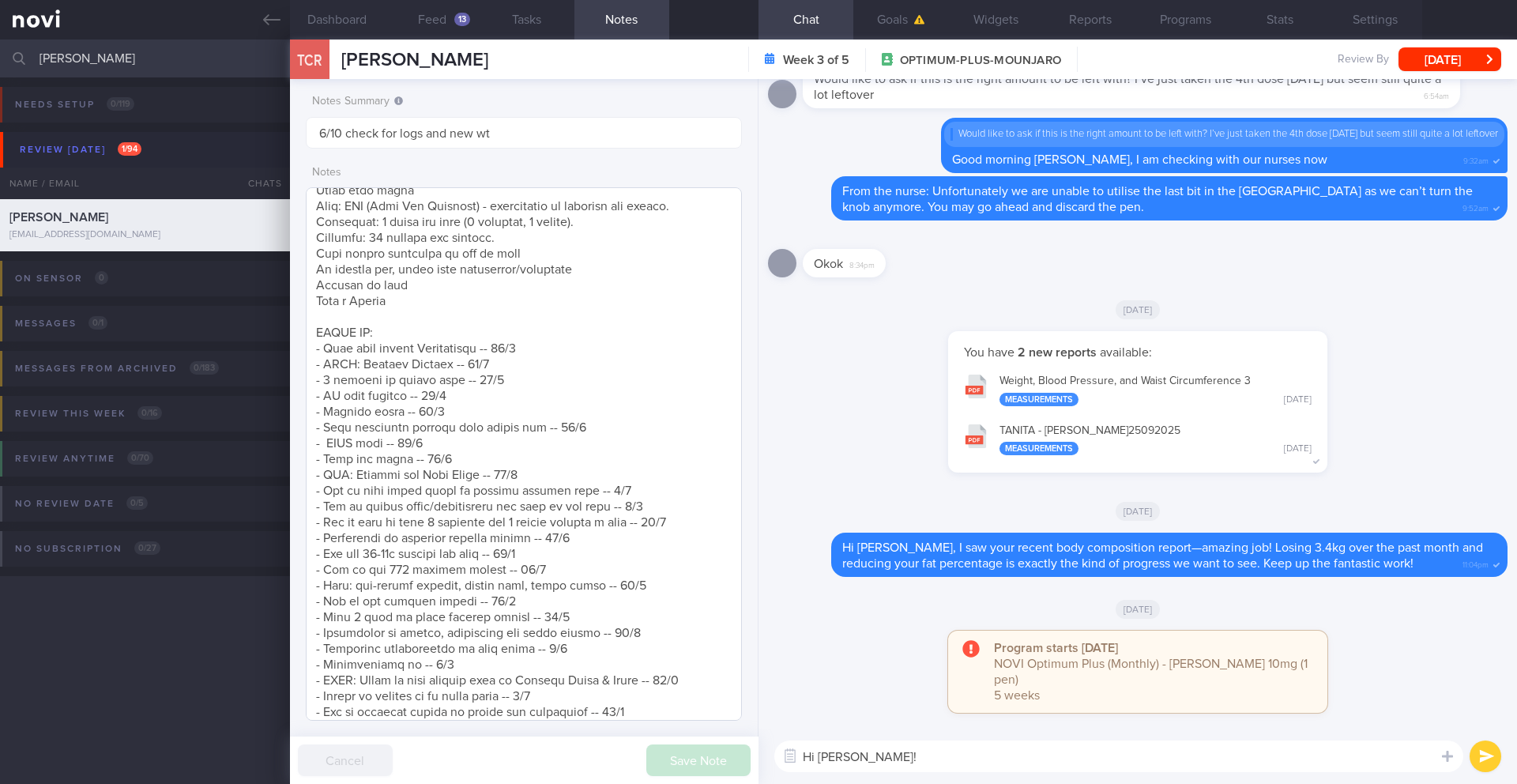
scroll to position [938, 0]
click at [930, 764] on textarea "Hi [PERSON_NAME]!" at bounding box center [1119, 756] width 689 height 32
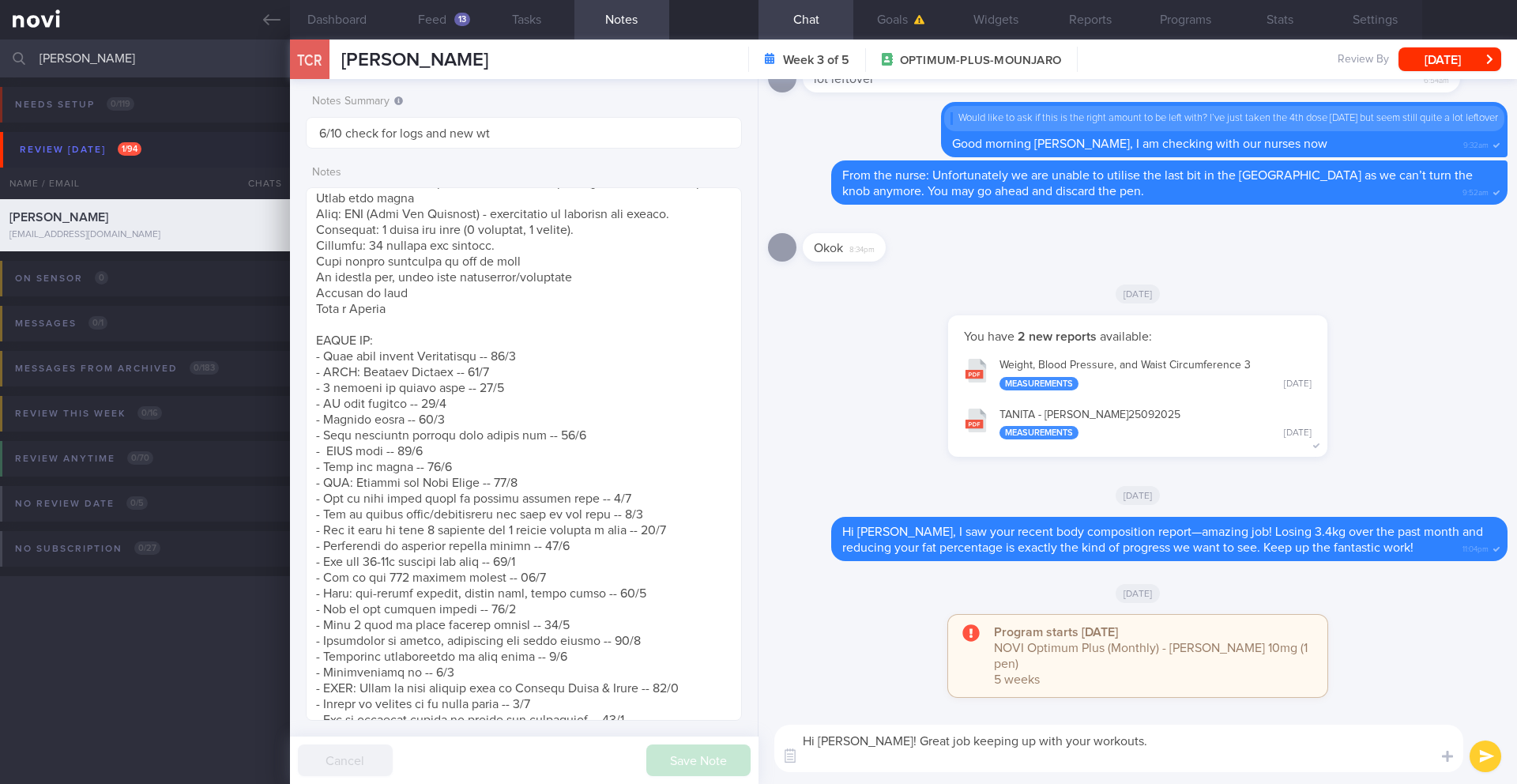
scroll to position [0, 0]
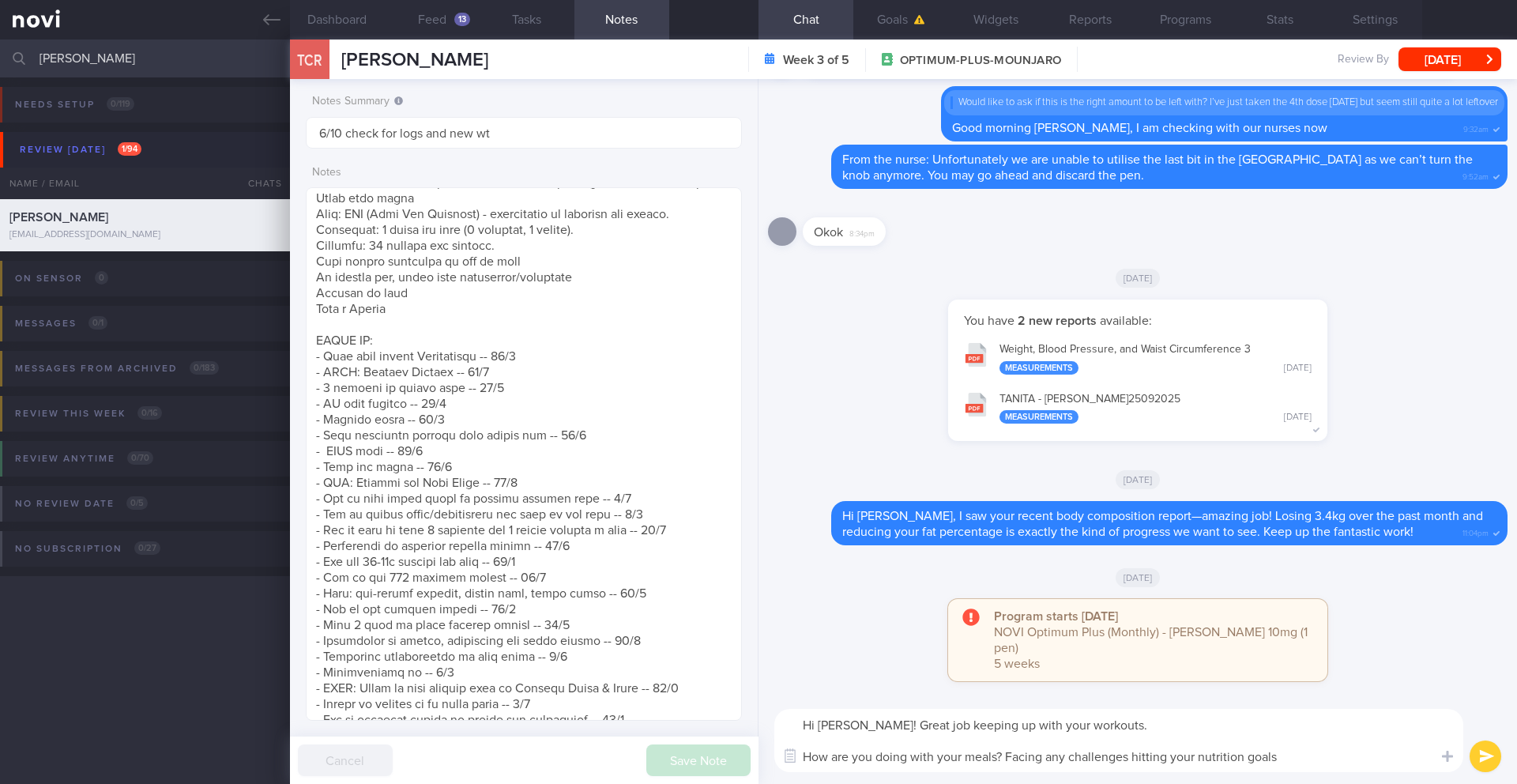
type textarea "Hi [PERSON_NAME]! Great job keeping up with your workouts. How are you doing wi…"
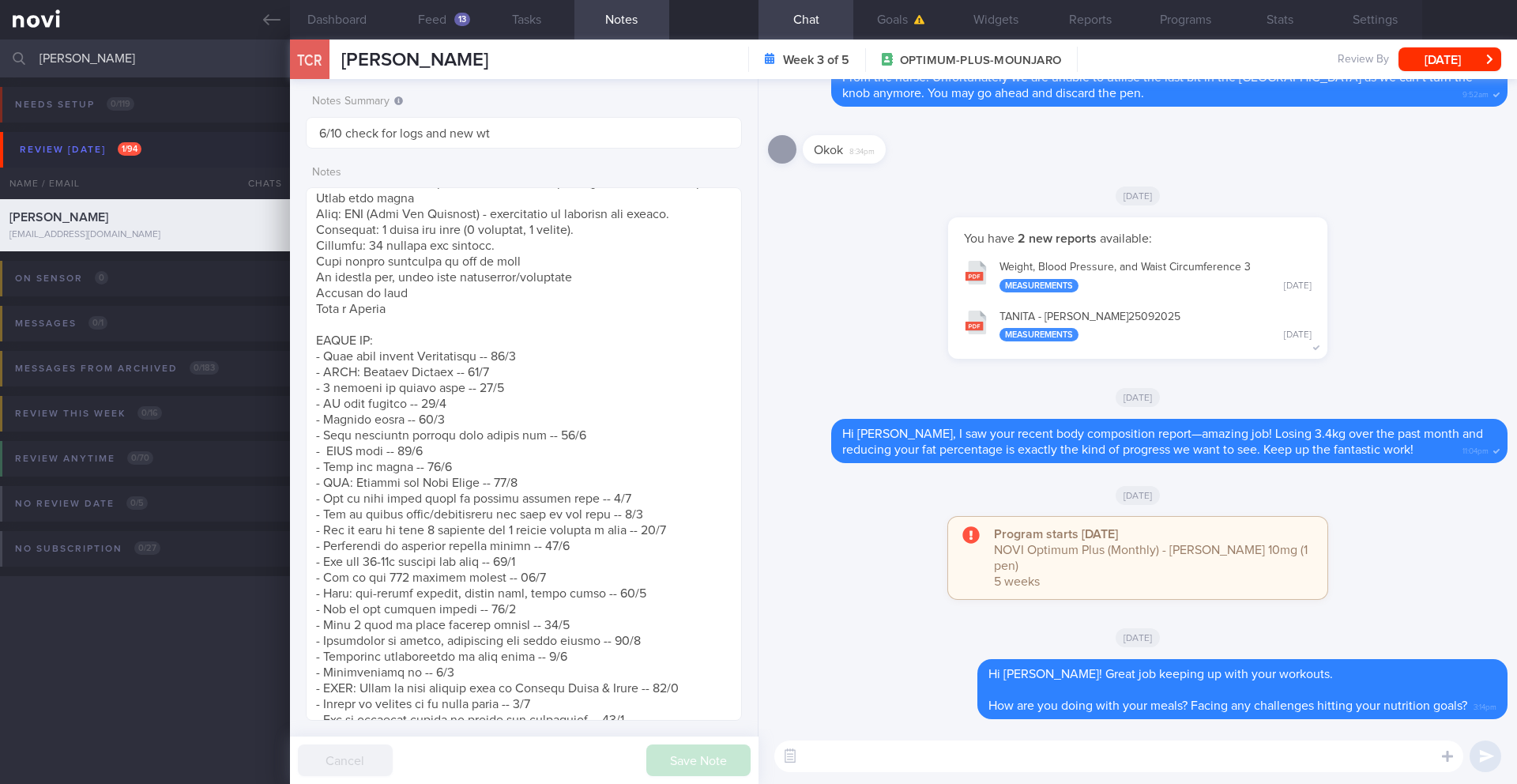
click at [1470, 73] on div "TCR [PERSON_NAME] [PERSON_NAME] [PERSON_NAME] [EMAIL_ADDRESS][DOMAIN_NAME] Week…" at bounding box center [904, 59] width 1228 height 40
click at [1463, 64] on button "[DATE]" at bounding box center [1450, 59] width 103 height 24
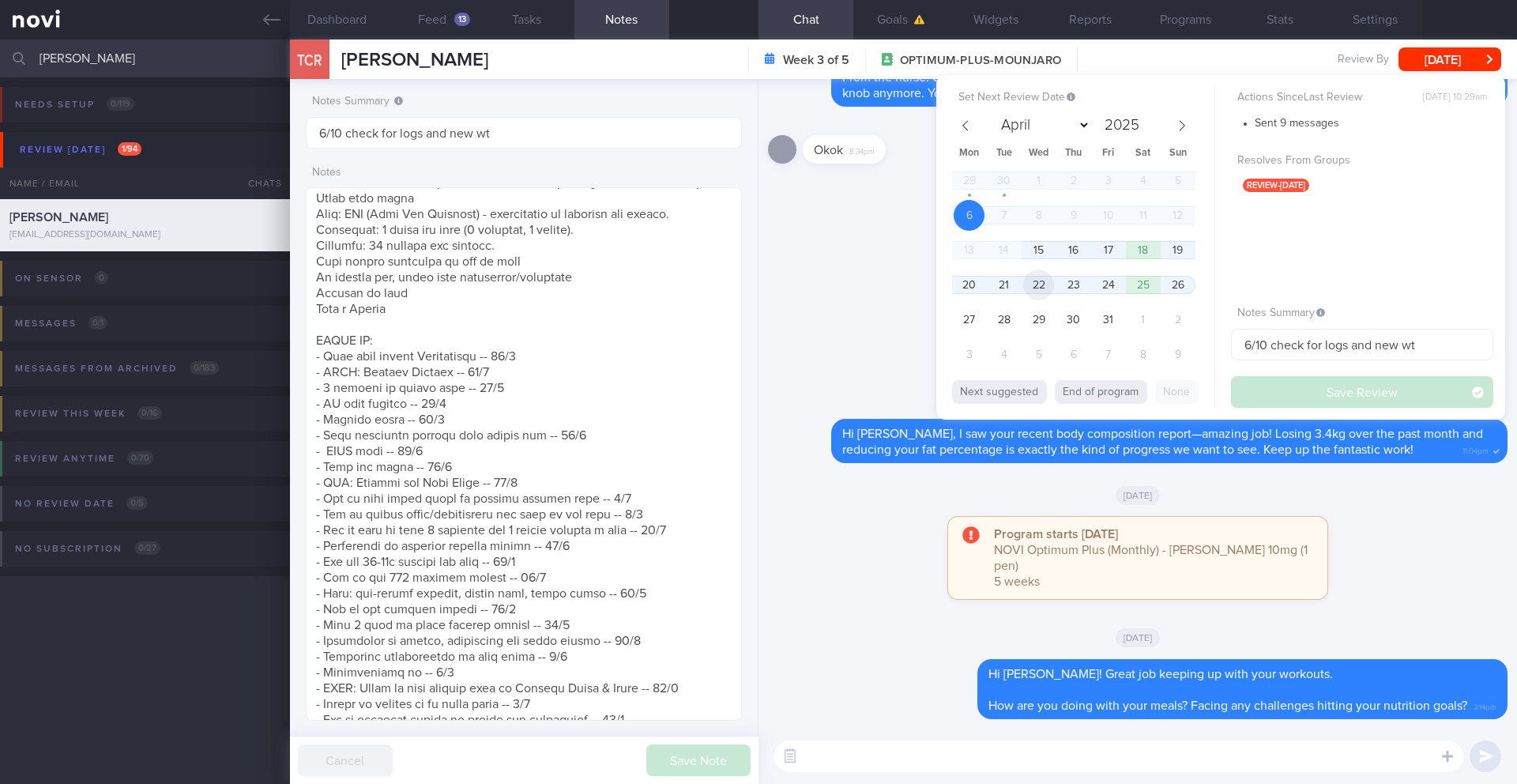
click at [1043, 290] on span "22" at bounding box center [1038, 284] width 31 height 31
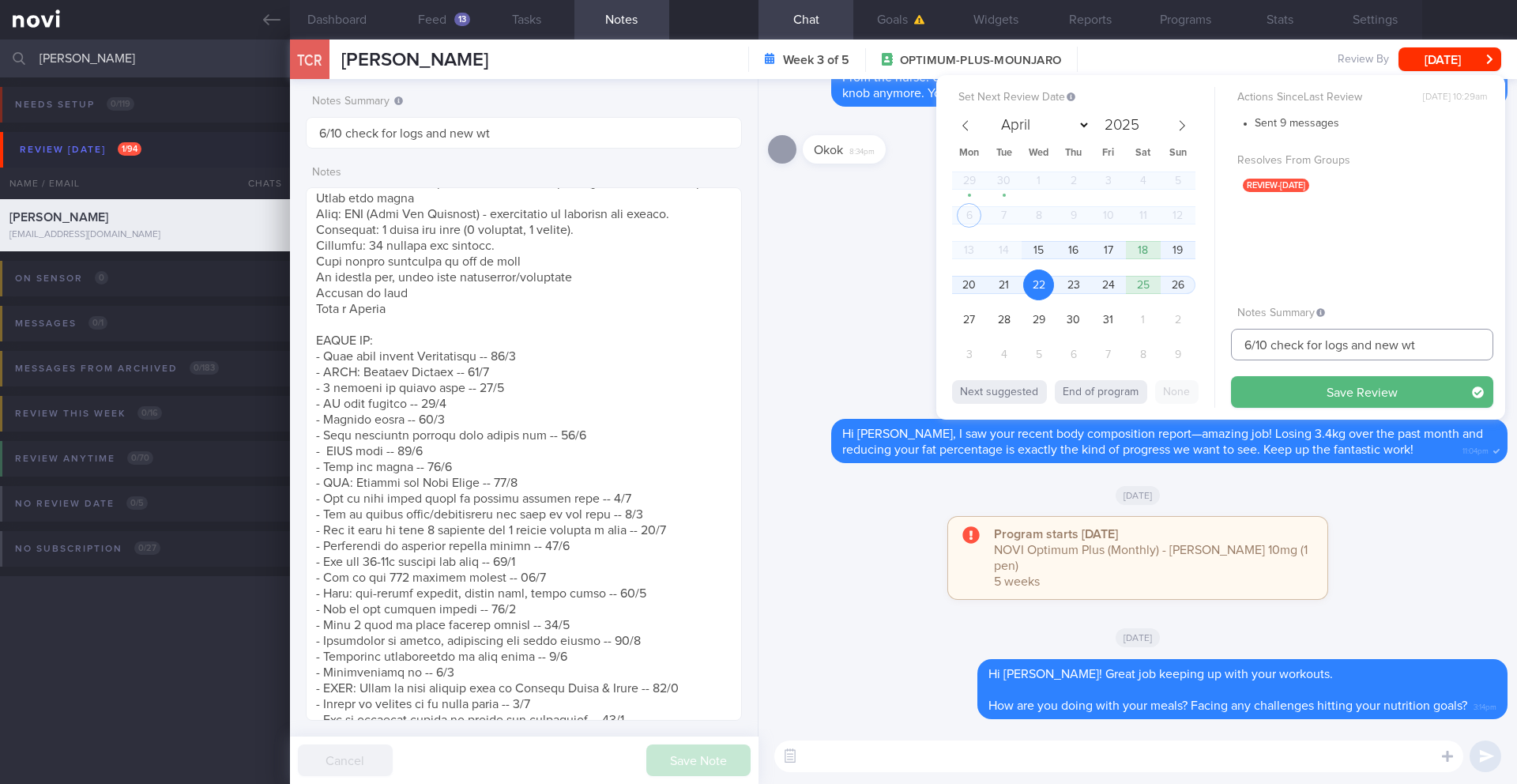
drag, startPoint x: 1252, startPoint y: 345, endPoint x: 1231, endPoint y: 346, distance: 21.0
click at [1231, 346] on input "6/10 check for logs and new wt" at bounding box center [1362, 344] width 263 height 32
type input "22/10 check for logs and new wt"
click at [1287, 402] on button "Save Review" at bounding box center [1362, 392] width 263 height 32
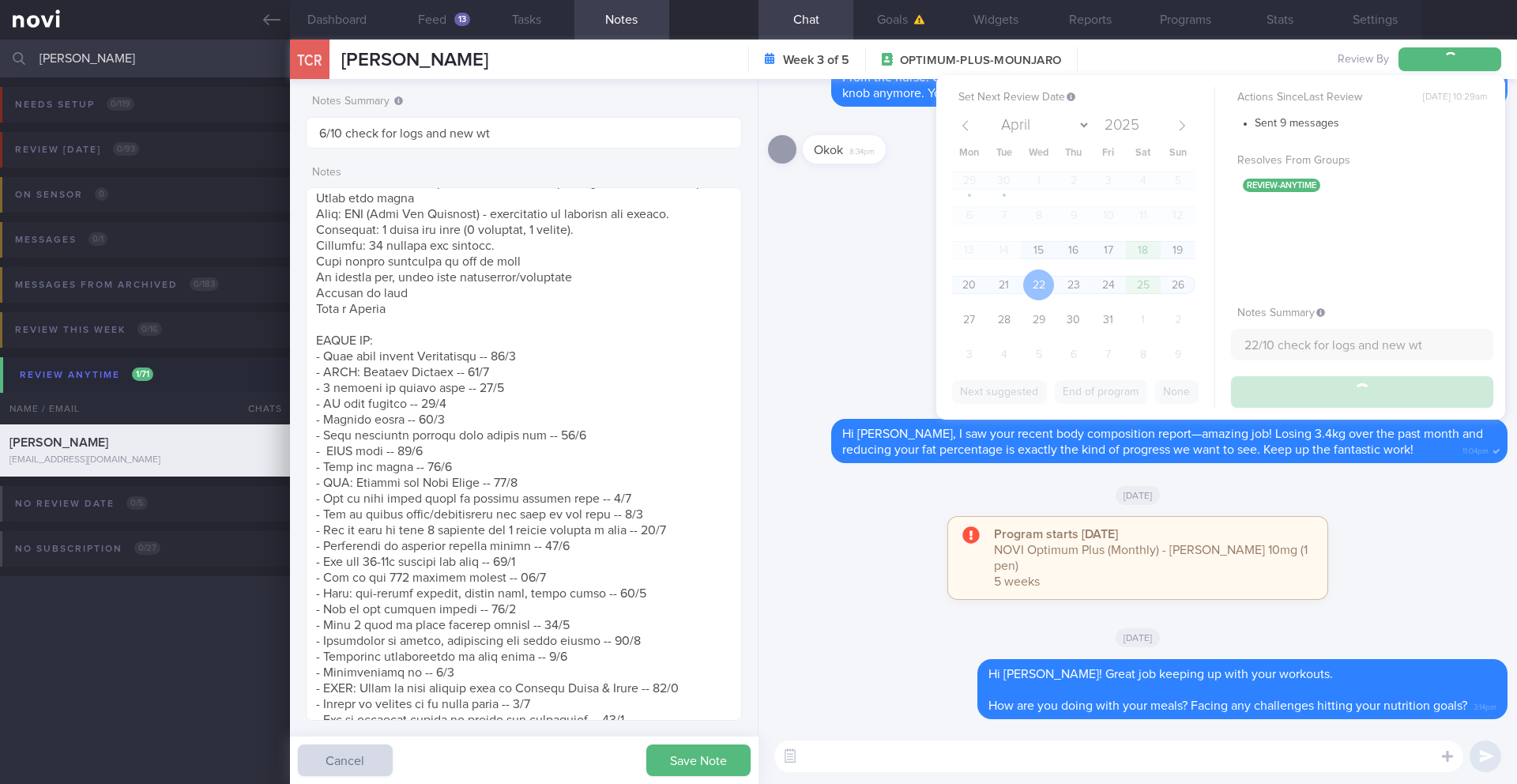
type input "22/10 check for logs and new wt"
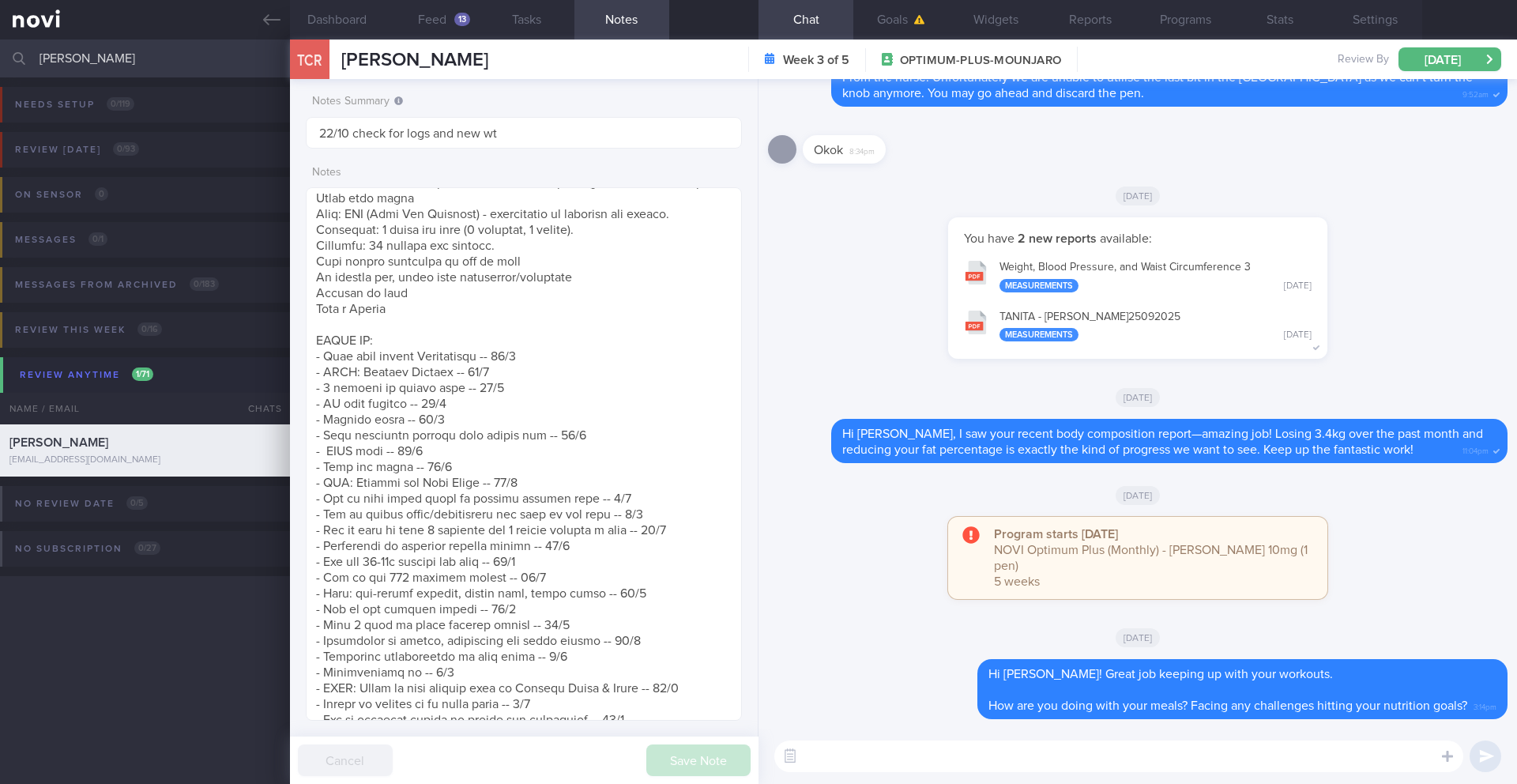
click at [117, 77] on div "Needs setup 0 / 119 Name / Email Chats Setup tasks needed" at bounding box center [758, 115] width 1517 height 77
click at [118, 63] on input "[PERSON_NAME]" at bounding box center [758, 58] width 1517 height 38
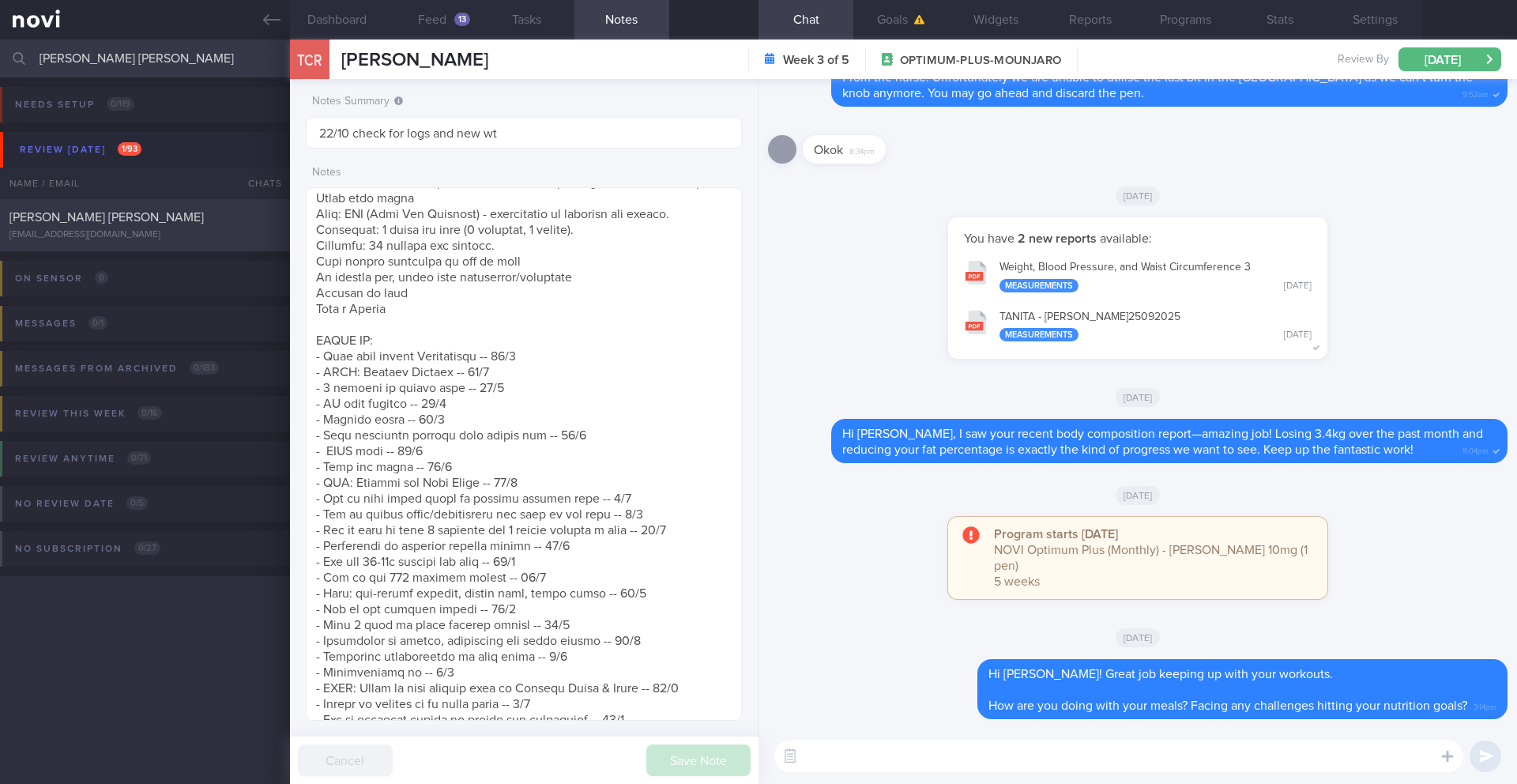
type input "[PERSON_NAME] [PERSON_NAME]"
click at [168, 234] on div "[EMAIL_ADDRESS][DOMAIN_NAME]" at bounding box center [145, 235] width 271 height 12
type input "3-6/10: Check logs and coach"
type textarea "[MEDICAL_DATA], DAIRY ALLERGY SUPPORT NEEDED: CHALLENGE: R/V with [PERSON_NAME]…"
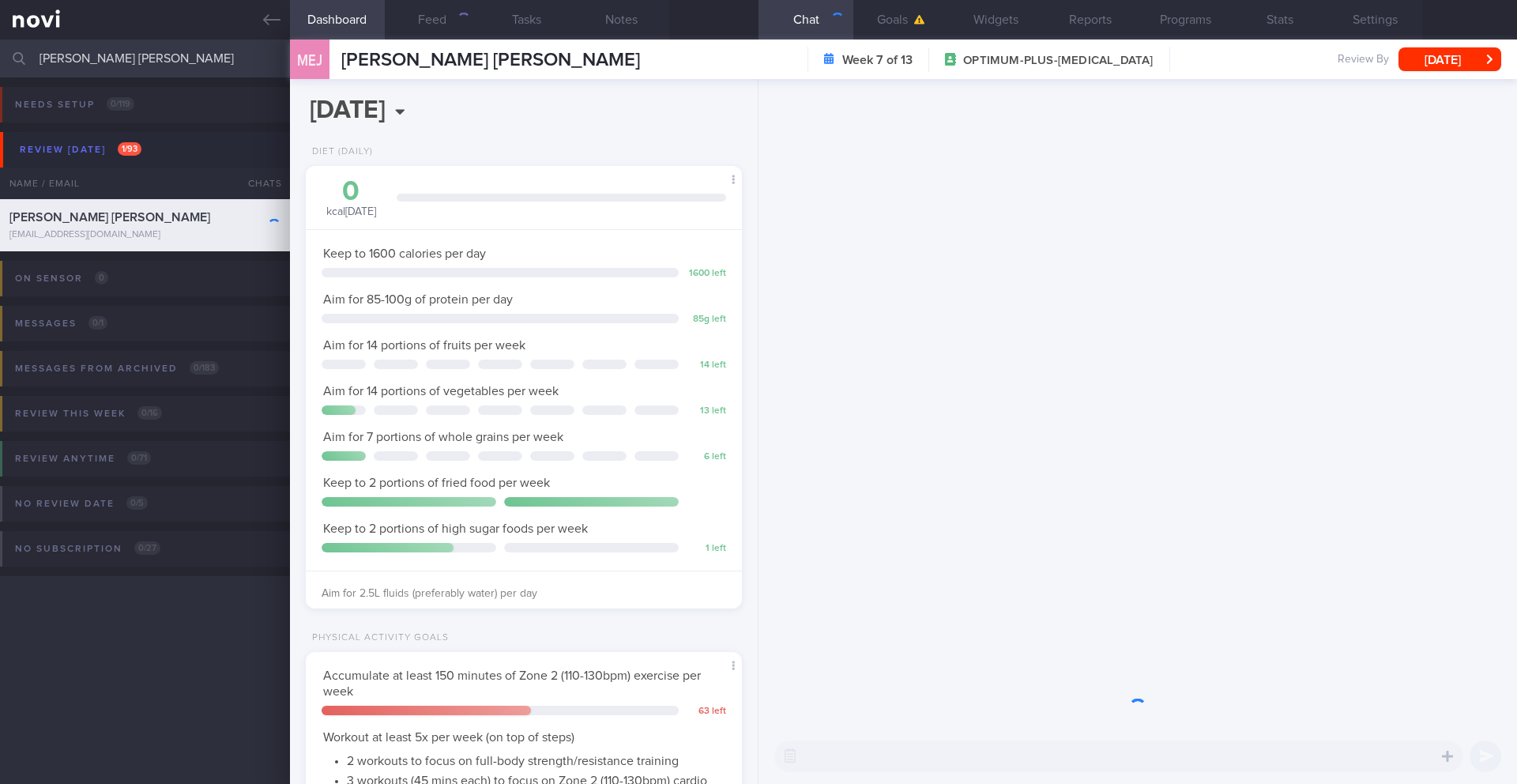
scroll to position [221, 397]
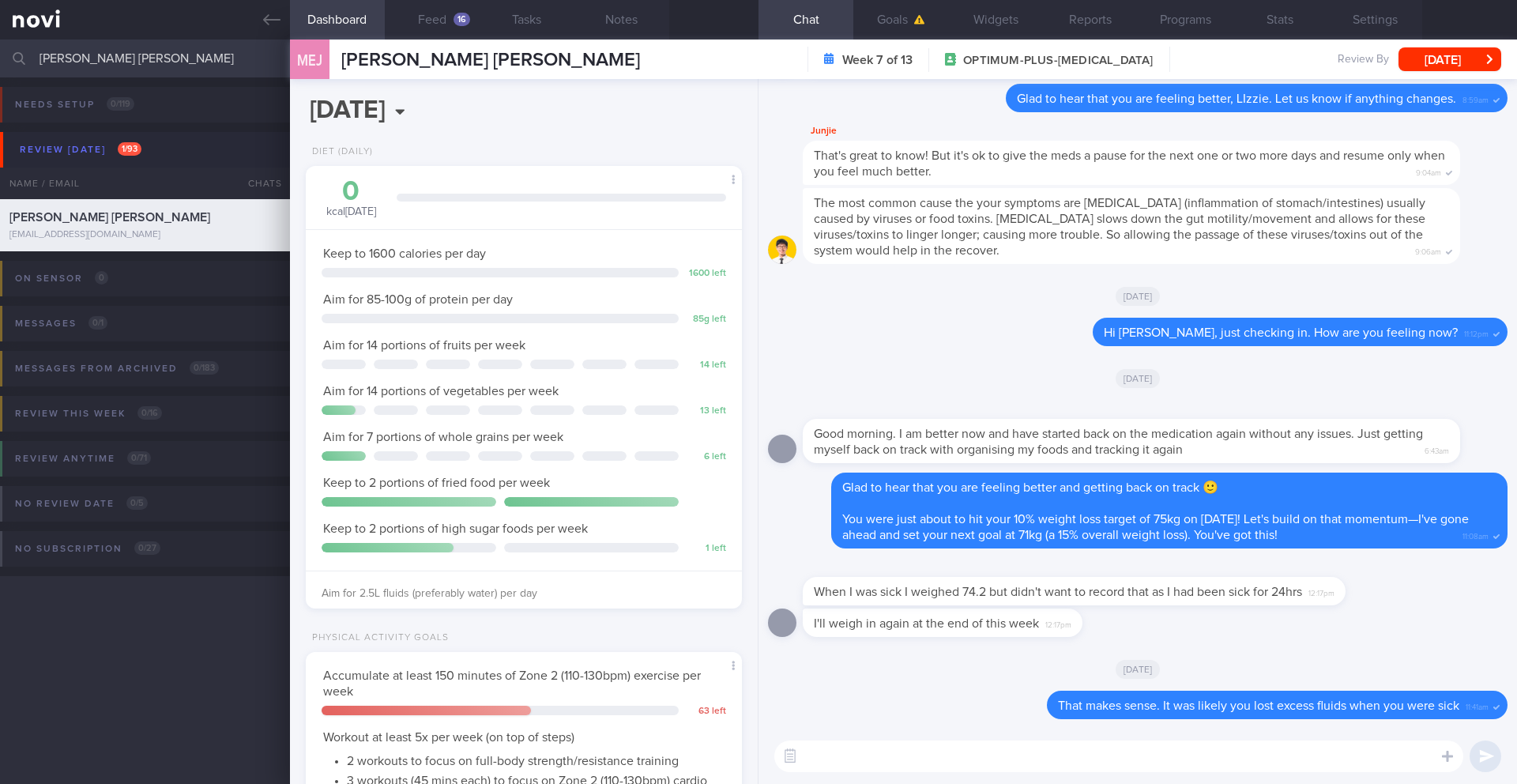
click at [887, 755] on textarea at bounding box center [1119, 756] width 689 height 32
type textarea "Hi [PERSON_NAME],"
